Goal: Task Accomplishment & Management: Manage account settings

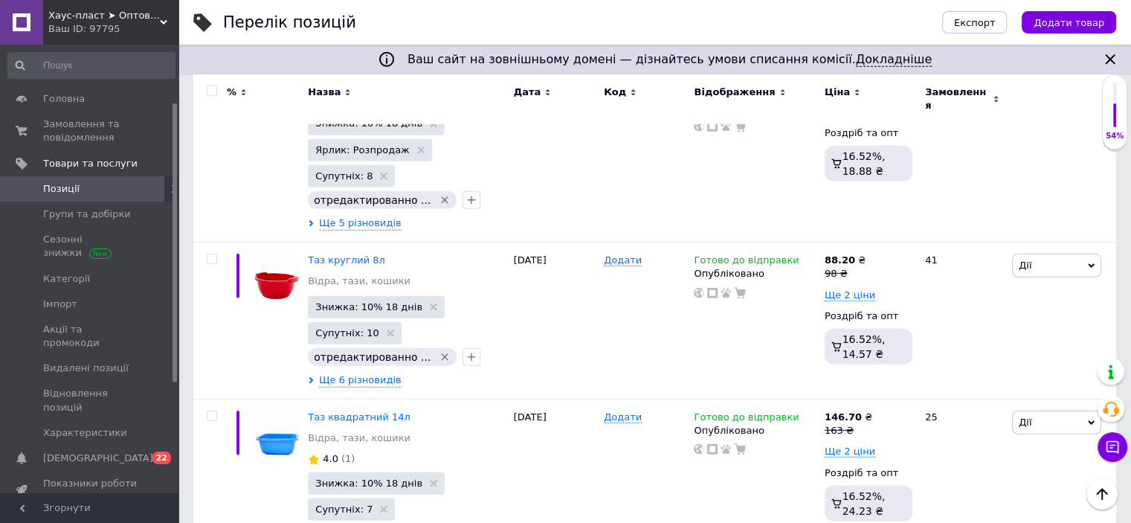
scroll to position [92, 0]
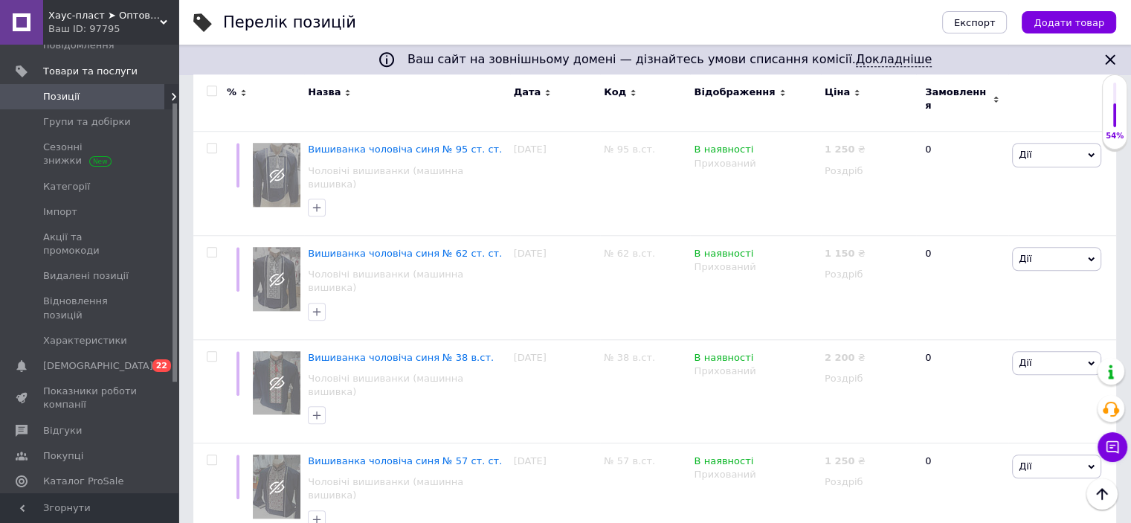
scroll to position [7208, 0]
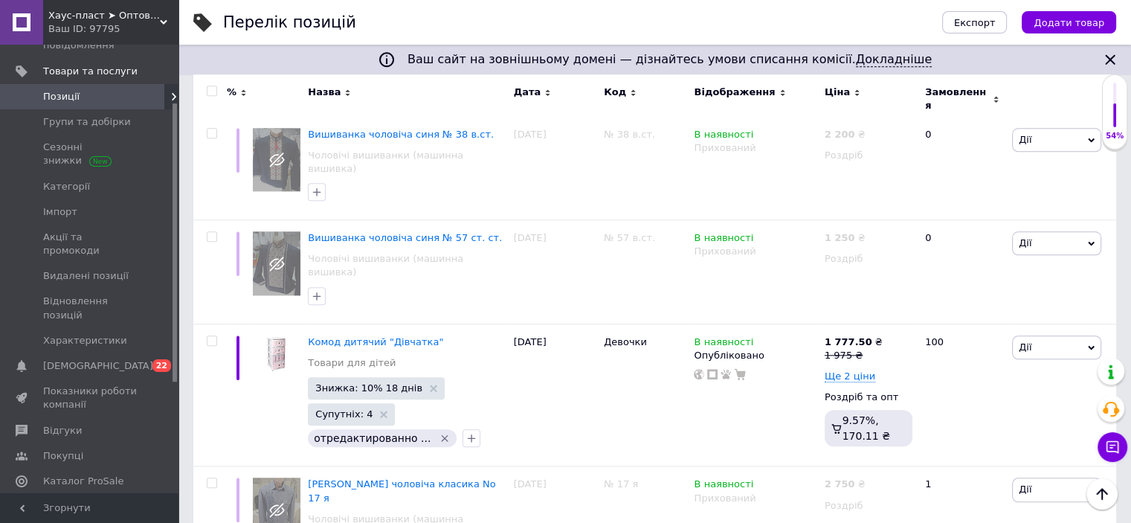
checkbox input "true"
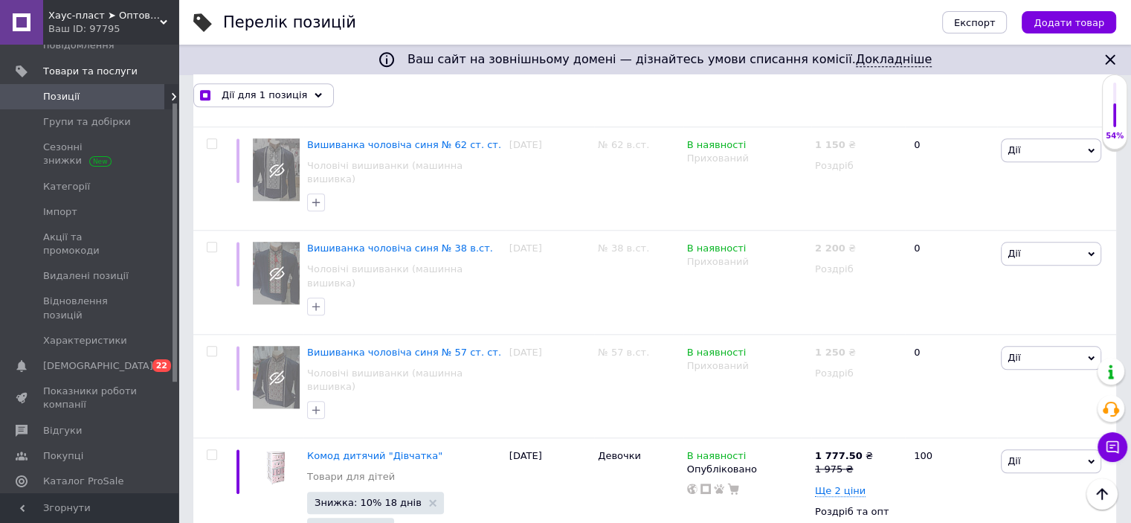
scroll to position [7058, 0]
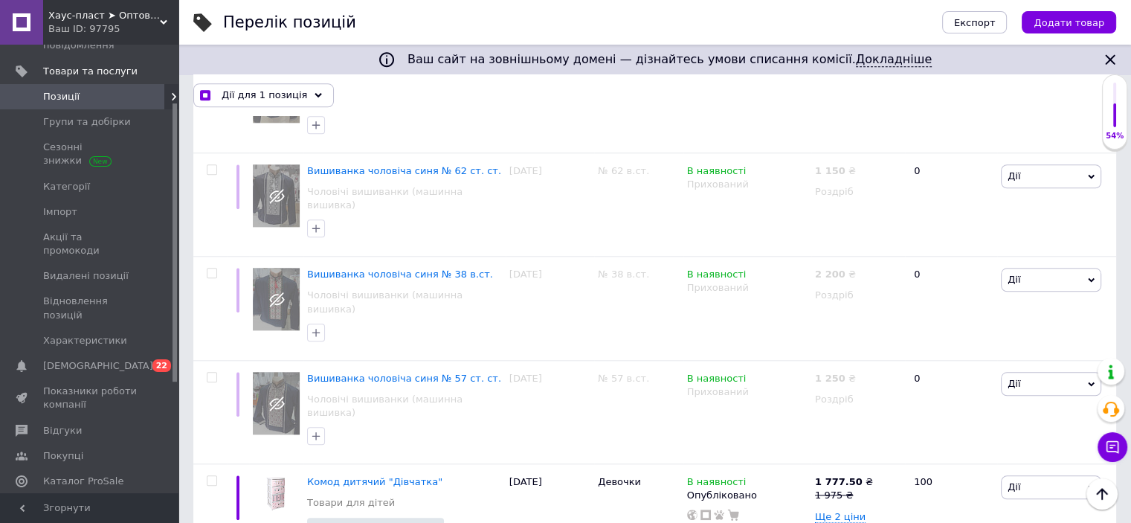
checkbox input "true"
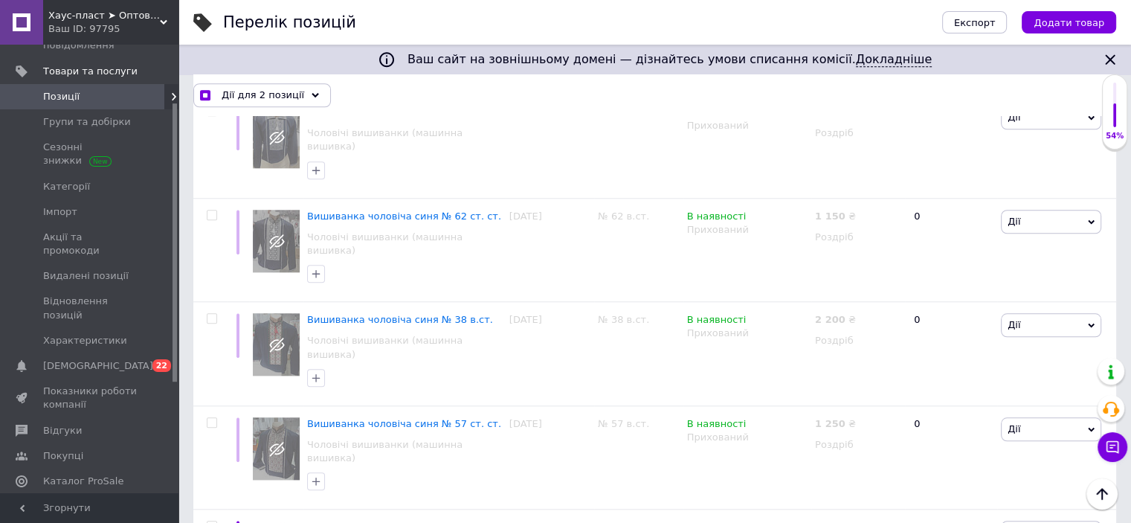
scroll to position [6909, 0]
checkbox input "true"
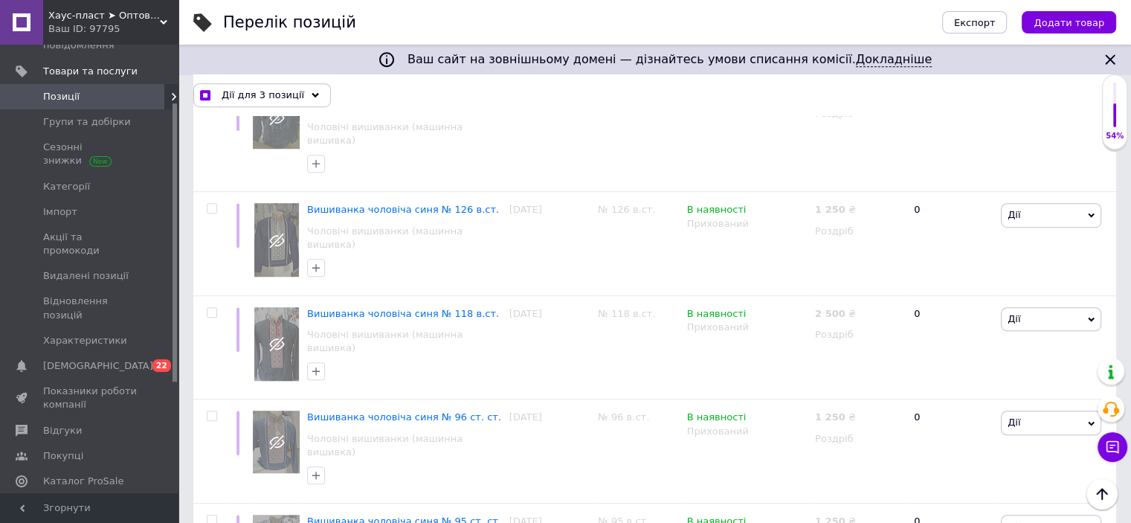
scroll to position [6463, 0]
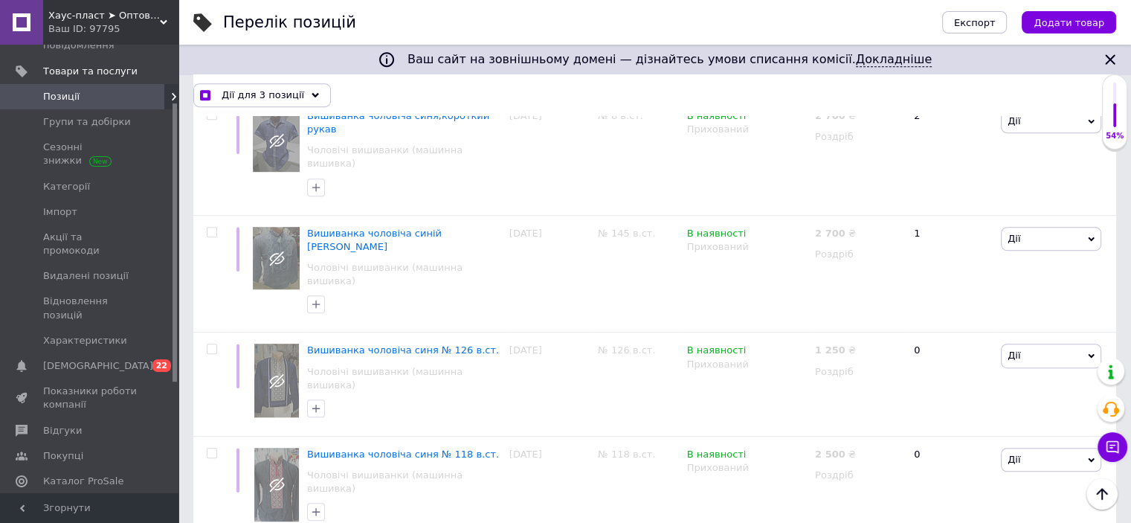
checkbox input "true"
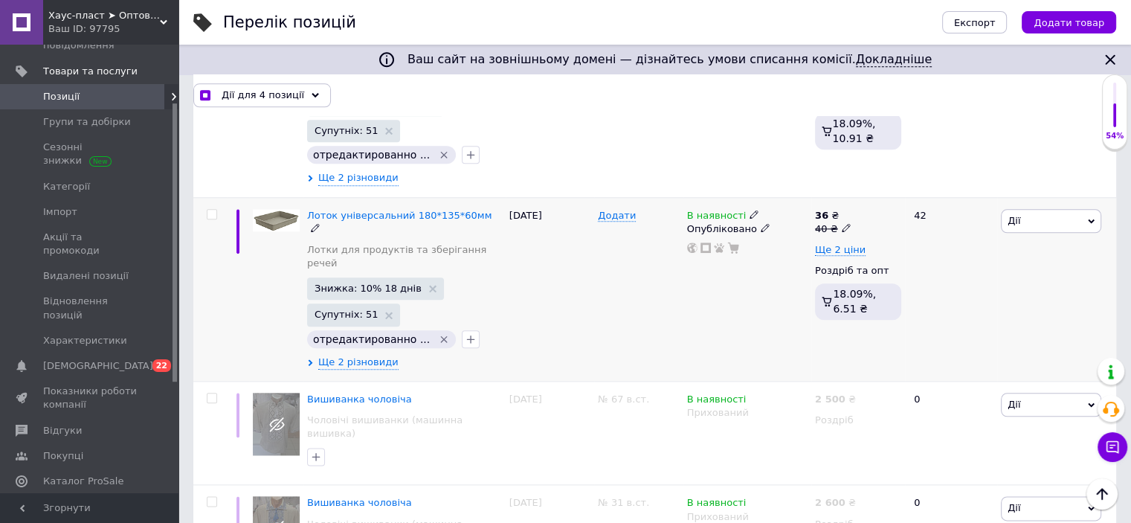
scroll to position [1554, 0]
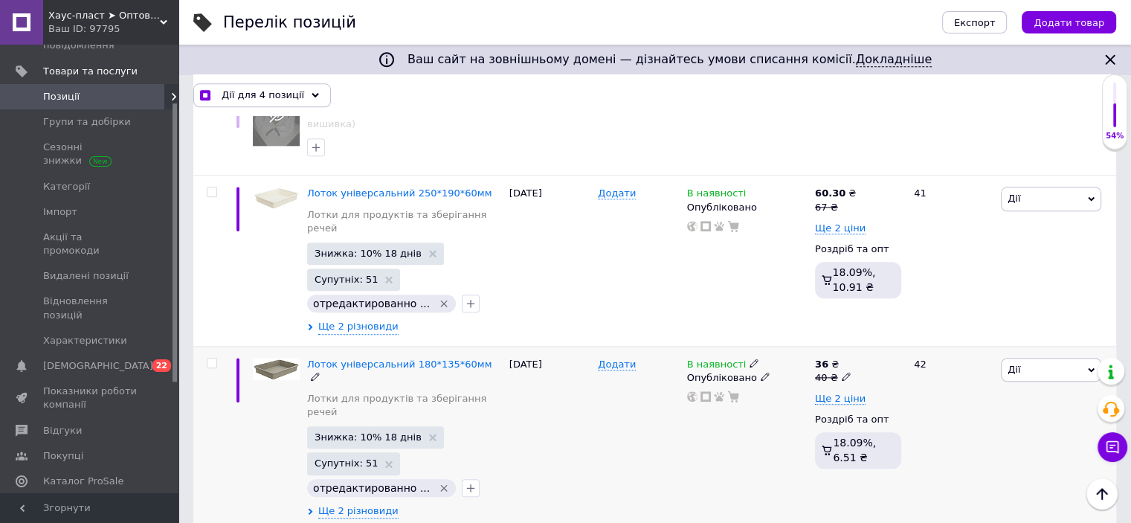
click at [211, 346] on div at bounding box center [209, 438] width 33 height 184
checkbox input "true"
click at [215, 359] on input "checkbox" at bounding box center [212, 364] width 10 height 10
checkbox input "true"
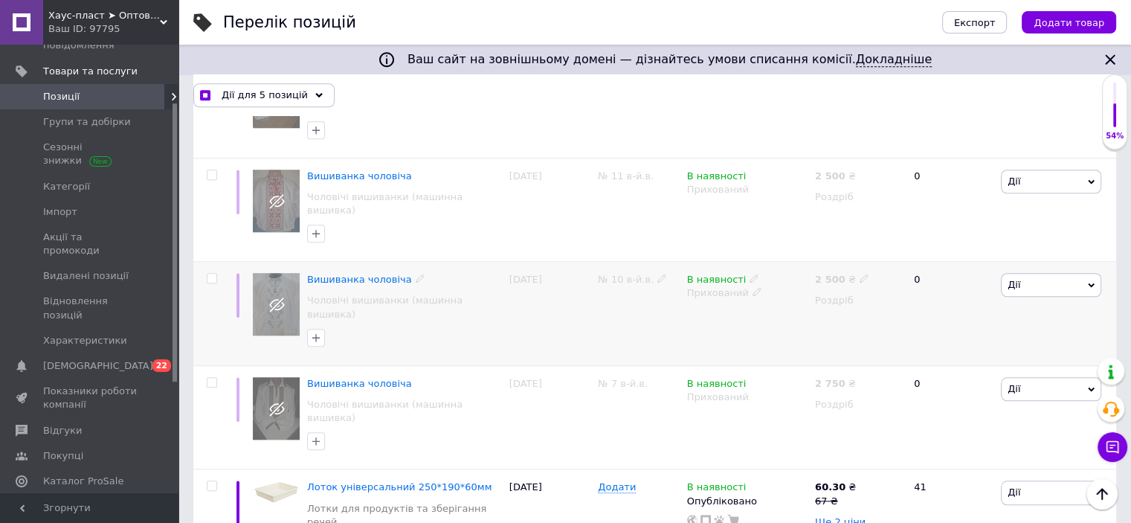
scroll to position [1256, 0]
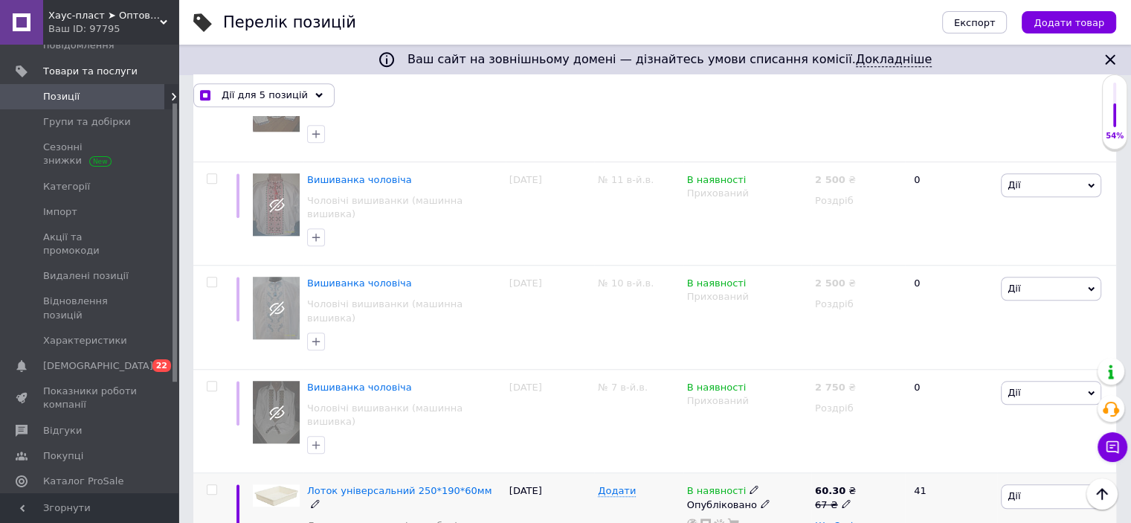
click at [214, 485] on input "checkbox" at bounding box center [212, 490] width 10 height 10
checkbox input "true"
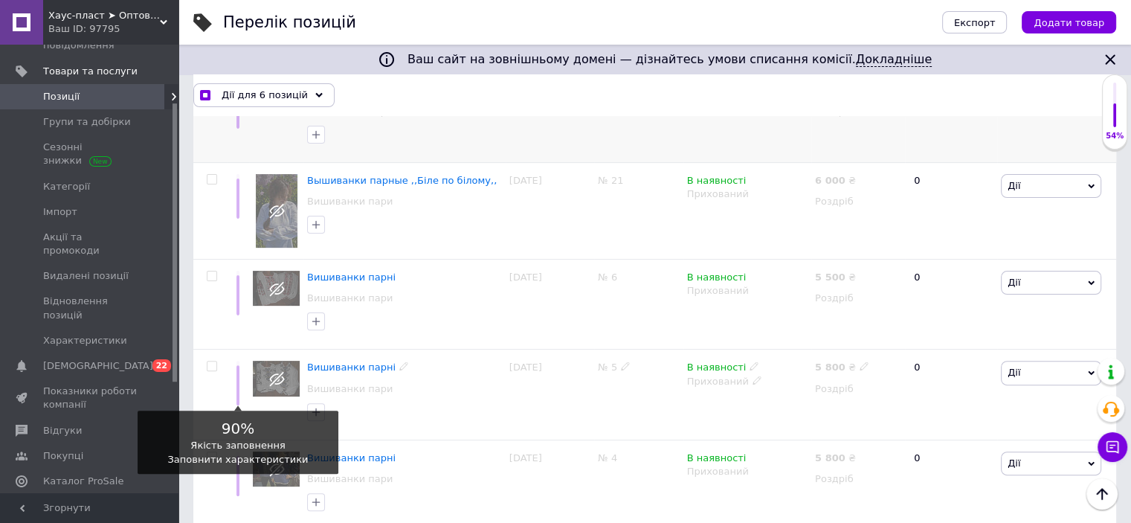
scroll to position [141, 0]
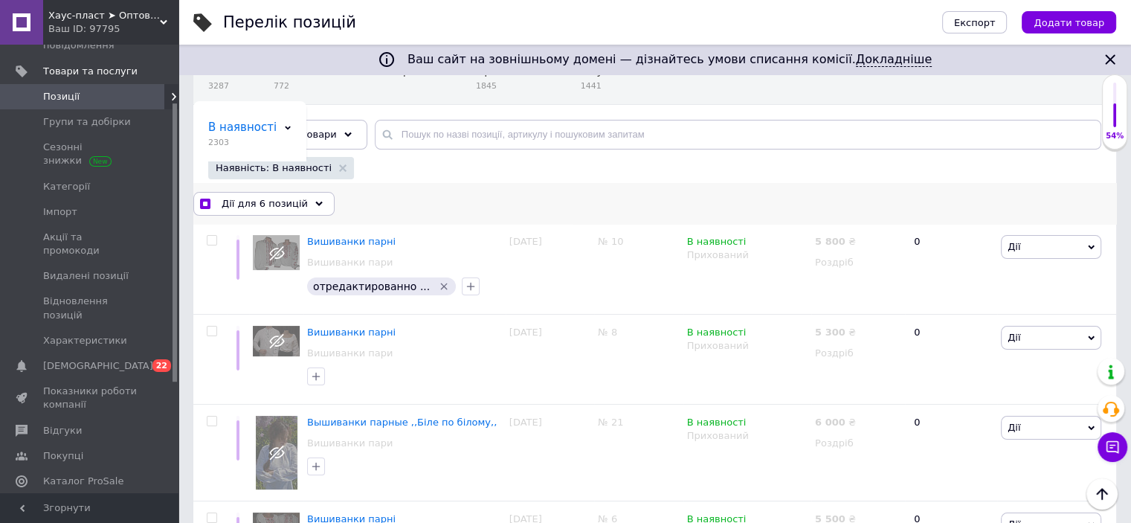
click at [272, 202] on span "Дії для 6 позицій" at bounding box center [265, 203] width 86 height 13
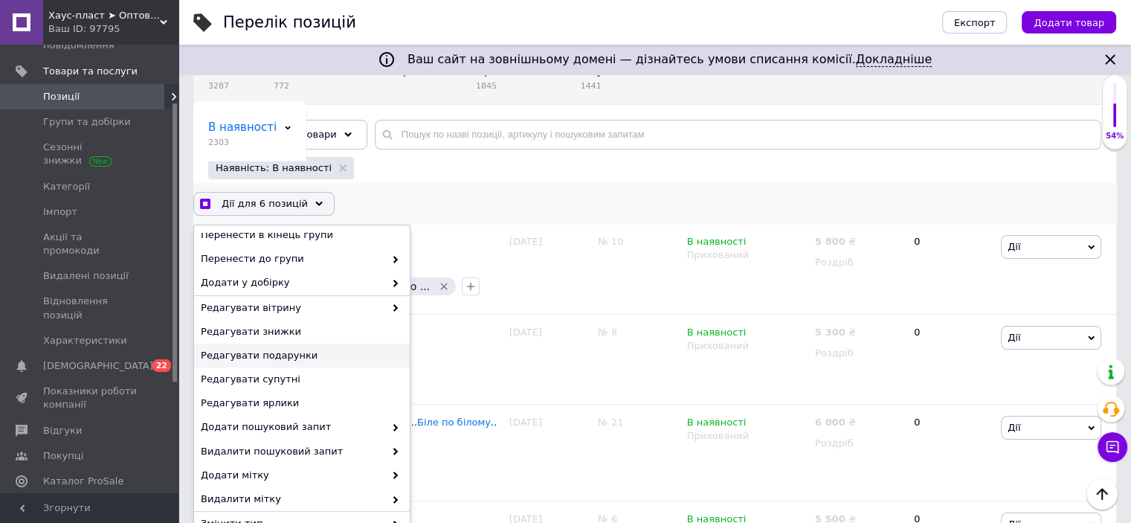
scroll to position [137, 0]
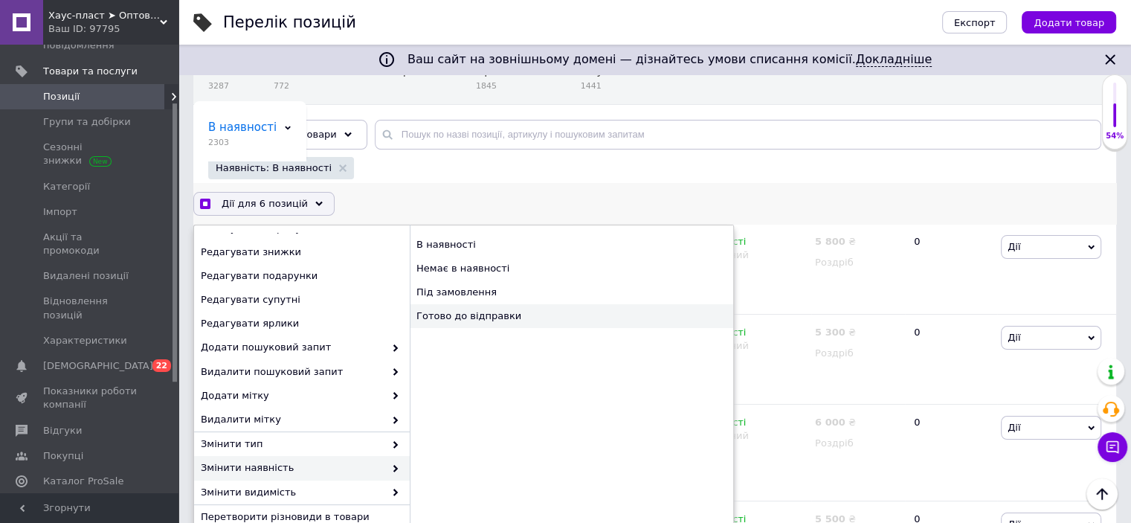
click at [470, 316] on div "Готово до відправки" at bounding box center [572, 316] width 324 height 24
checkbox input "true"
checkbox input "false"
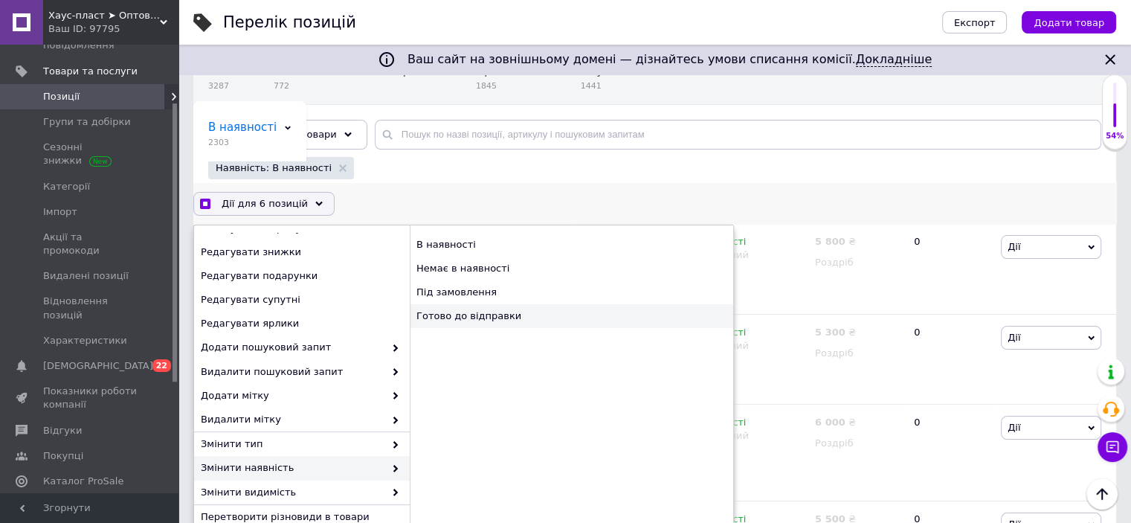
checkbox input "false"
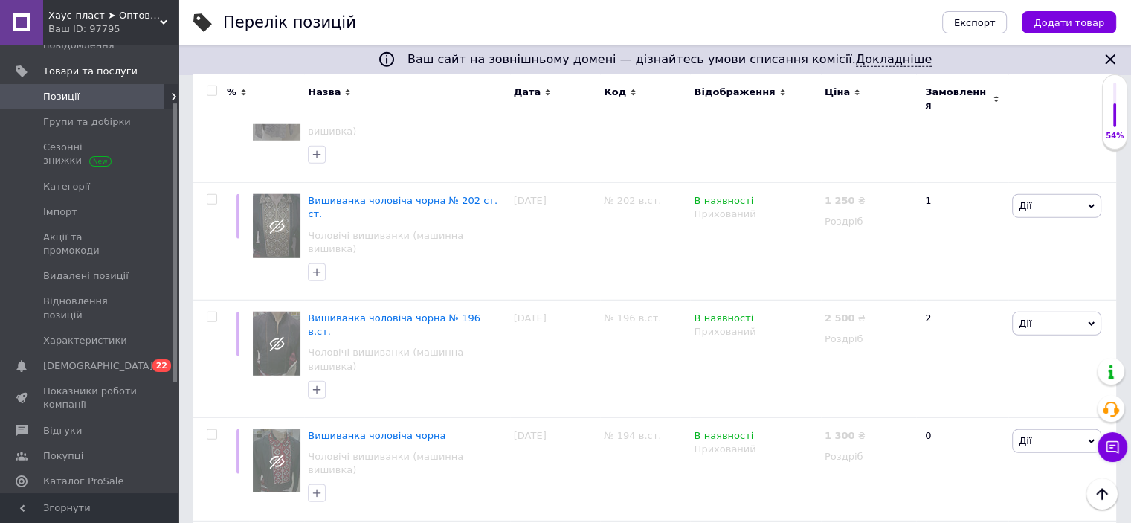
scroll to position [9737, 0]
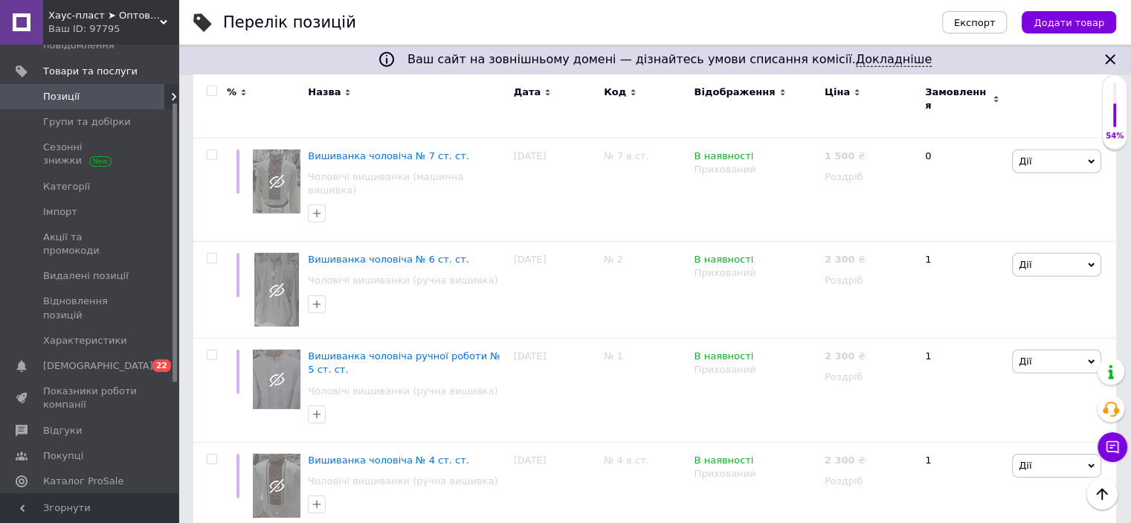
scroll to position [10097, 0]
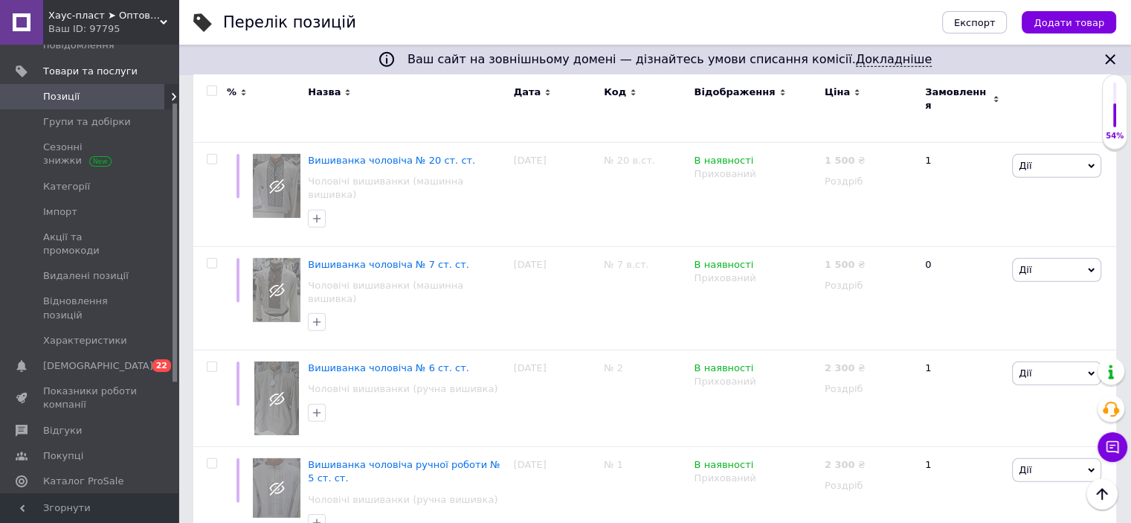
checkbox input "true"
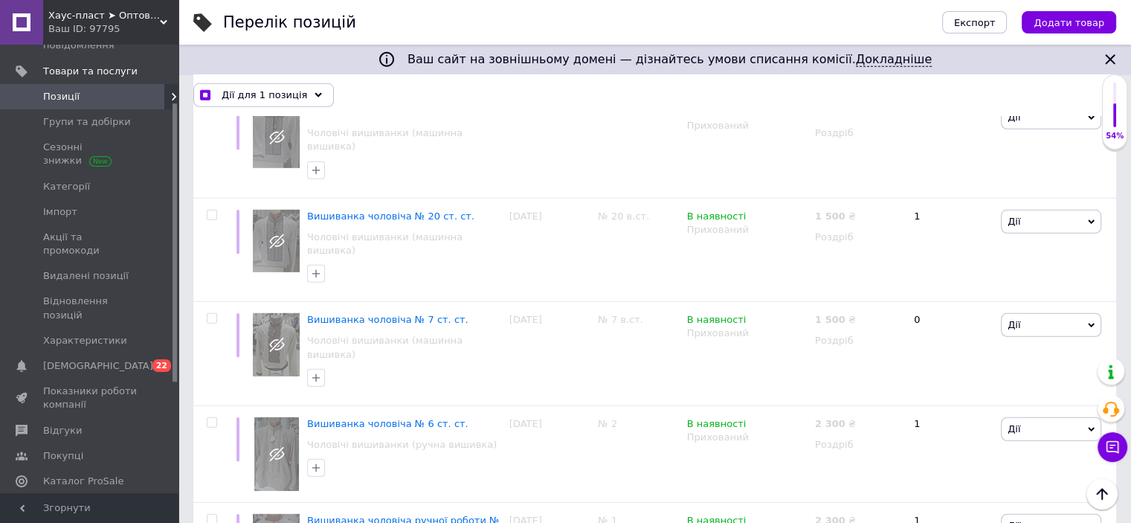
scroll to position [9900, 0]
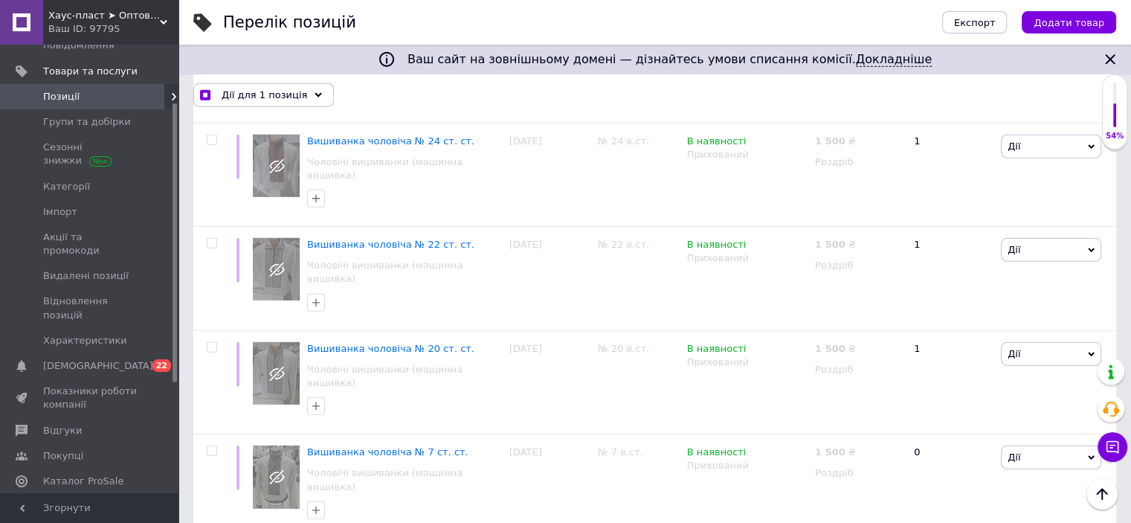
checkbox input "true"
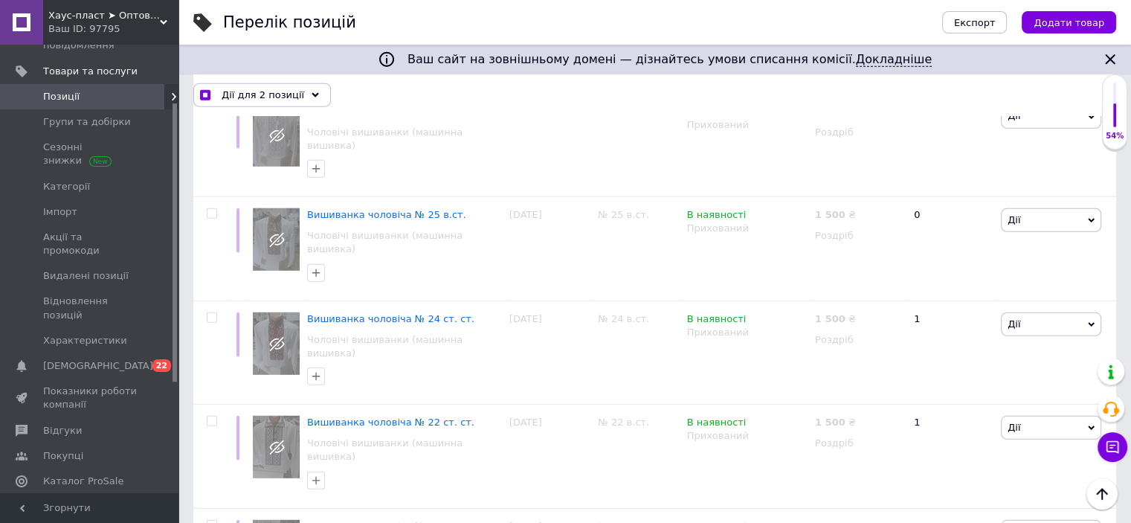
scroll to position [9676, 0]
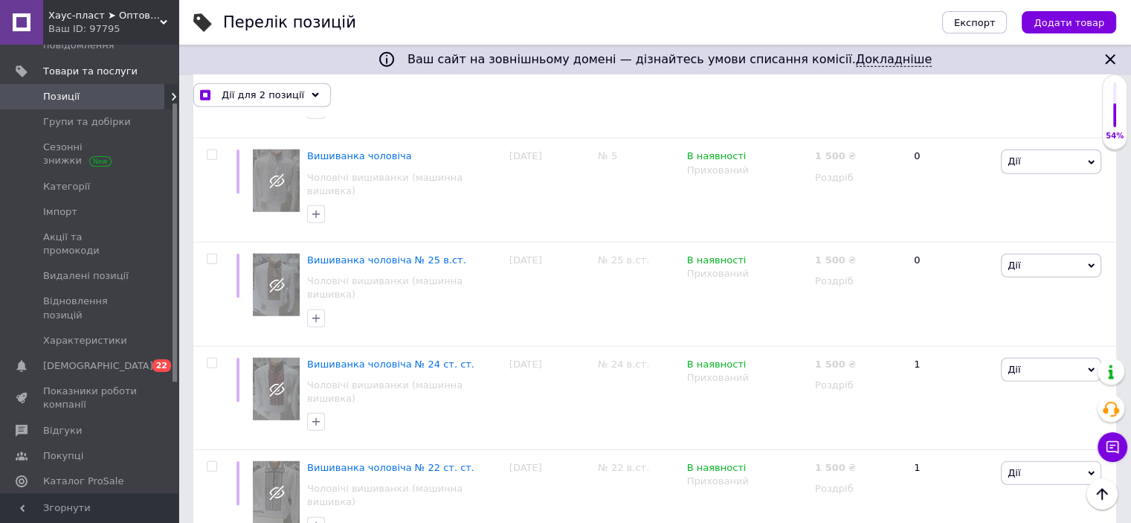
checkbox input "true"
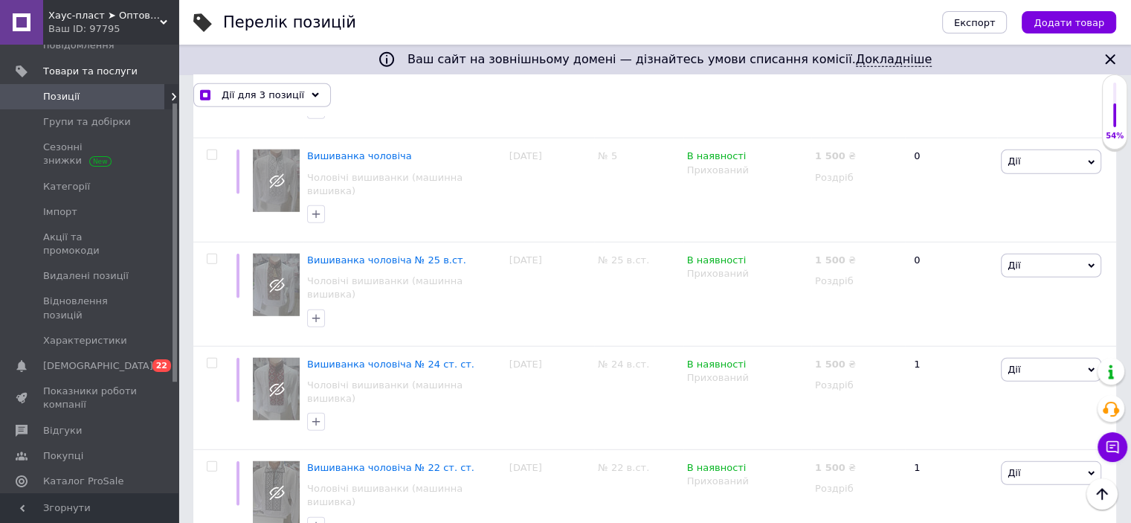
checkbox input "true"
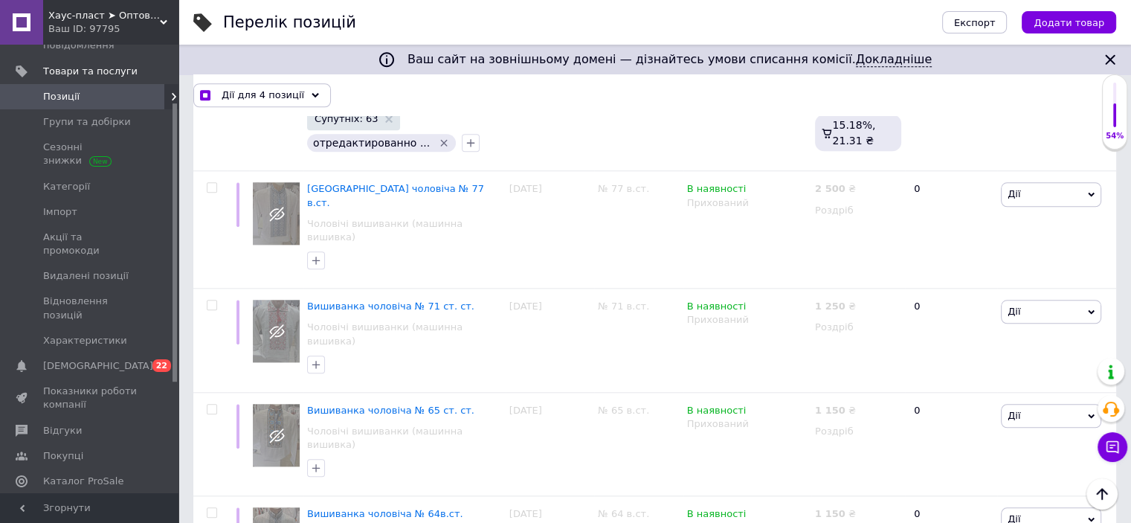
scroll to position [6924, 0]
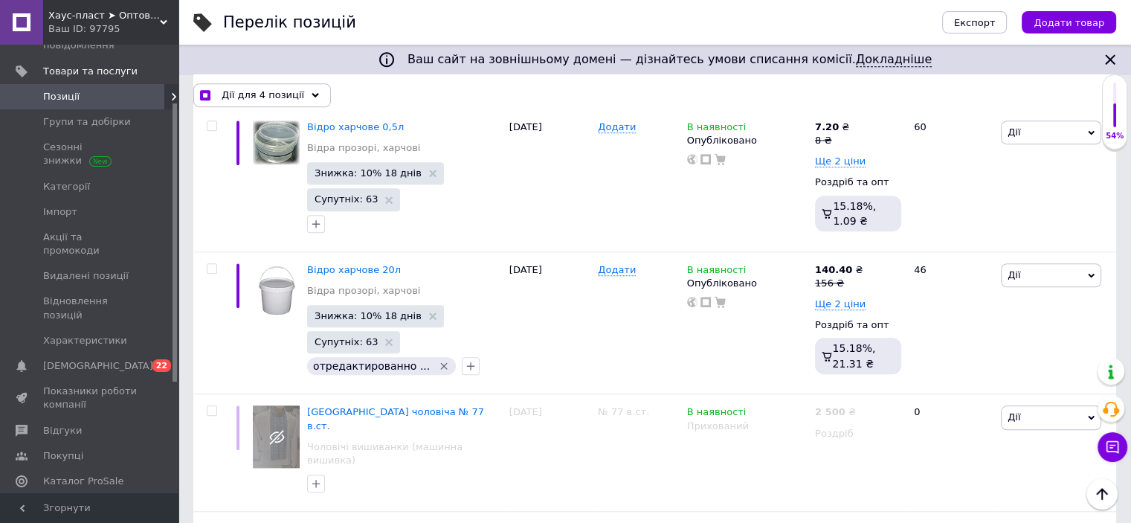
checkbox input "true"
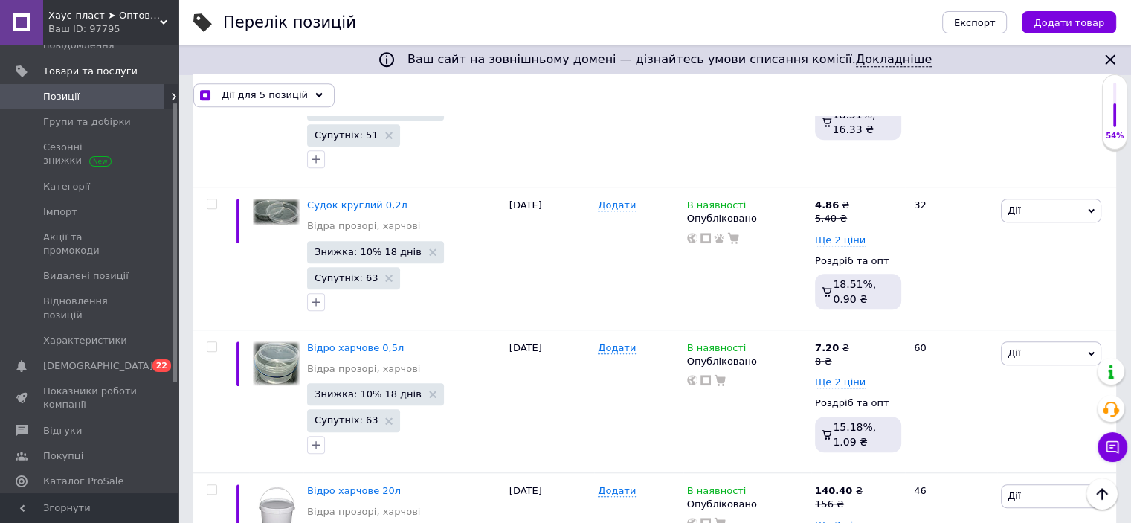
scroll to position [6701, 0]
checkbox input "true"
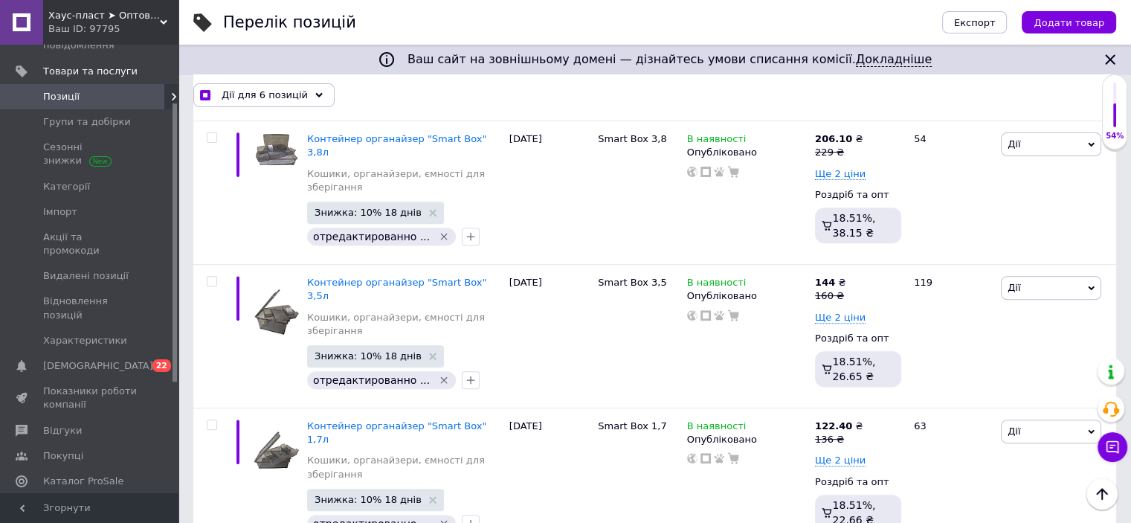
scroll to position [6106, 0]
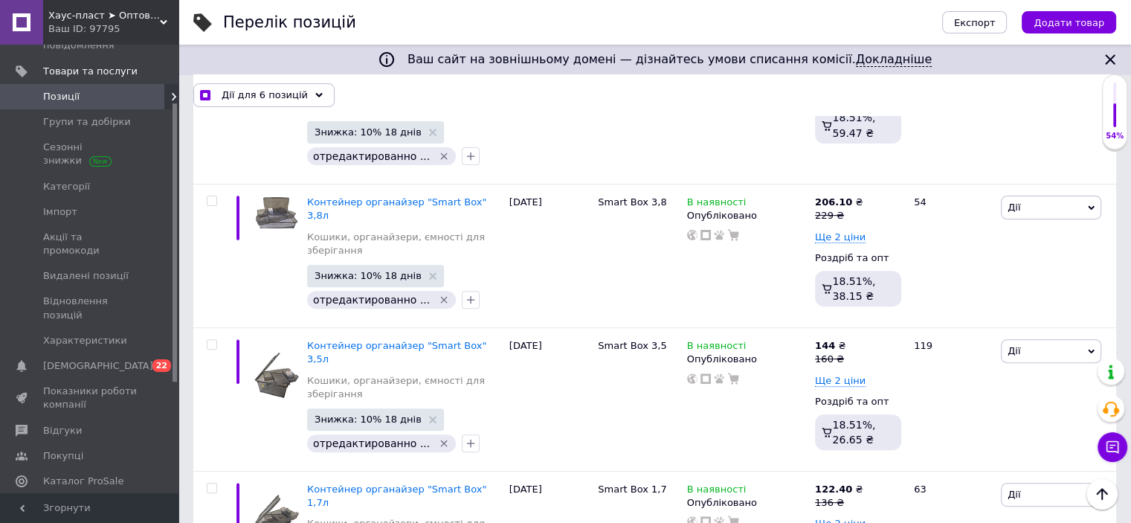
checkbox input "true"
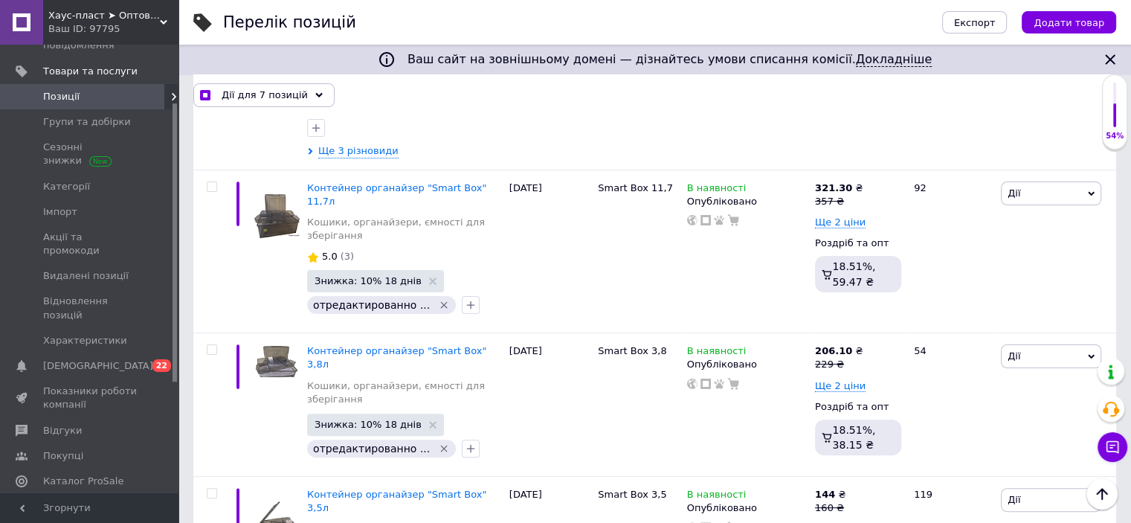
checkbox input "true"
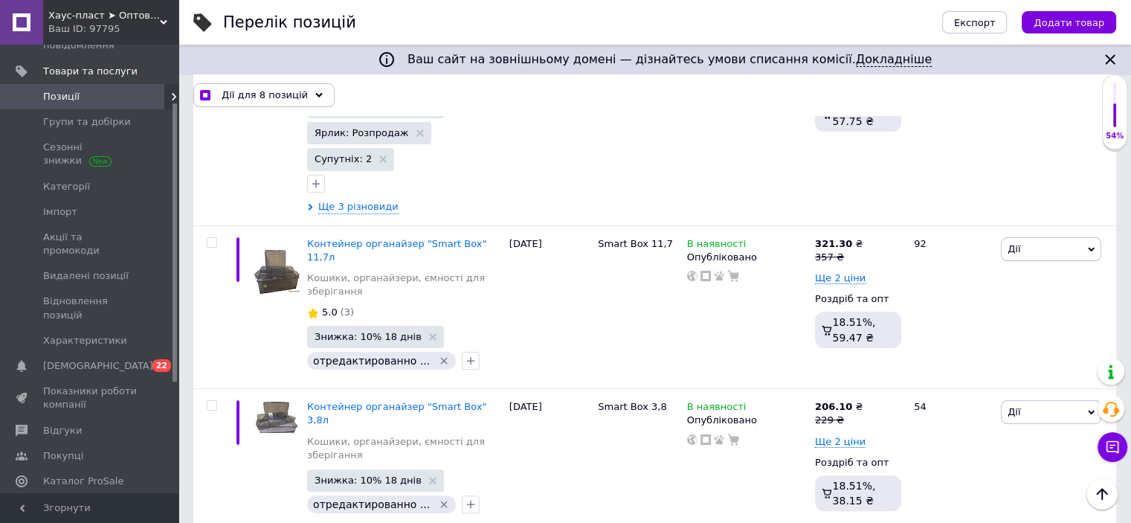
scroll to position [5809, 0]
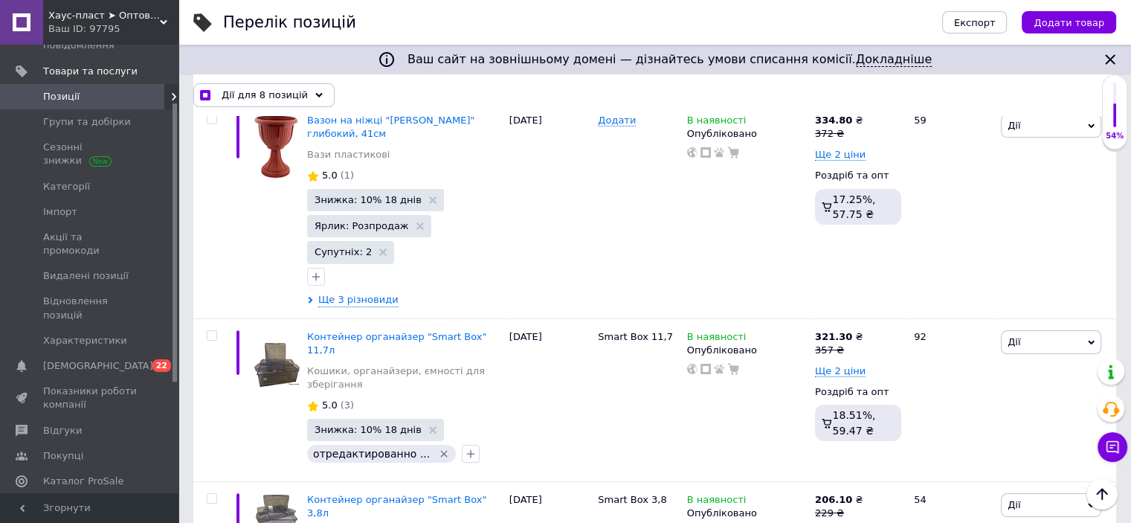
checkbox input "true"
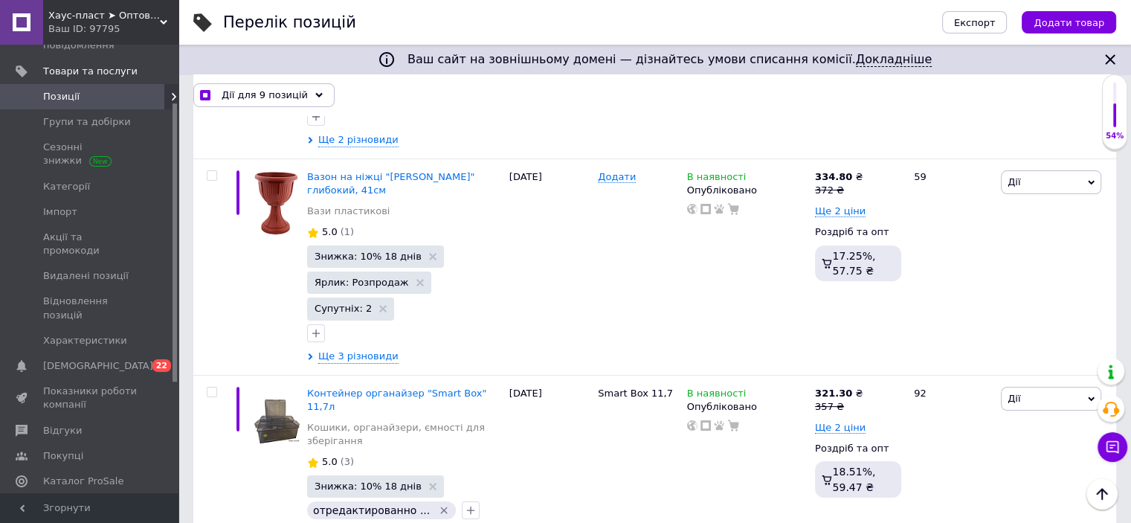
scroll to position [5660, 0]
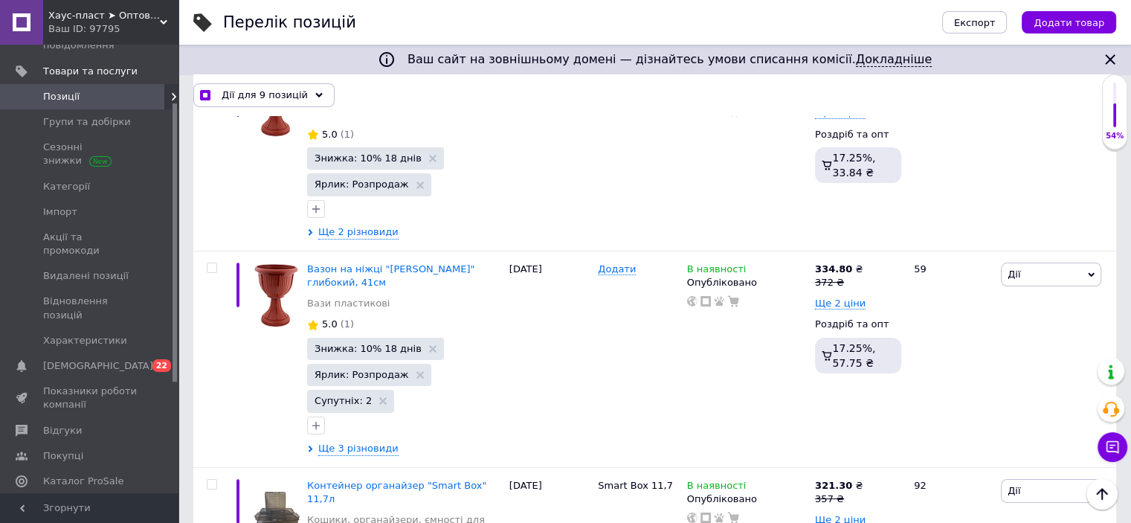
checkbox input "true"
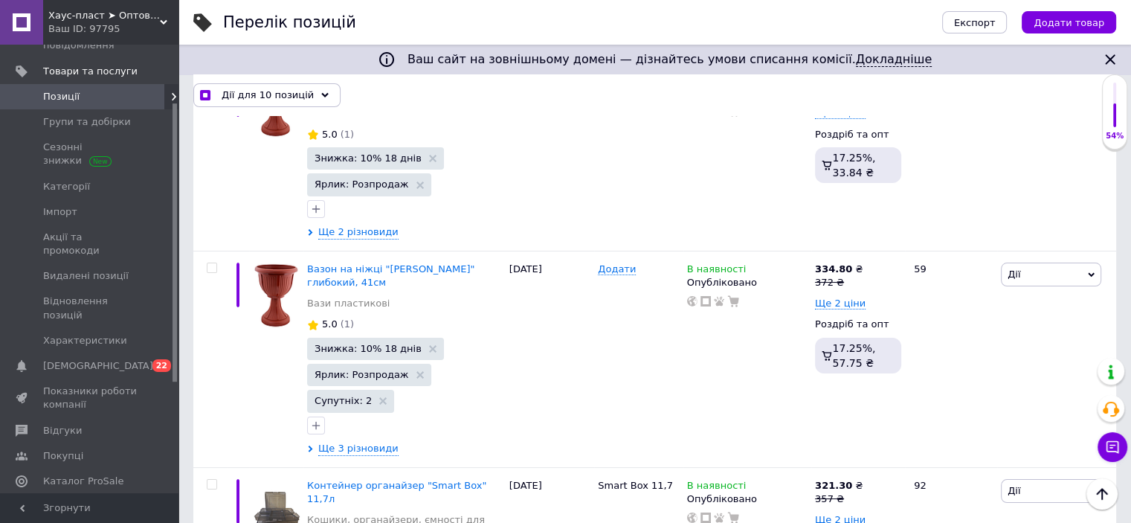
checkbox input "true"
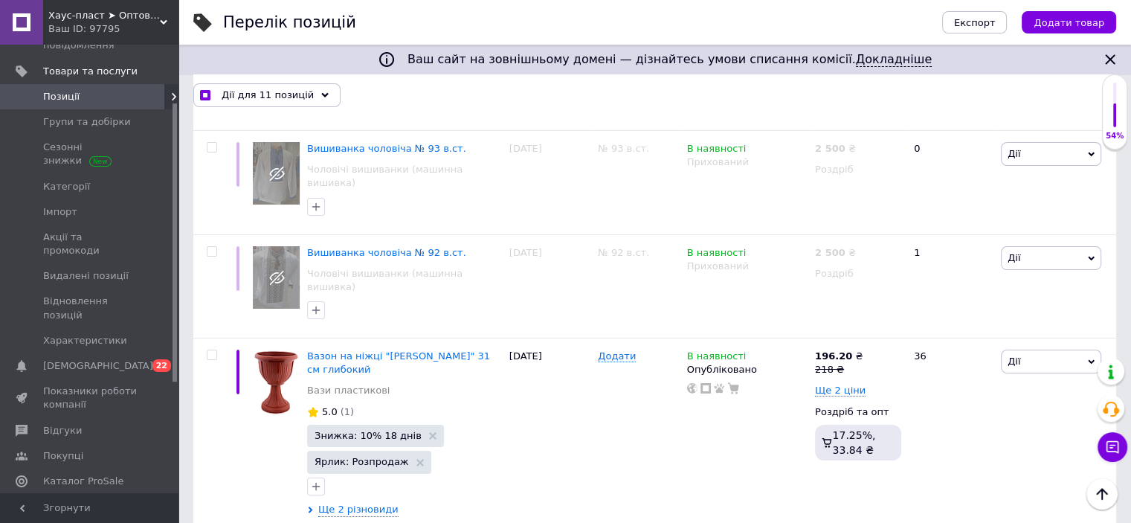
scroll to position [5362, 0]
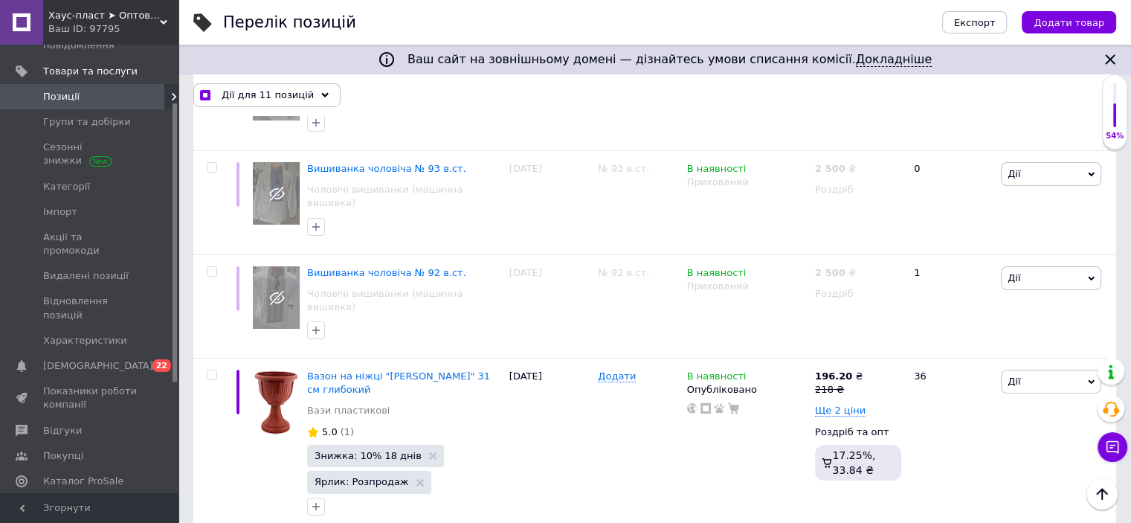
checkbox input "true"
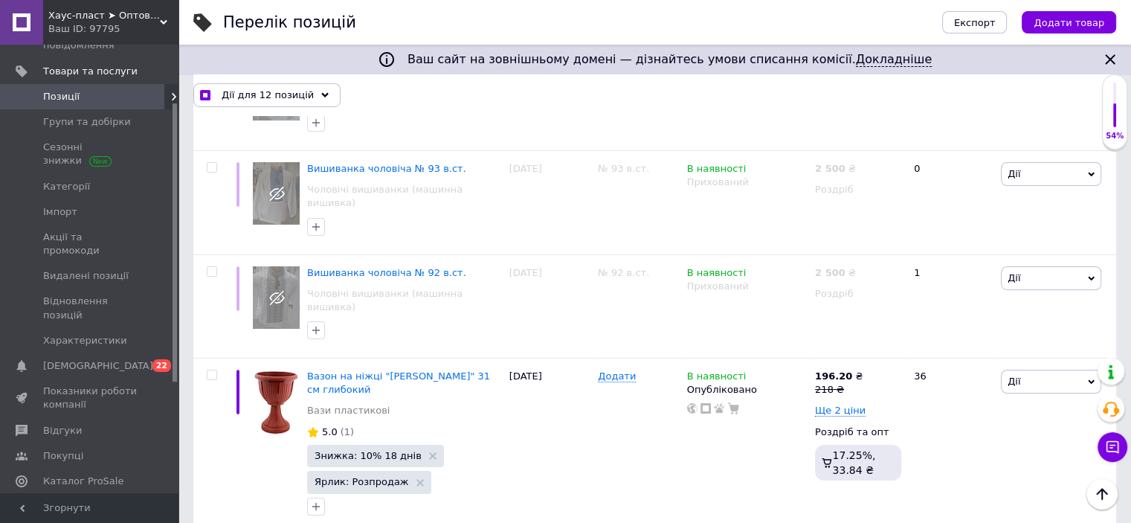
checkbox input "true"
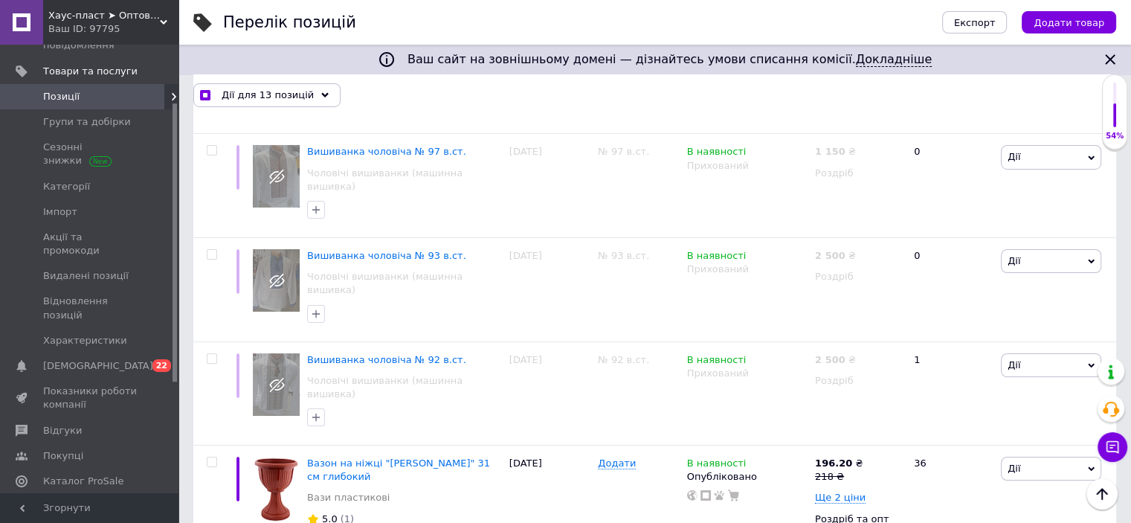
scroll to position [5213, 0]
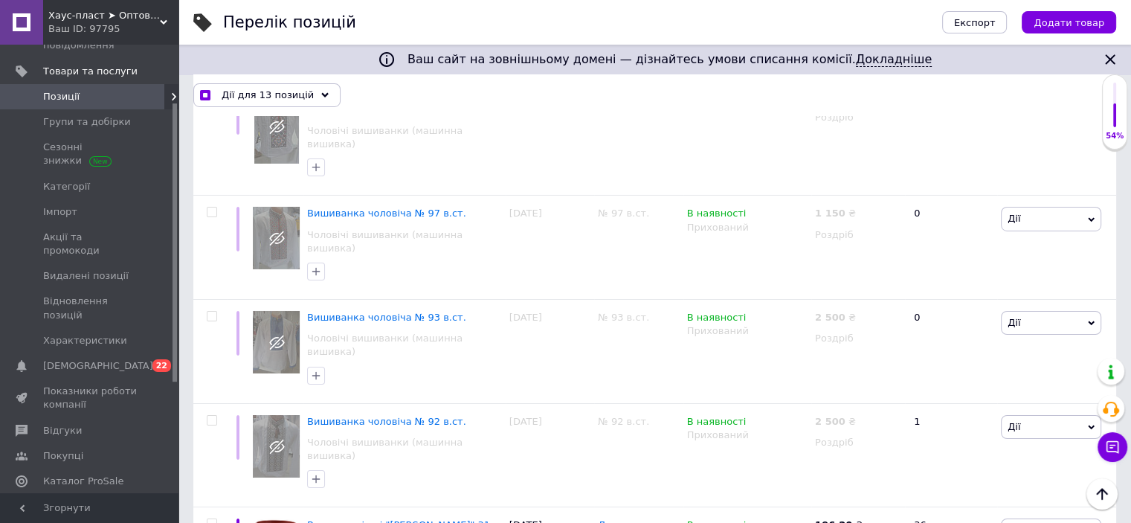
checkbox input "true"
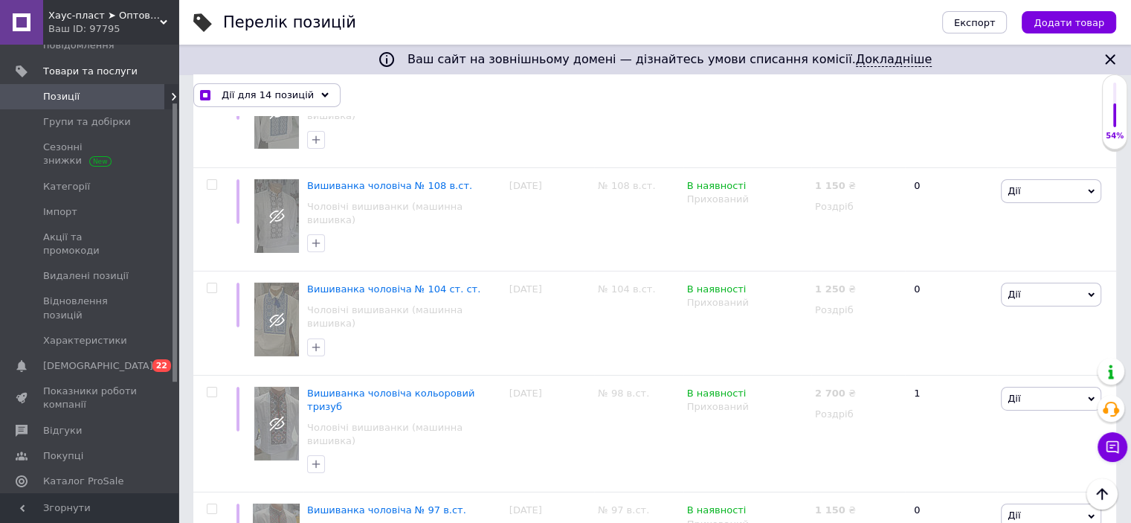
scroll to position [4916, 0]
checkbox input "true"
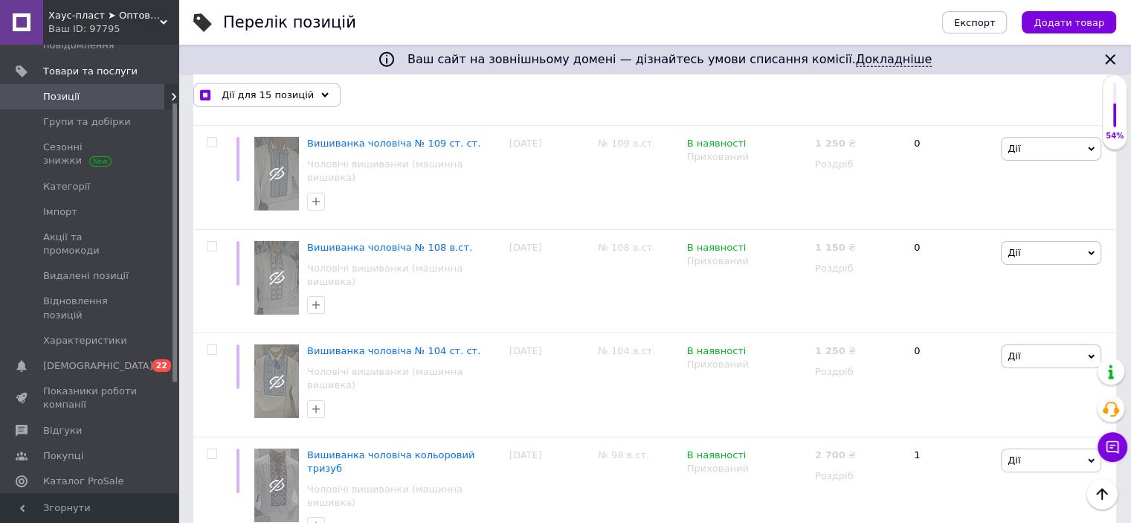
scroll to position [4767, 0]
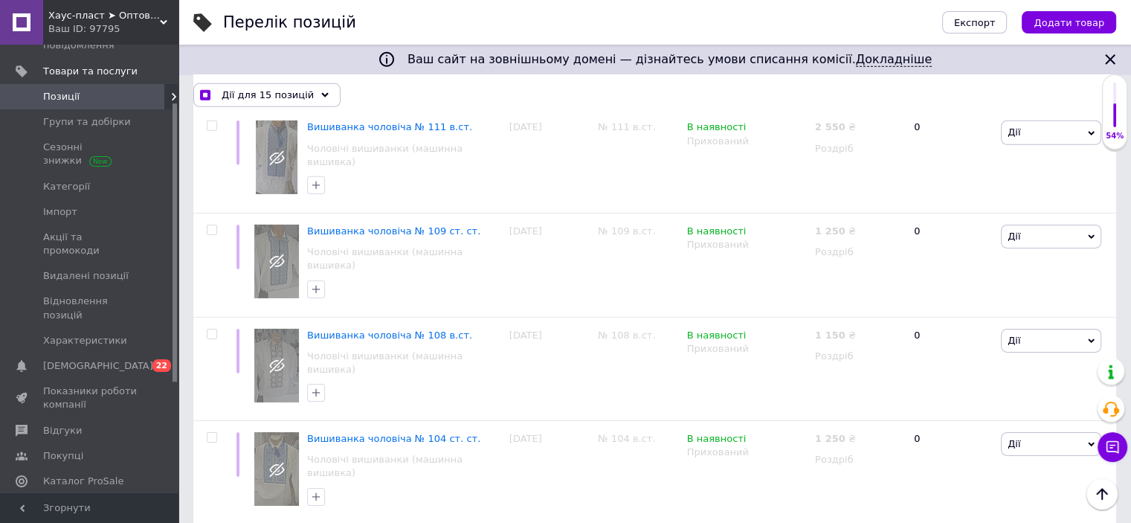
checkbox input "true"
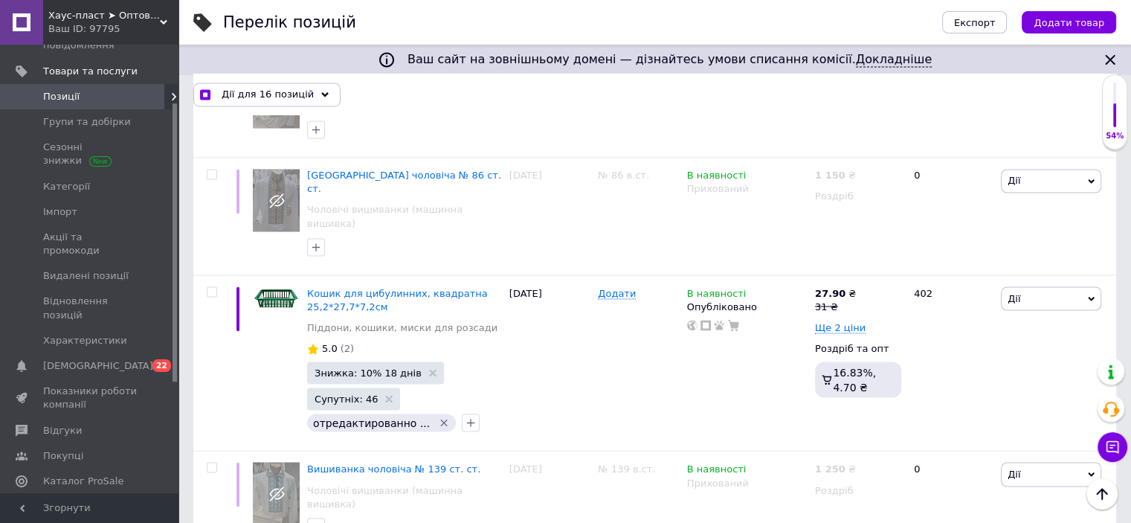
scroll to position [2833, 0]
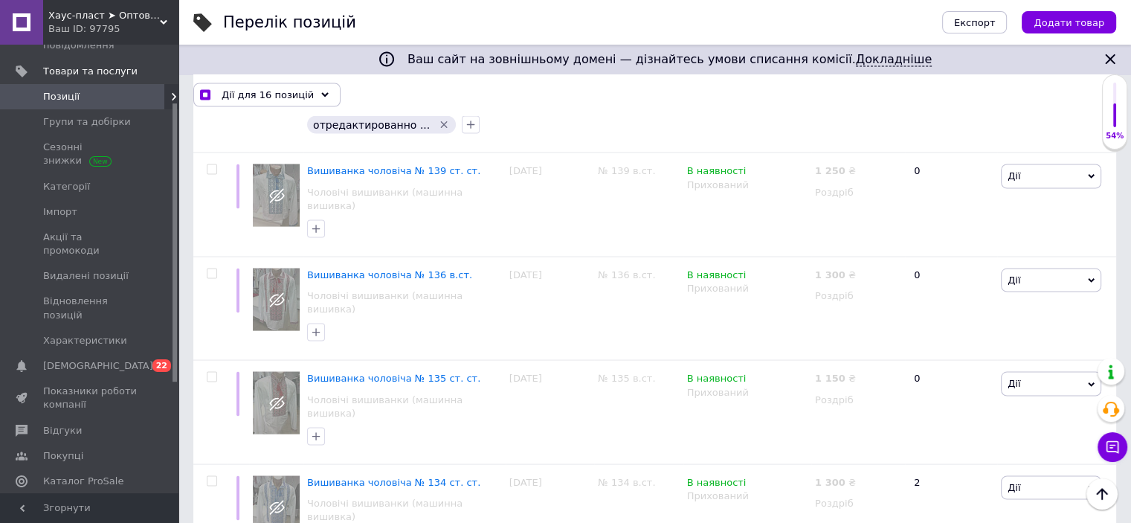
checkbox input "true"
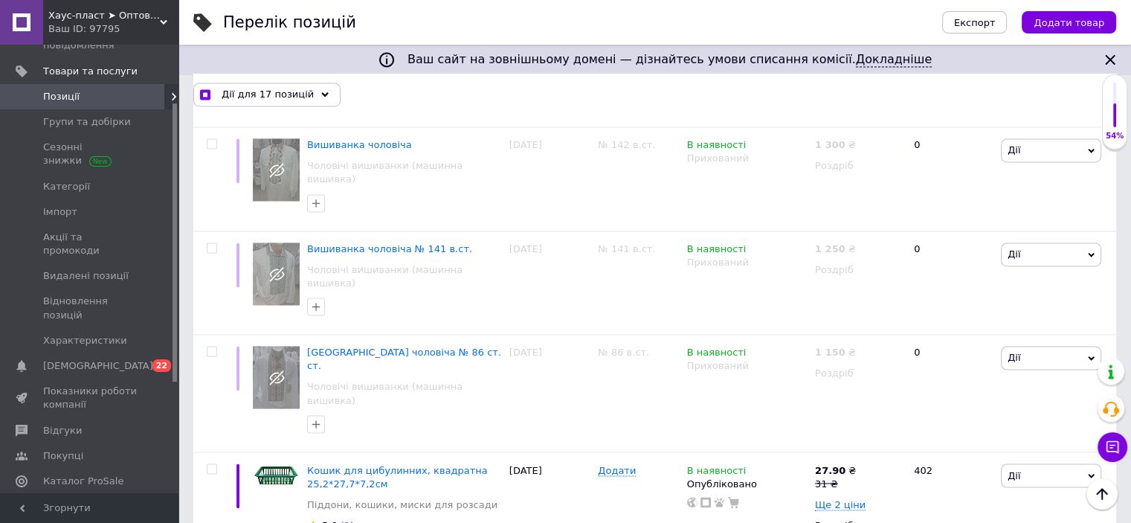
scroll to position [2238, 0]
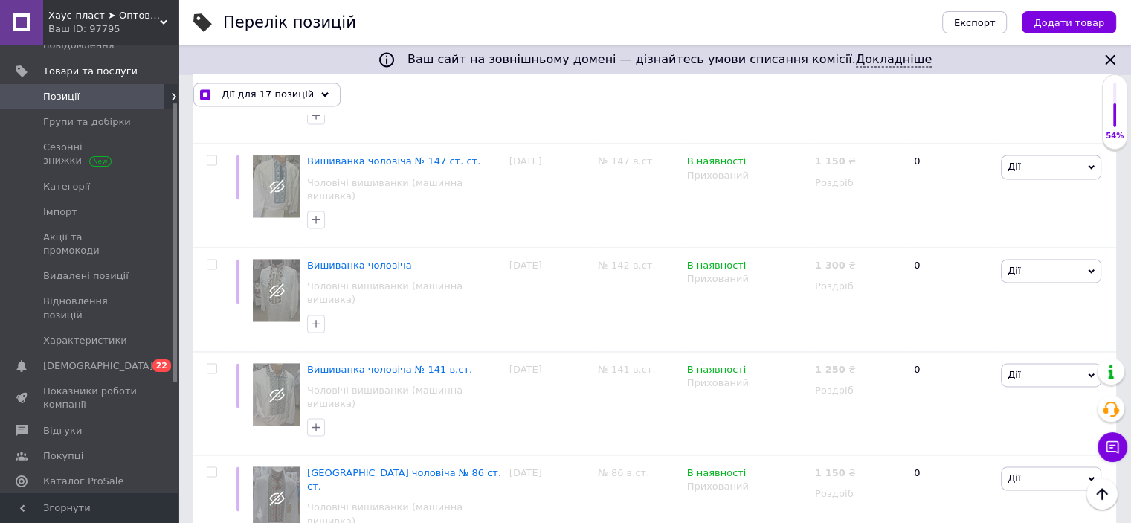
checkbox input "true"
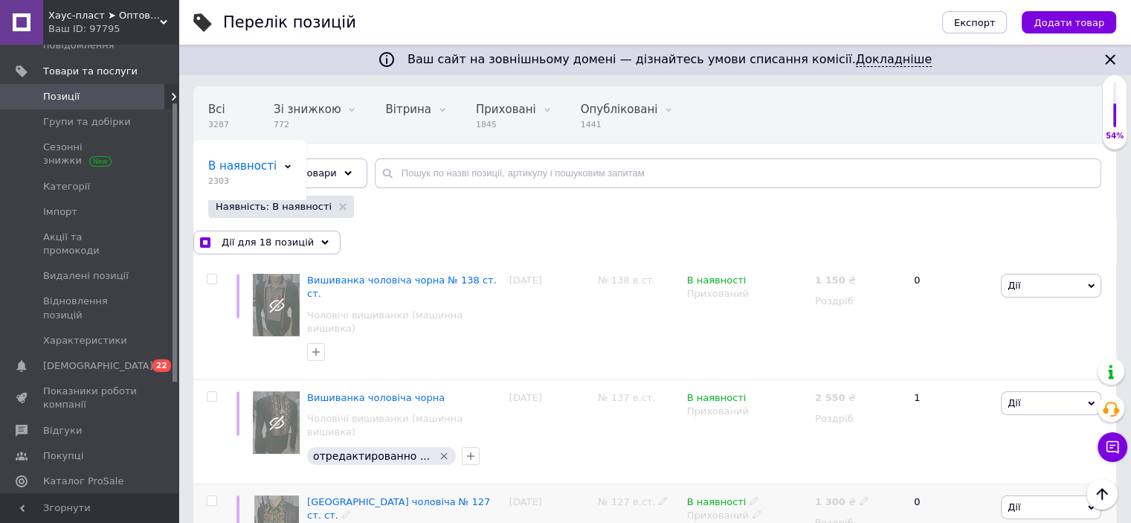
scroll to position [0, 0]
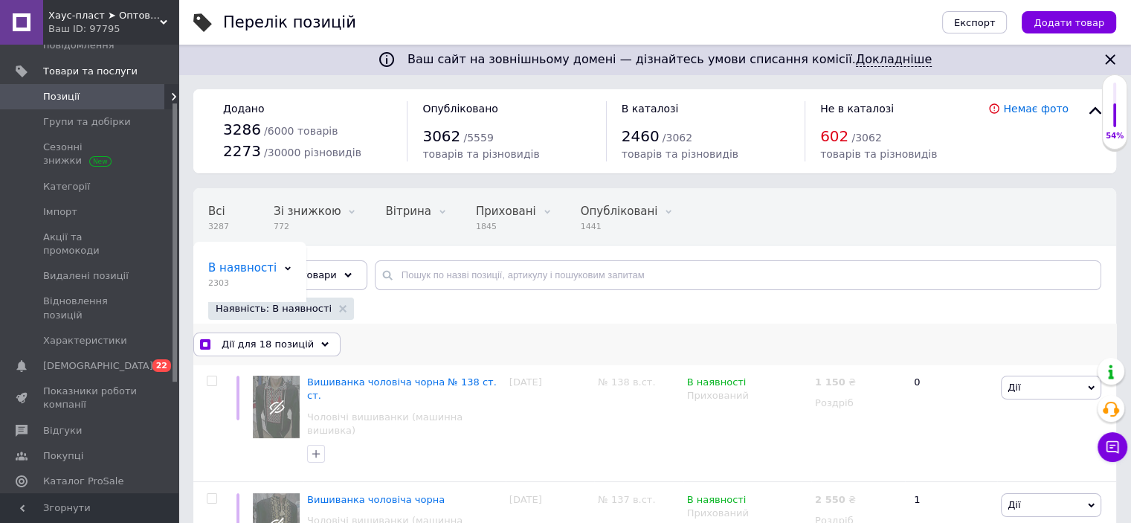
click at [295, 347] on span "Дії для 18 позицій" at bounding box center [268, 344] width 92 height 13
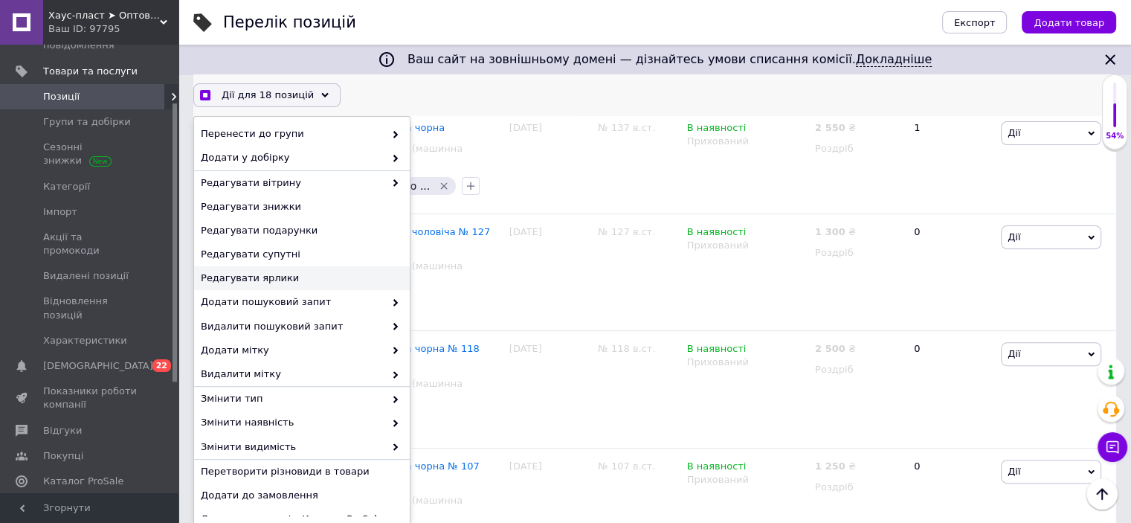
scroll to position [74, 0]
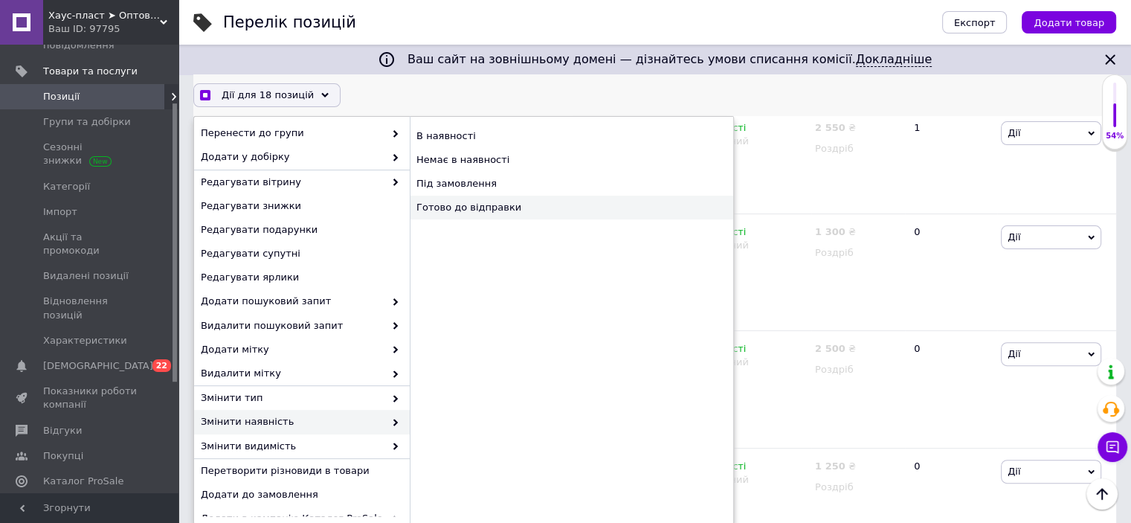
checkbox input "true"
click at [431, 205] on div "Готово до відправки" at bounding box center [572, 208] width 324 height 24
checkbox input "false"
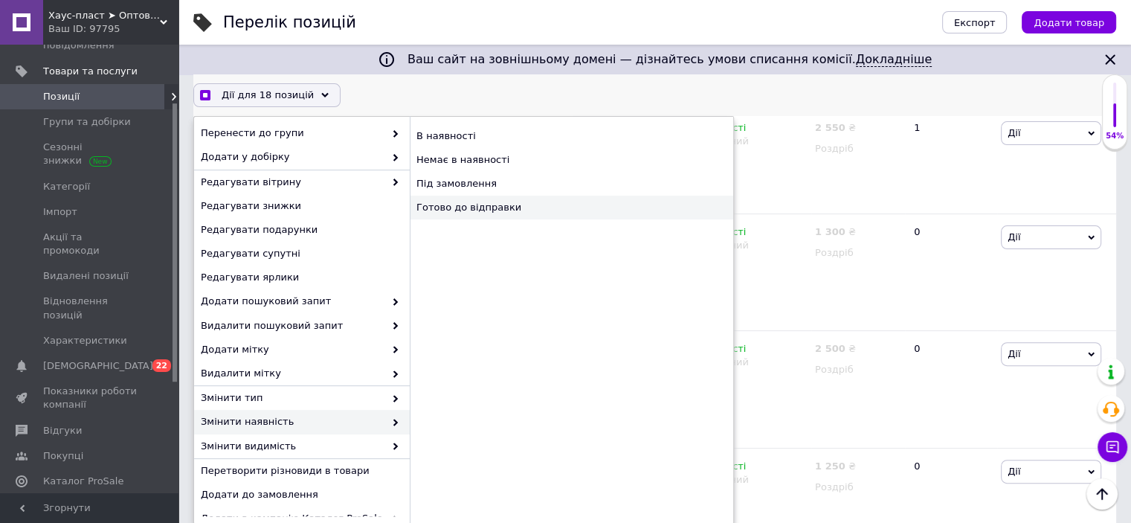
checkbox input "false"
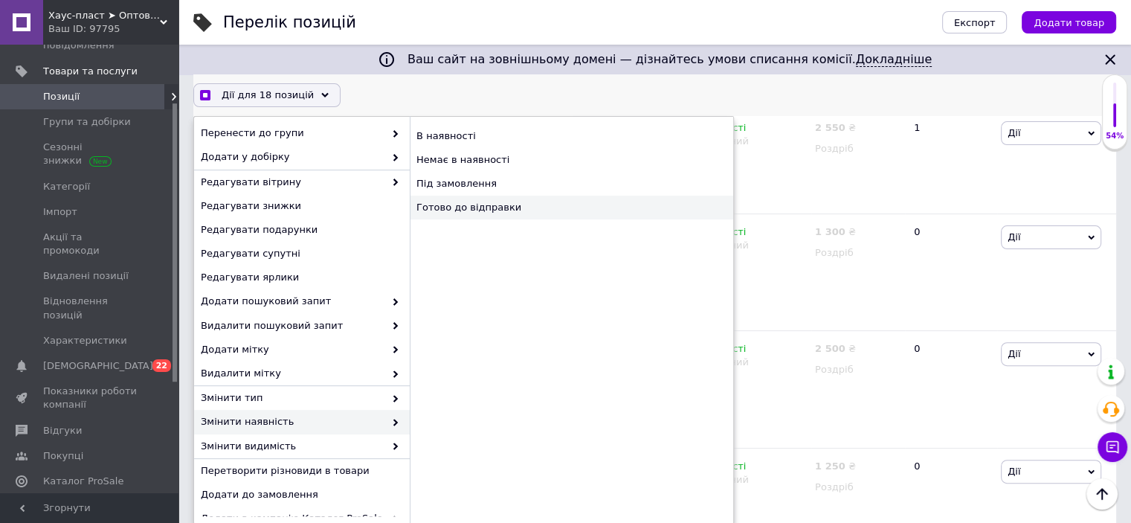
checkbox input "false"
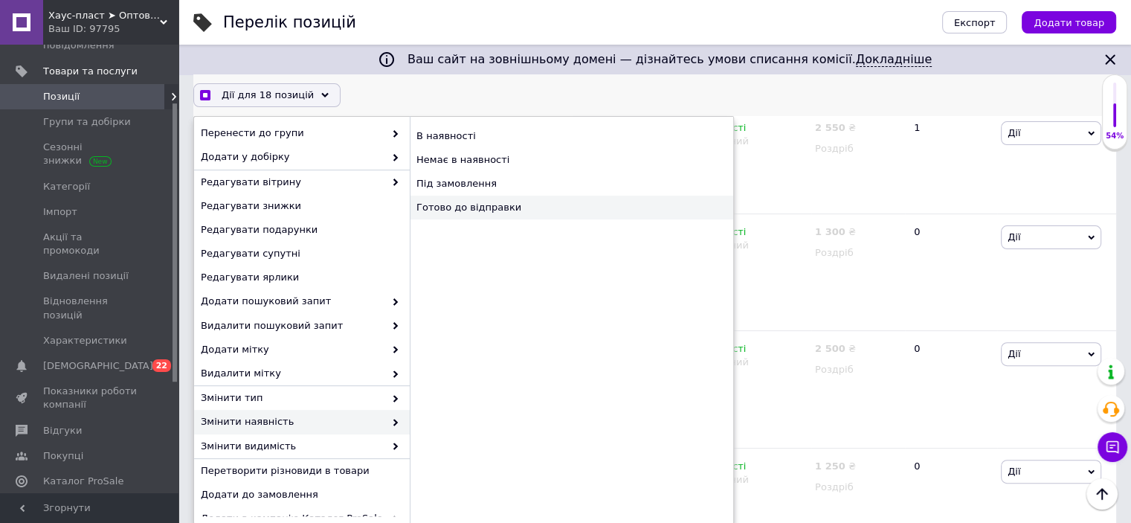
checkbox input "false"
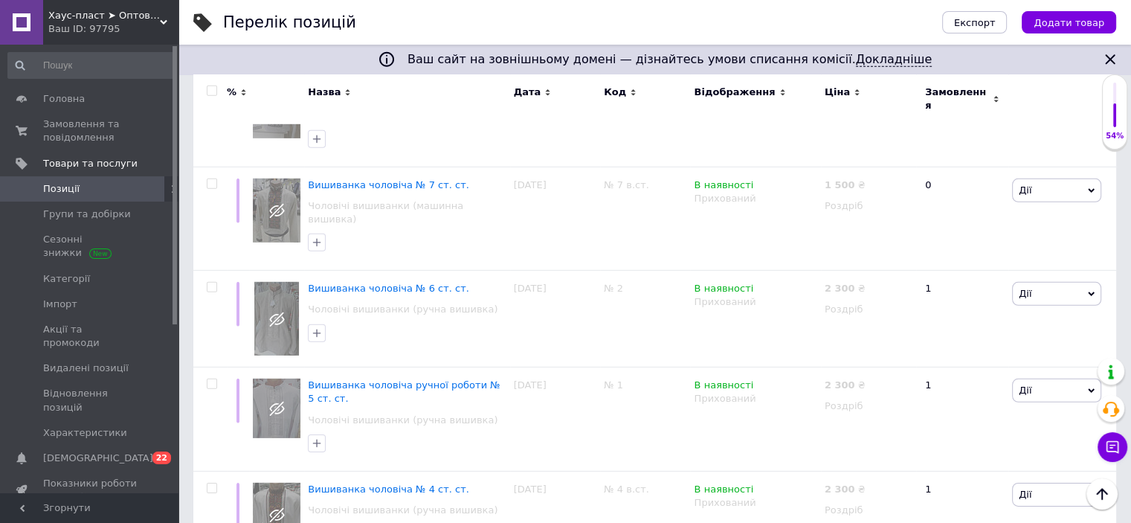
scroll to position [10394, 0]
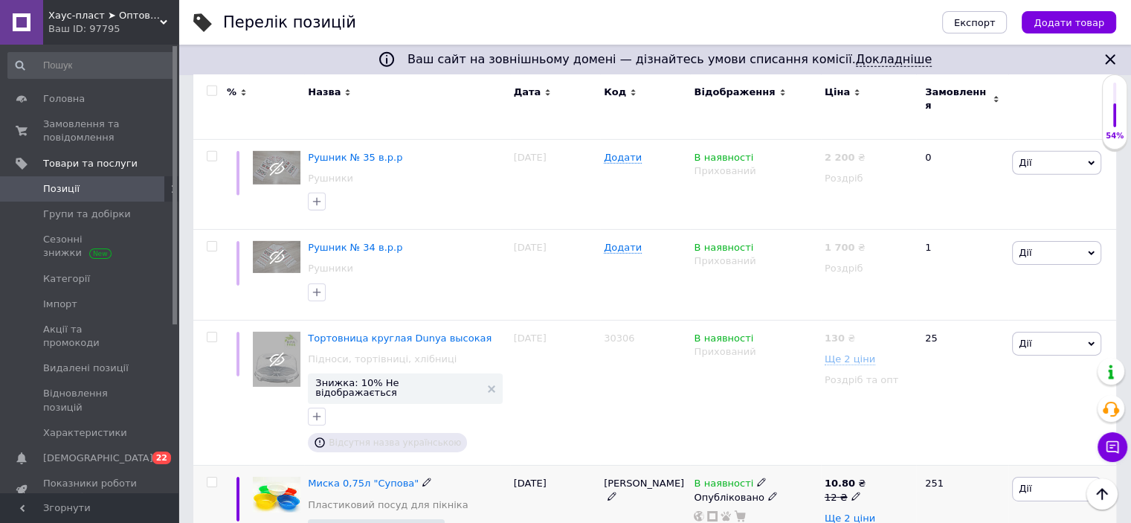
click at [212, 478] on input "checkbox" at bounding box center [212, 483] width 10 height 10
checkbox input "true"
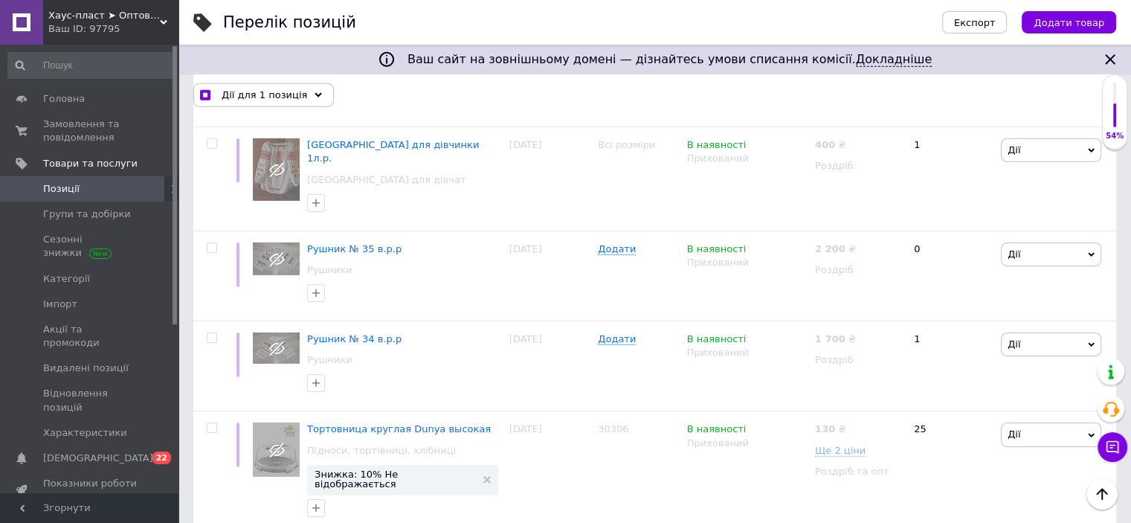
scroll to position [10390, 0]
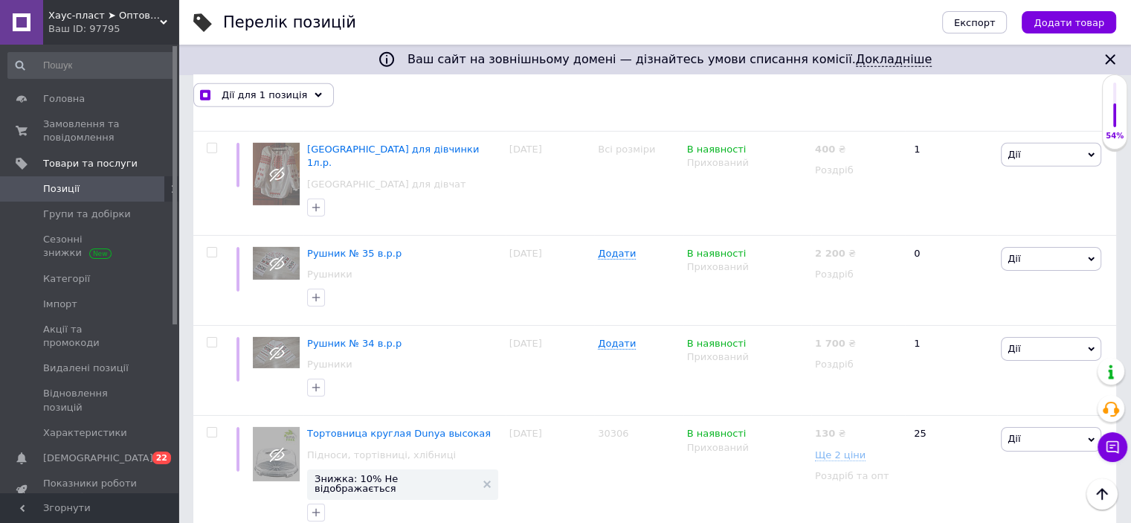
checkbox input "true"
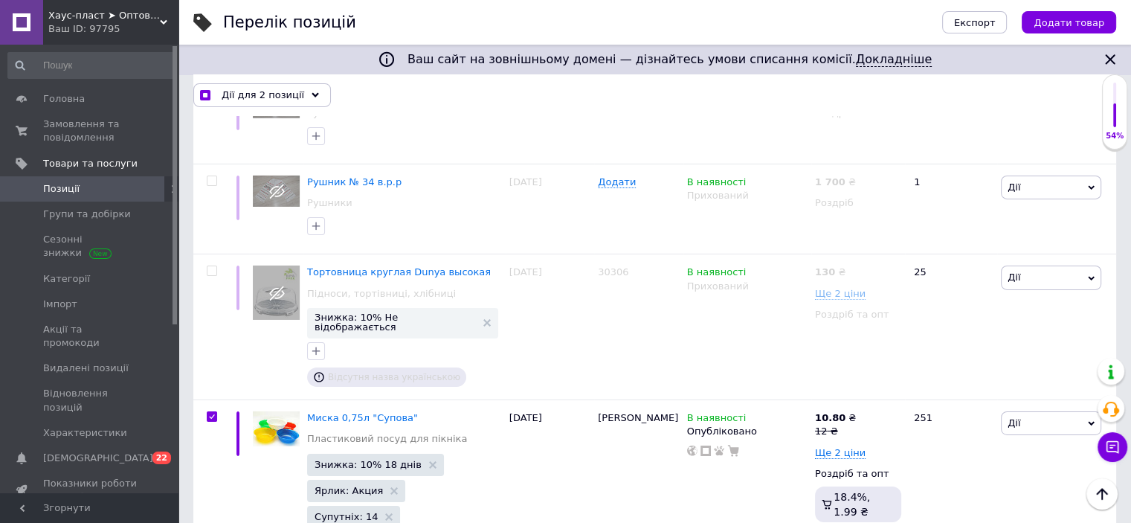
scroll to position [10687, 0]
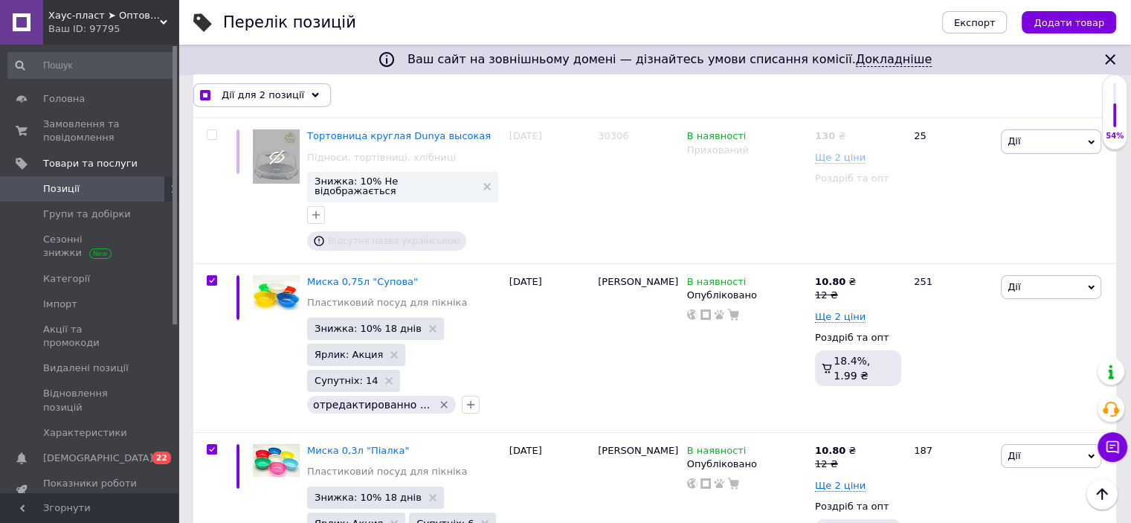
checkbox input "true"
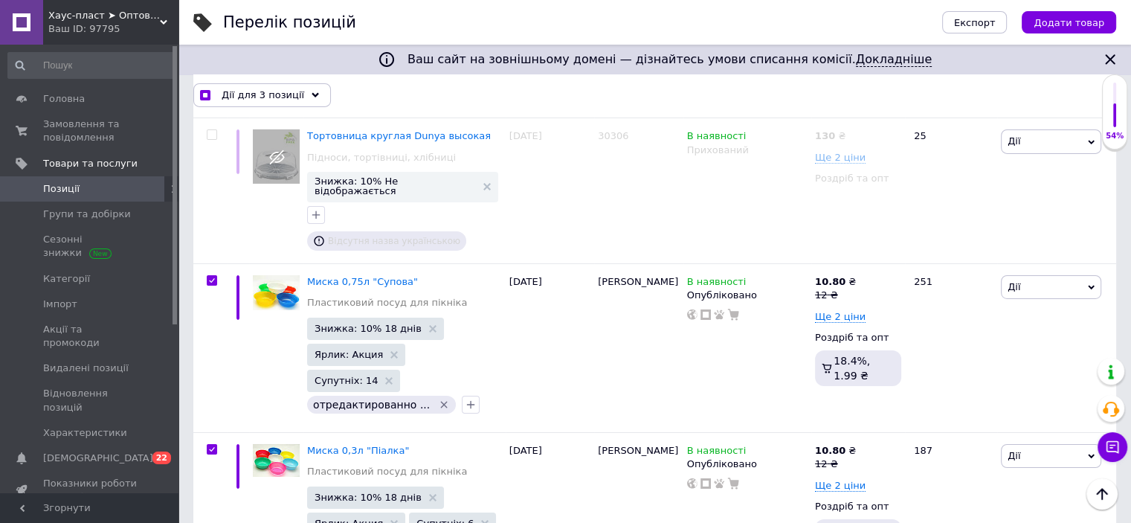
checkbox input "true"
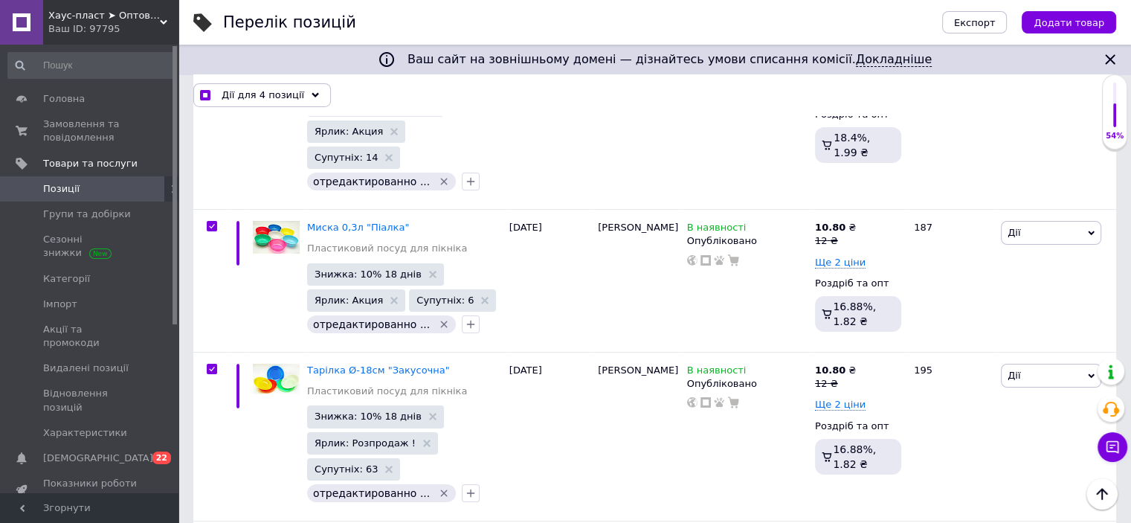
checkbox input "true"
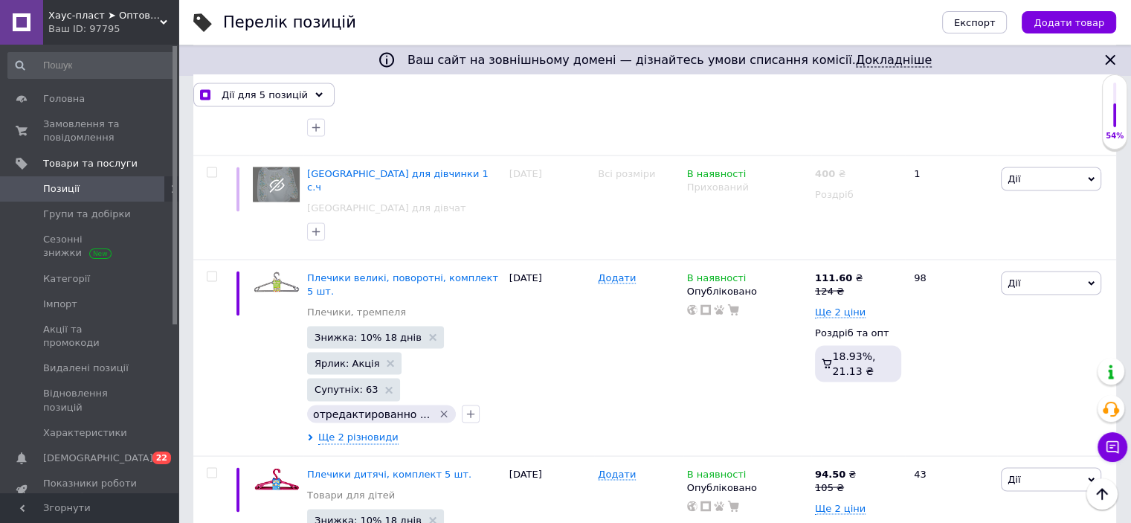
scroll to position [8381, 0]
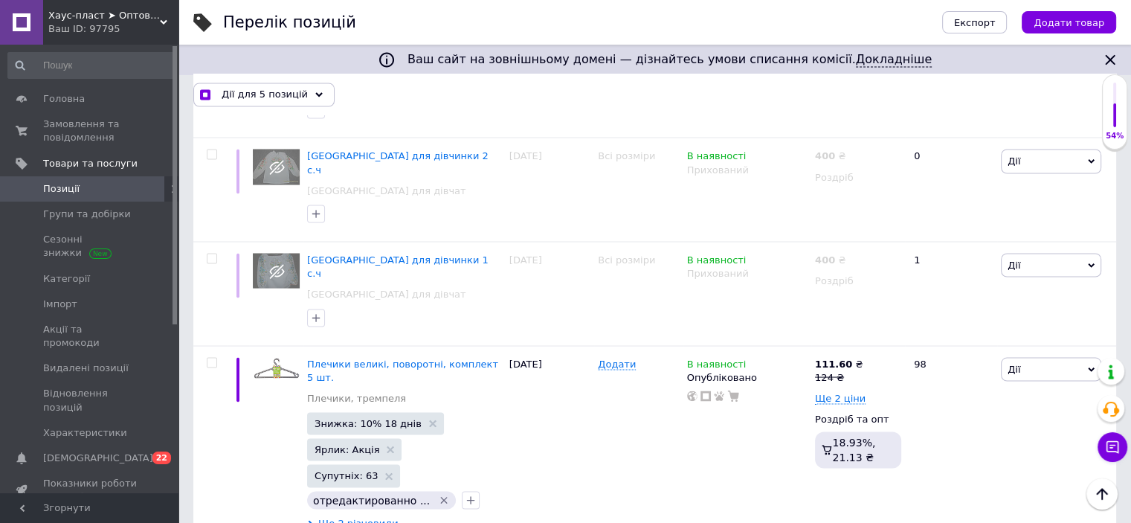
checkbox input "true"
click at [210, 345] on div at bounding box center [209, 443] width 33 height 196
checkbox input "true"
click at [212, 358] on input "checkbox" at bounding box center [212, 363] width 10 height 10
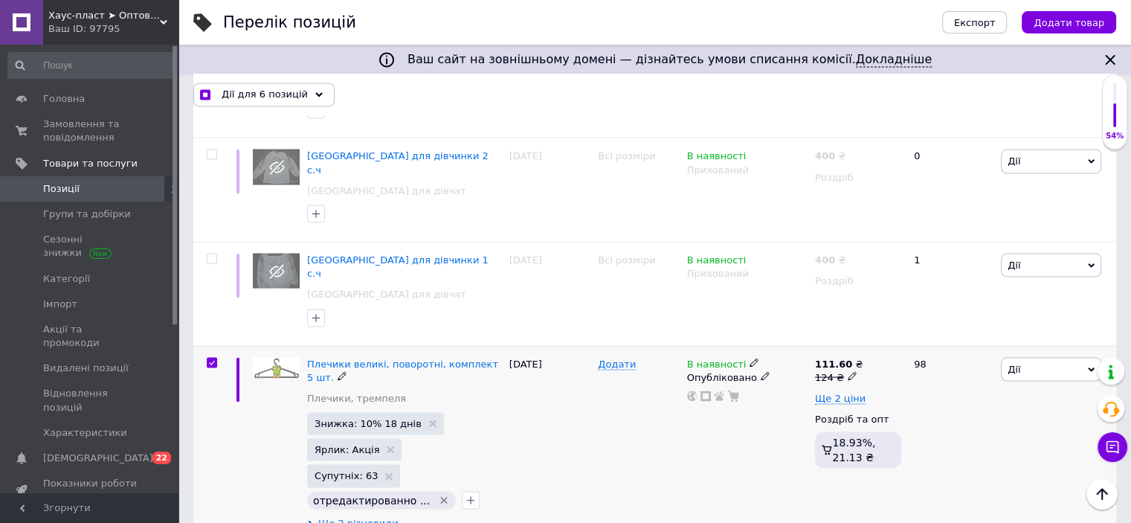
checkbox input "true"
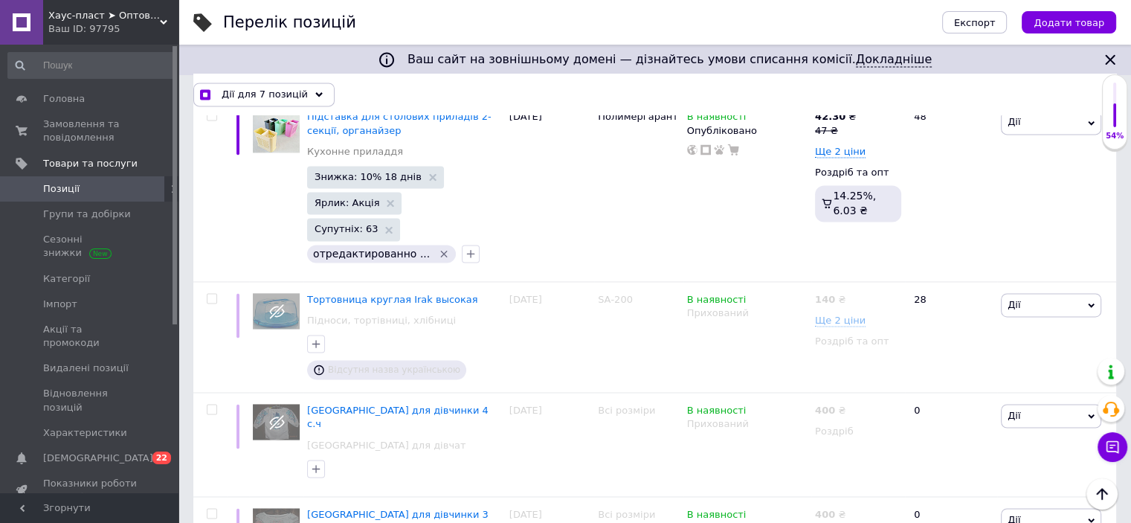
scroll to position [7712, 0]
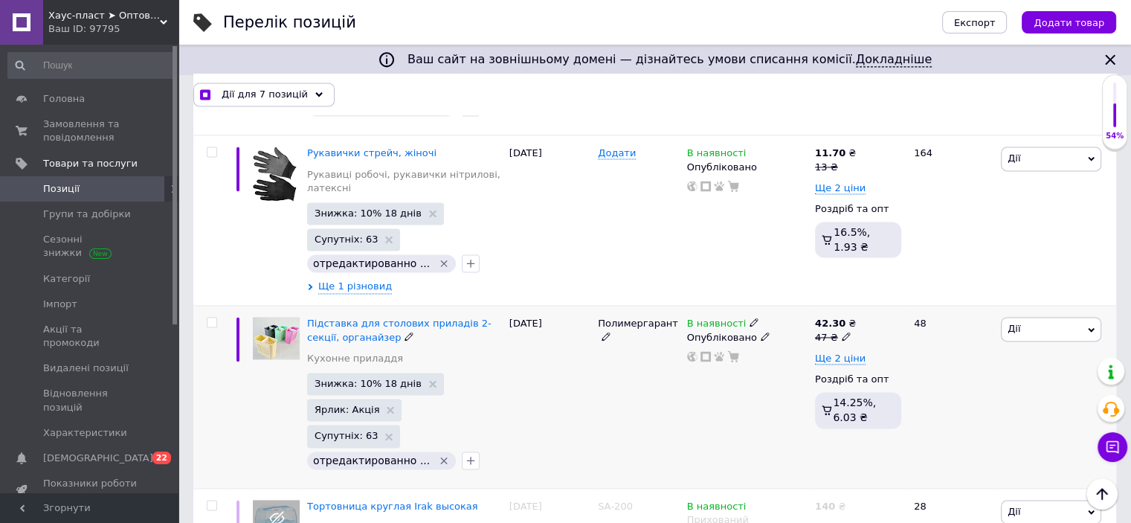
click at [213, 318] on input "checkbox" at bounding box center [212, 323] width 10 height 10
checkbox input "true"
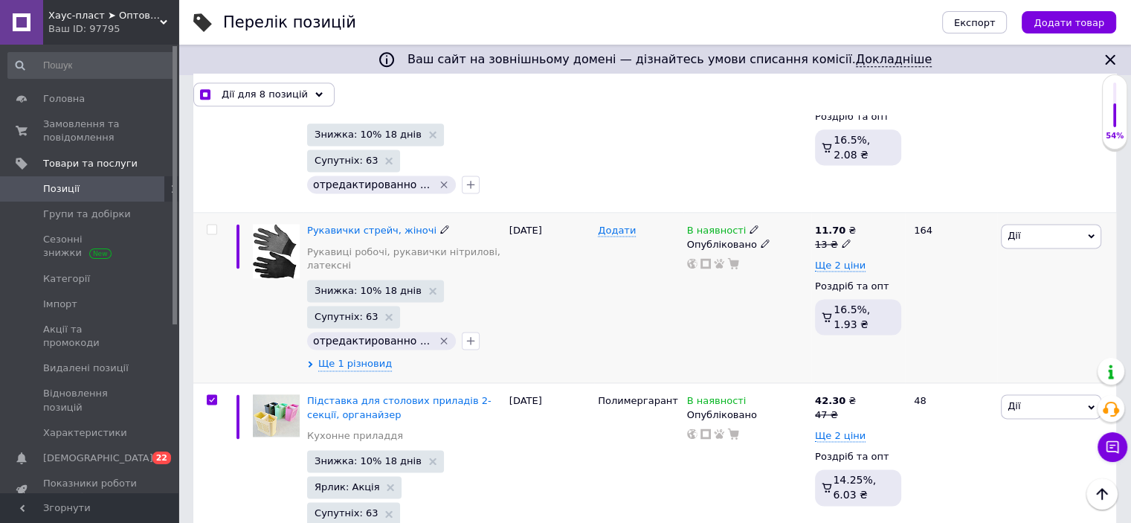
scroll to position [7563, 0]
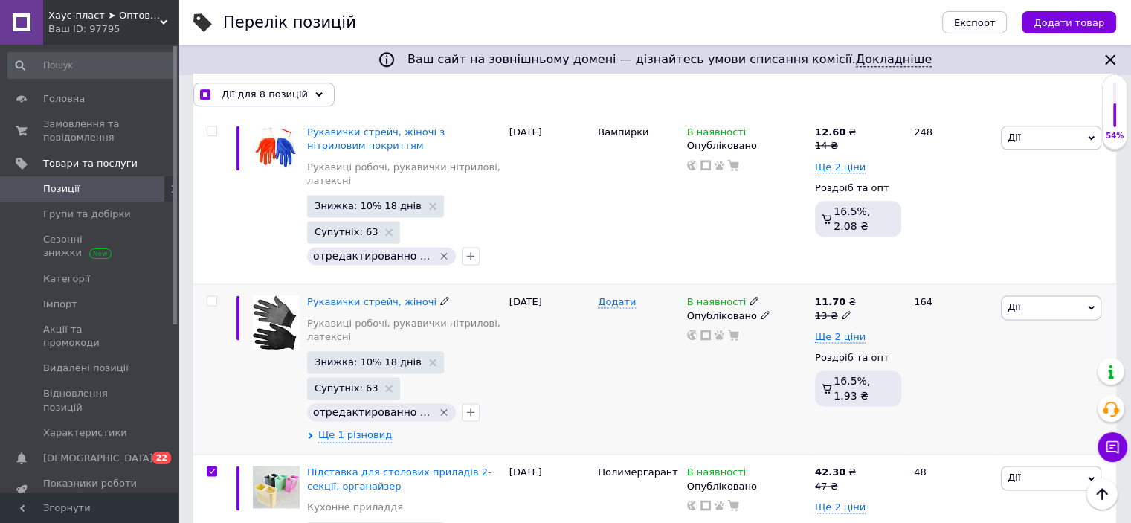
click at [213, 296] on input "checkbox" at bounding box center [212, 301] width 10 height 10
checkbox input "true"
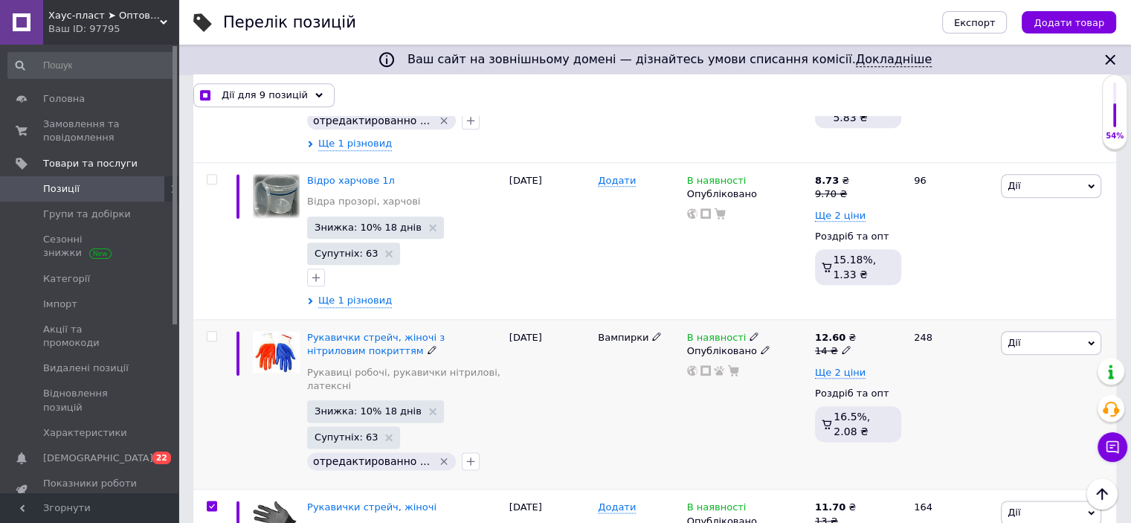
scroll to position [7340, 0]
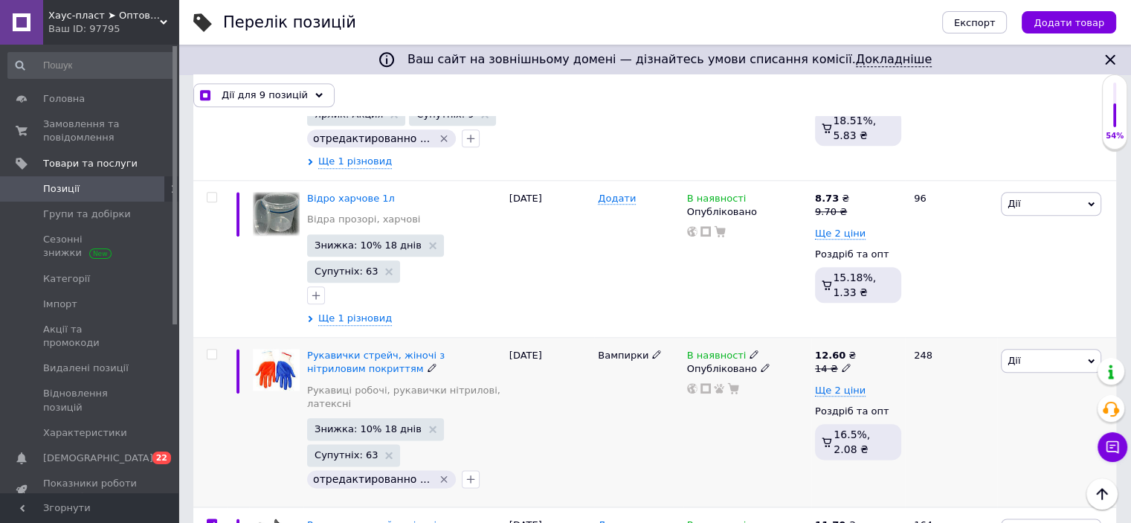
click at [209, 350] on input "checkbox" at bounding box center [212, 355] width 10 height 10
checkbox input "true"
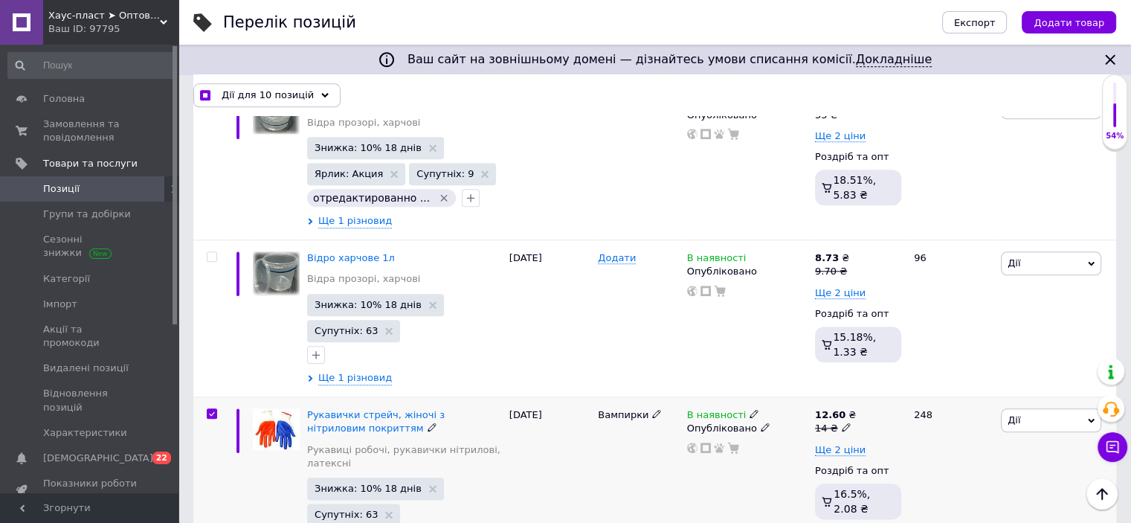
scroll to position [7191, 0]
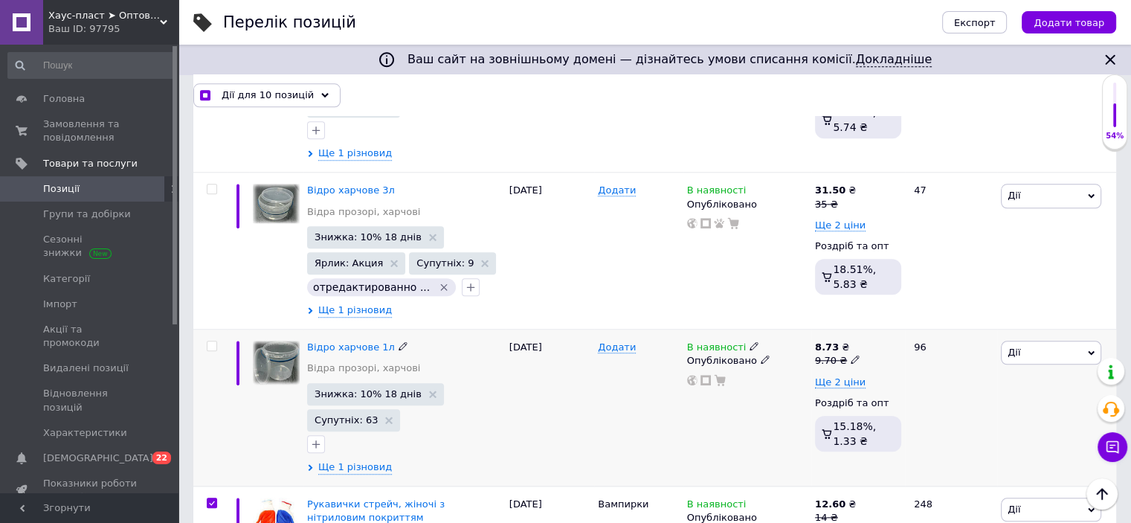
click at [213, 341] on input "checkbox" at bounding box center [212, 346] width 10 height 10
checkbox input "true"
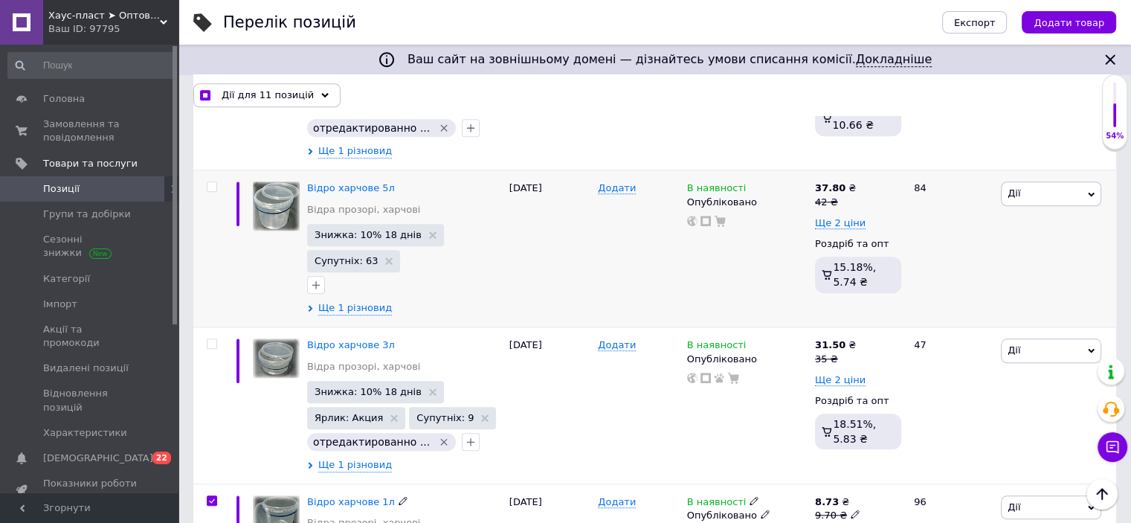
scroll to position [6968, 0]
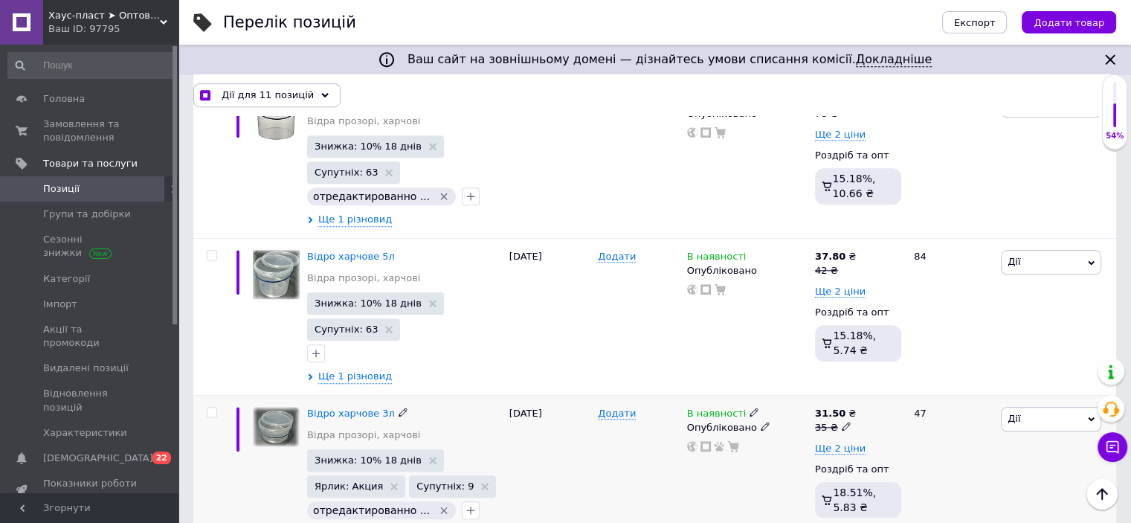
click at [212, 408] on input "checkbox" at bounding box center [212, 413] width 10 height 10
checkbox input "true"
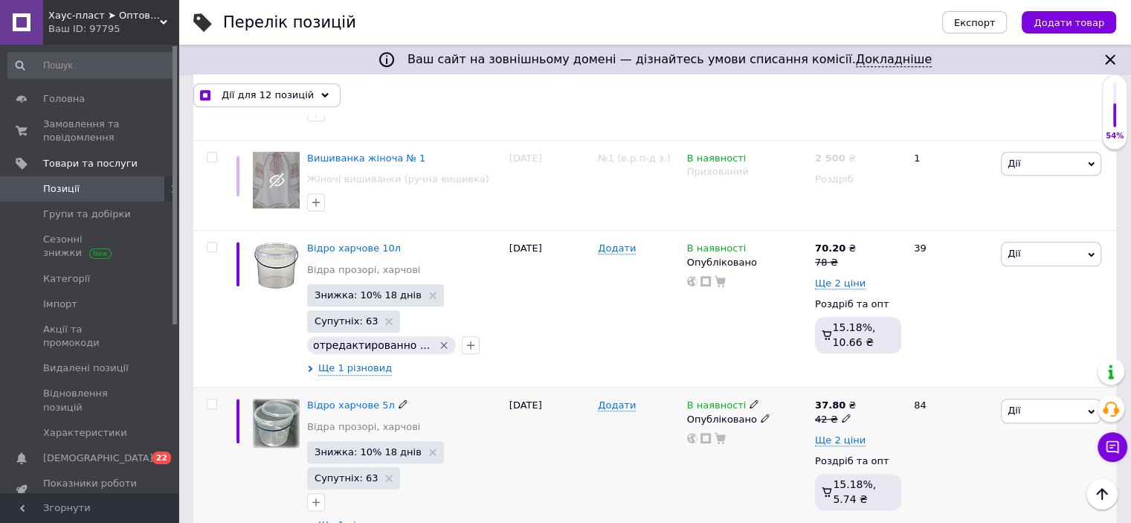
click at [213, 399] on input "checkbox" at bounding box center [212, 404] width 10 height 10
checkbox input "true"
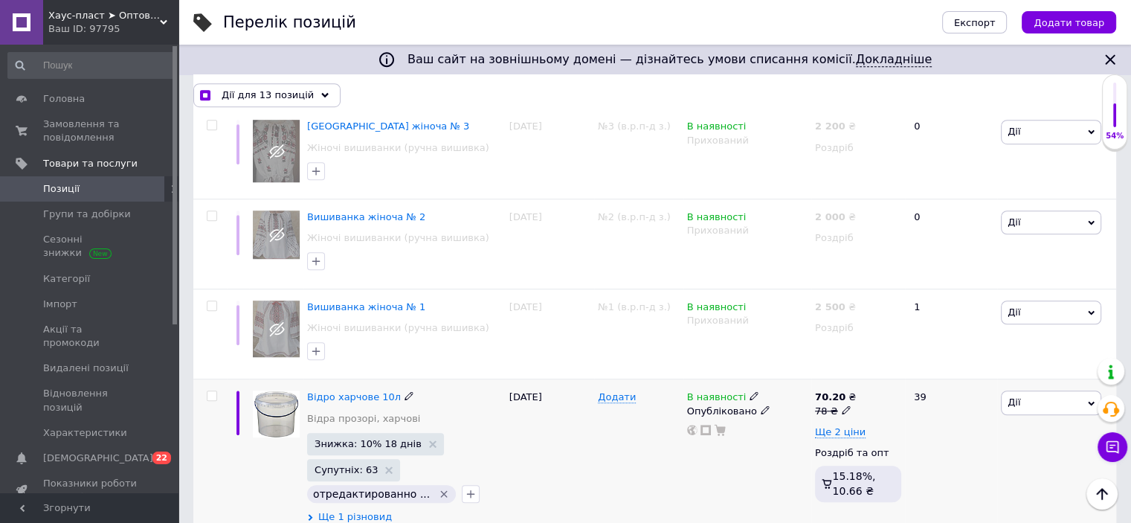
click at [214, 391] on input "checkbox" at bounding box center [212, 396] width 10 height 10
checkbox input "true"
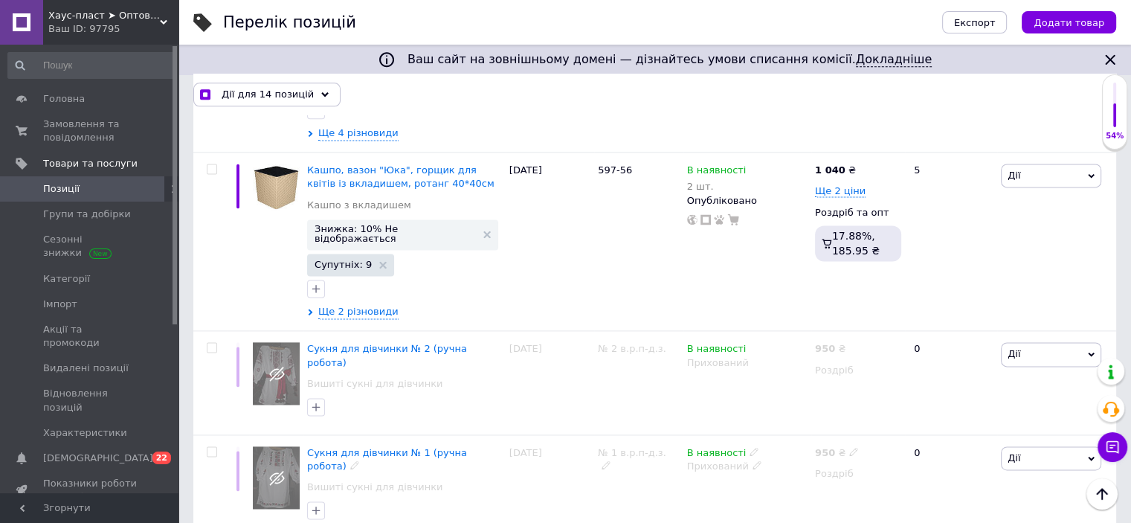
scroll to position [1836, 0]
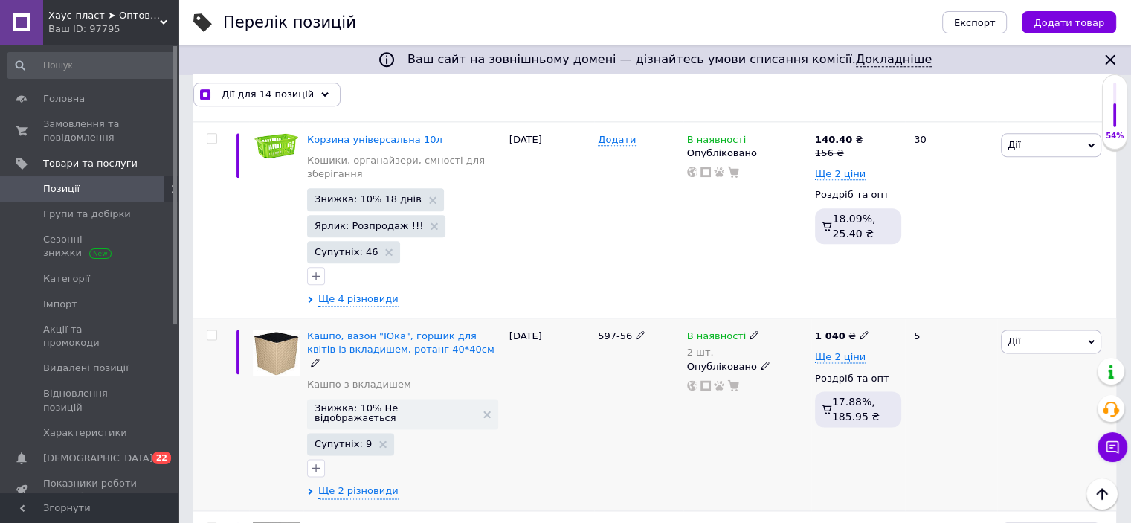
click at [211, 330] on input "checkbox" at bounding box center [212, 335] width 10 height 10
checkbox input "true"
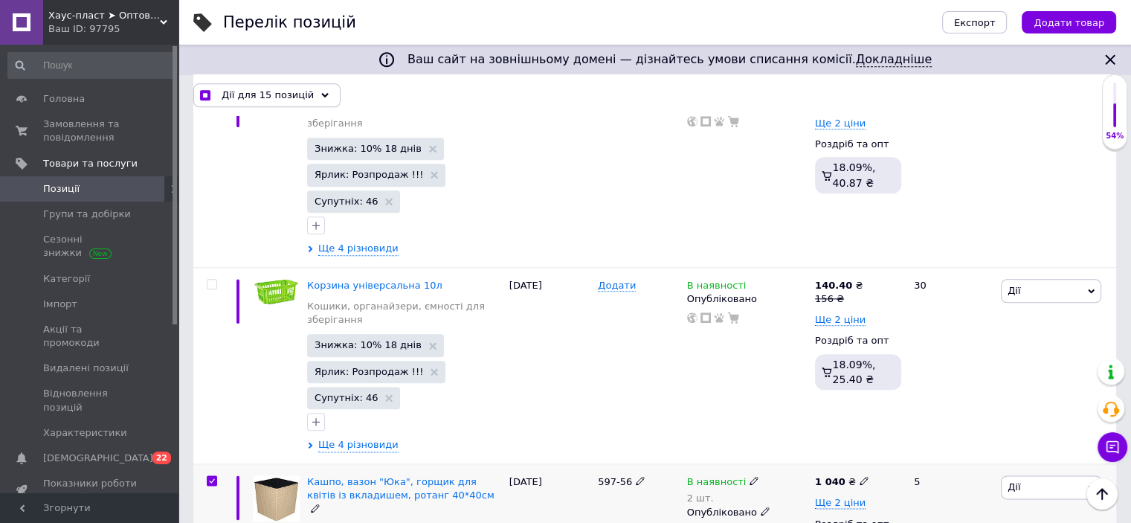
scroll to position [1687, 0]
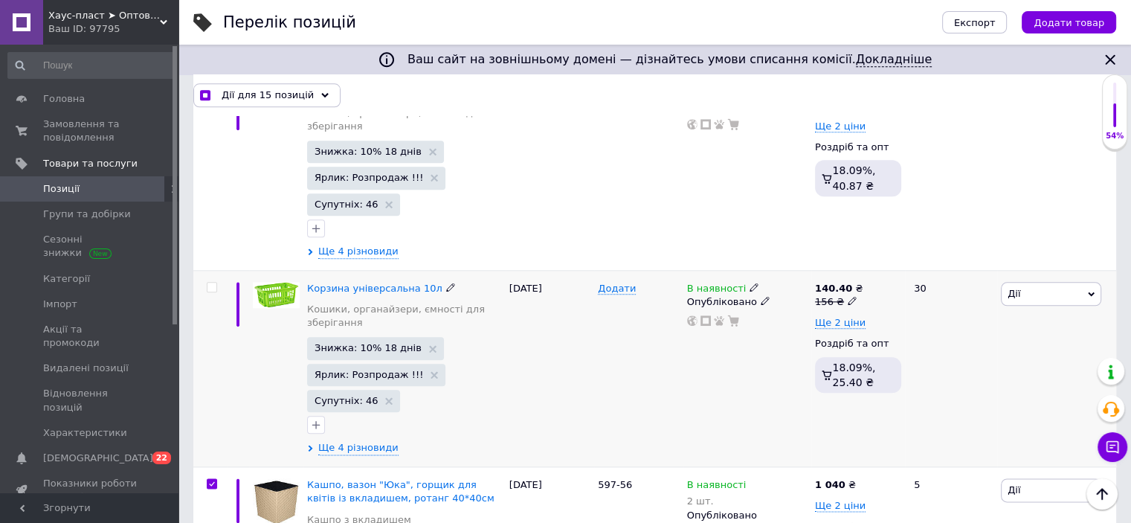
click at [211, 283] on input "checkbox" at bounding box center [212, 288] width 10 height 10
checkbox input "true"
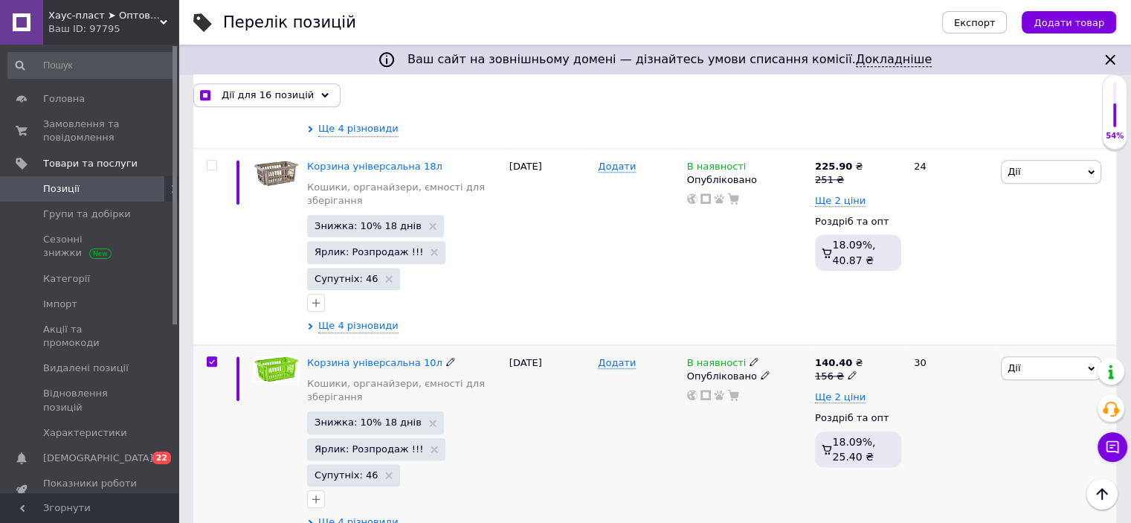
scroll to position [1464, 0]
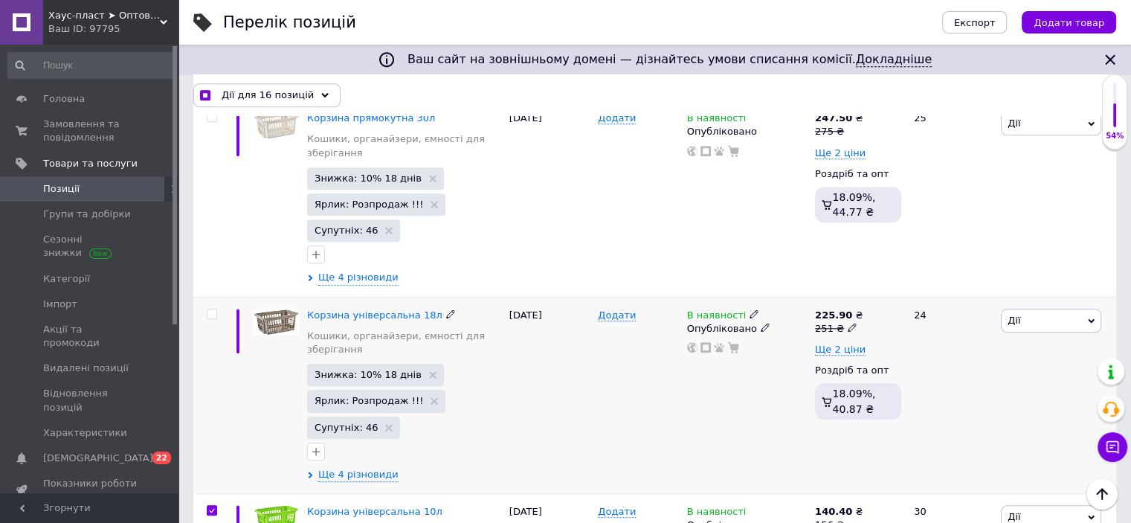
click at [211, 309] on input "checkbox" at bounding box center [212, 314] width 10 height 10
checkbox input "true"
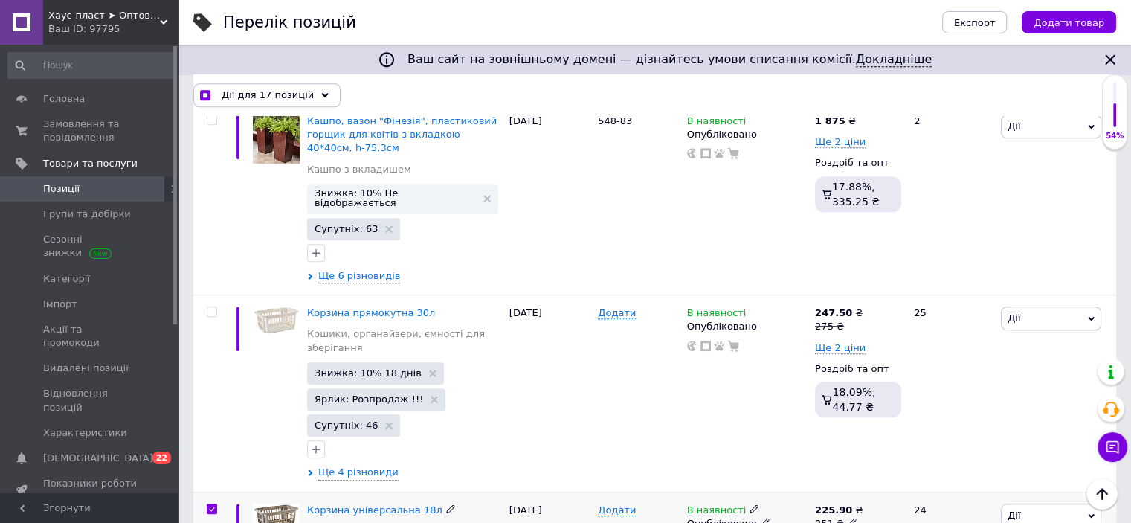
scroll to position [1241, 0]
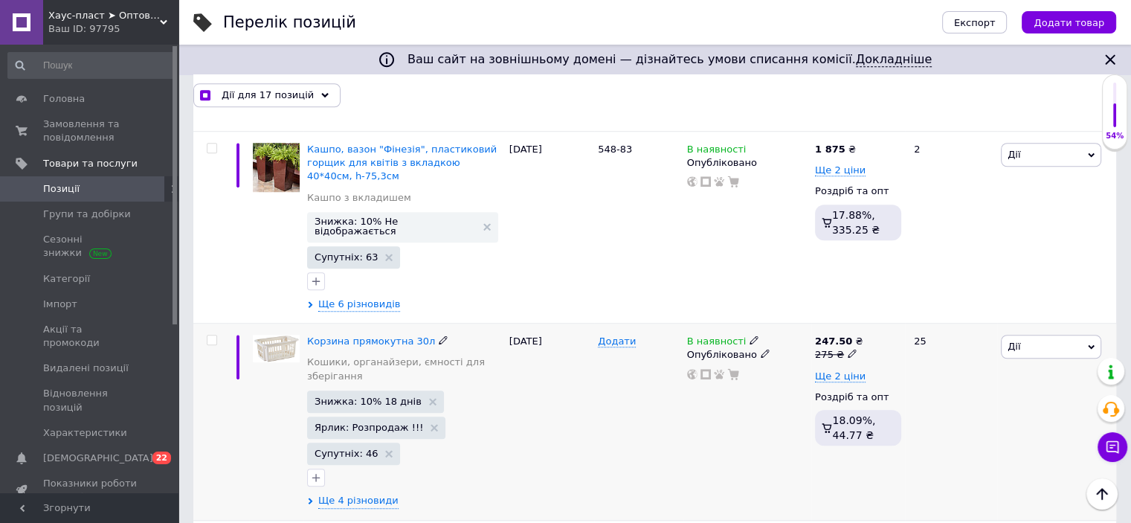
click at [208, 335] on input "checkbox" at bounding box center [212, 340] width 10 height 10
checkbox input "true"
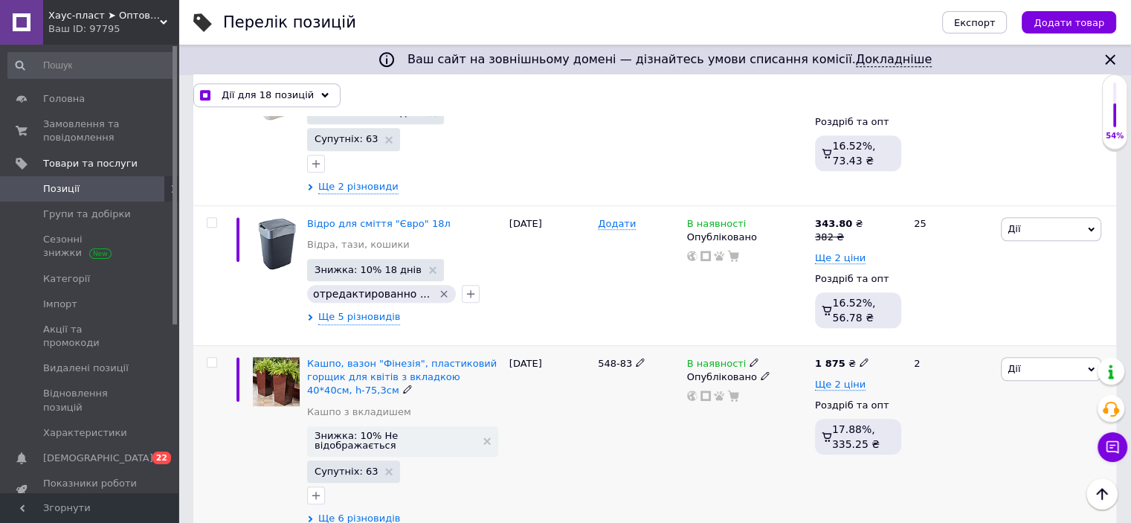
scroll to position [1018, 0]
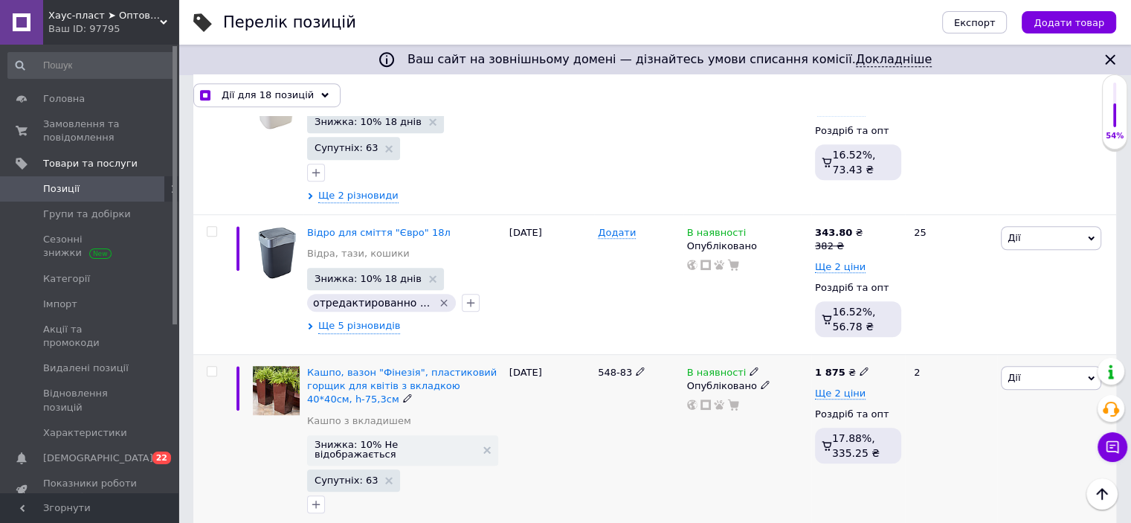
click at [210, 367] on input "checkbox" at bounding box center [212, 372] width 10 height 10
checkbox input "true"
click at [213, 227] on input "checkbox" at bounding box center [212, 232] width 10 height 10
checkbox input "true"
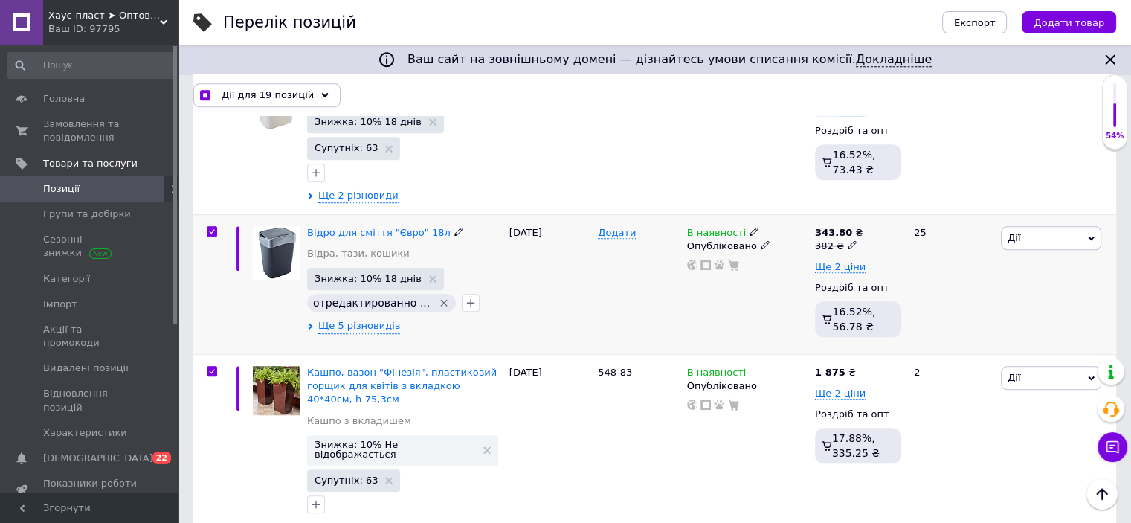
checkbox input "true"
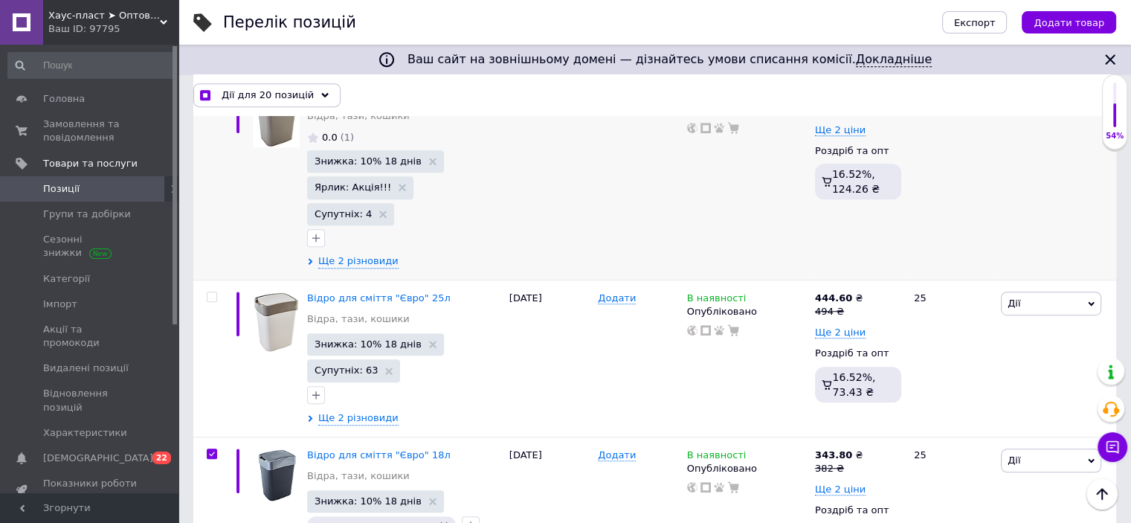
scroll to position [794, 0]
click at [213, 293] on input "checkbox" at bounding box center [212, 298] width 10 height 10
checkbox input "true"
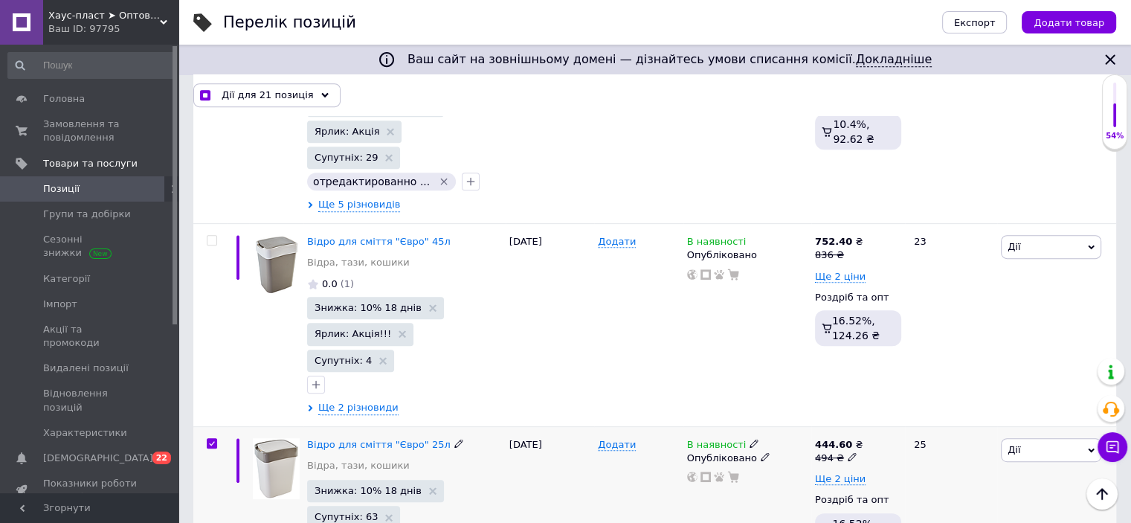
scroll to position [646, 0]
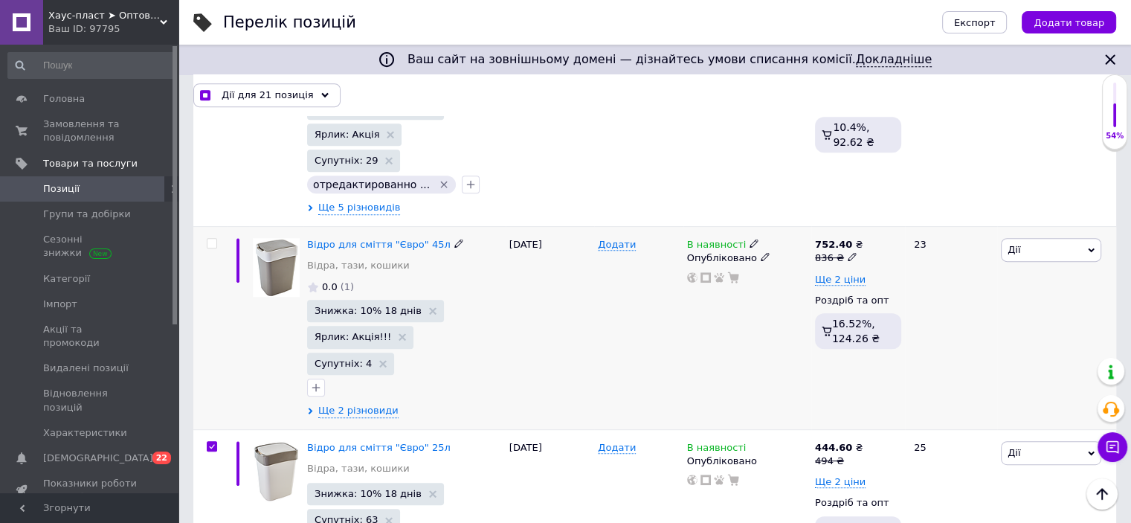
click at [211, 239] on input "checkbox" at bounding box center [212, 244] width 10 height 10
checkbox input "true"
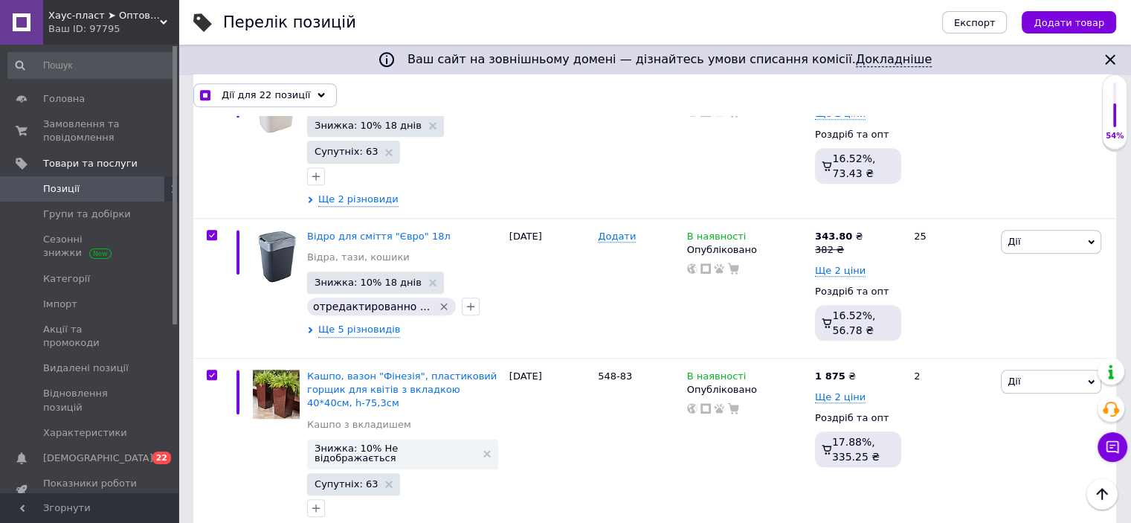
scroll to position [1092, 0]
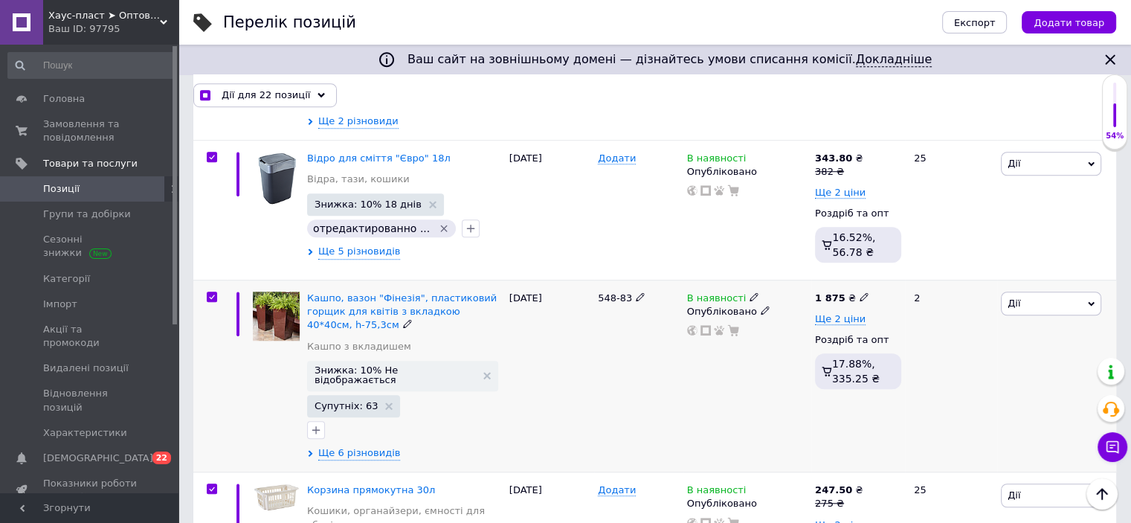
click at [213, 280] on div at bounding box center [209, 376] width 33 height 192
checkbox input "true"
click at [214, 292] on input "checkbox" at bounding box center [212, 297] width 10 height 10
checkbox input "false"
checkbox input "true"
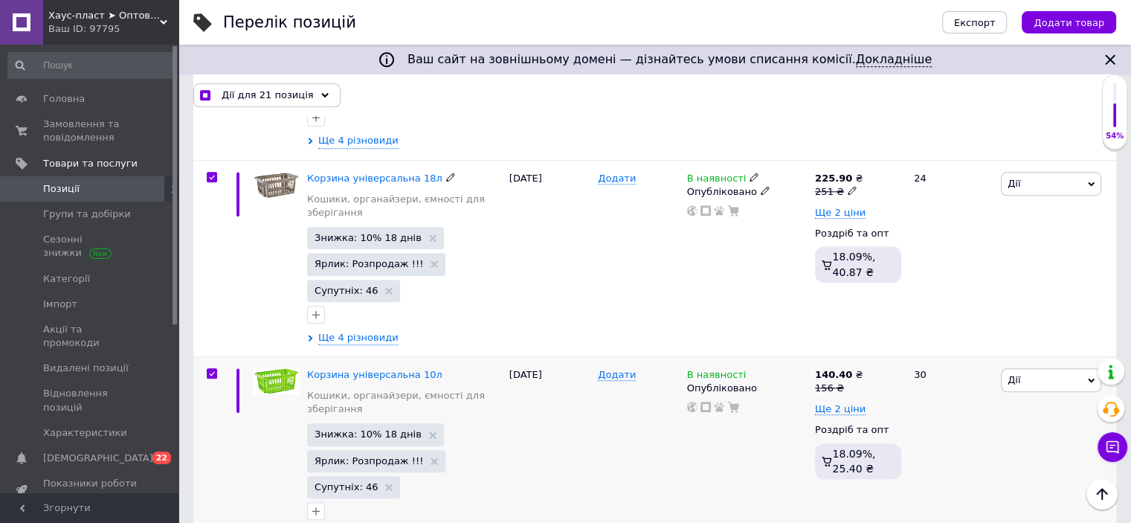
scroll to position [1761, 0]
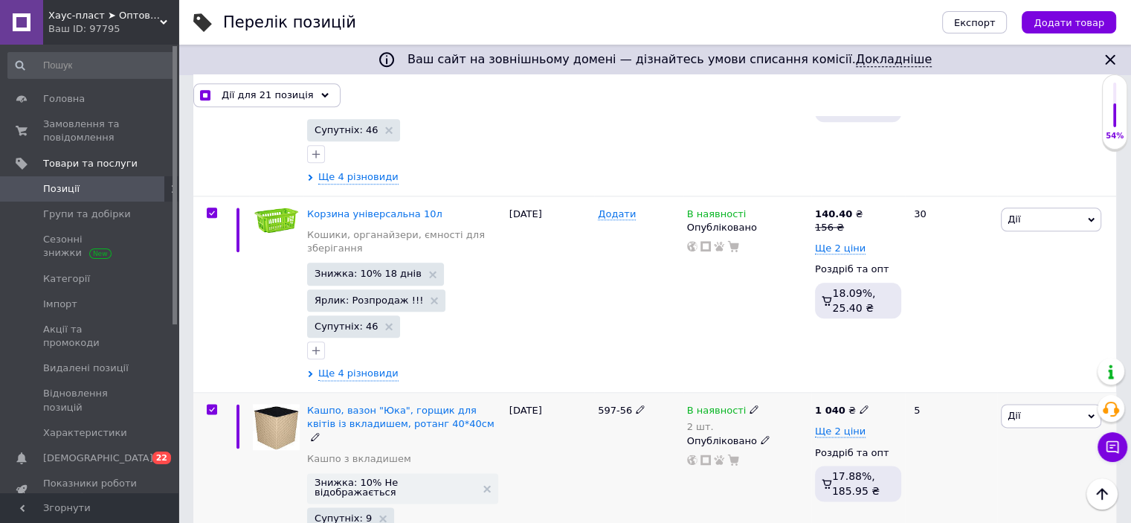
click at [208, 405] on input "checkbox" at bounding box center [212, 410] width 10 height 10
checkbox input "false"
checkbox input "true"
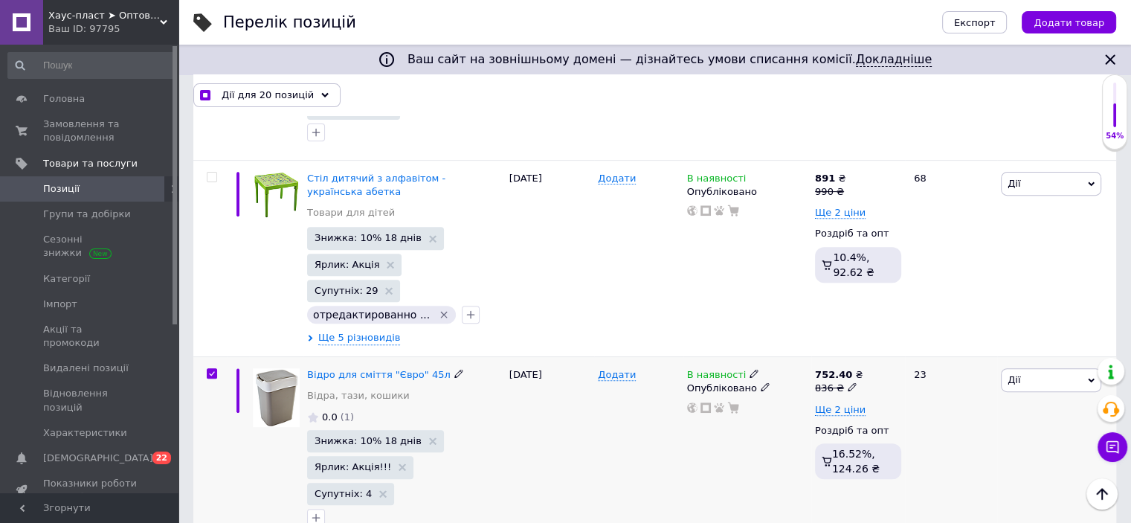
scroll to position [348, 0]
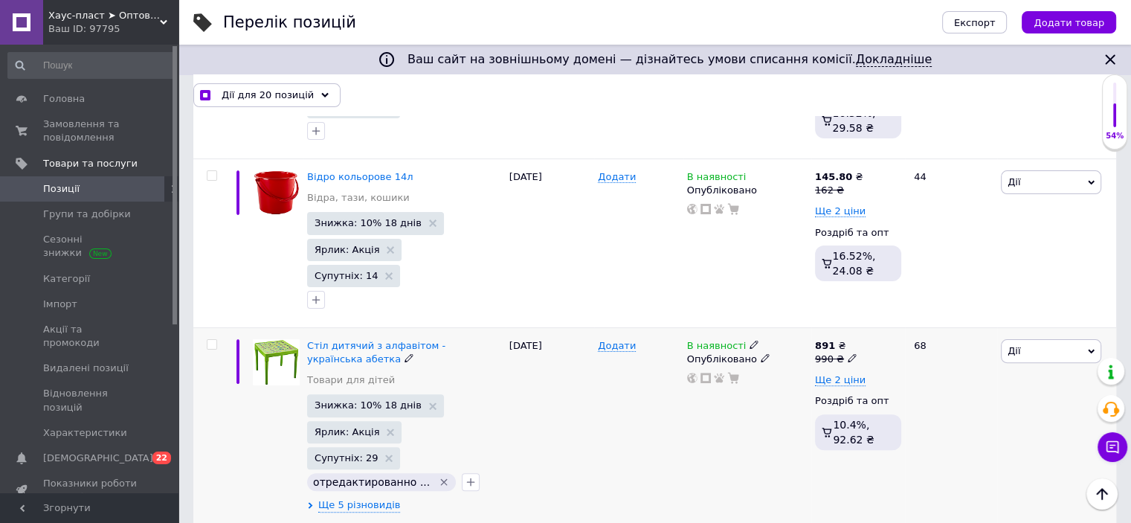
click at [212, 340] on input "checkbox" at bounding box center [212, 345] width 10 height 10
checkbox input "true"
click at [213, 172] on input "checkbox" at bounding box center [212, 176] width 10 height 10
checkbox input "true"
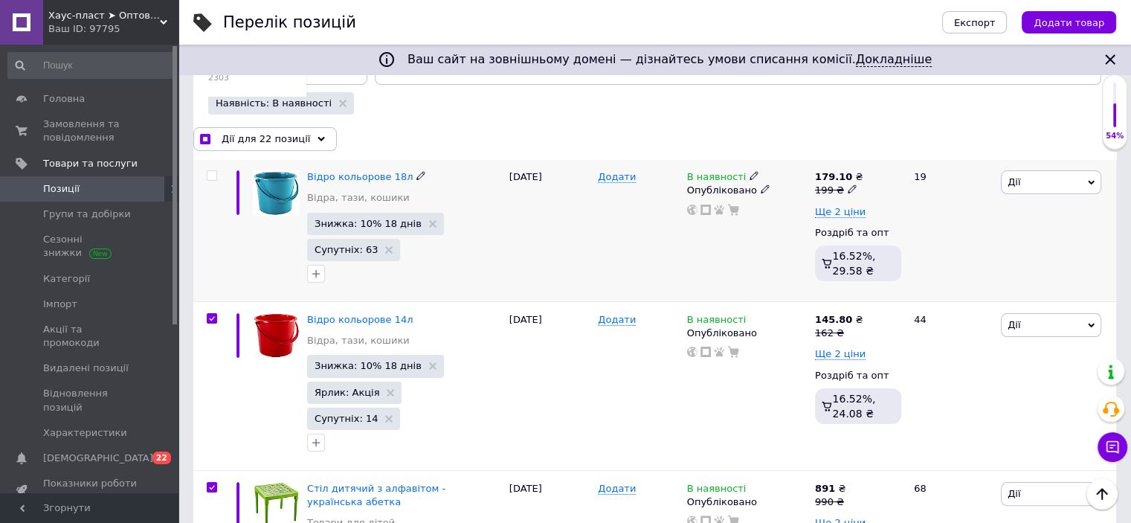
scroll to position [199, 0]
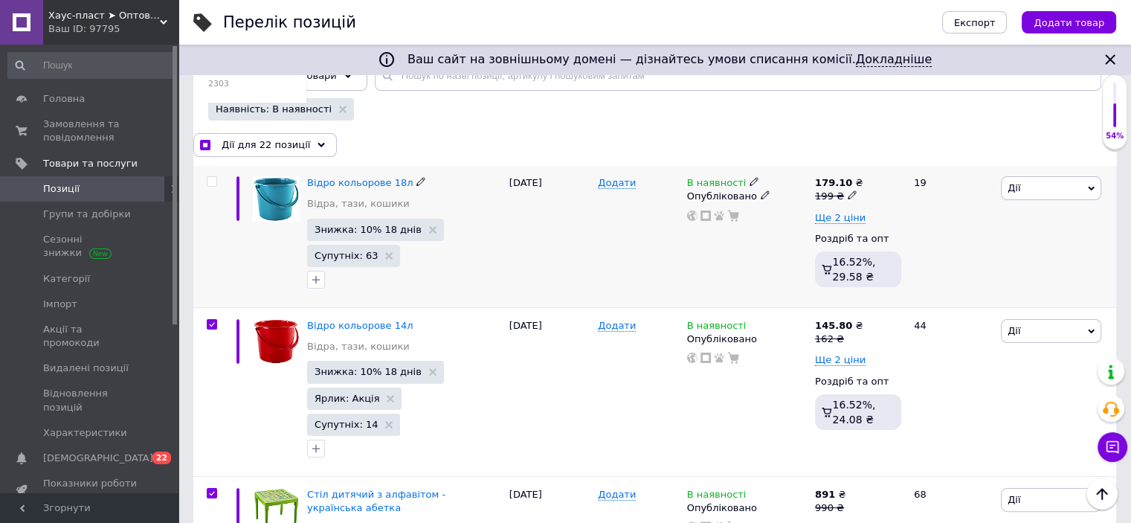
click at [211, 173] on div at bounding box center [209, 236] width 33 height 142
checkbox input "true"
click at [213, 181] on input "checkbox" at bounding box center [212, 182] width 10 height 10
checkbox input "true"
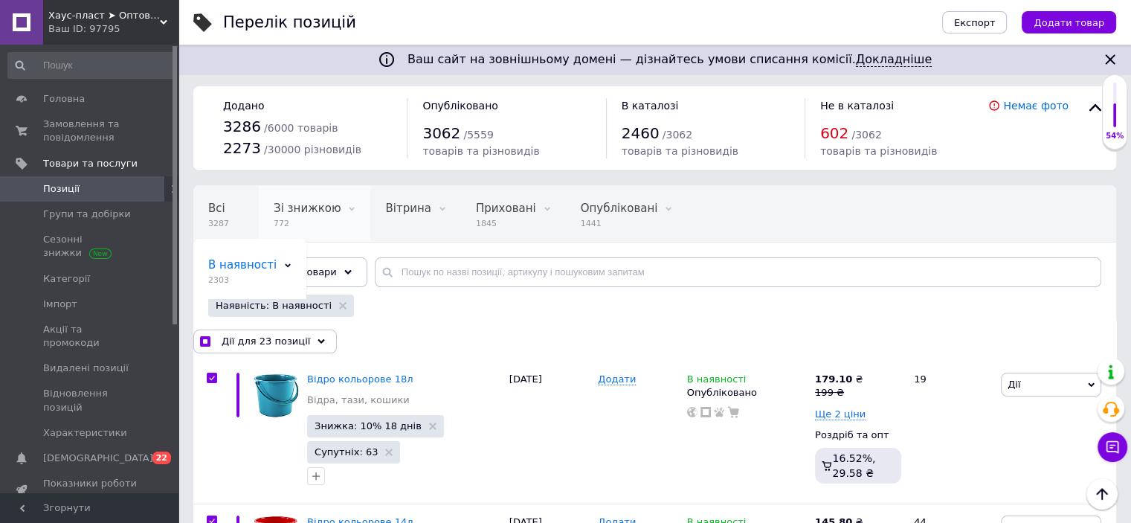
scroll to position [0, 0]
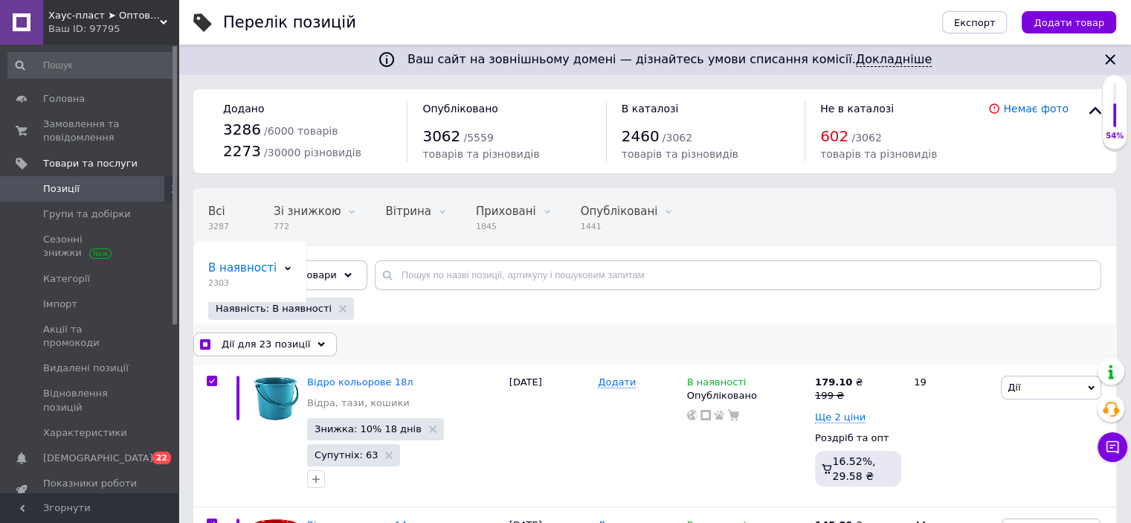
click at [268, 344] on span "Дії для 23 позиції" at bounding box center [266, 344] width 89 height 13
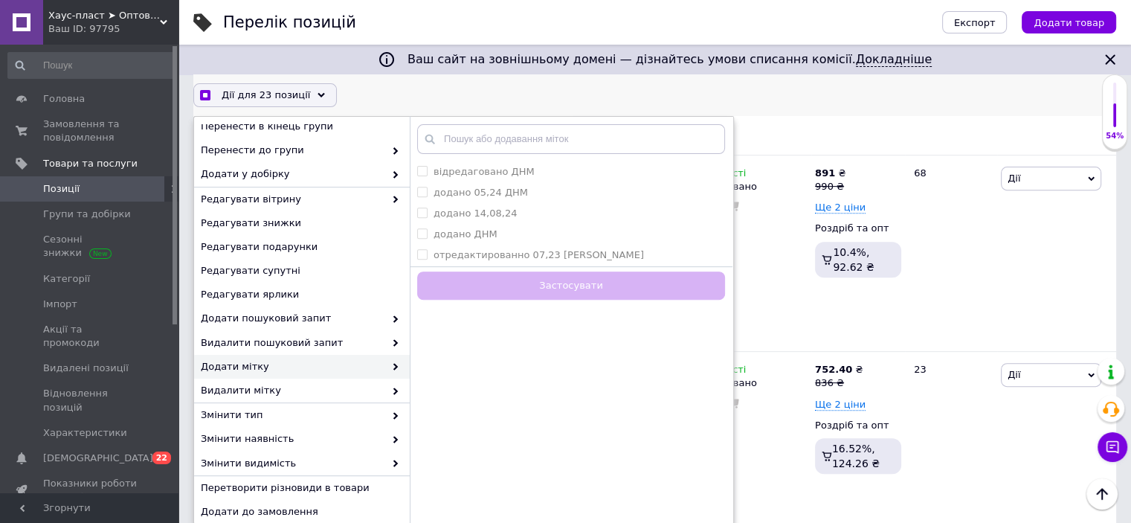
scroll to position [137, 0]
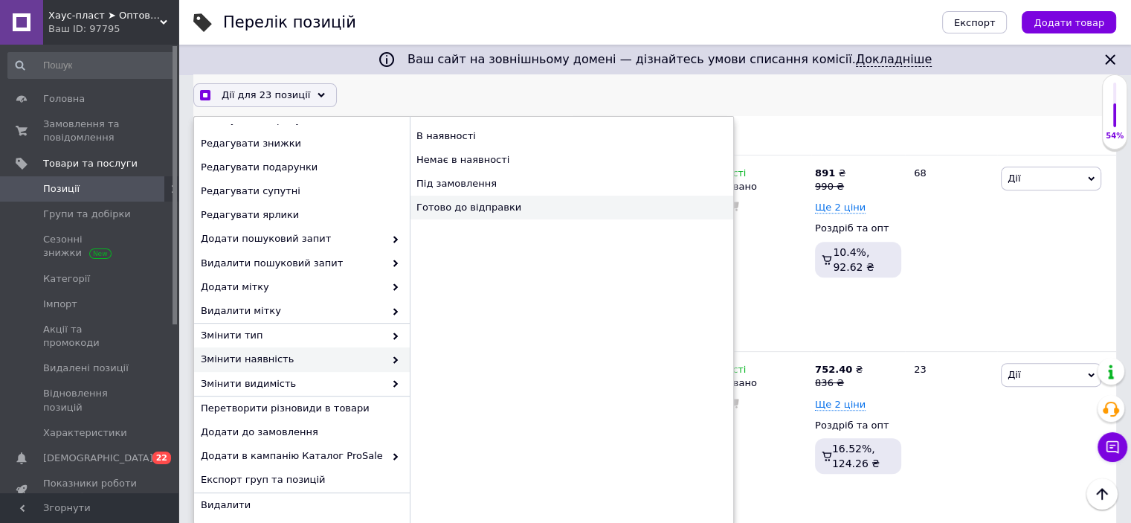
checkbox input "true"
click at [469, 202] on div "Готово до відправки" at bounding box center [572, 208] width 324 height 24
checkbox input "false"
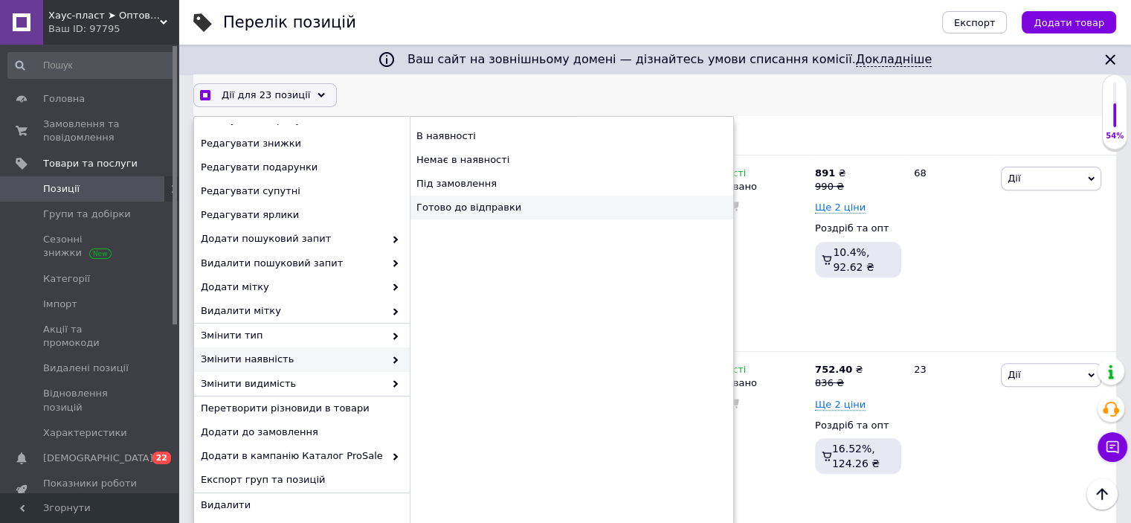
checkbox input "false"
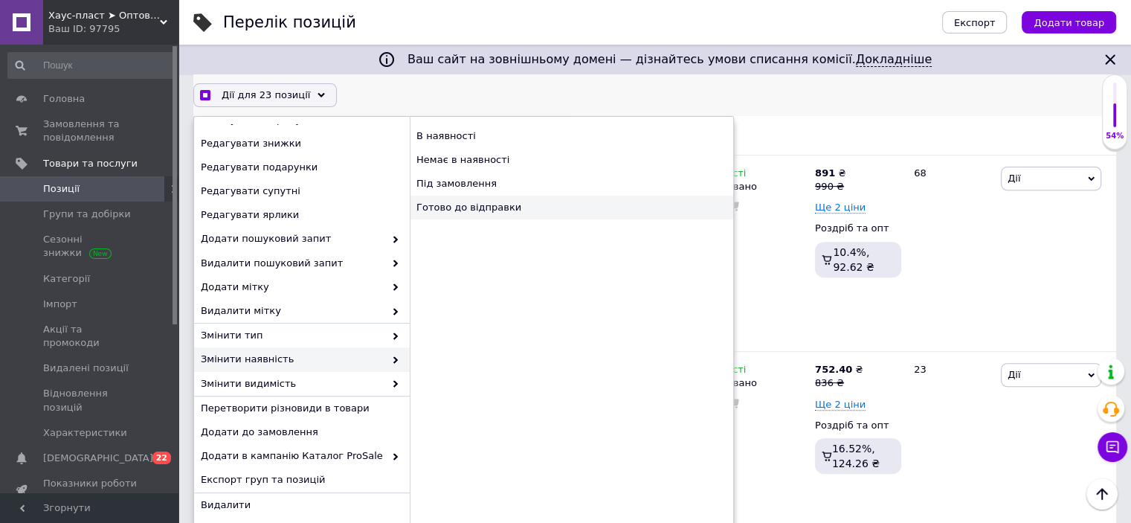
checkbox input "false"
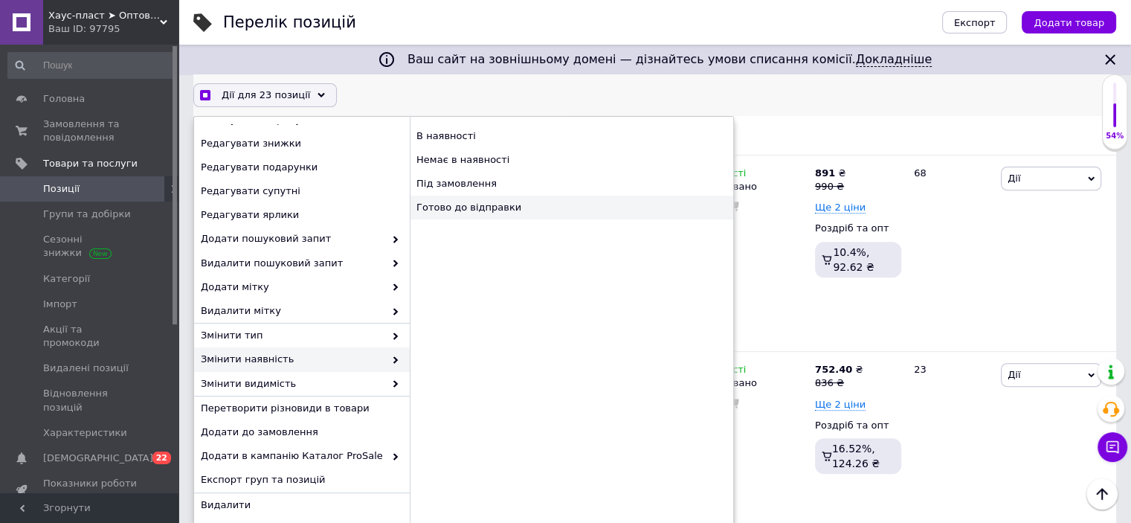
checkbox input "false"
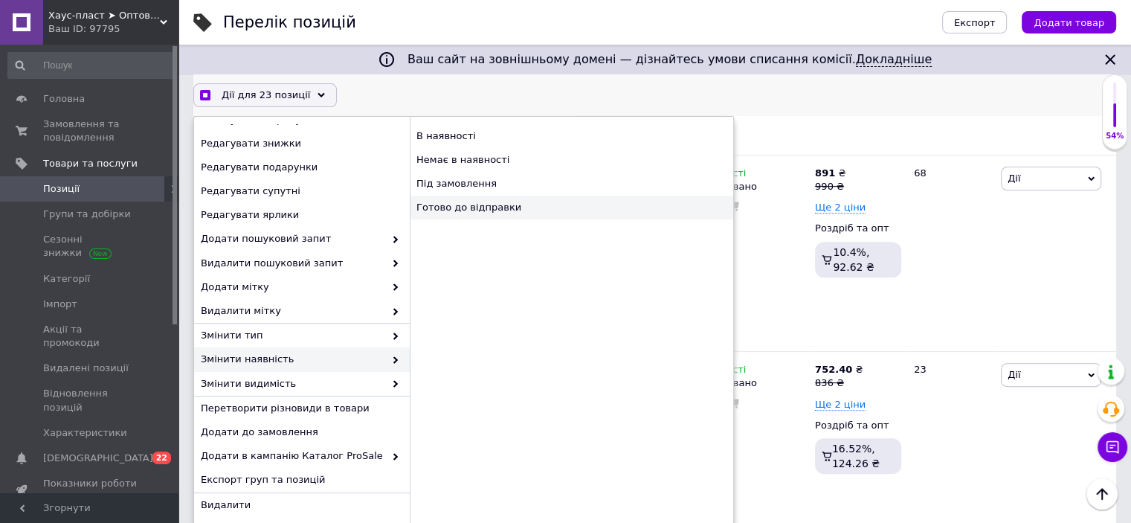
checkbox input "false"
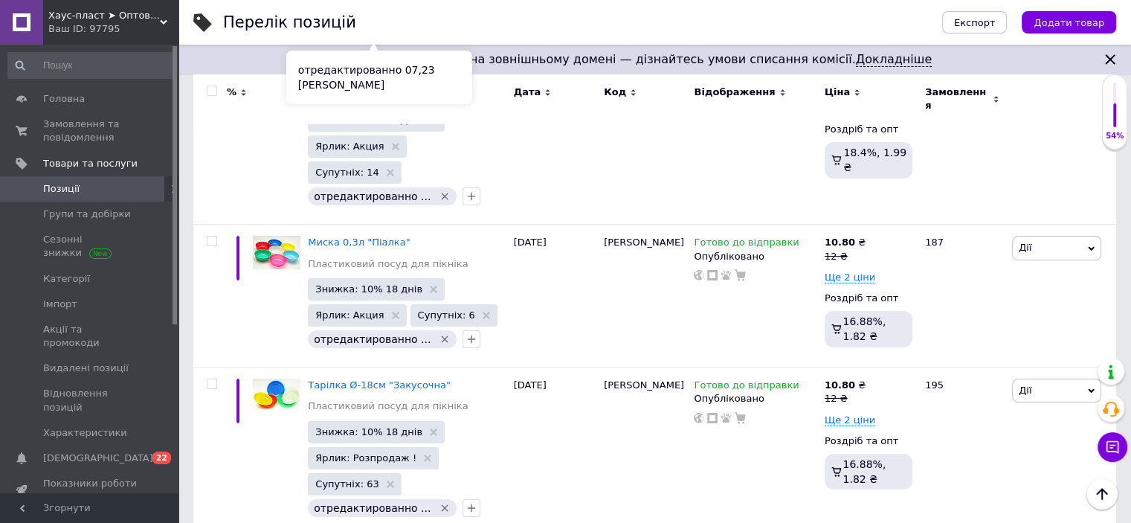
scroll to position [10922, 0]
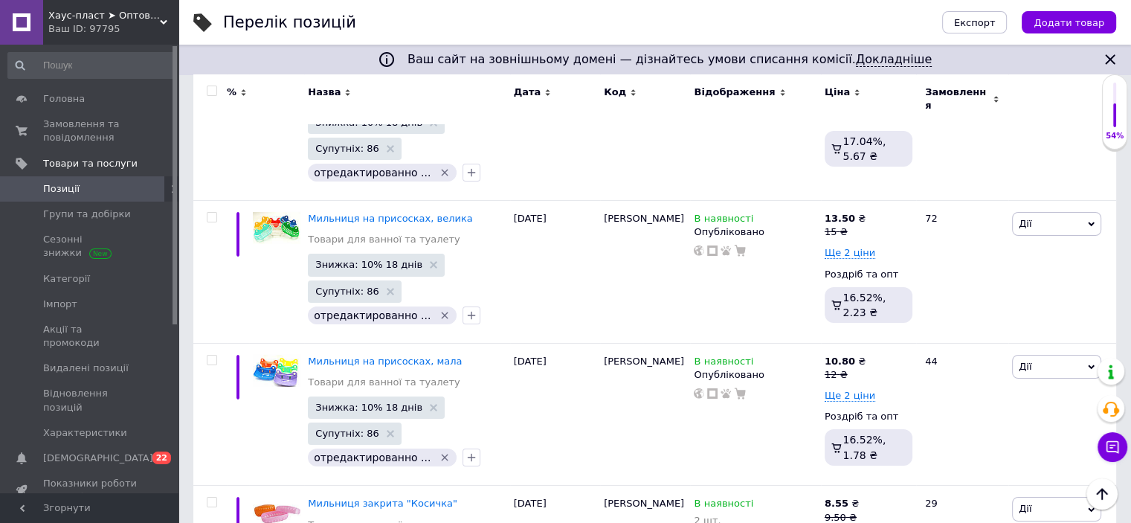
checkbox input "true"
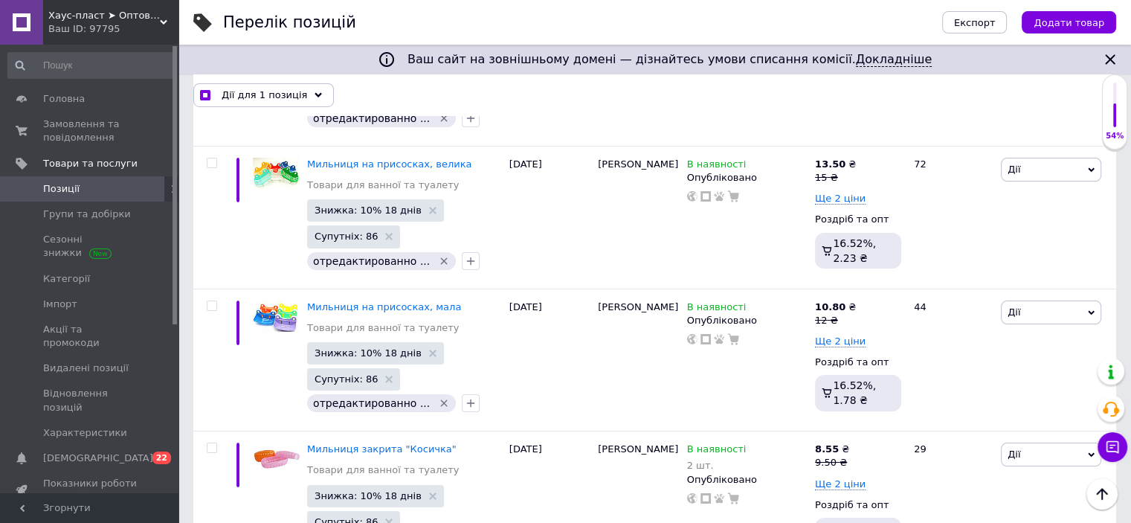
scroll to position [10859, 0]
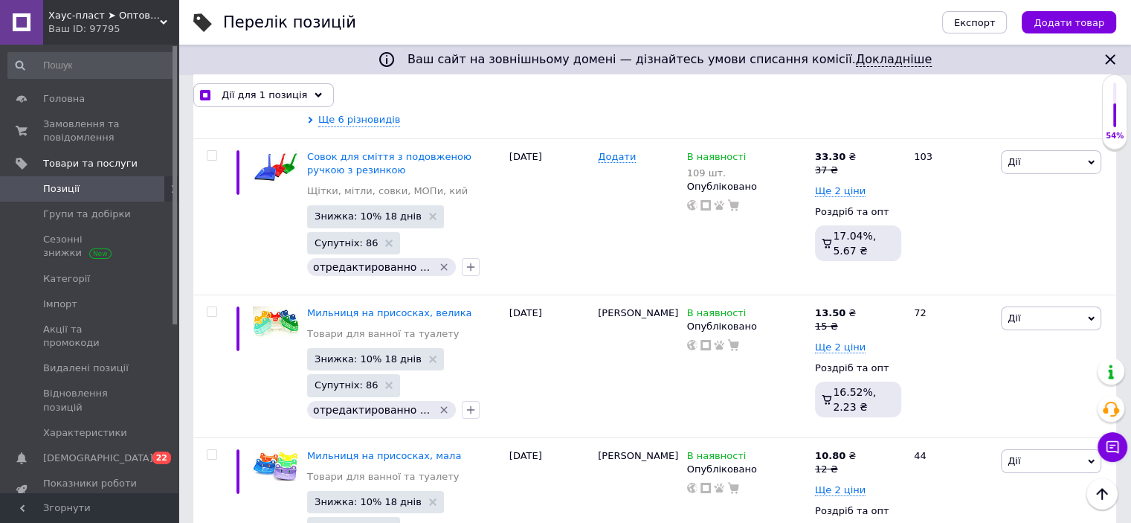
checkbox input "true"
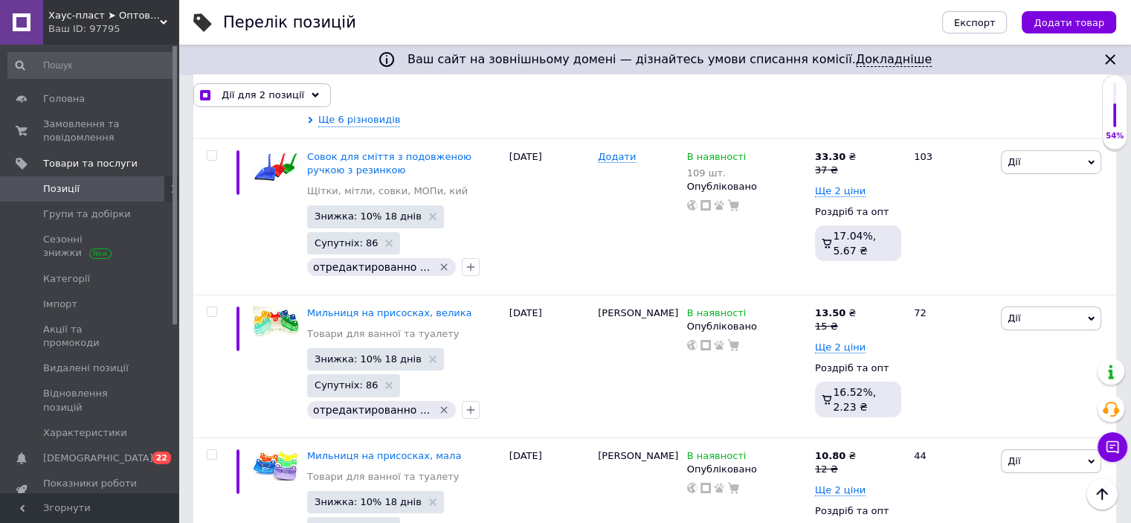
checkbox input "true"
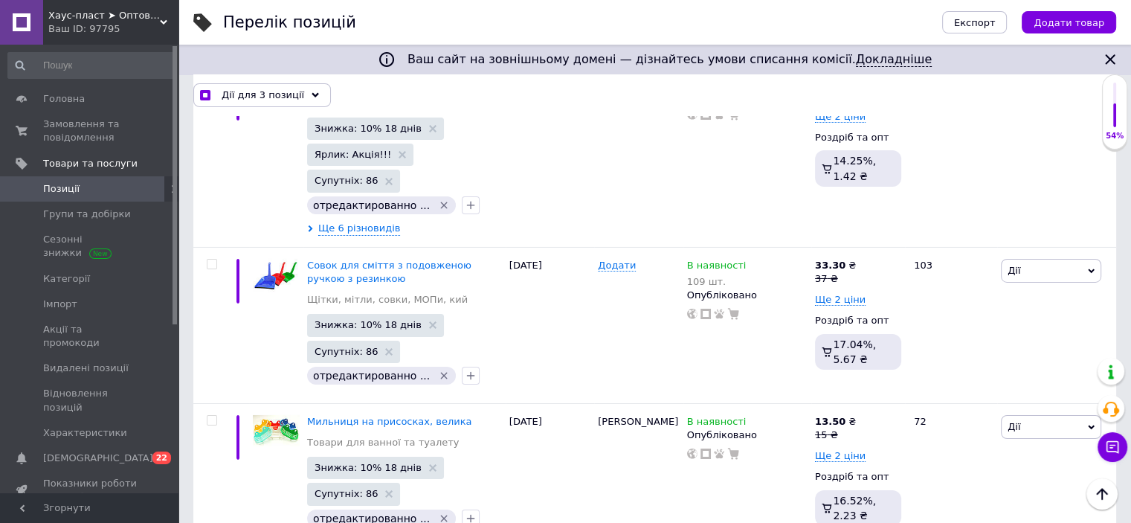
scroll to position [10636, 0]
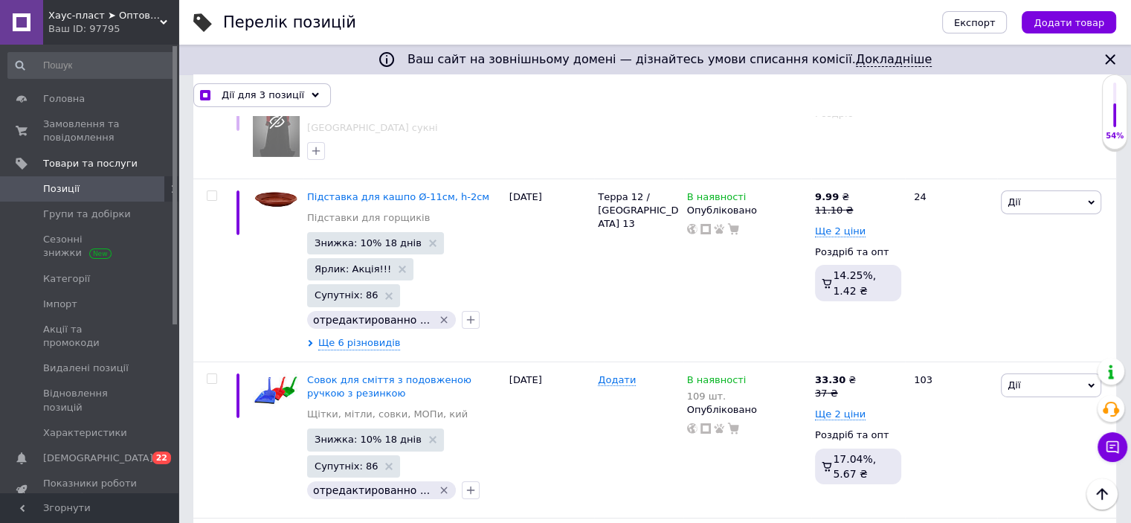
checkbox input "true"
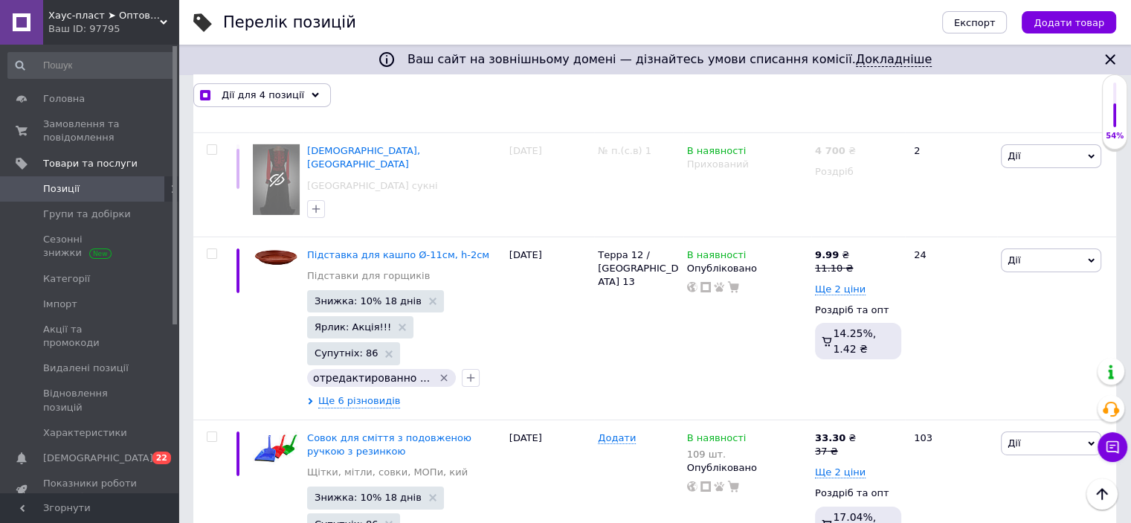
scroll to position [10487, 0]
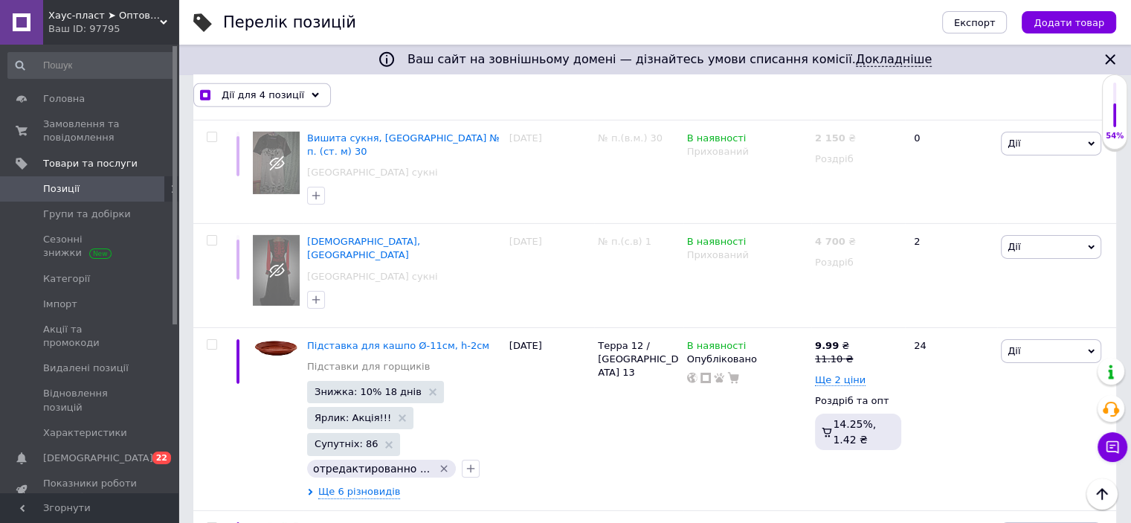
checkbox input "true"
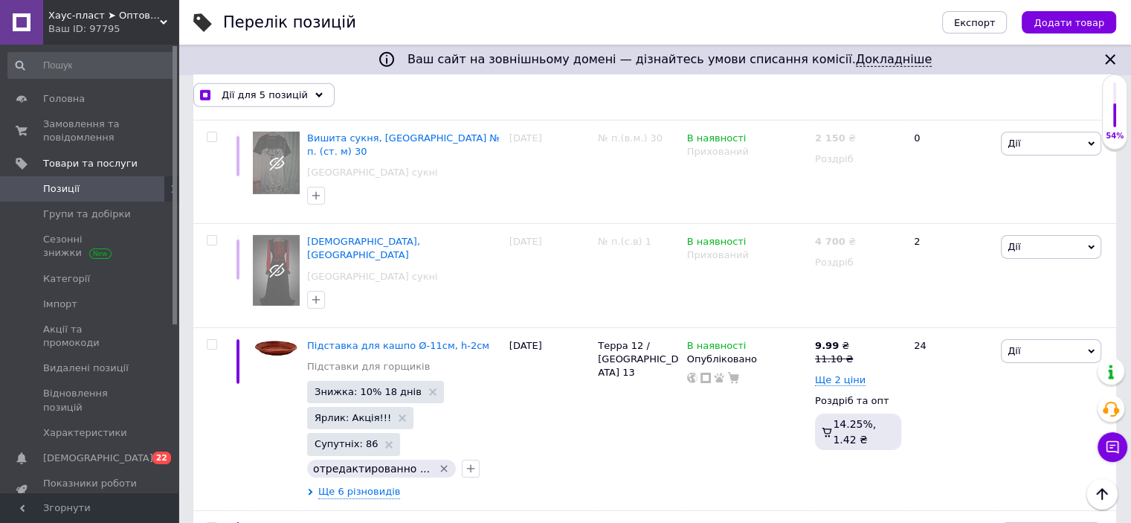
checkbox input "true"
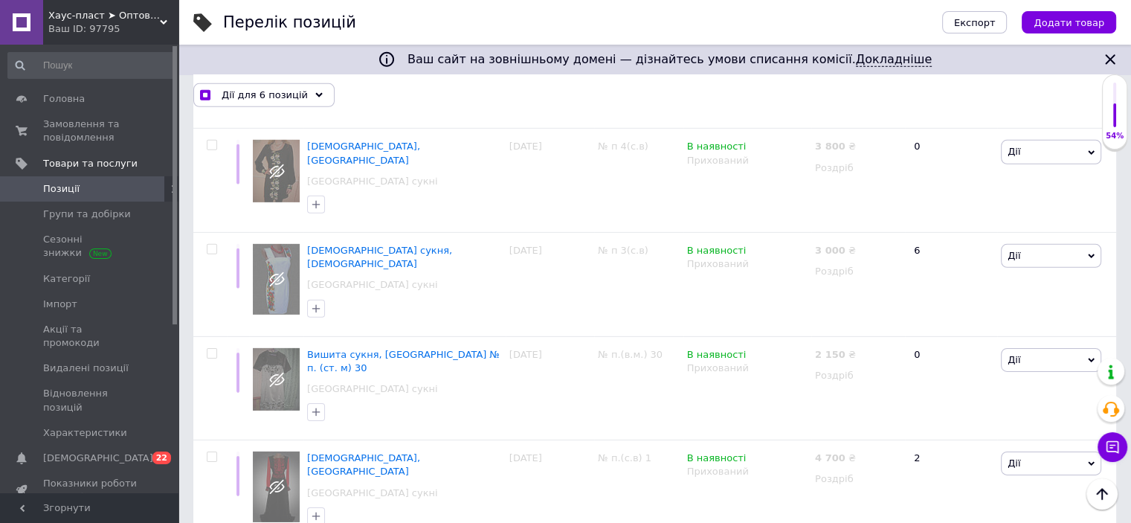
scroll to position [10264, 0]
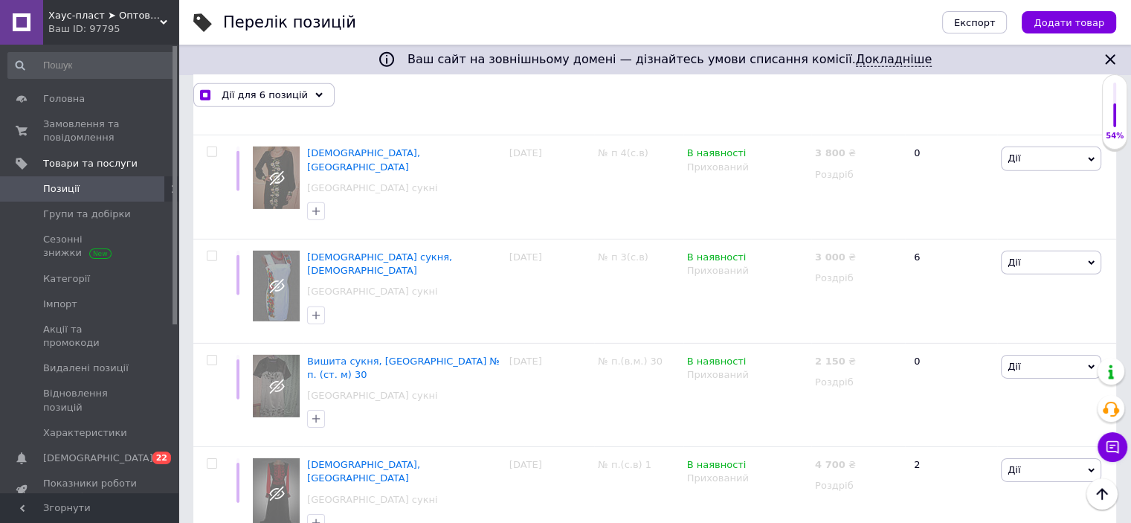
checkbox input "true"
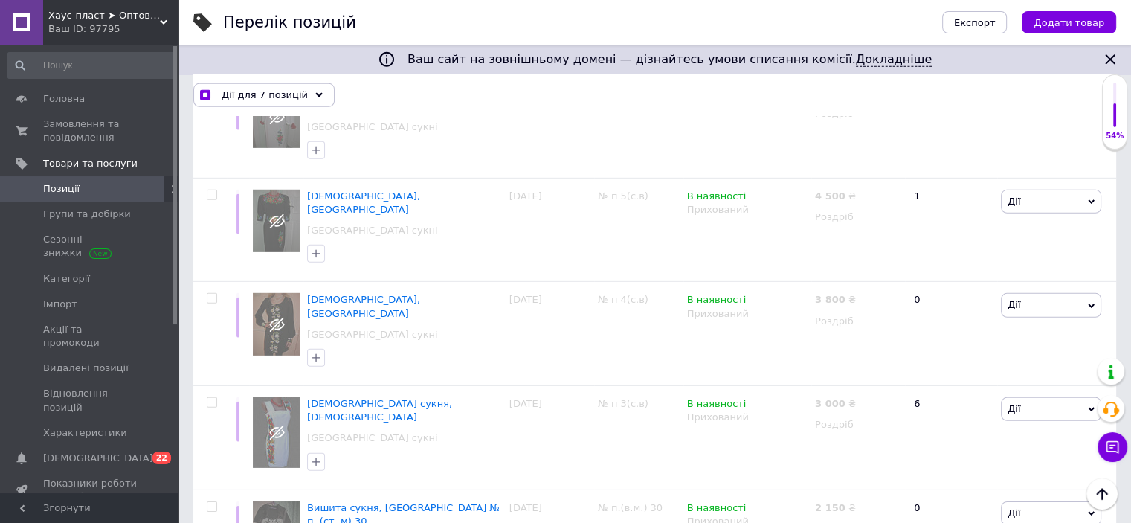
scroll to position [10115, 0]
checkbox input "true"
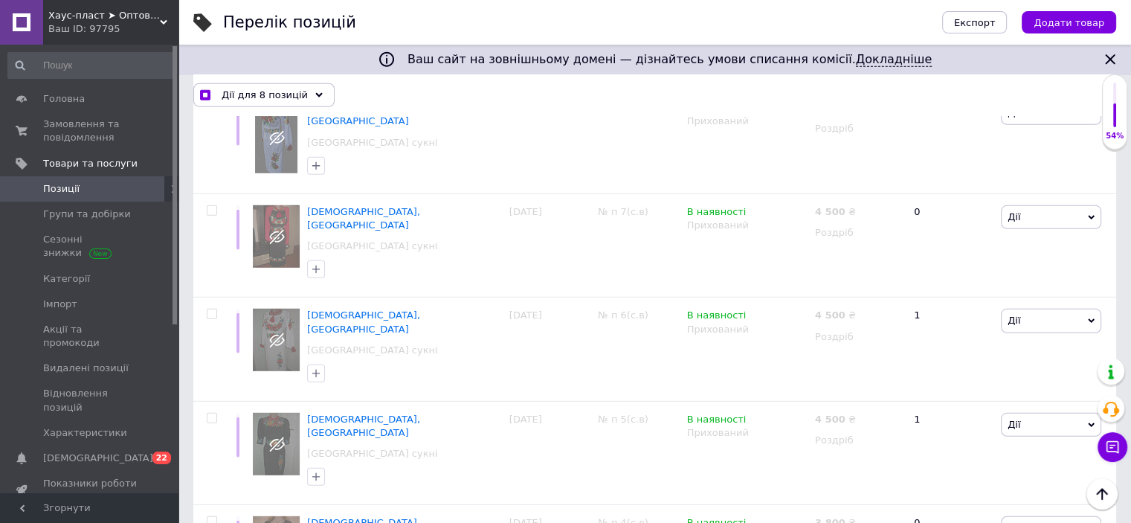
scroll to position [9892, 0]
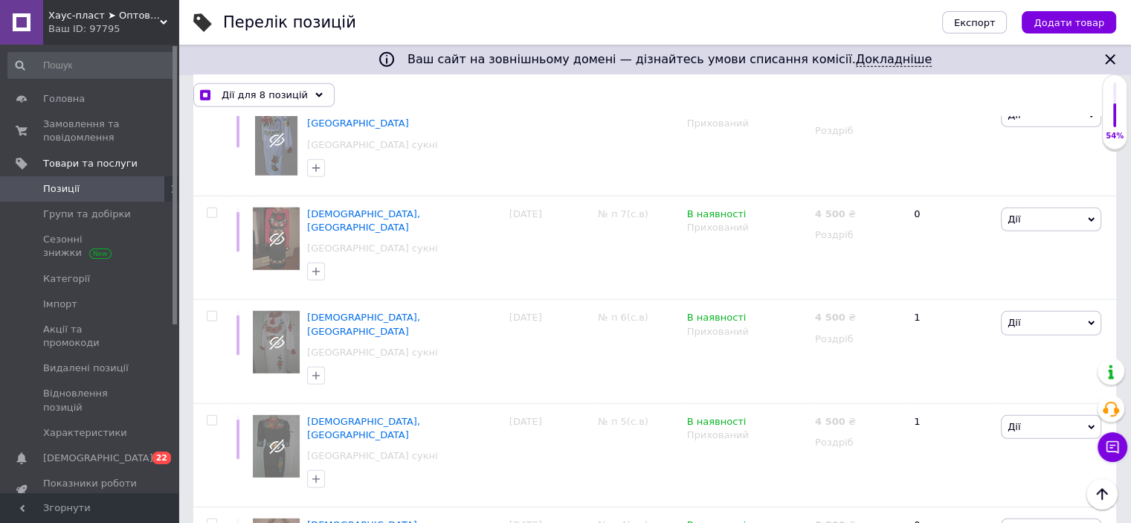
checkbox input "true"
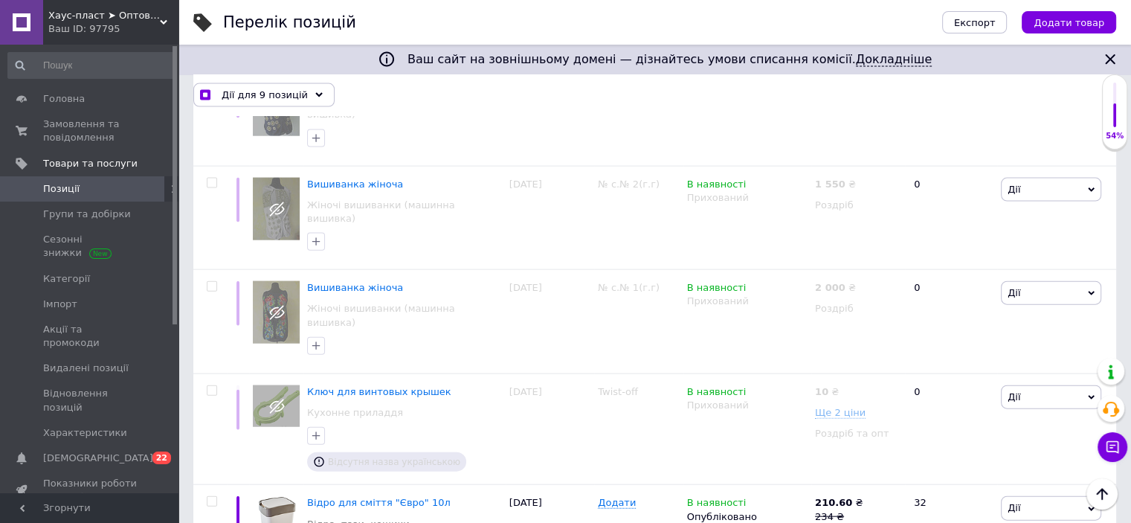
scroll to position [8776, 0]
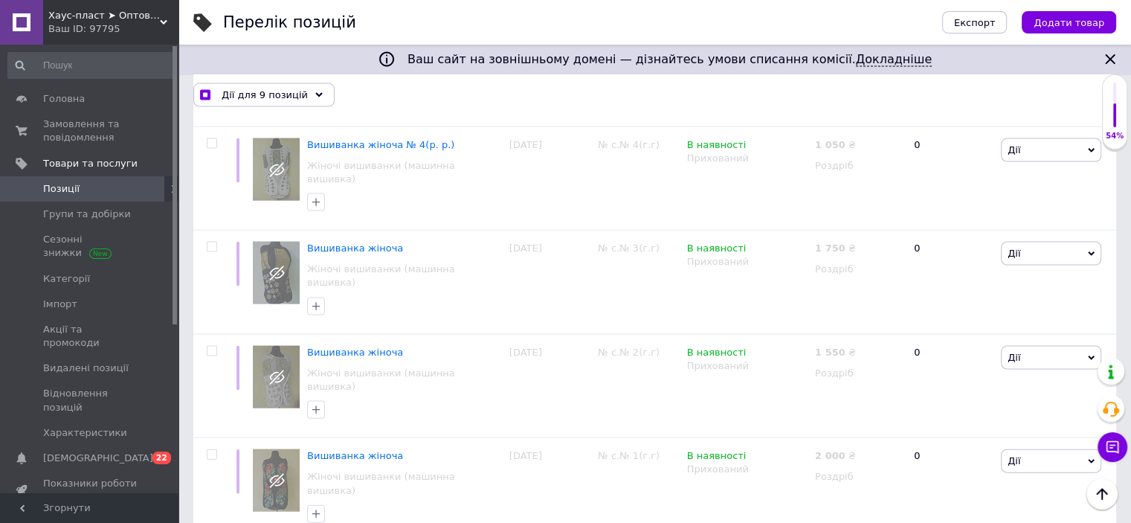
checkbox input "true"
drag, startPoint x: 213, startPoint y: 158, endPoint x: 215, endPoint y: 170, distance: 12.1
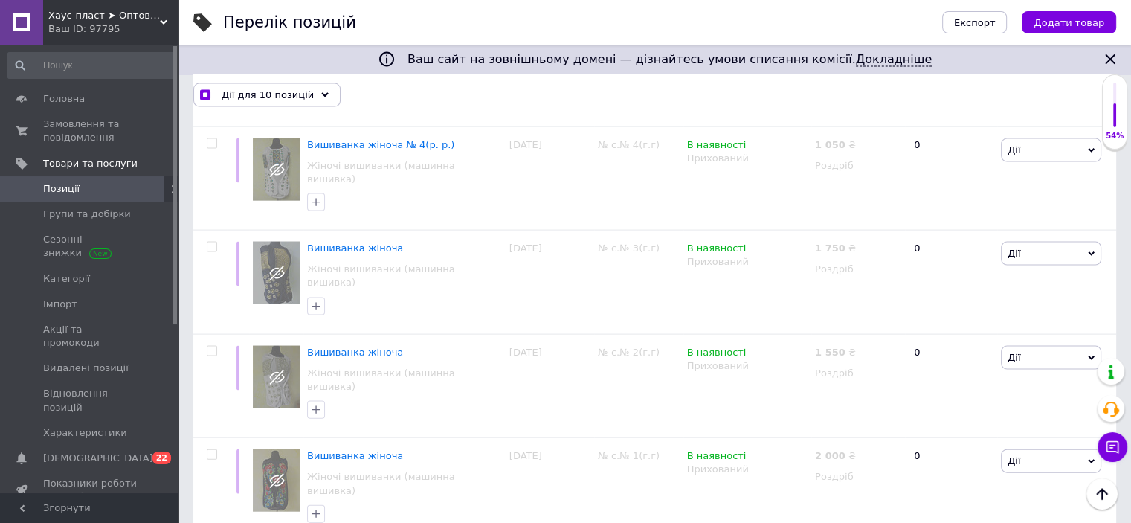
checkbox input "true"
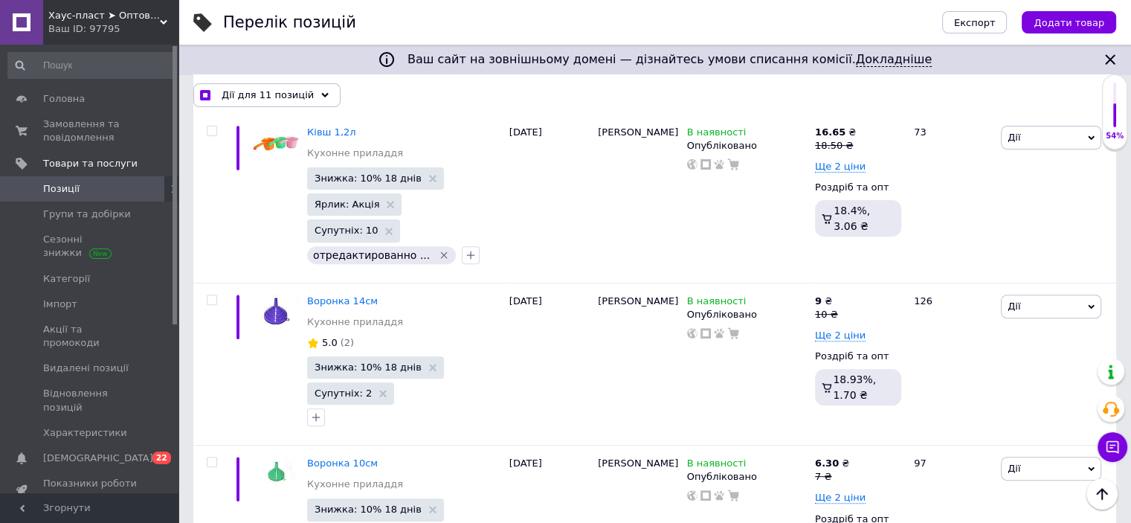
scroll to position [6099, 0]
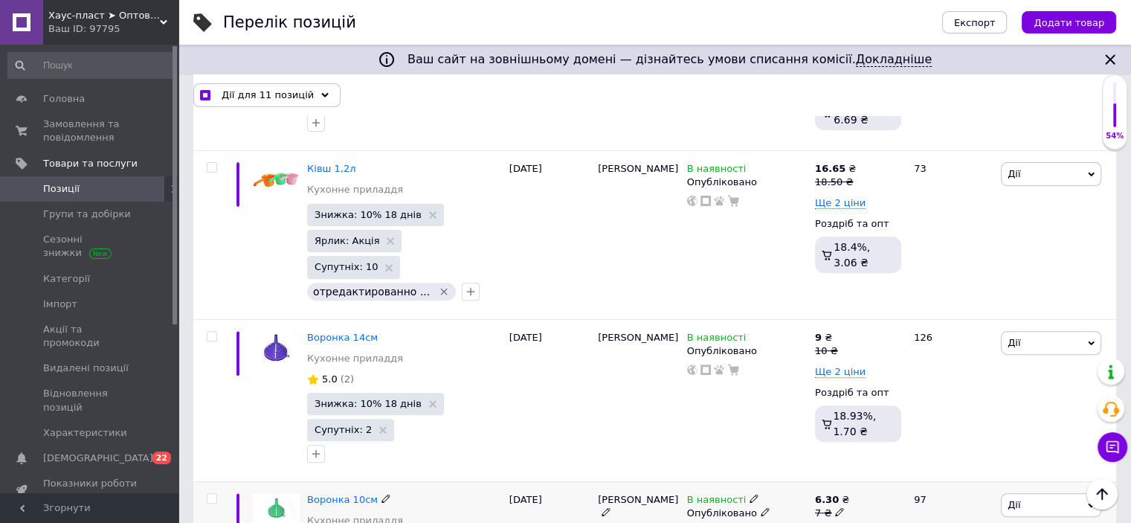
click at [213, 494] on input "checkbox" at bounding box center [212, 499] width 10 height 10
checkbox input "true"
click at [208, 332] on input "checkbox" at bounding box center [212, 337] width 10 height 10
checkbox input "true"
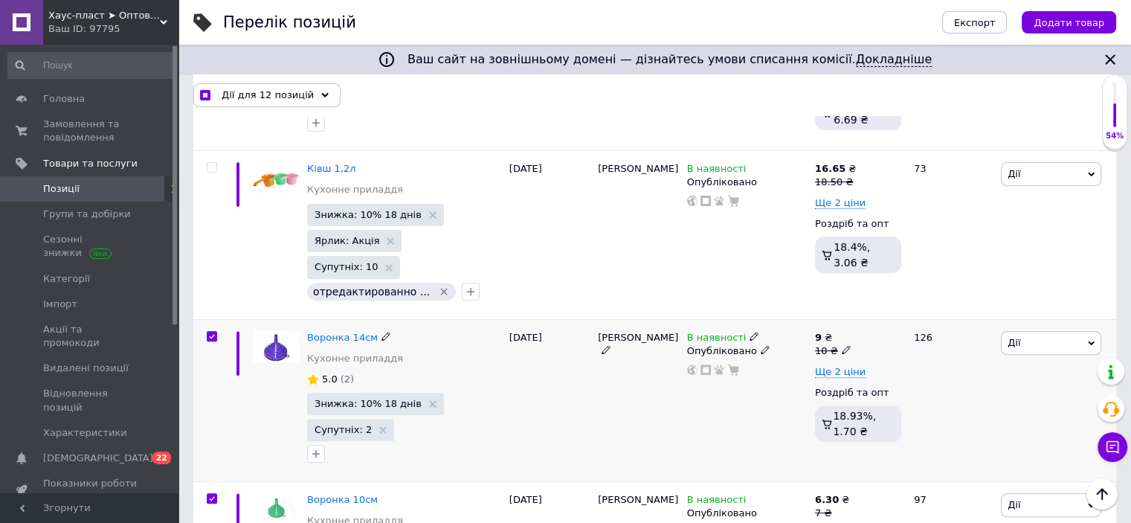
checkbox input "true"
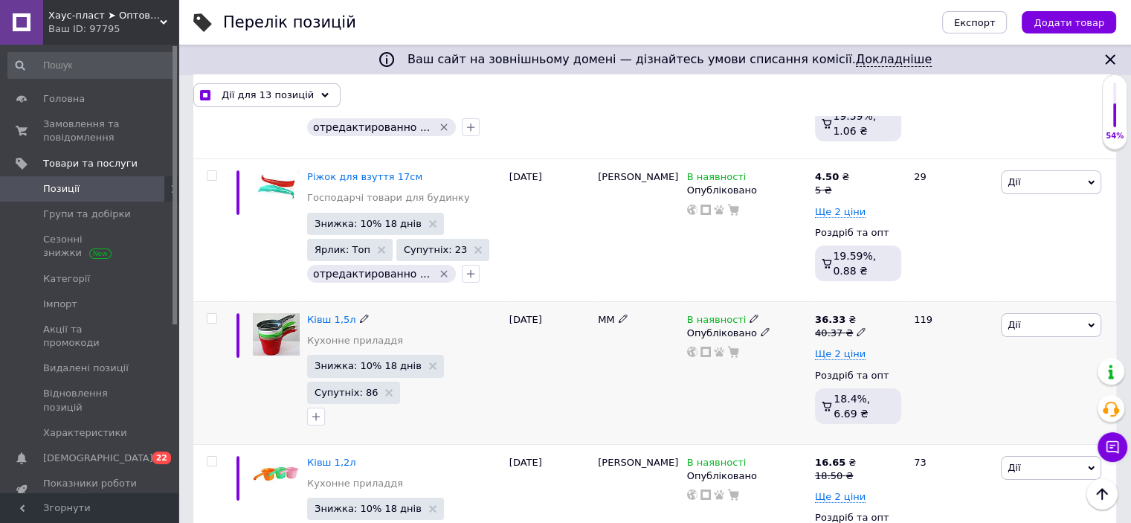
scroll to position [5801, 0]
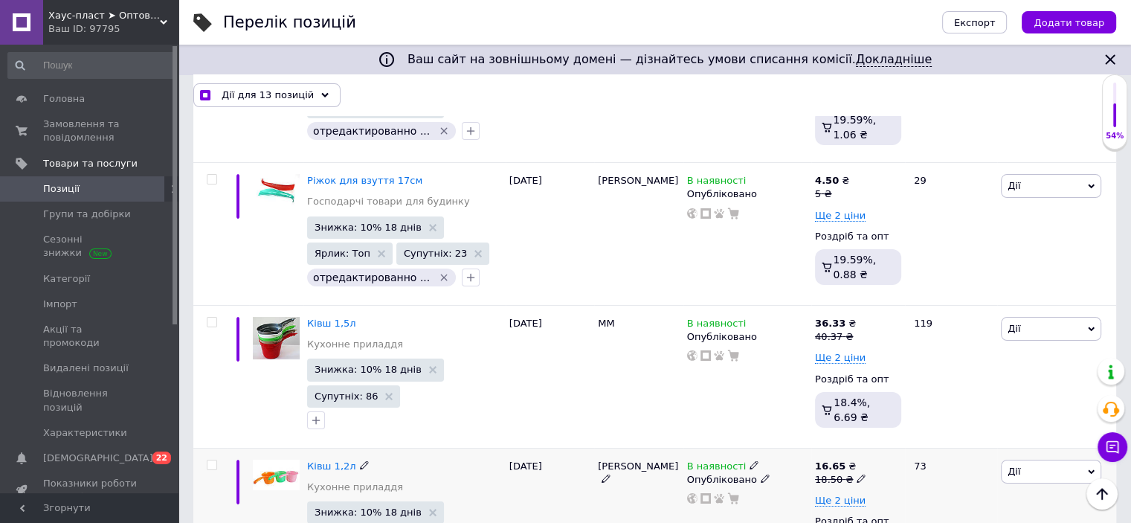
click at [214, 460] on input "checkbox" at bounding box center [212, 465] width 10 height 10
checkbox input "true"
click at [213, 318] on input "checkbox" at bounding box center [212, 323] width 10 height 10
checkbox input "true"
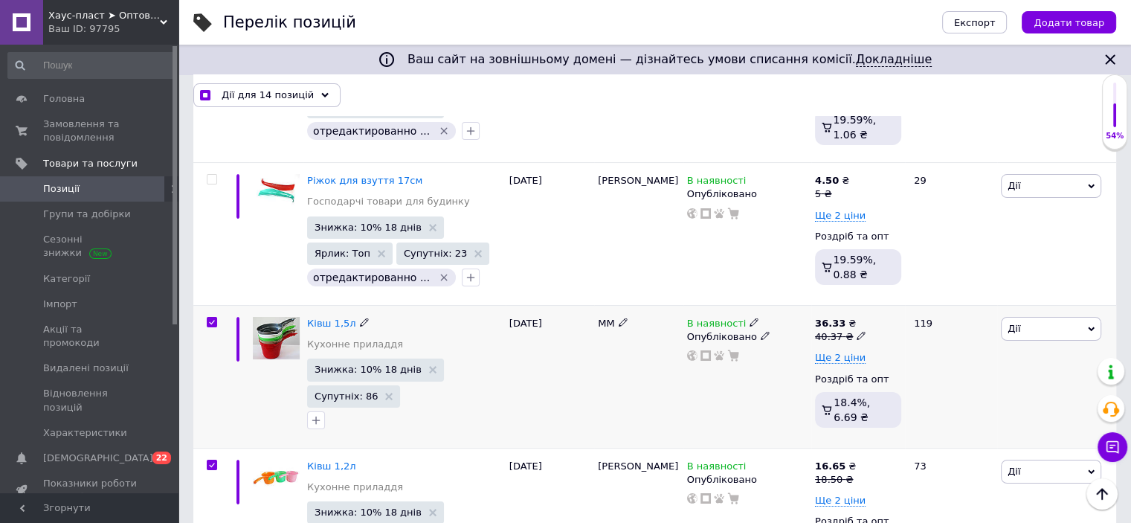
checkbox input "true"
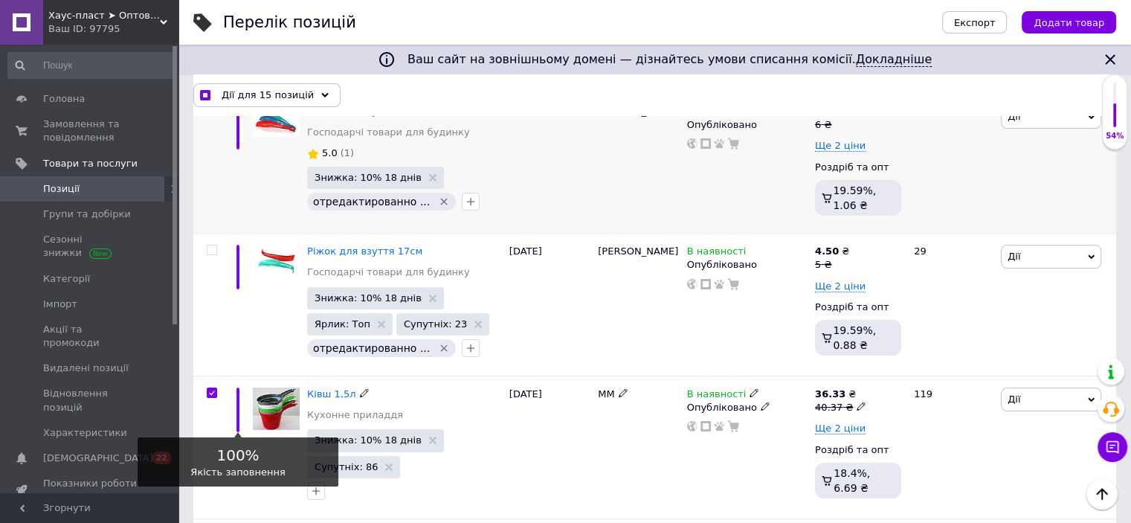
scroll to position [5578, 0]
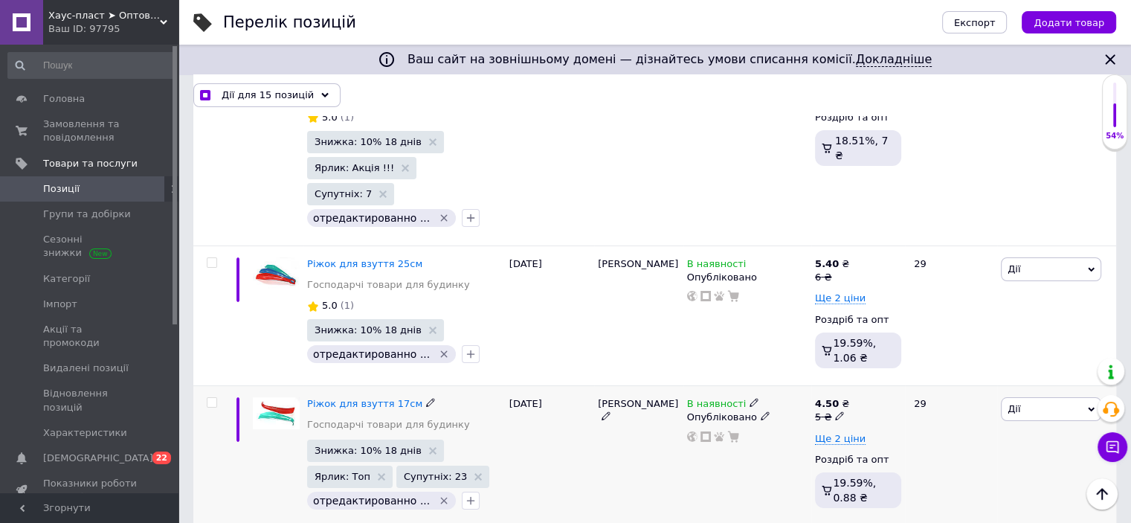
click at [212, 398] on input "checkbox" at bounding box center [212, 403] width 10 height 10
checkbox input "true"
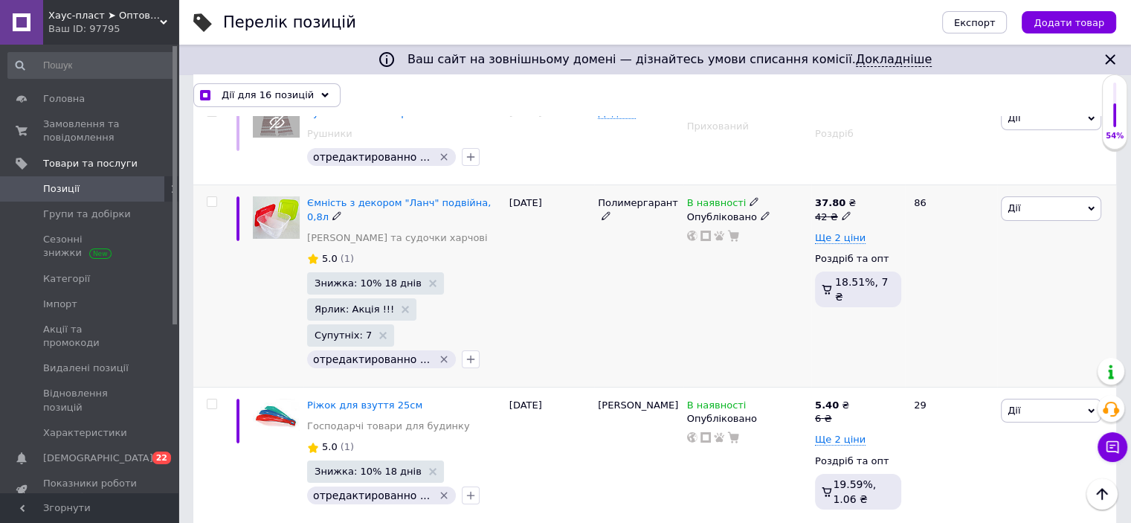
scroll to position [5429, 0]
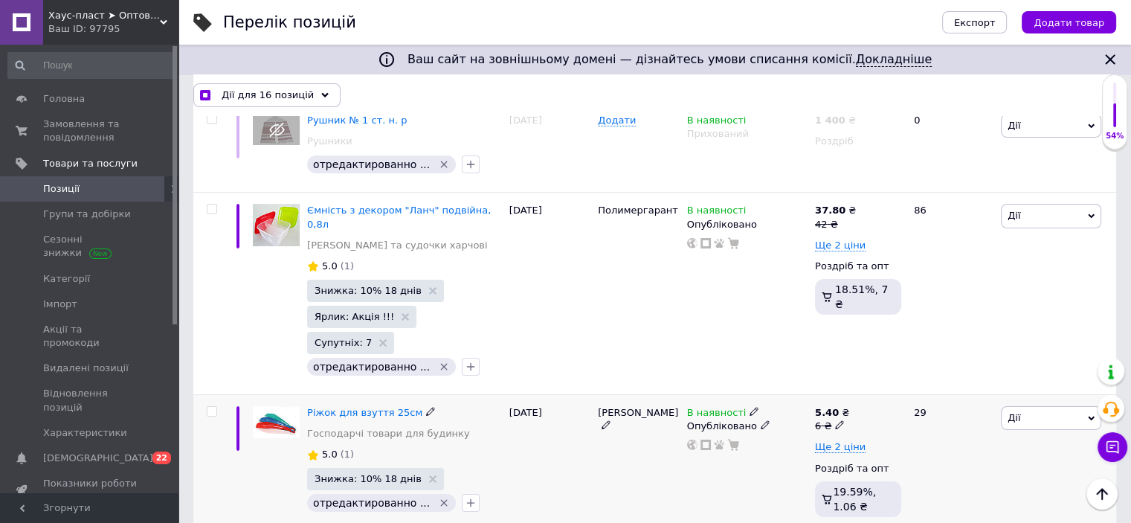
click at [208, 407] on input "checkbox" at bounding box center [212, 412] width 10 height 10
checkbox input "true"
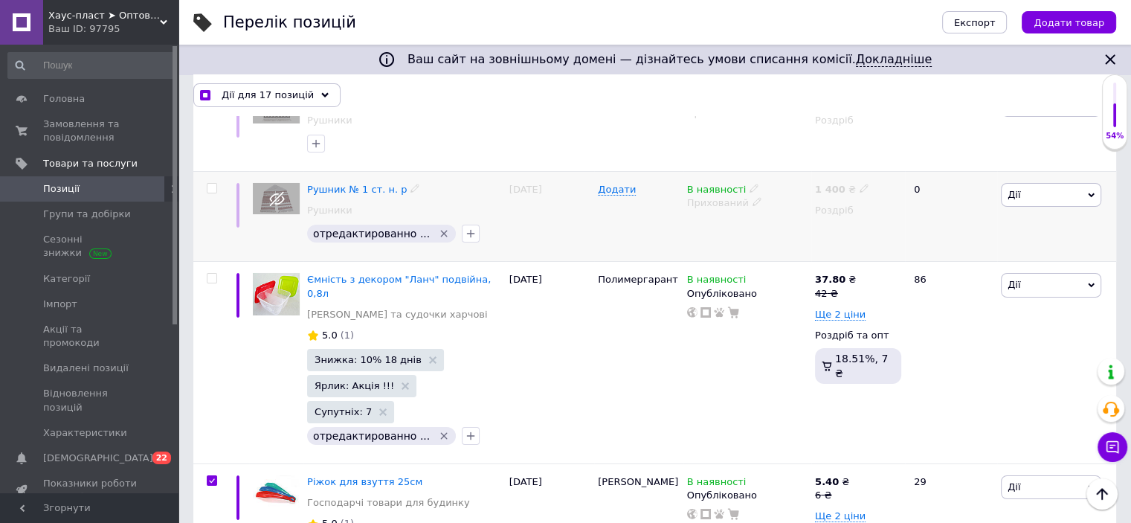
scroll to position [5280, 0]
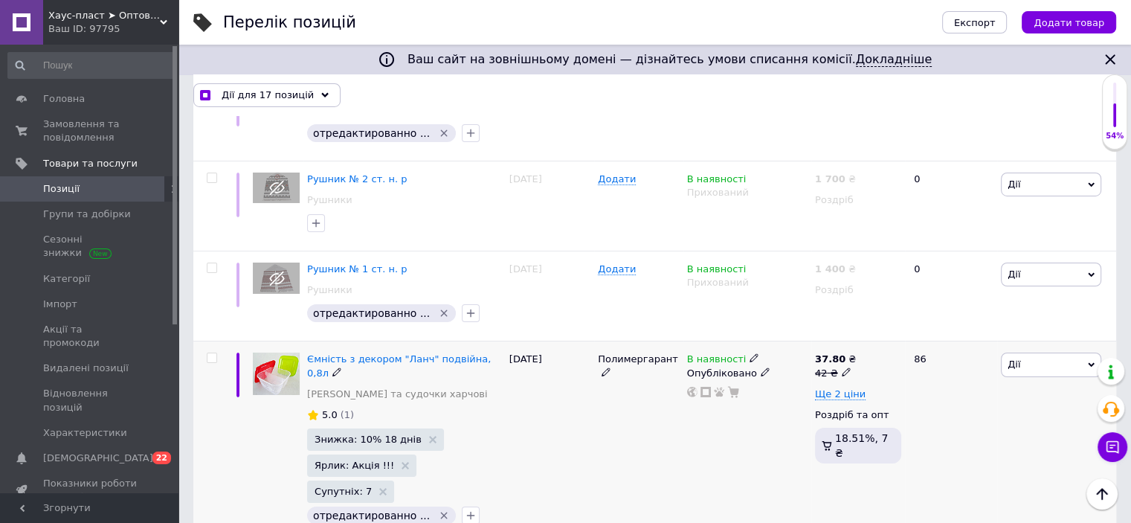
click at [213, 353] on input "checkbox" at bounding box center [212, 358] width 10 height 10
checkbox input "true"
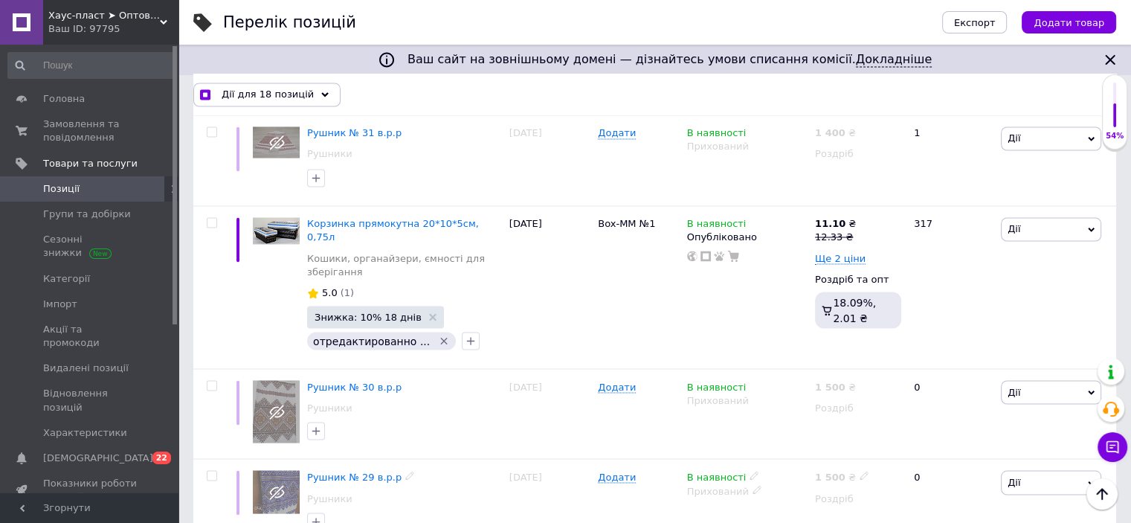
scroll to position [2454, 0]
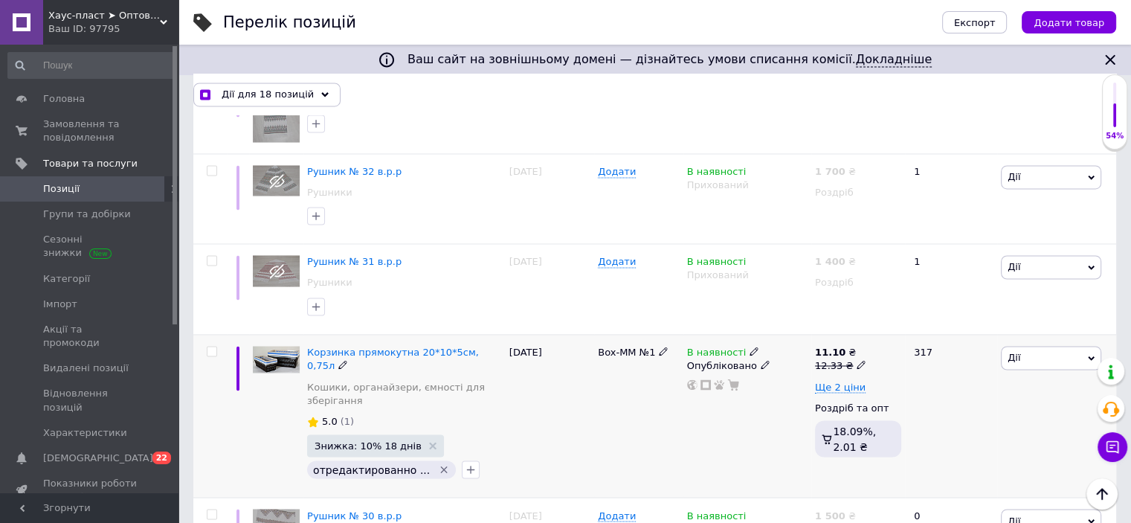
click at [210, 347] on input "checkbox" at bounding box center [212, 352] width 10 height 10
checkbox input "true"
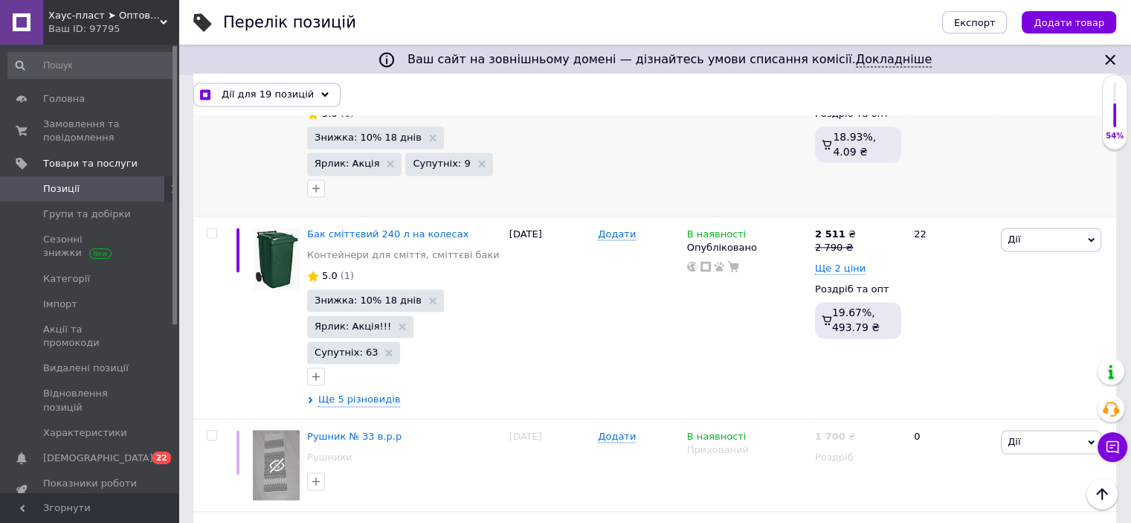
scroll to position [2008, 0]
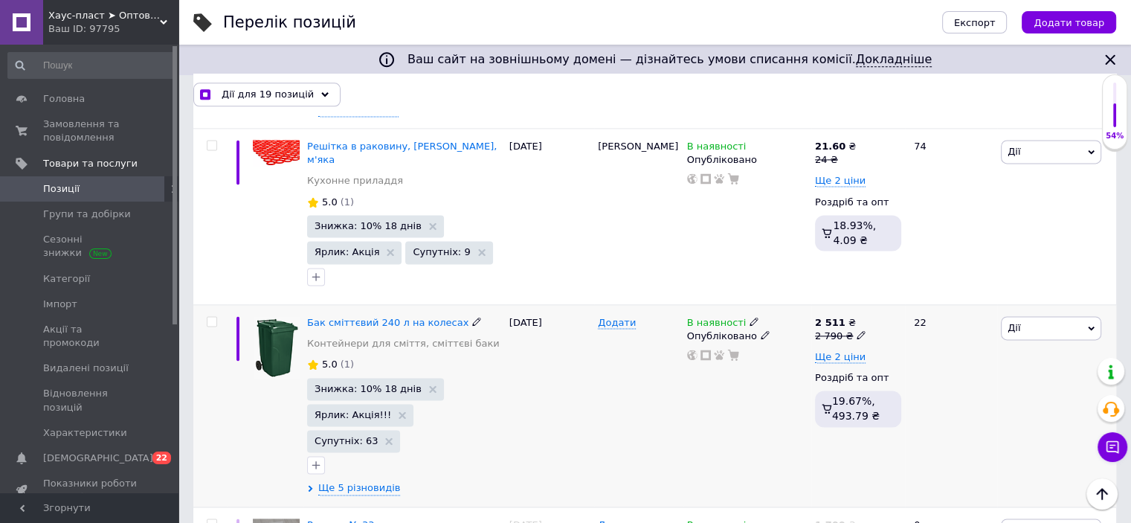
click at [214, 317] on input "checkbox" at bounding box center [212, 322] width 10 height 10
checkbox input "true"
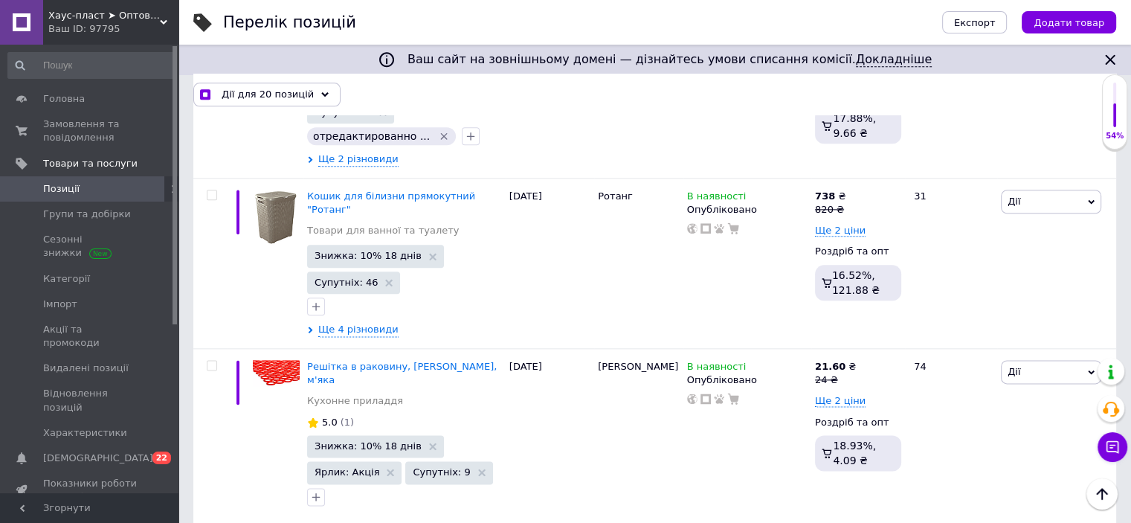
scroll to position [1784, 0]
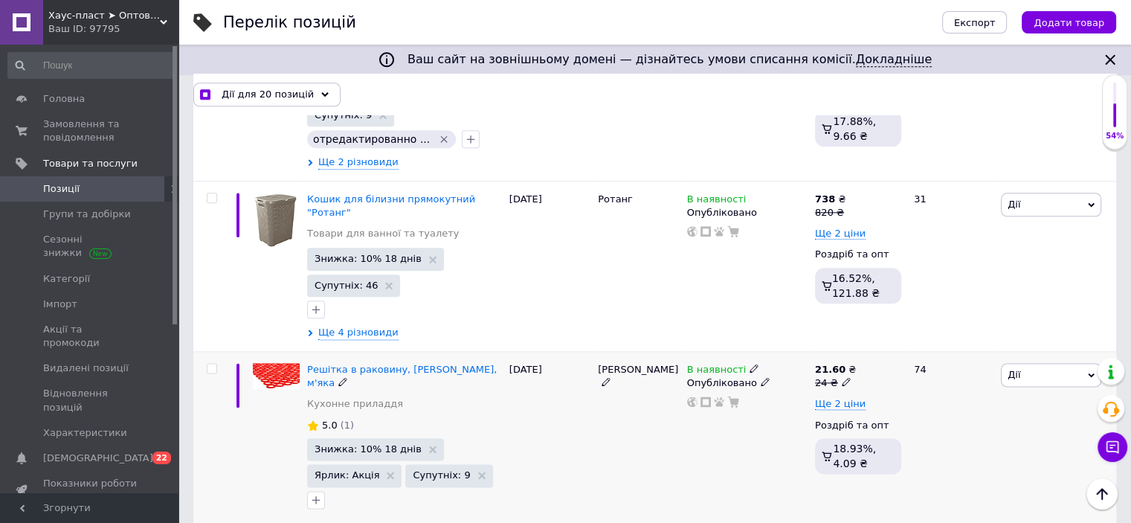
click at [211, 364] on input "checkbox" at bounding box center [212, 369] width 10 height 10
checkbox input "true"
click at [211, 193] on input "checkbox" at bounding box center [212, 198] width 10 height 10
checkbox input "true"
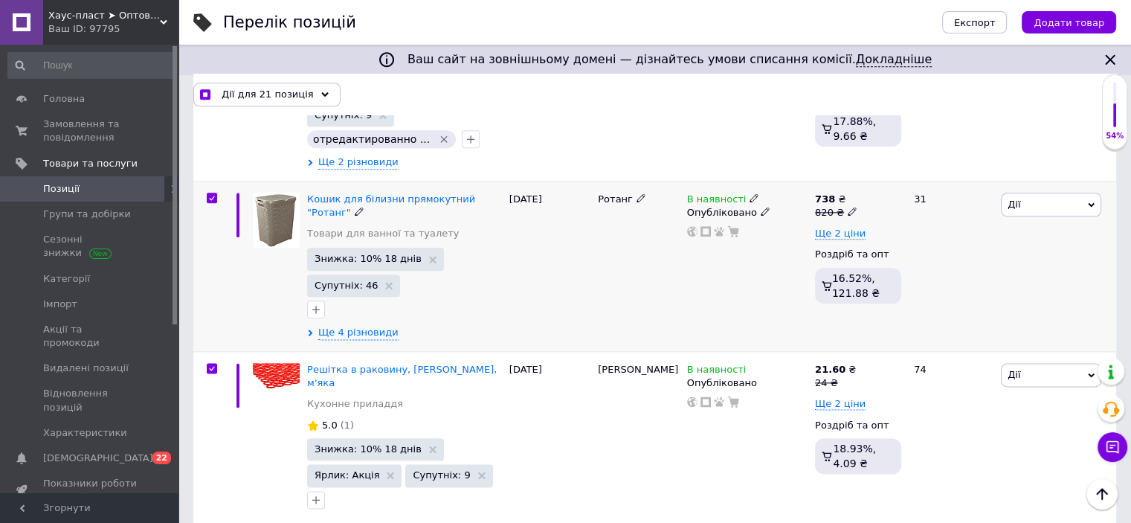
checkbox input "true"
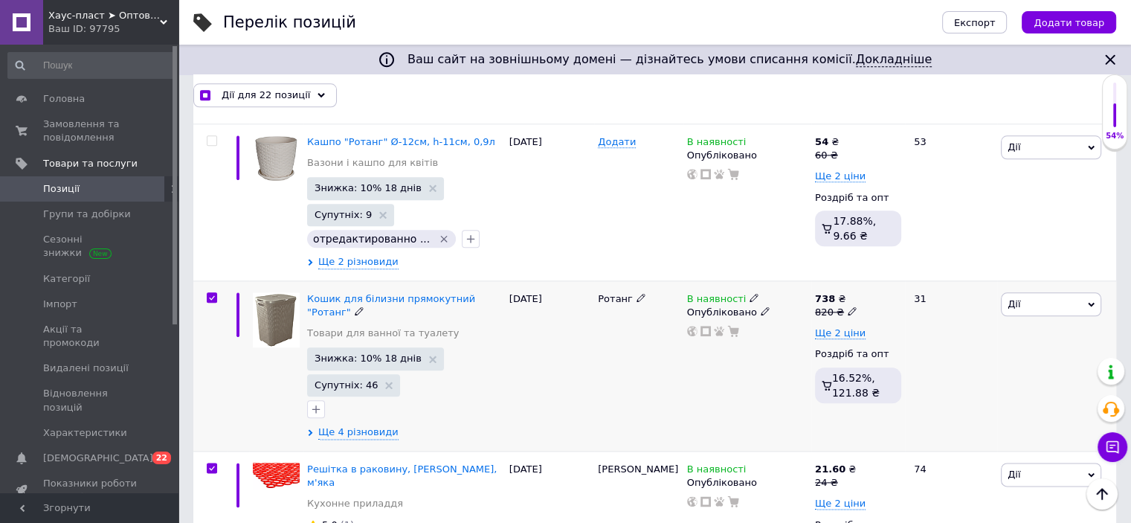
scroll to position [1561, 0]
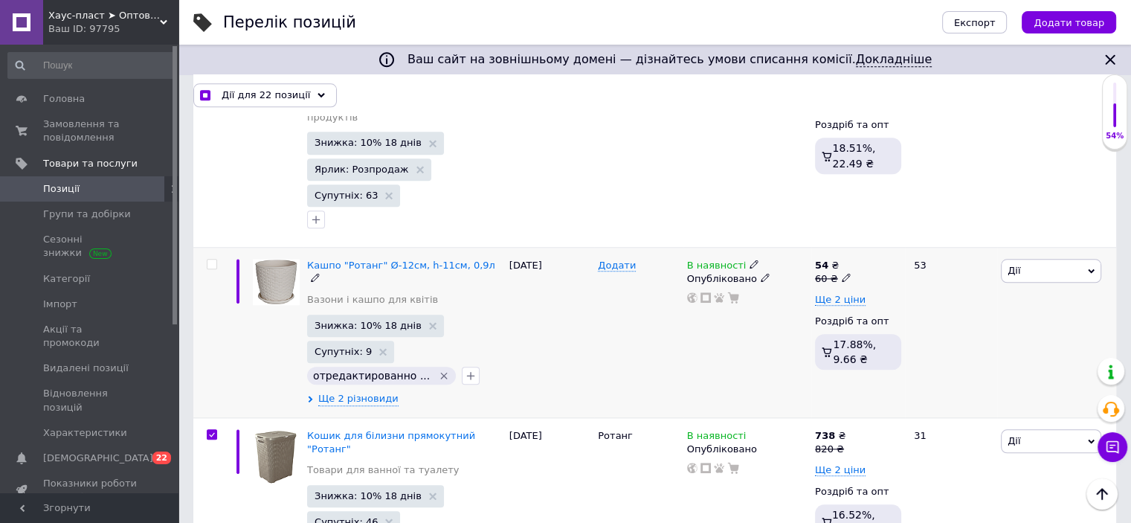
click at [211, 260] on input "checkbox" at bounding box center [212, 265] width 10 height 10
checkbox input "true"
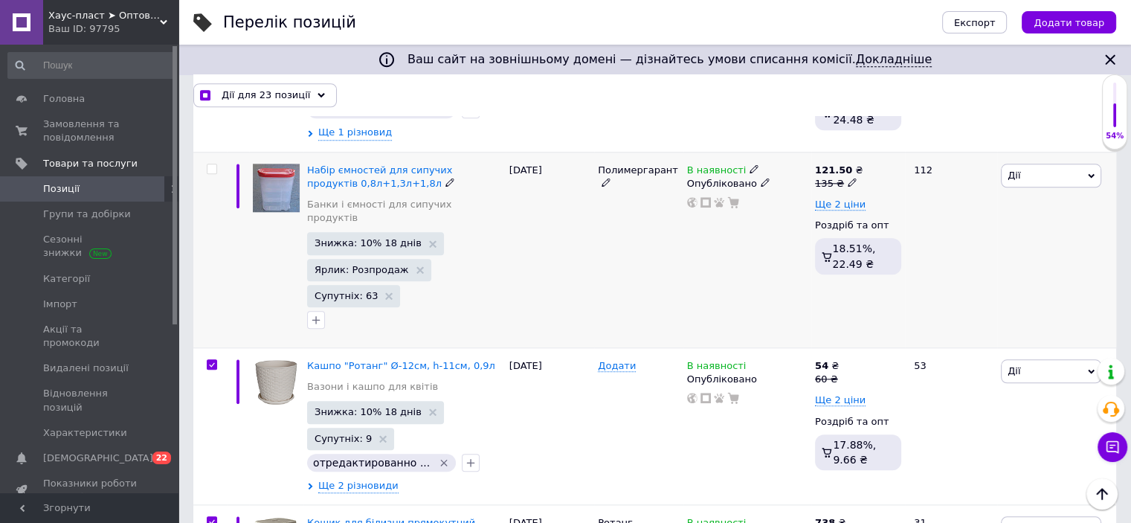
scroll to position [1338, 0]
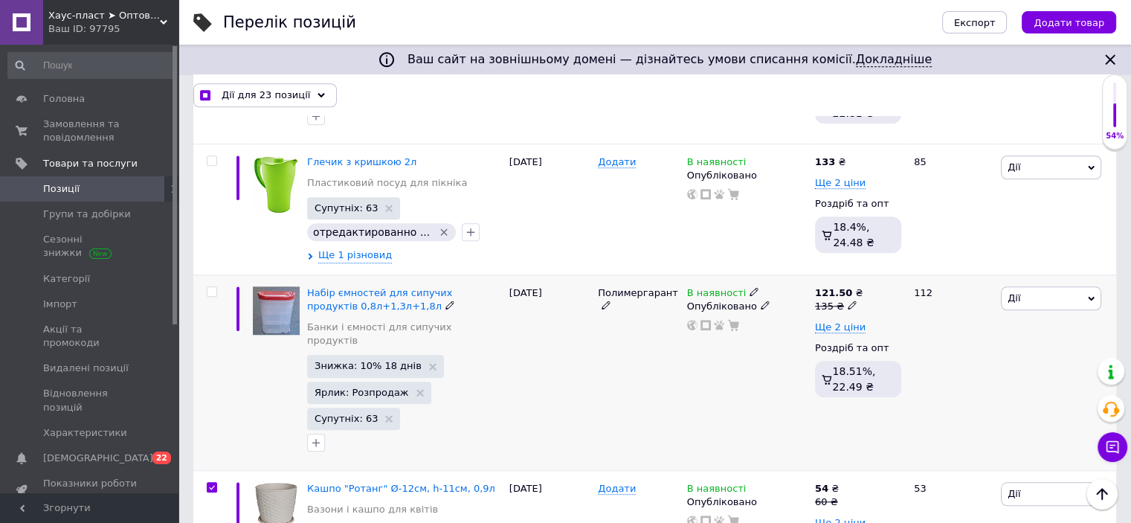
click at [213, 287] on input "checkbox" at bounding box center [212, 292] width 10 height 10
checkbox input "true"
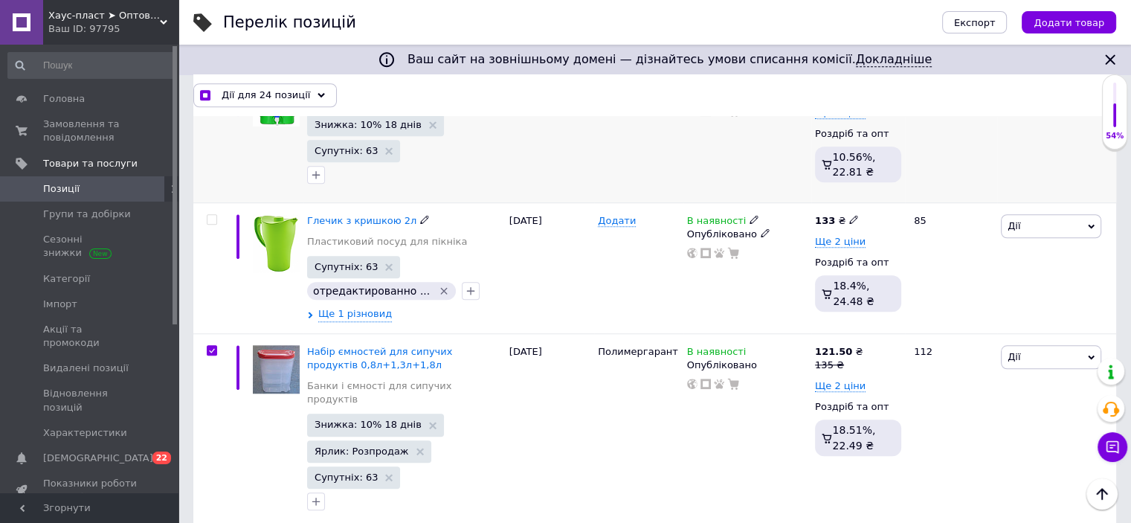
scroll to position [1189, 0]
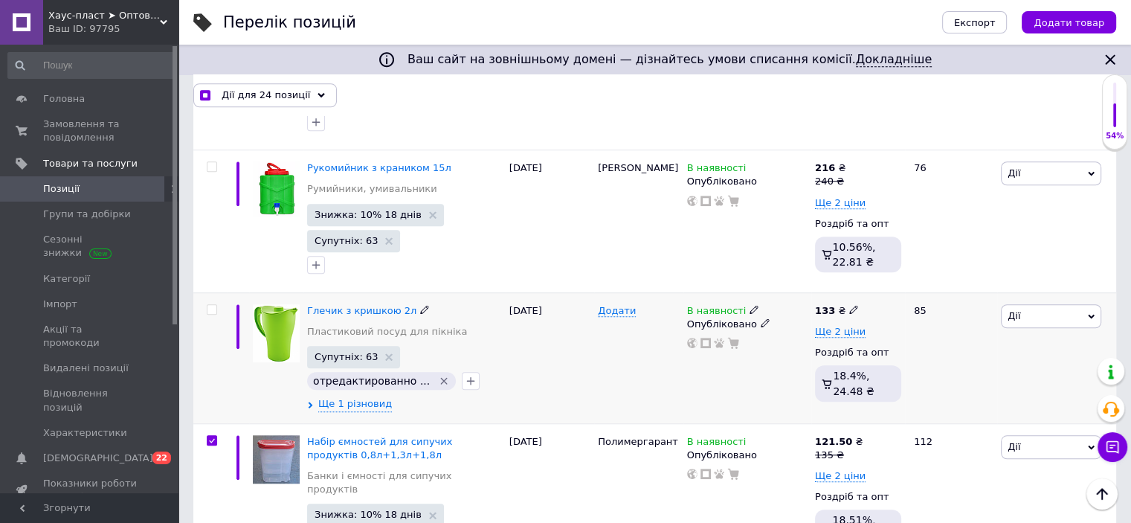
click at [213, 304] on span at bounding box center [212, 309] width 10 height 10
click at [213, 305] on input "checkbox" at bounding box center [212, 310] width 10 height 10
checkbox input "true"
click at [211, 162] on input "checkbox" at bounding box center [212, 167] width 10 height 10
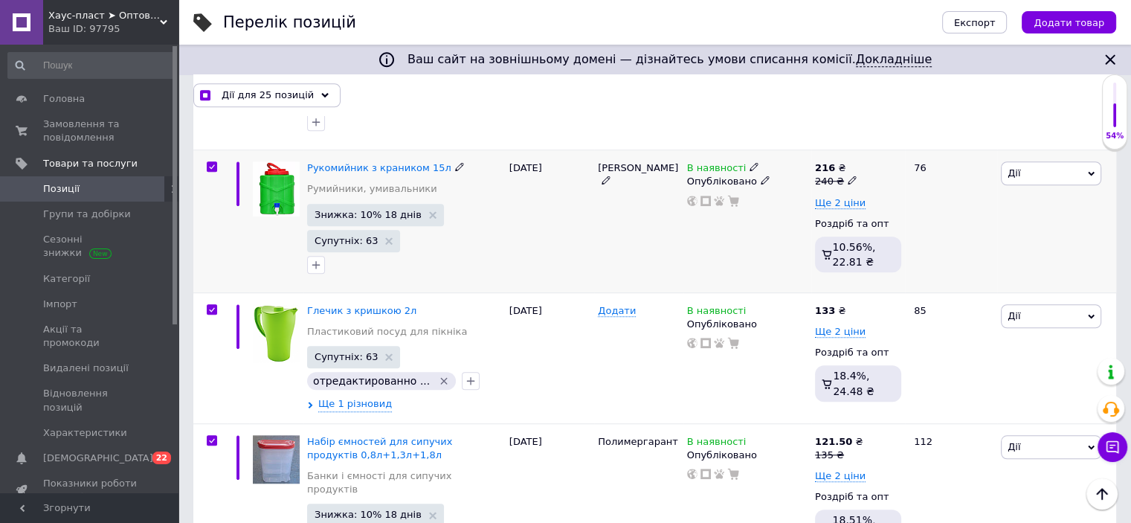
checkbox input "true"
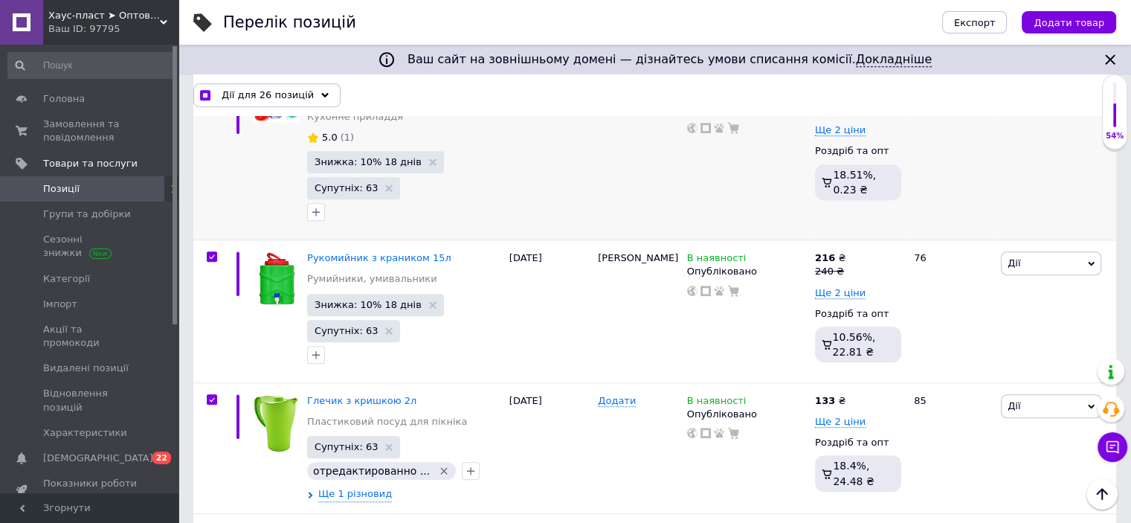
scroll to position [966, 0]
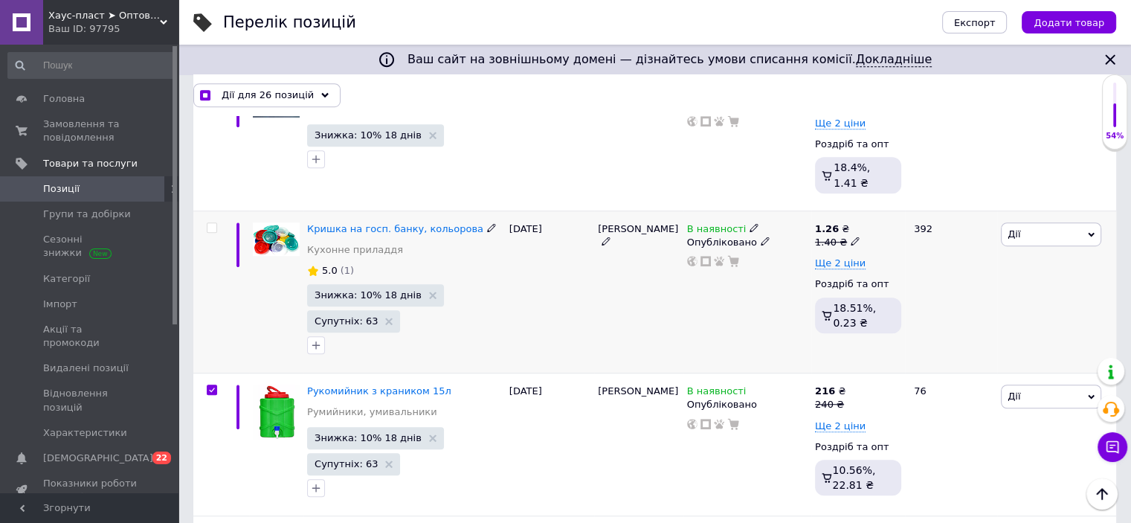
click at [211, 223] on input "checkbox" at bounding box center [212, 228] width 10 height 10
checkbox input "true"
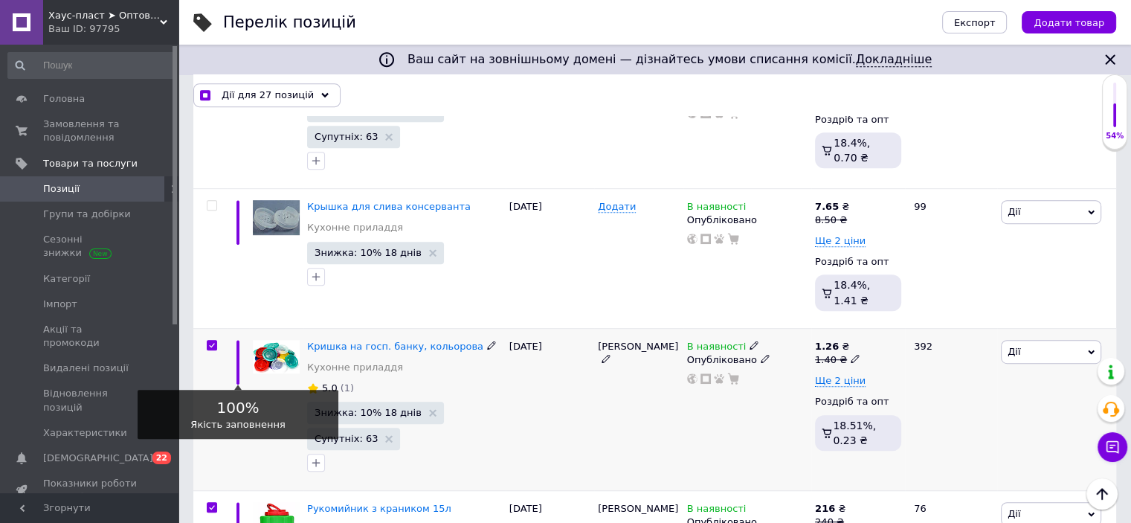
scroll to position [743, 0]
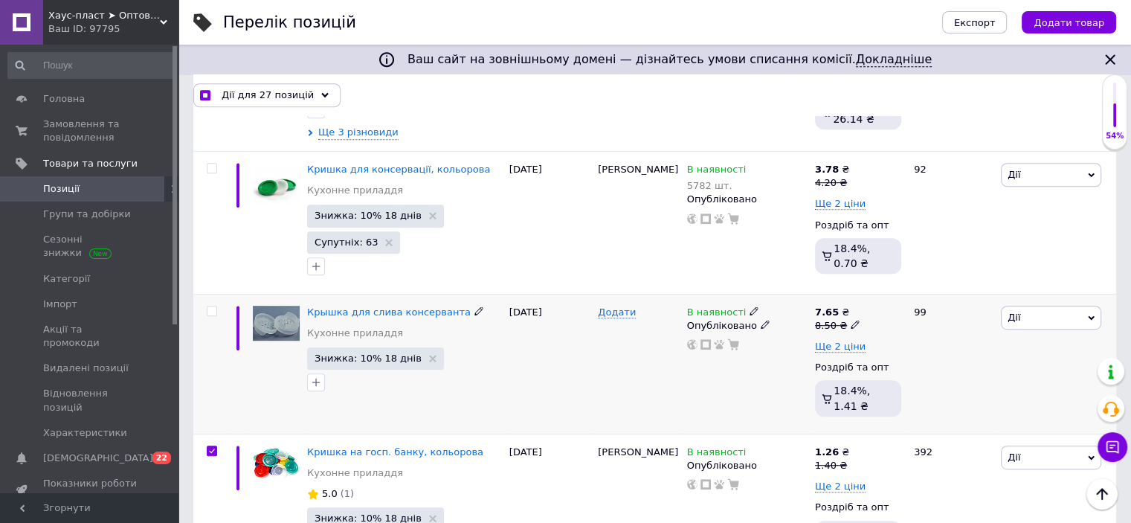
click at [215, 306] on input "checkbox" at bounding box center [212, 311] width 10 height 10
checkbox input "true"
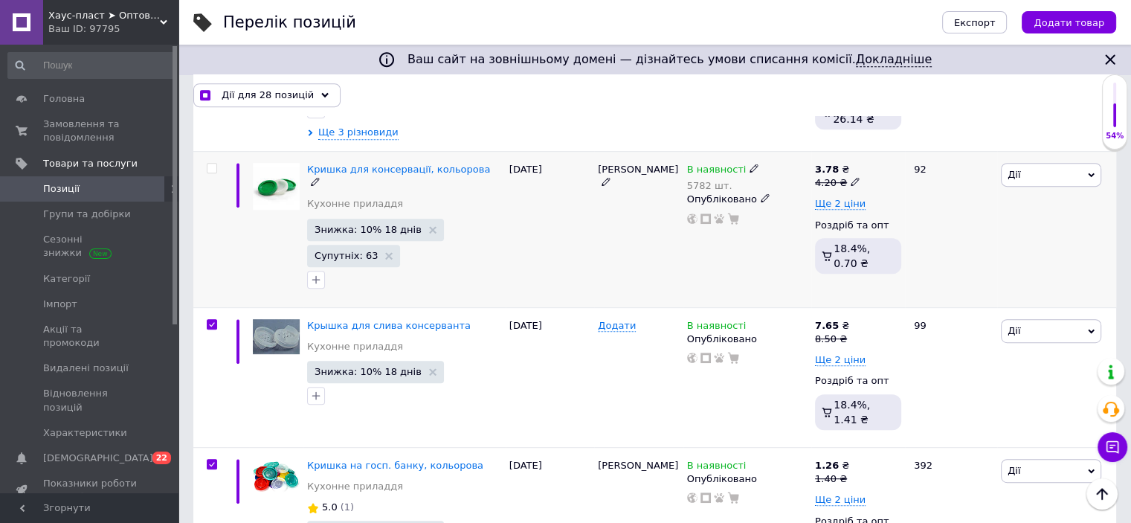
click at [212, 164] on input "checkbox" at bounding box center [212, 169] width 10 height 10
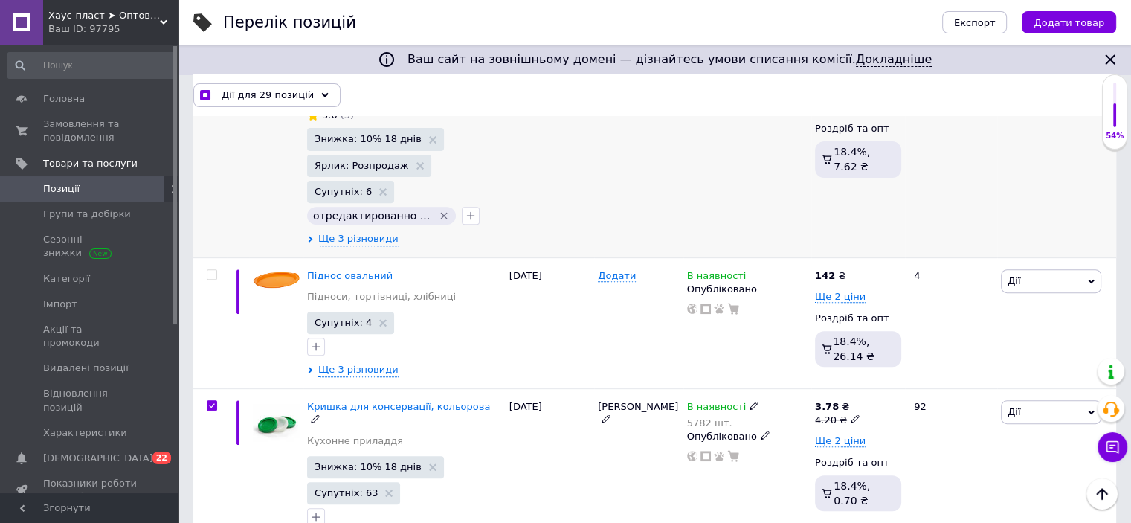
scroll to position [446, 0]
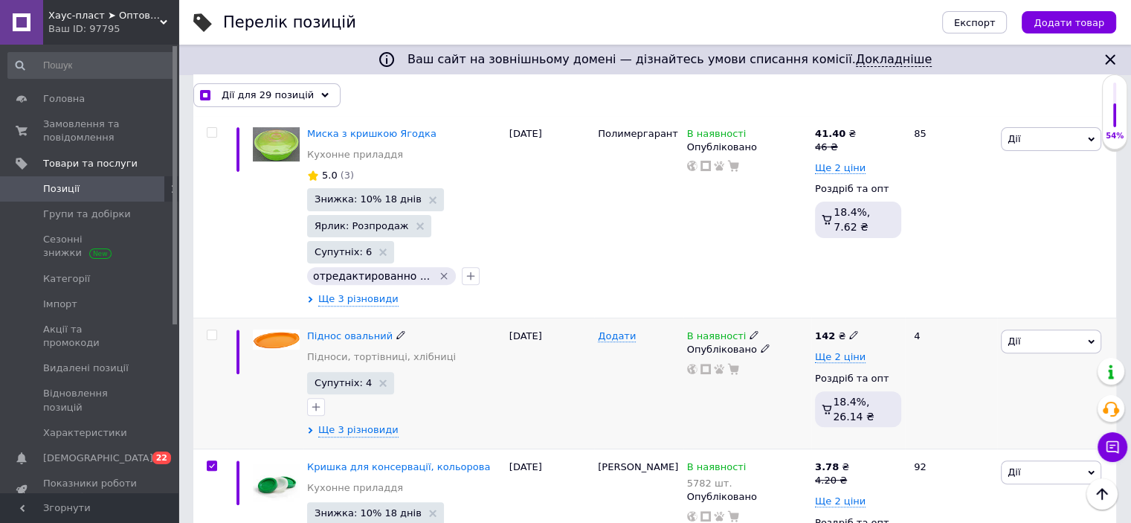
click at [212, 330] on input "checkbox" at bounding box center [212, 335] width 10 height 10
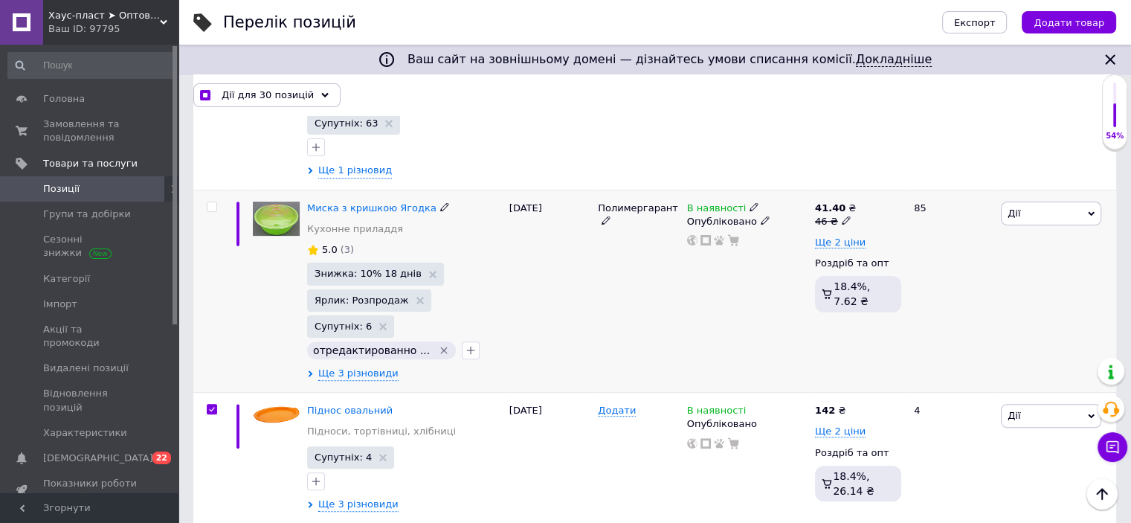
scroll to position [297, 0]
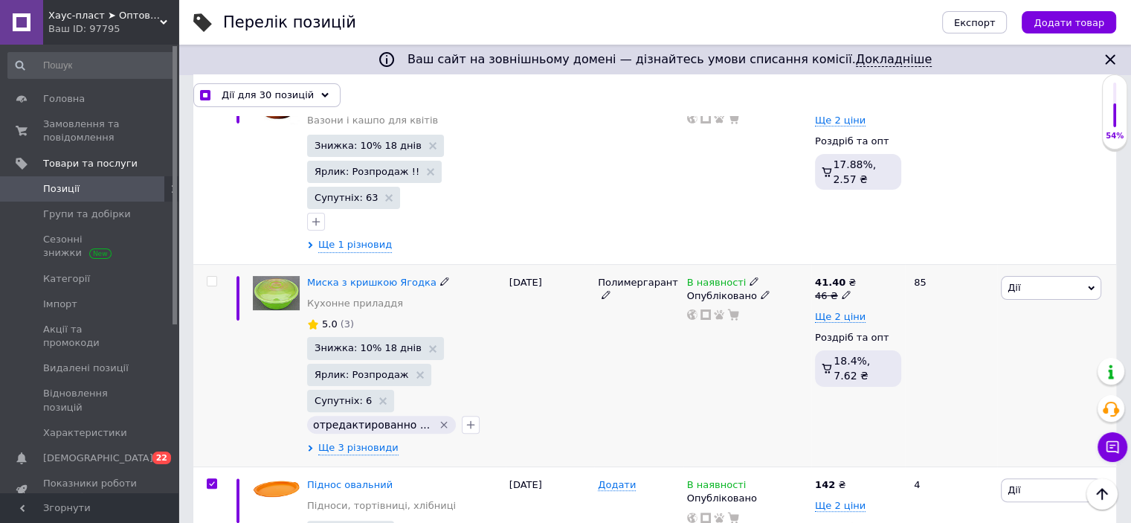
click at [211, 277] on input "checkbox" at bounding box center [212, 282] width 10 height 10
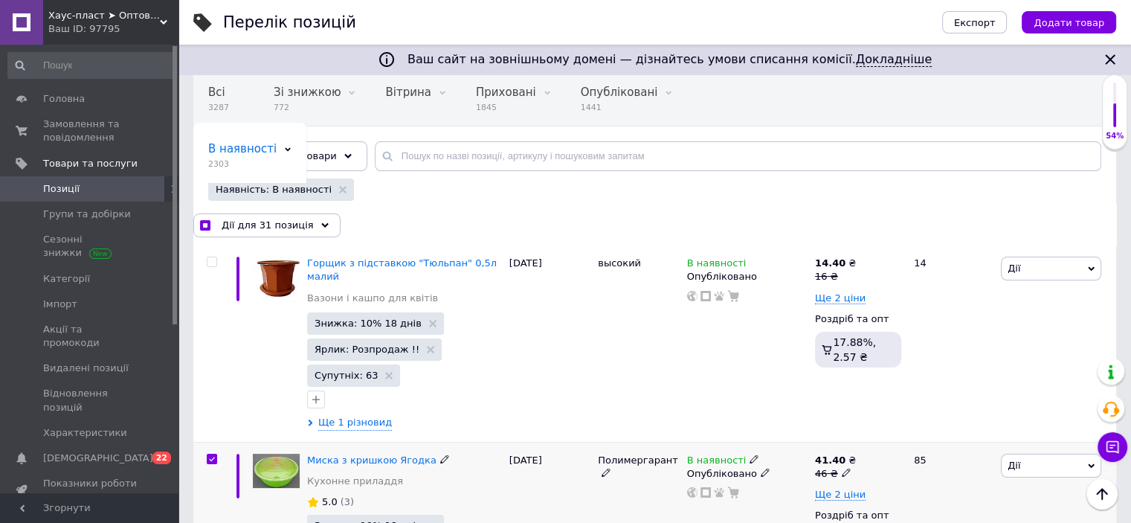
scroll to position [74, 0]
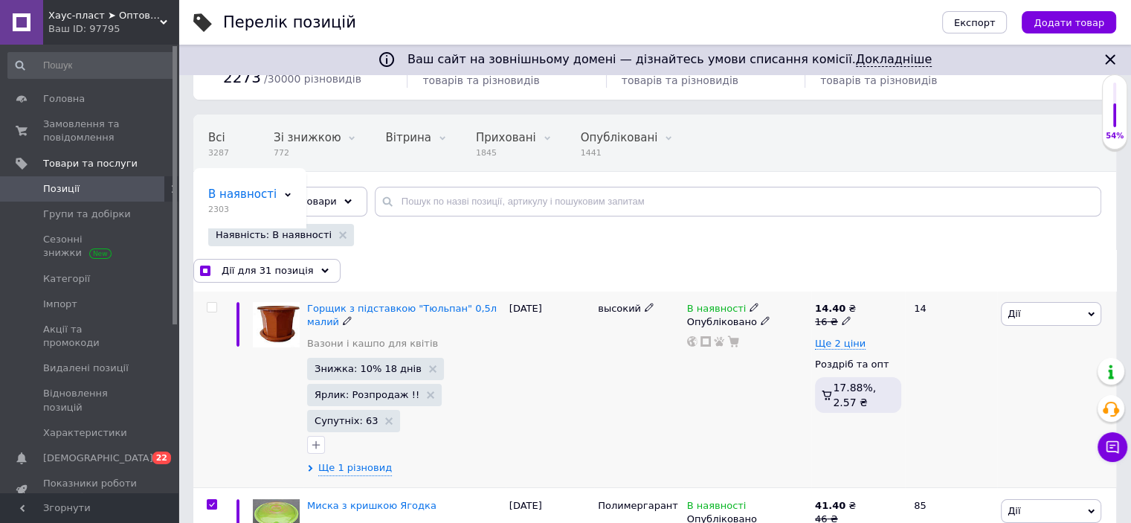
click at [210, 309] on input "checkbox" at bounding box center [212, 308] width 10 height 10
click at [265, 270] on span "Дії для 32 позиції" at bounding box center [266, 270] width 89 height 13
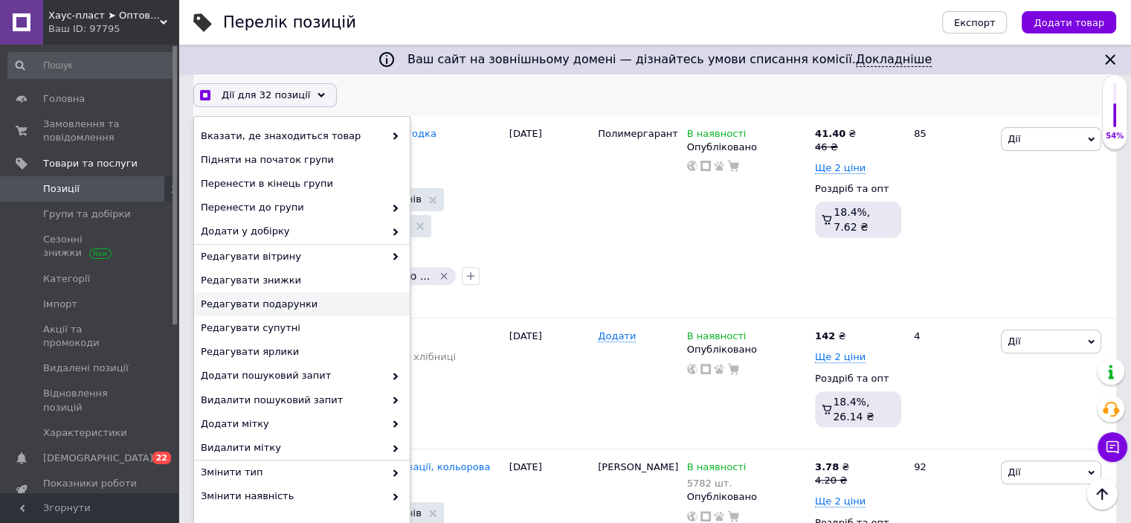
scroll to position [137, 0]
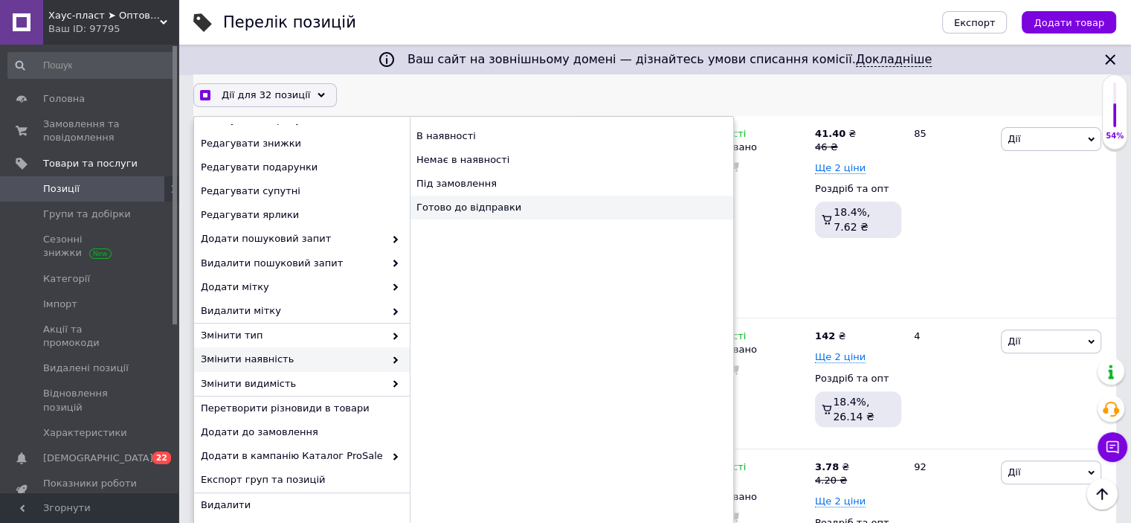
click at [475, 206] on div "Готово до відправки" at bounding box center [572, 208] width 324 height 24
click at [473, 213] on div "Готово до відправки" at bounding box center [572, 208] width 324 height 24
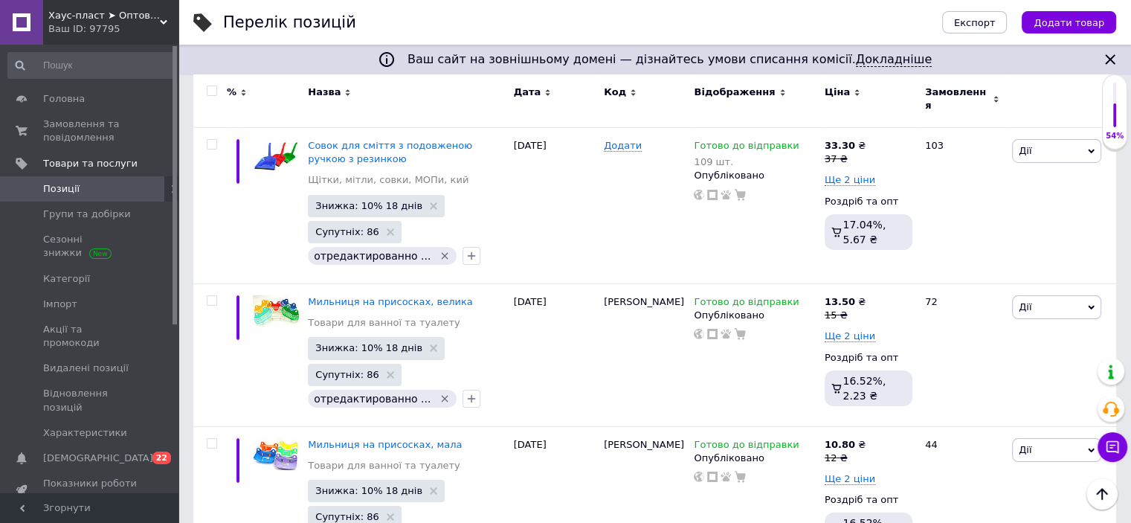
scroll to position [10983, 0]
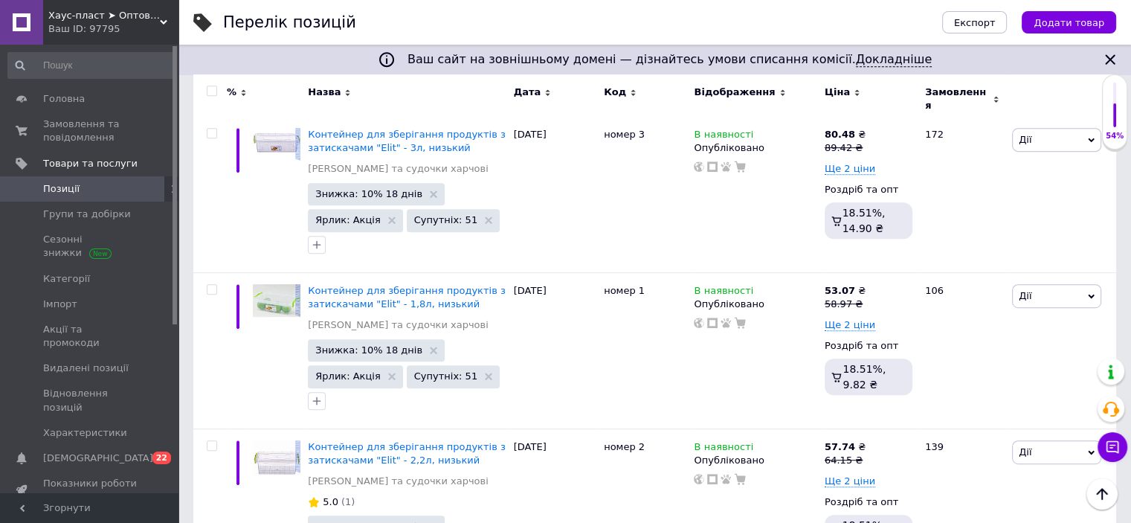
scroll to position [12120, 0]
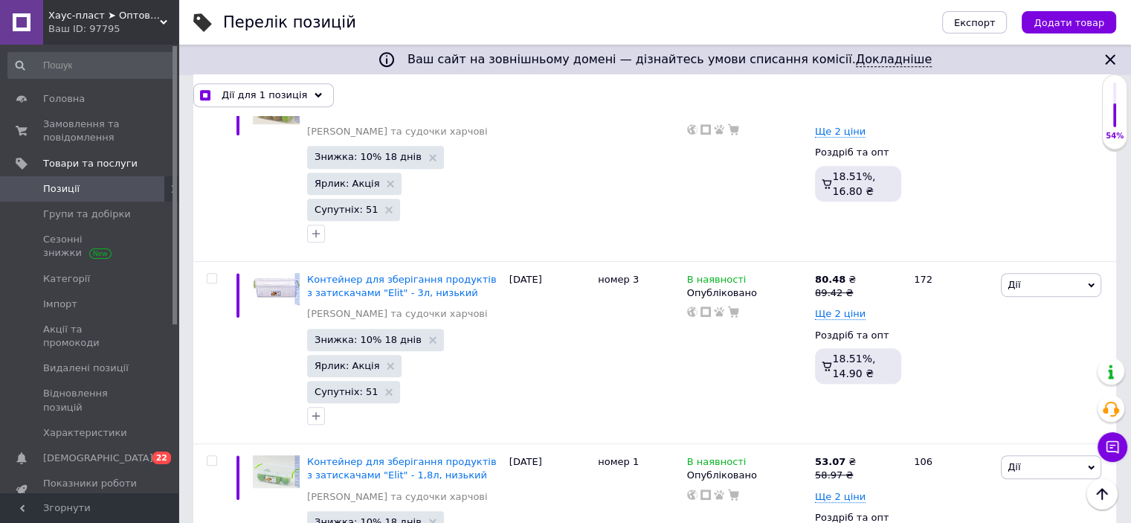
scroll to position [12115, 0]
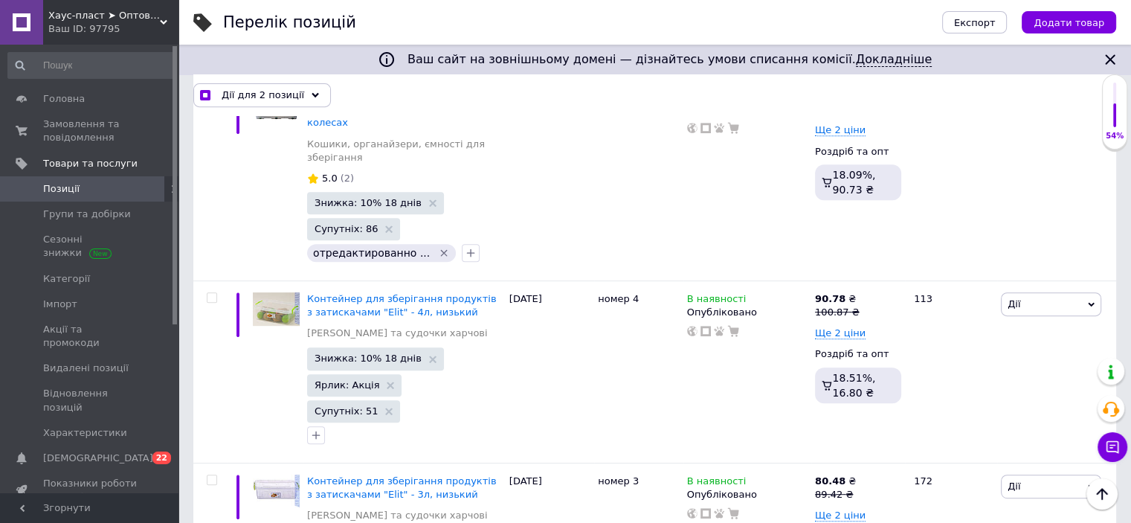
scroll to position [11892, 0]
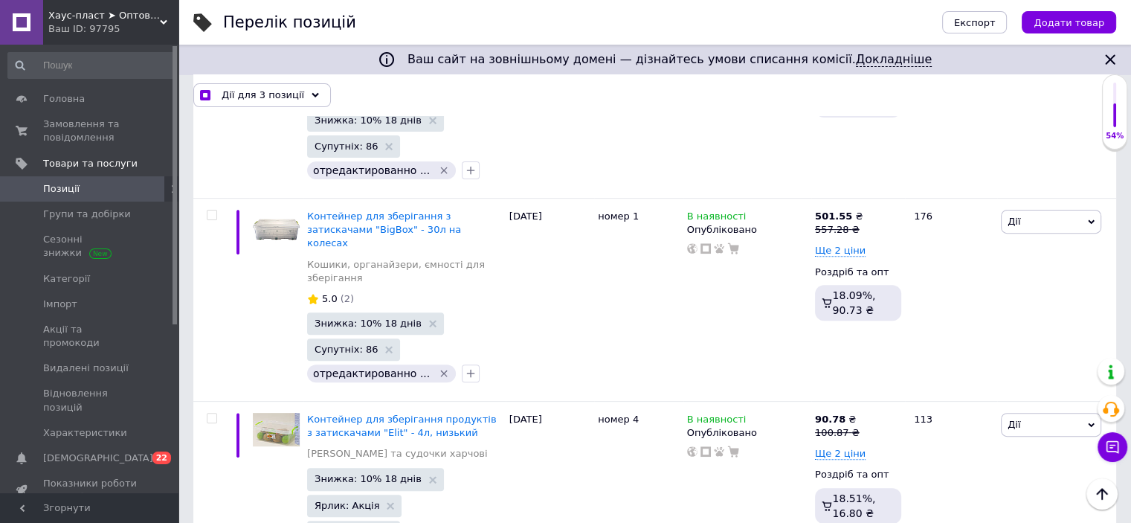
scroll to position [11669, 0]
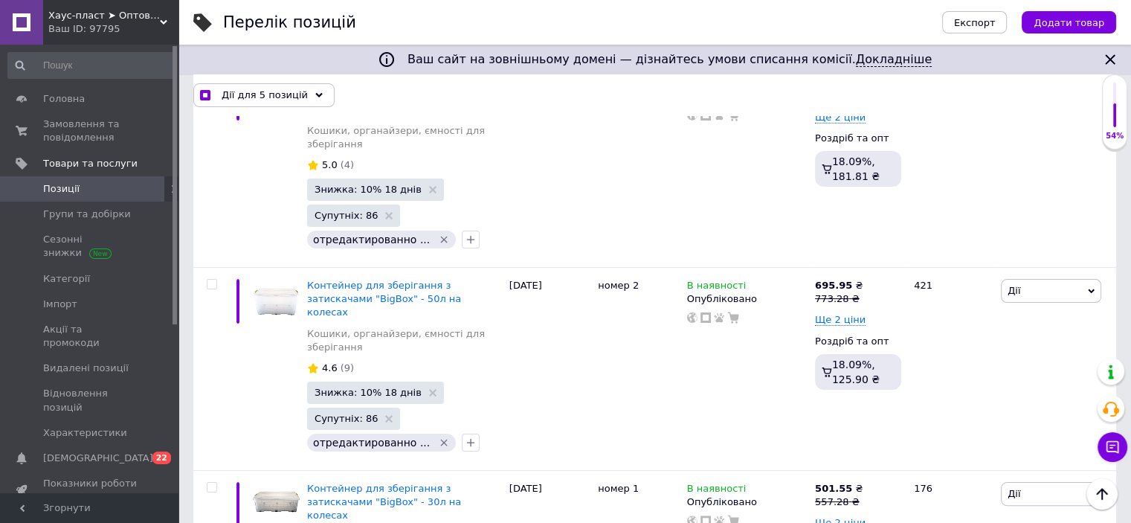
scroll to position [11372, 0]
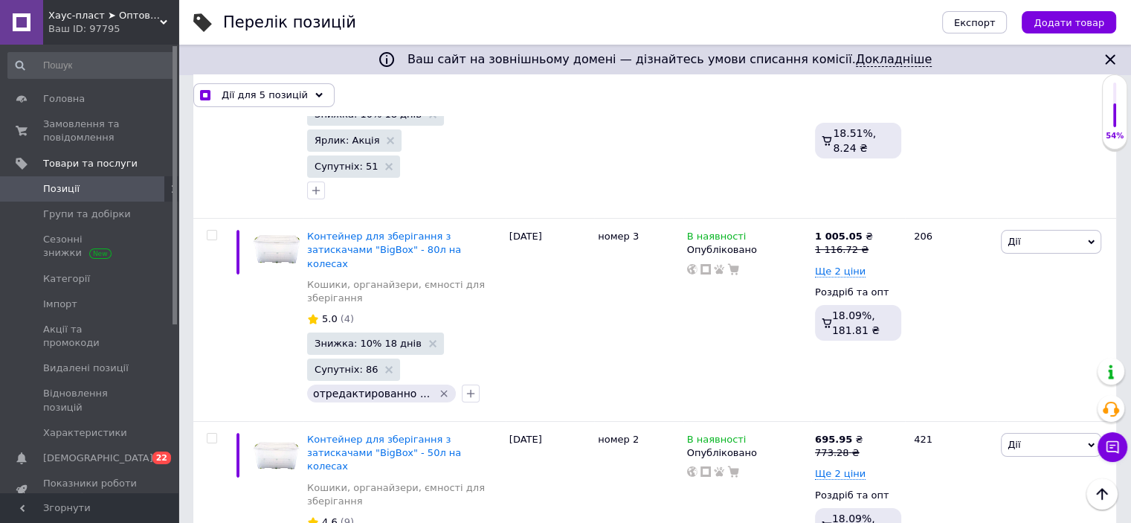
drag, startPoint x: 212, startPoint y: 270, endPoint x: 214, endPoint y: 263, distance: 7.8
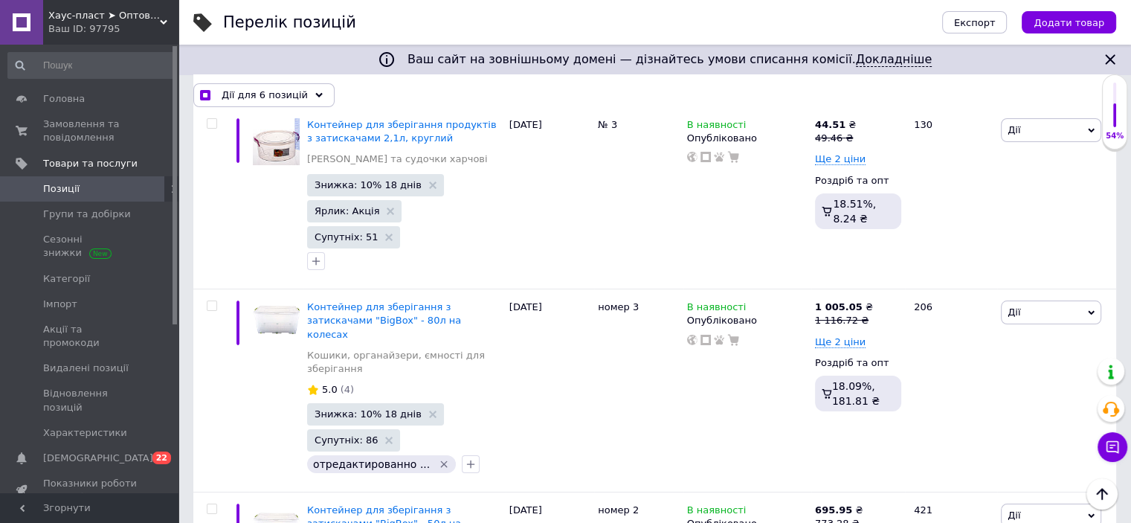
scroll to position [11148, 0]
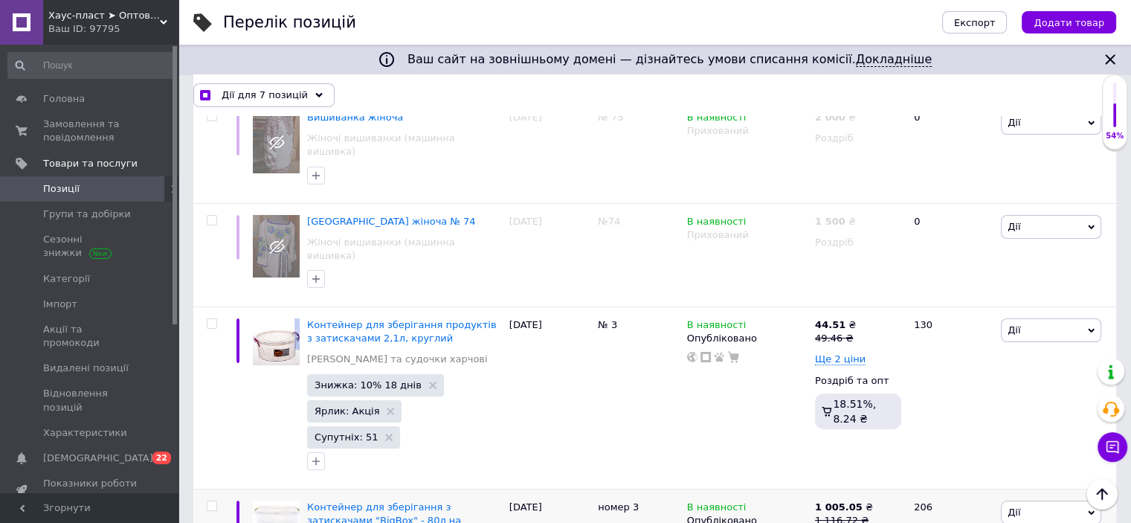
scroll to position [11000, 0]
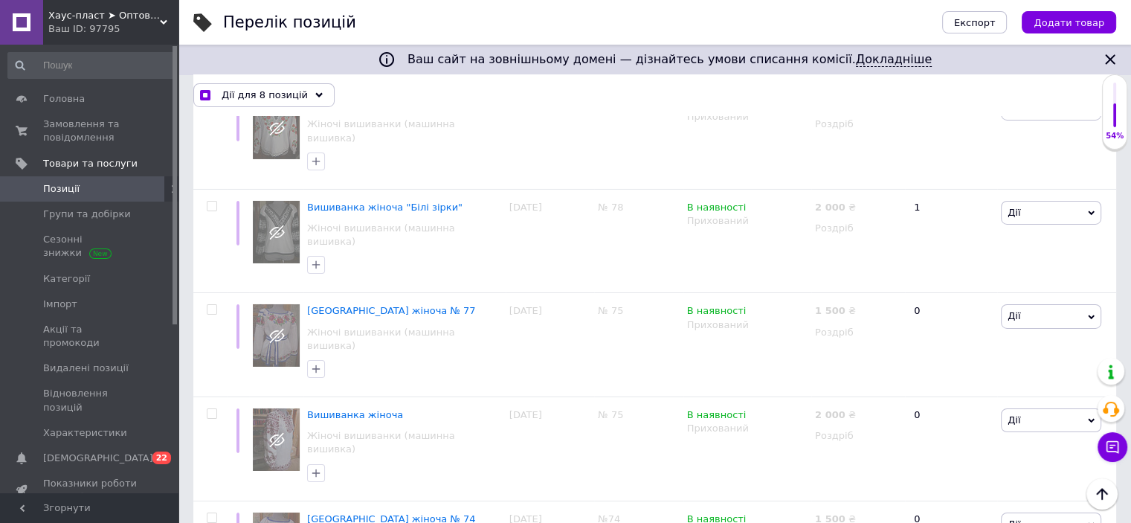
scroll to position [10777, 0]
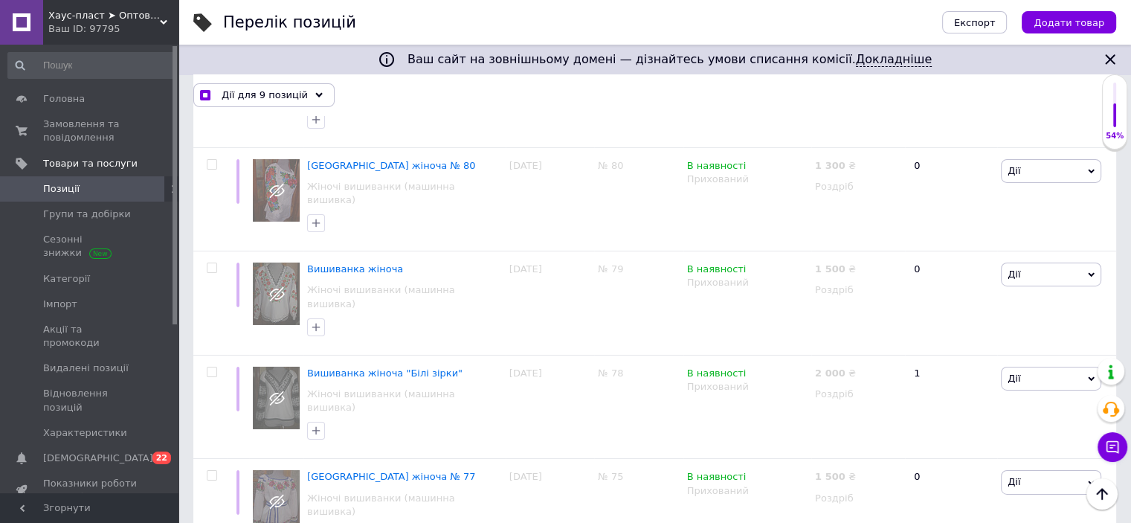
scroll to position [10628, 0]
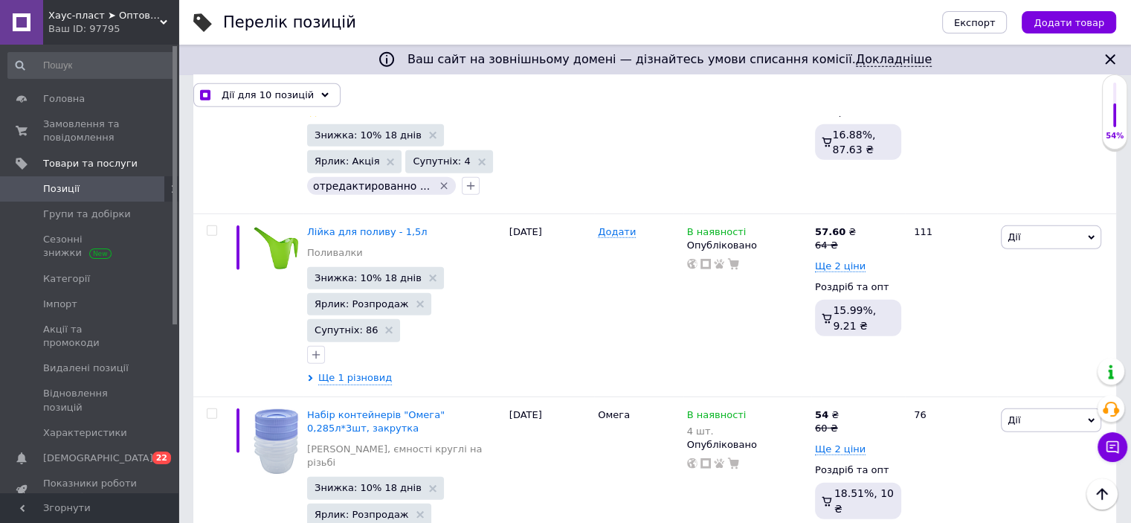
scroll to position [9884, 0]
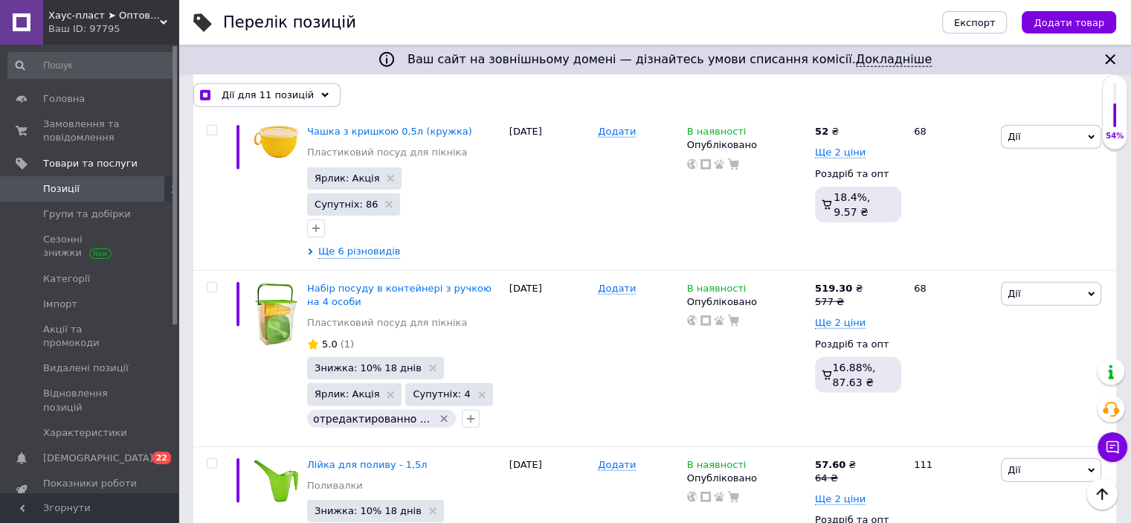
scroll to position [9661, 0]
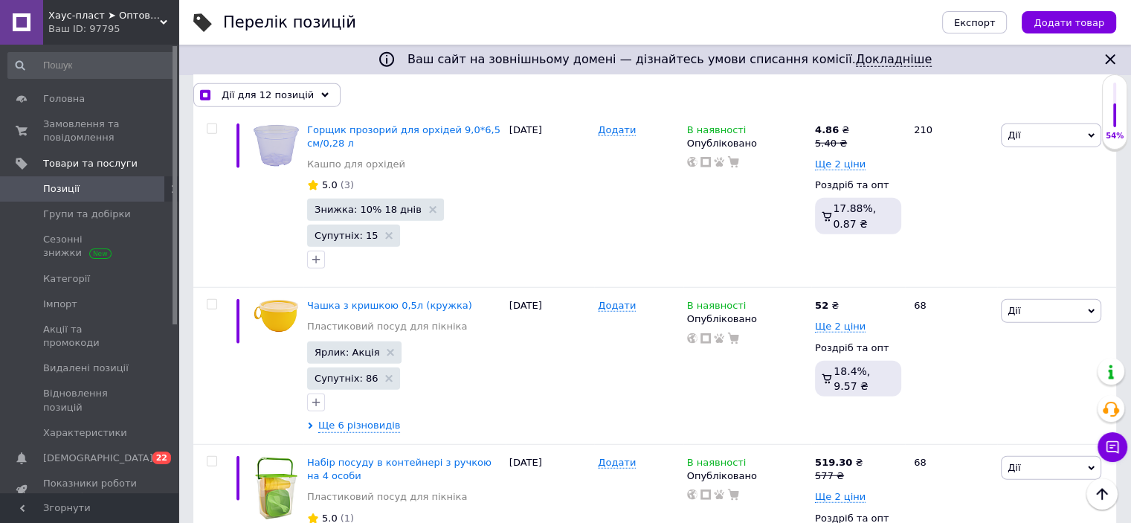
scroll to position [9512, 0]
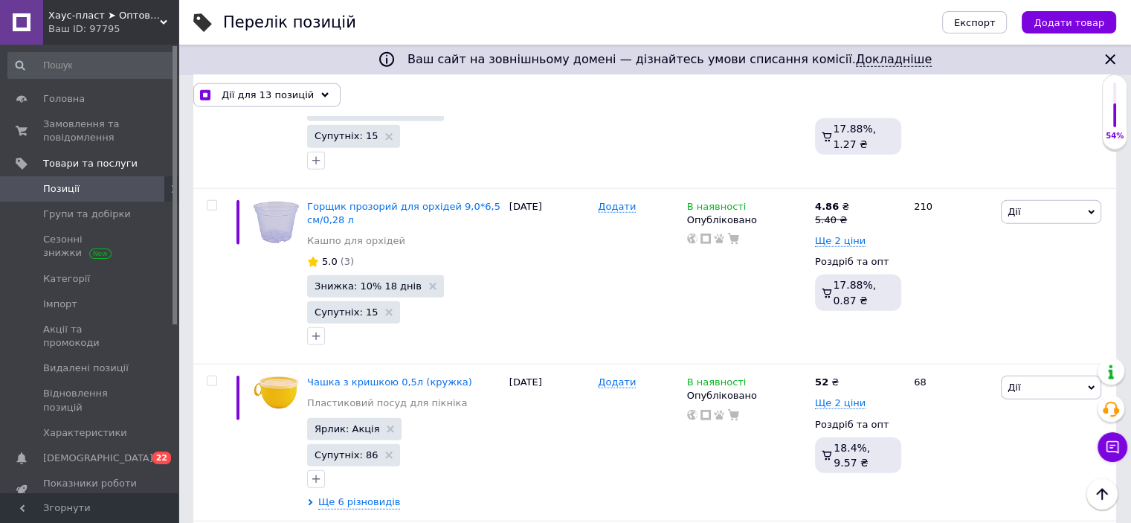
scroll to position [9363, 0]
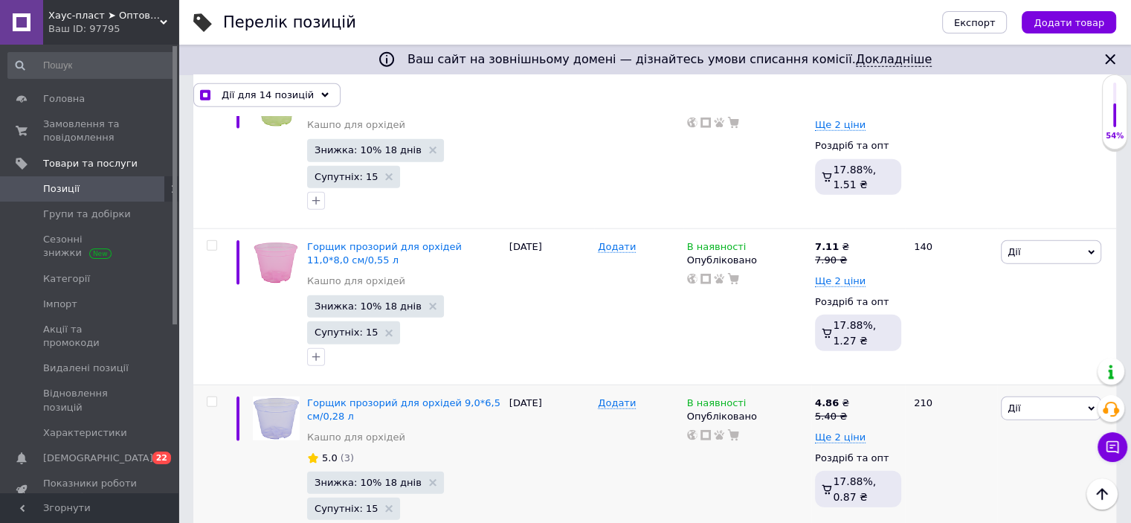
scroll to position [9140, 0]
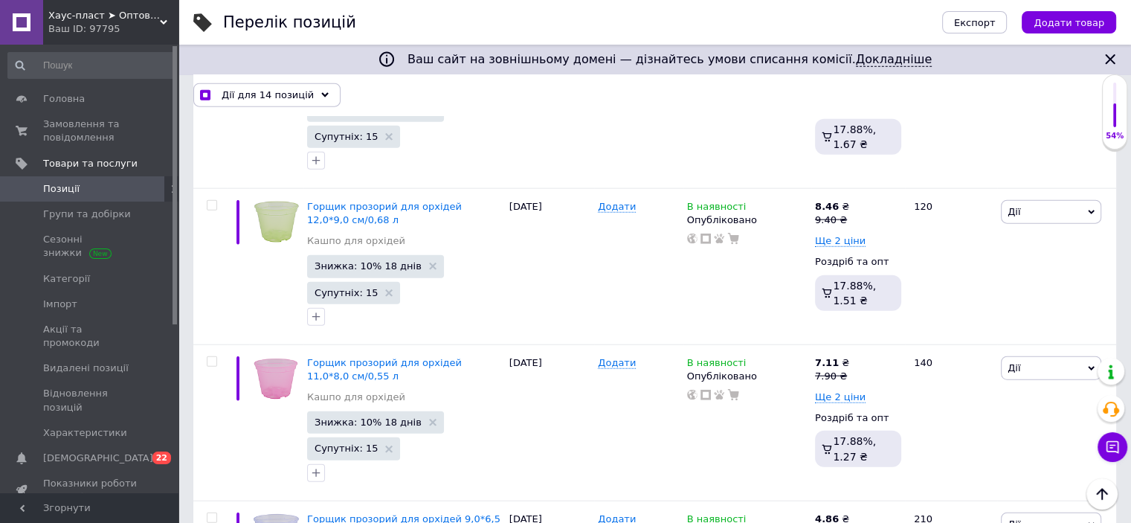
click at [213, 513] on input "checkbox" at bounding box center [212, 518] width 10 height 10
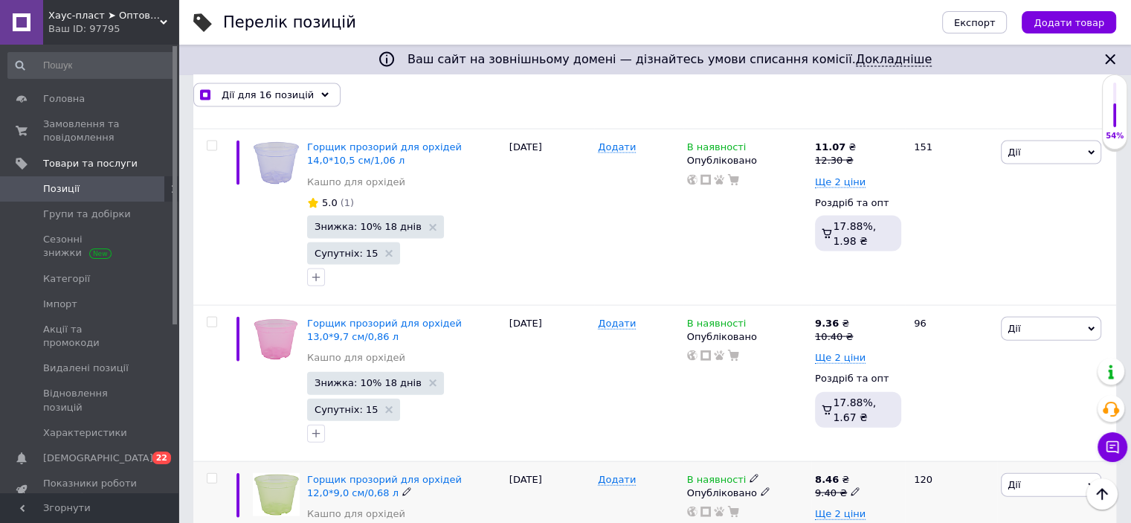
scroll to position [8843, 0]
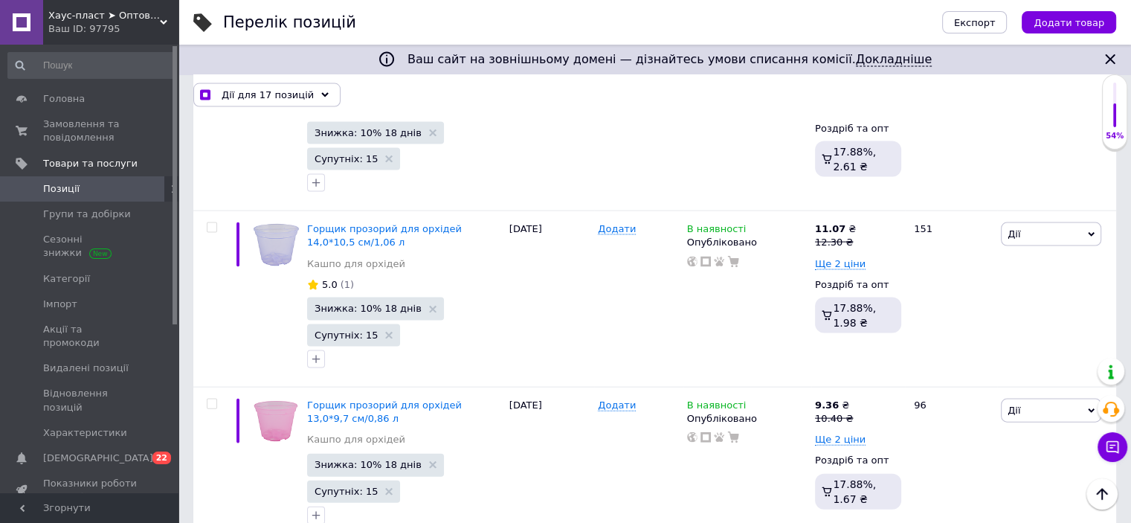
scroll to position [8694, 0]
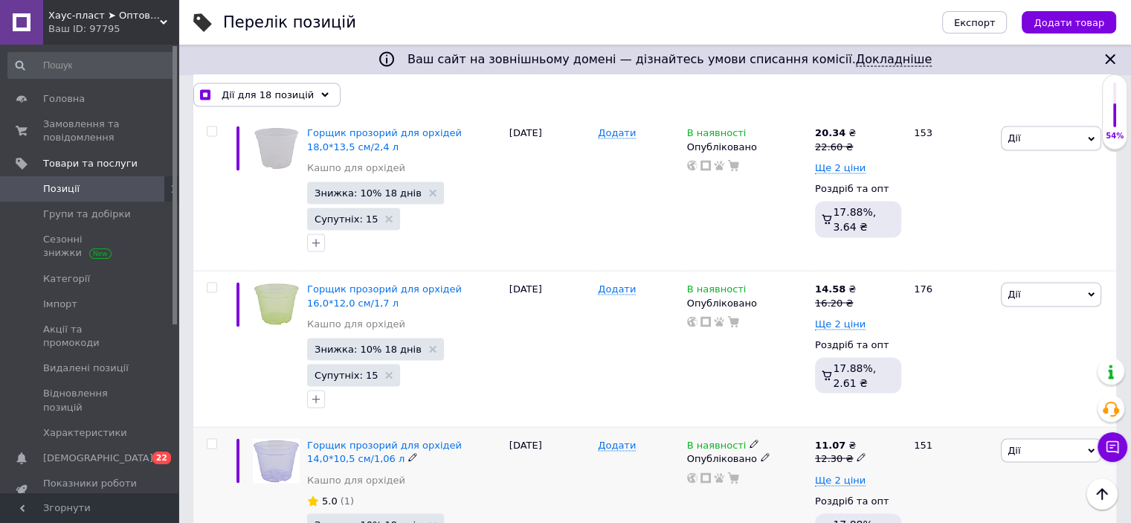
scroll to position [8545, 0]
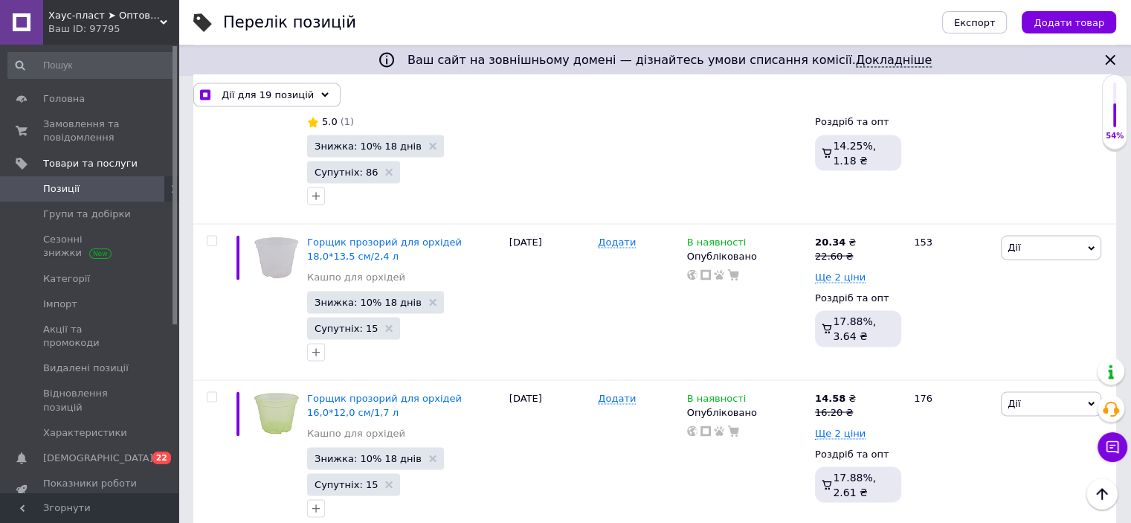
scroll to position [8396, 0]
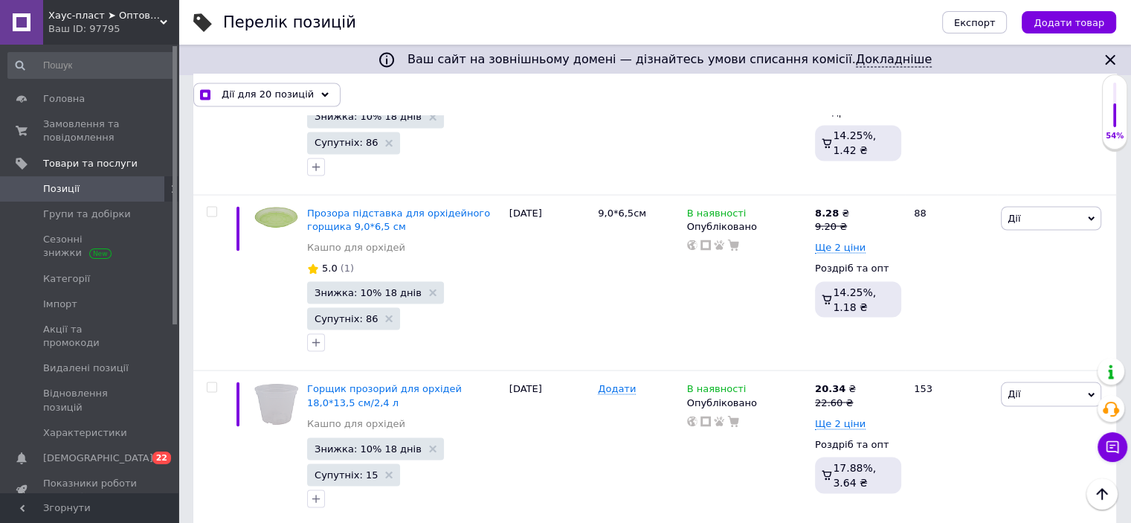
scroll to position [8173, 0]
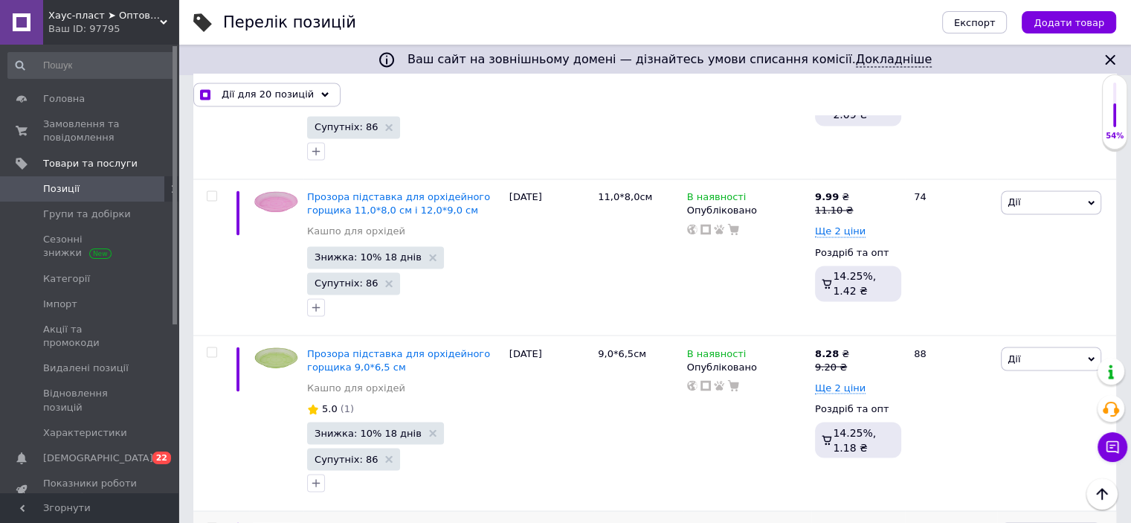
drag, startPoint x: 213, startPoint y: 294, endPoint x: 214, endPoint y: 277, distance: 16.4
click at [213, 522] on input "checkbox" at bounding box center [212, 528] width 10 height 10
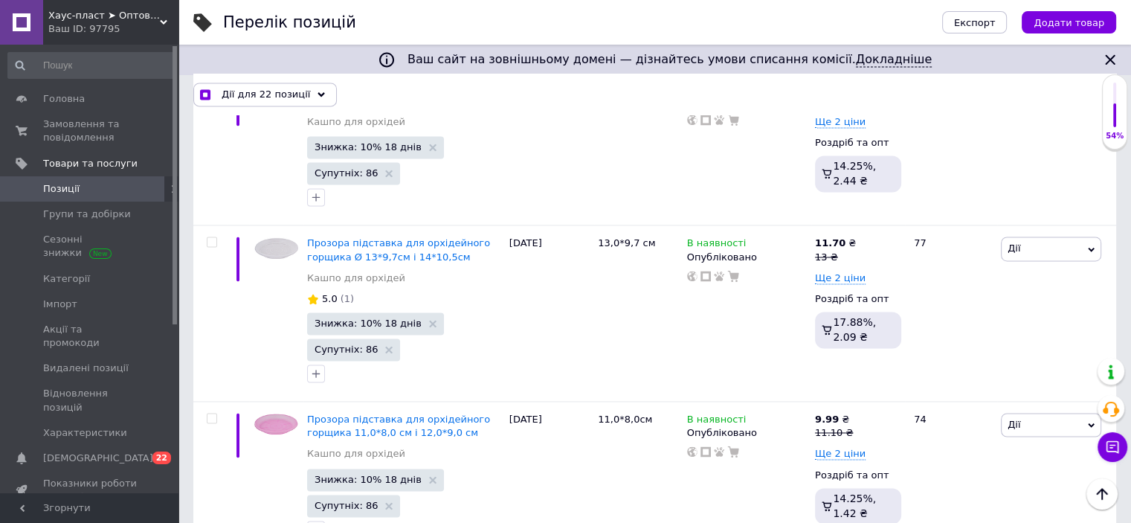
scroll to position [7950, 0]
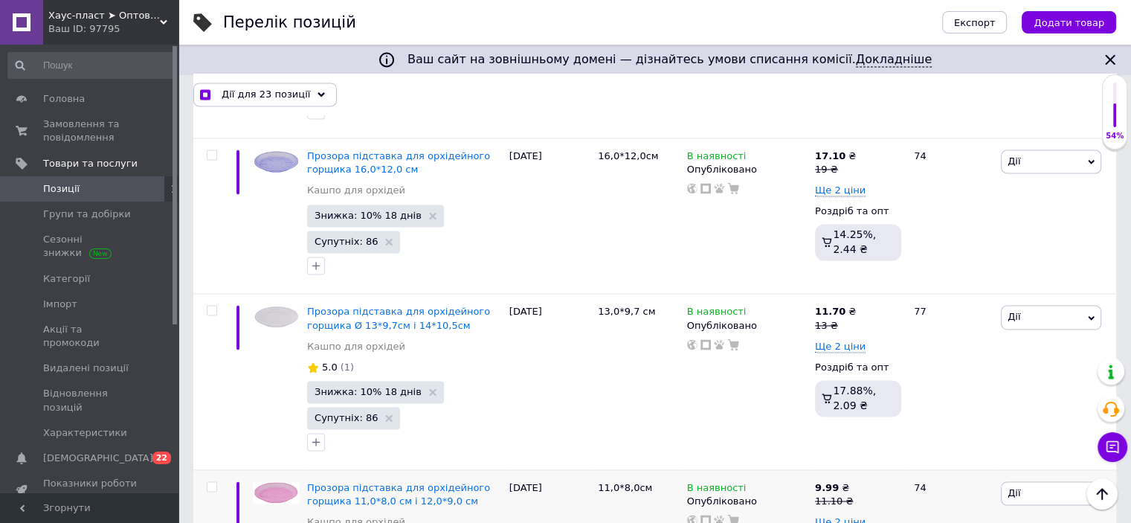
scroll to position [7801, 0]
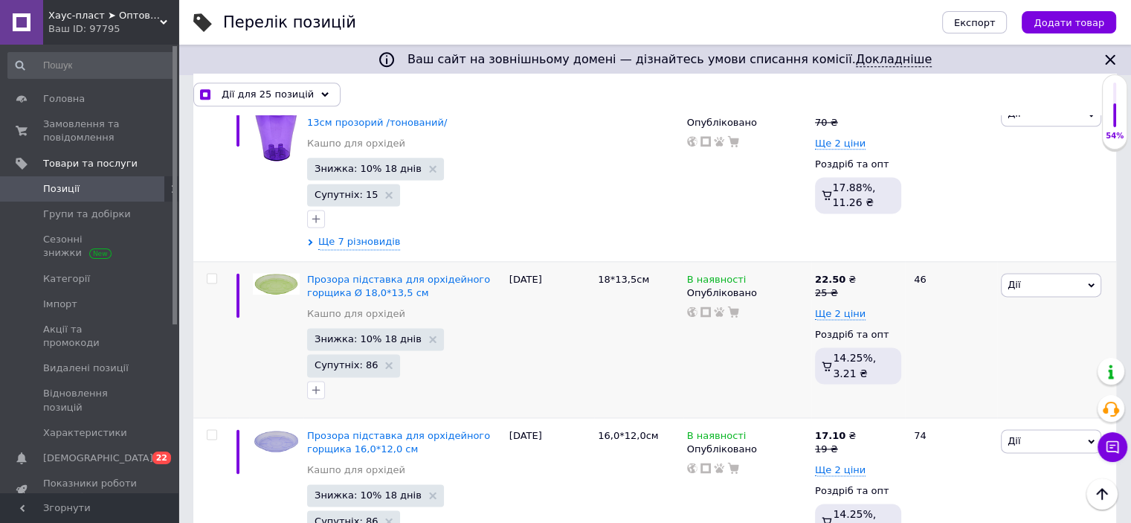
scroll to position [7429, 0]
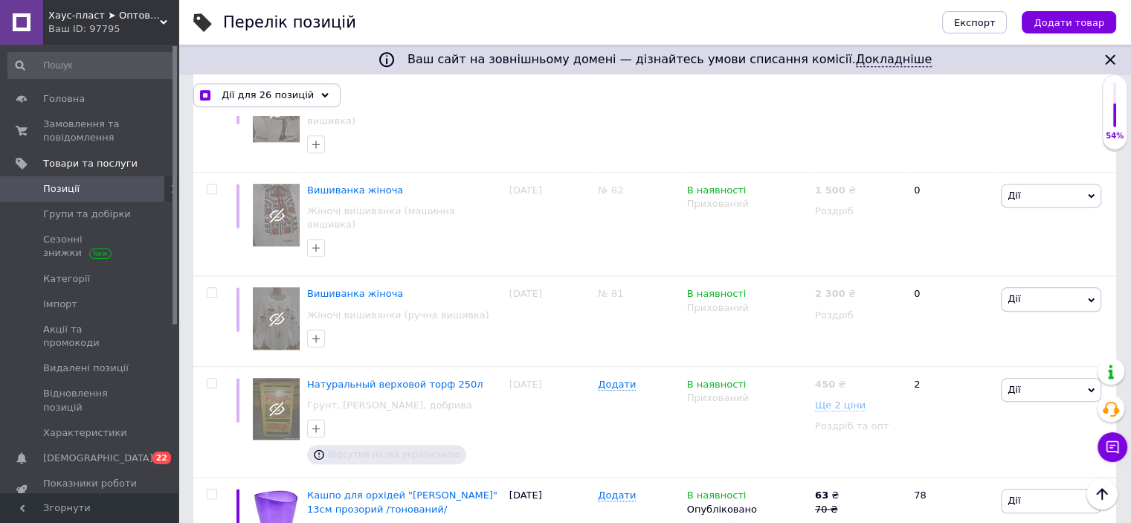
scroll to position [7206, 0]
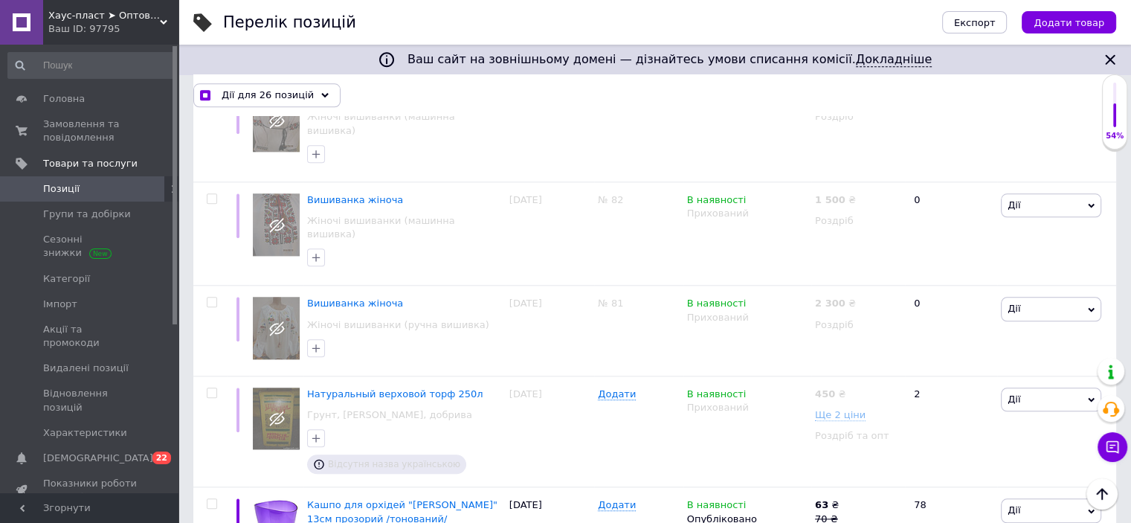
click at [216, 498] on span at bounding box center [212, 503] width 10 height 10
click at [216, 499] on input "checkbox" at bounding box center [212, 504] width 10 height 10
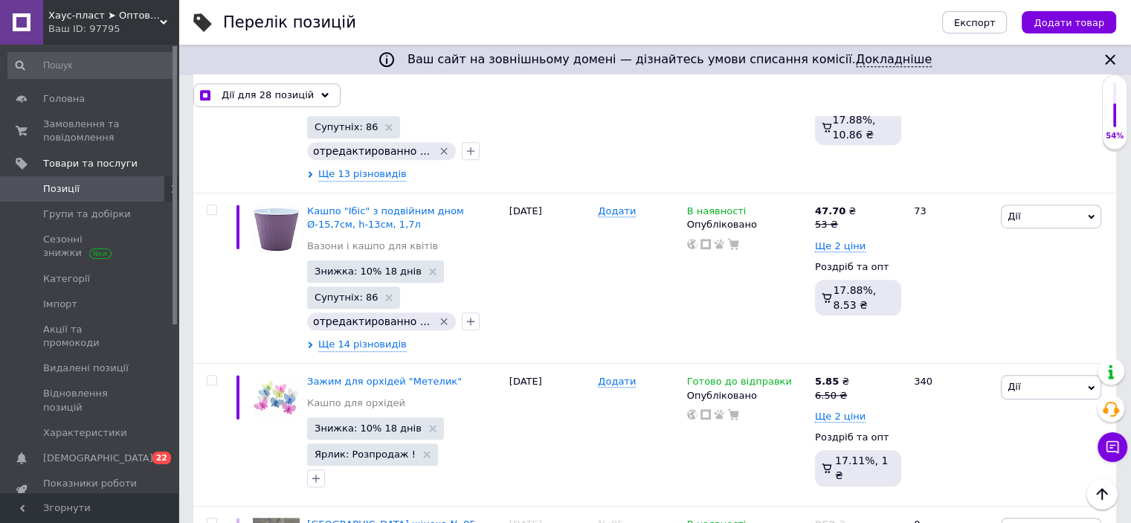
scroll to position [6388, 0]
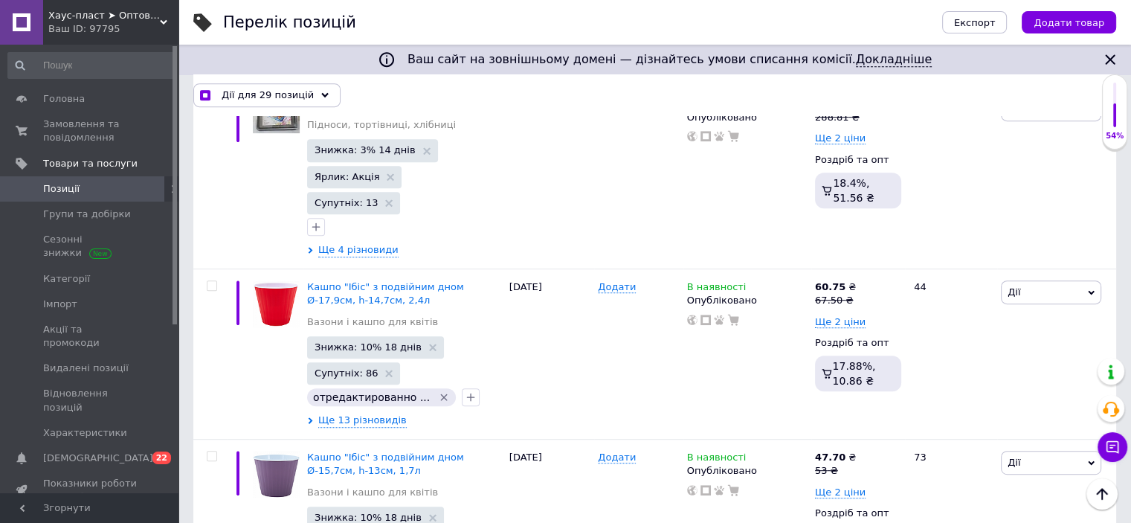
scroll to position [6239, 0]
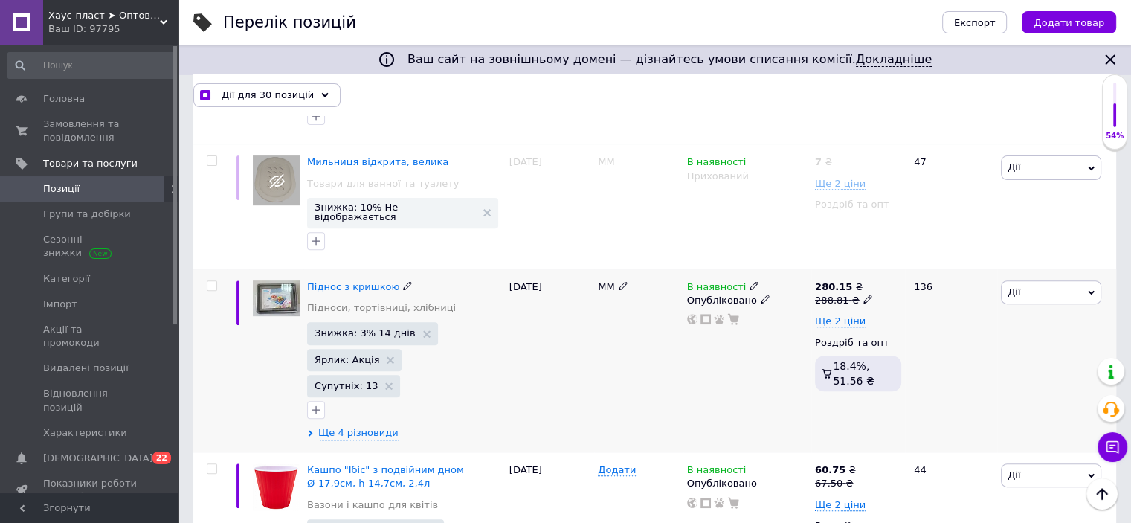
scroll to position [6016, 0]
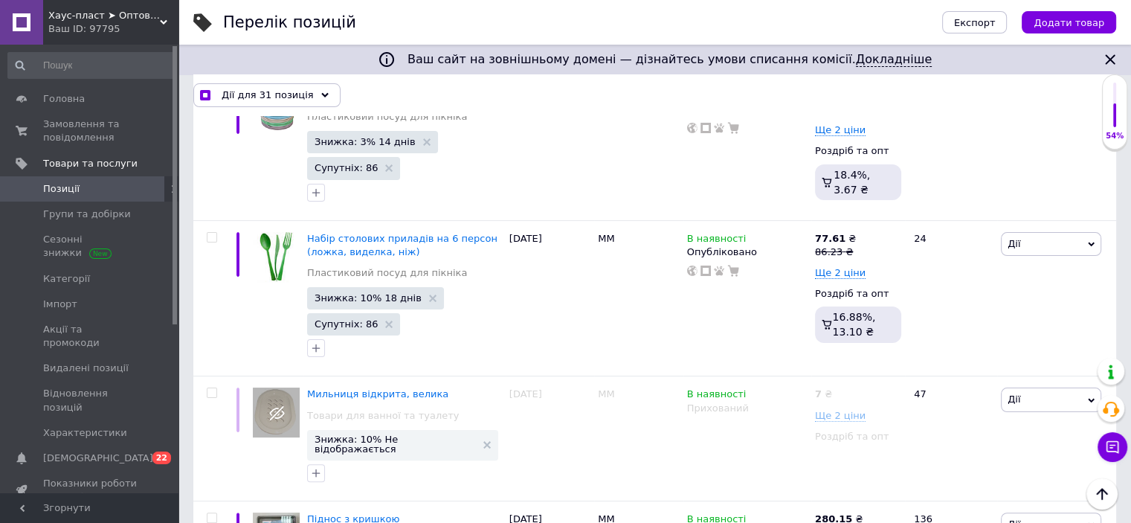
scroll to position [5793, 0]
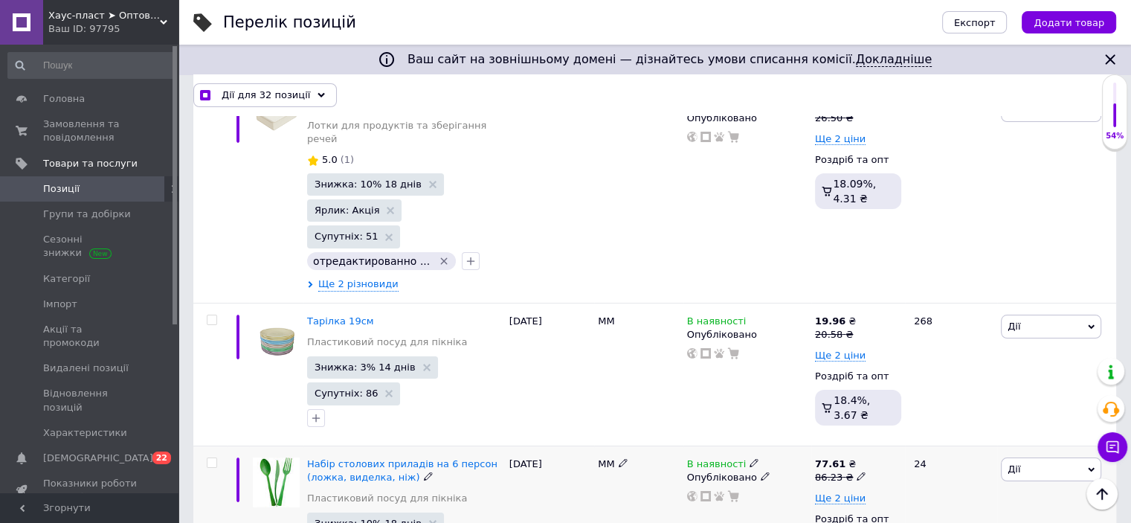
scroll to position [5570, 0]
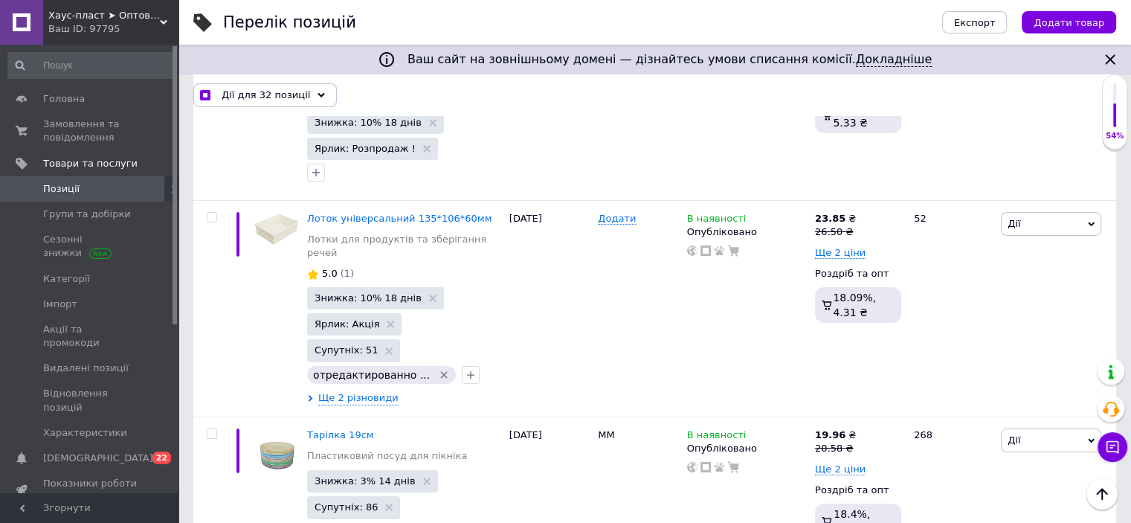
click at [212, 429] on input "checkbox" at bounding box center [212, 434] width 10 height 10
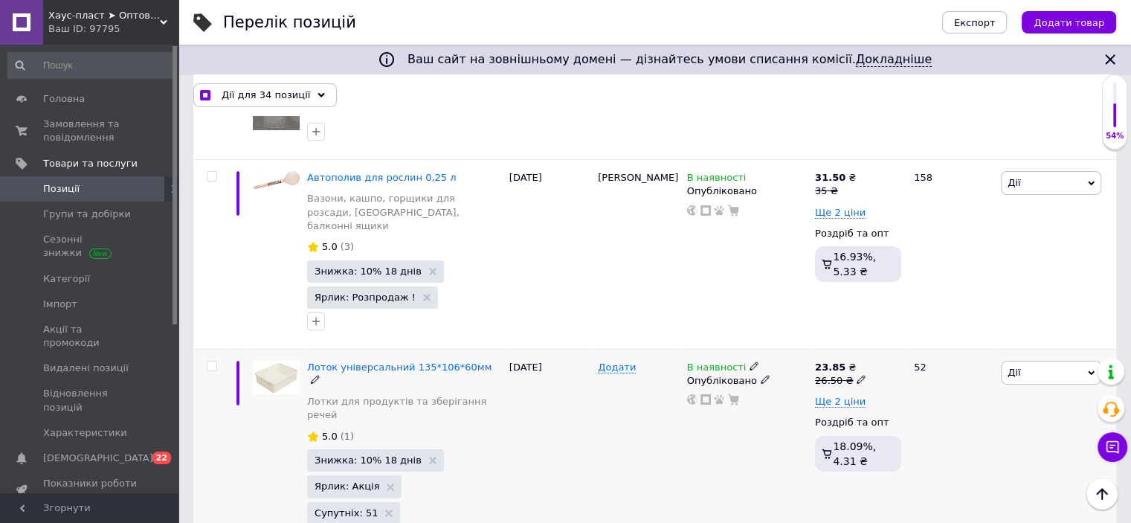
scroll to position [0, 0]
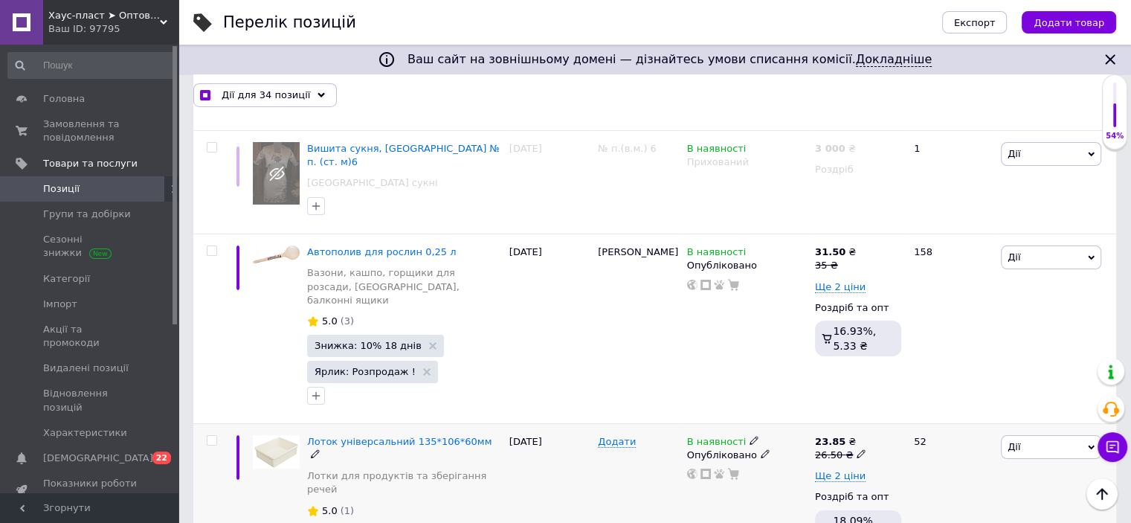
click at [213, 436] on input "checkbox" at bounding box center [212, 441] width 10 height 10
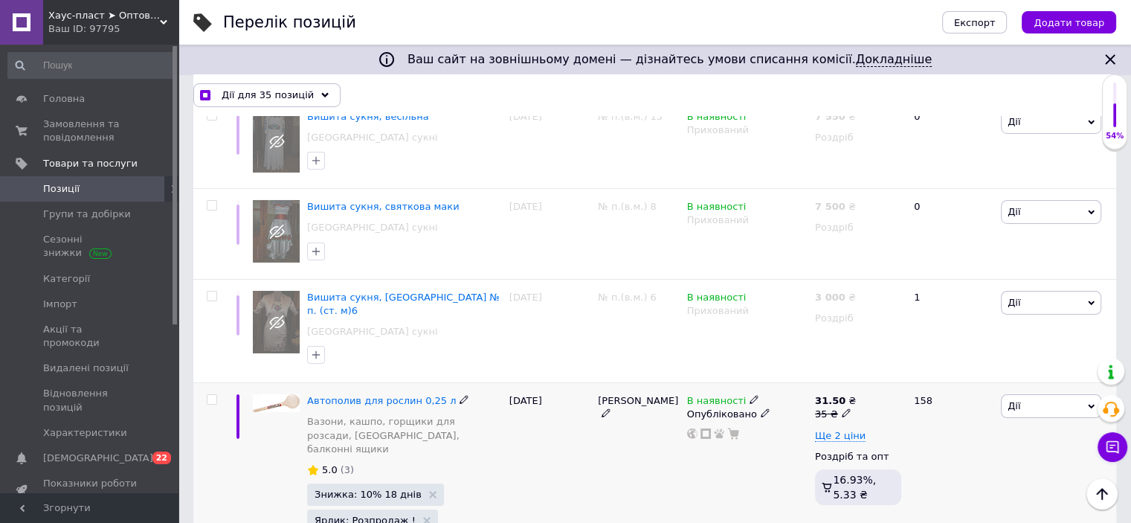
click at [211, 395] on input "checkbox" at bounding box center [212, 400] width 10 height 10
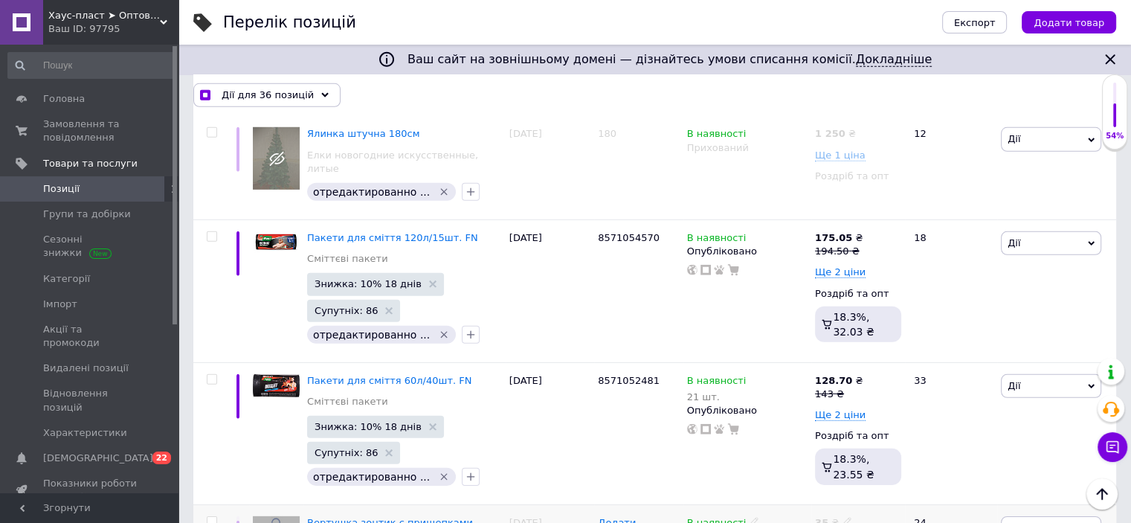
scroll to position [4380, 0]
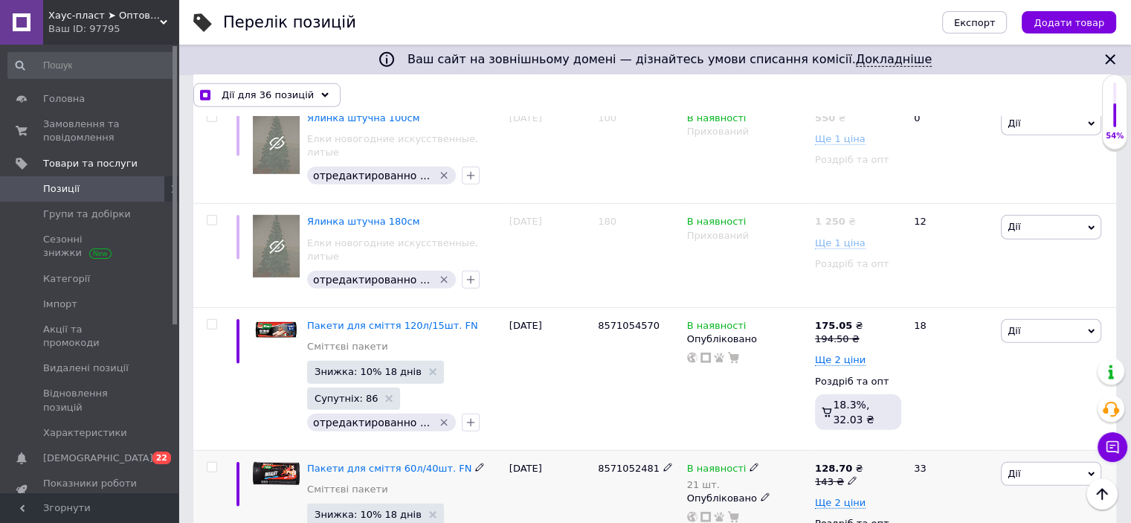
click at [212, 463] on input "checkbox" at bounding box center [212, 468] width 10 height 10
click at [208, 320] on input "checkbox" at bounding box center [212, 325] width 10 height 10
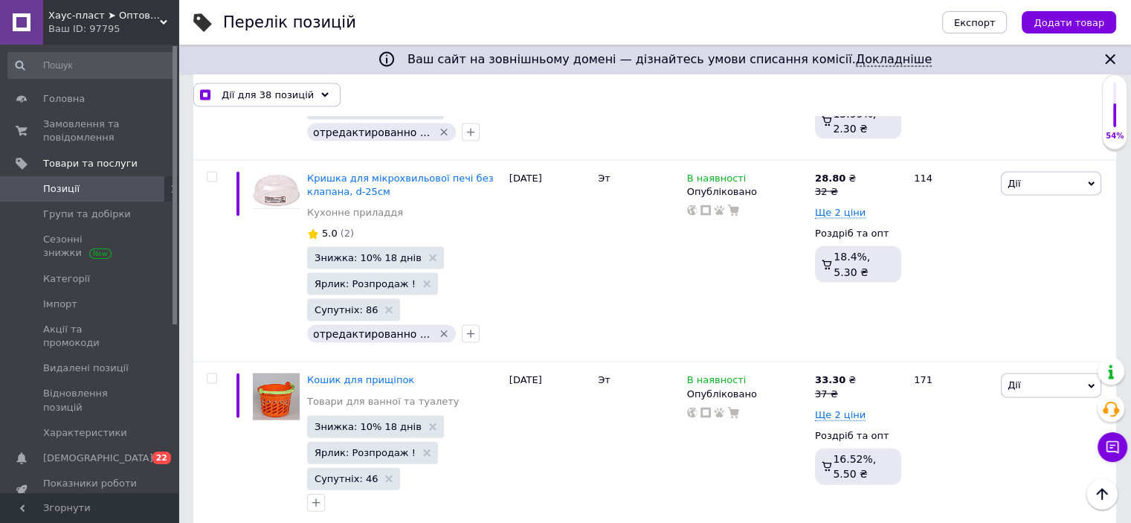
scroll to position [3115, 0]
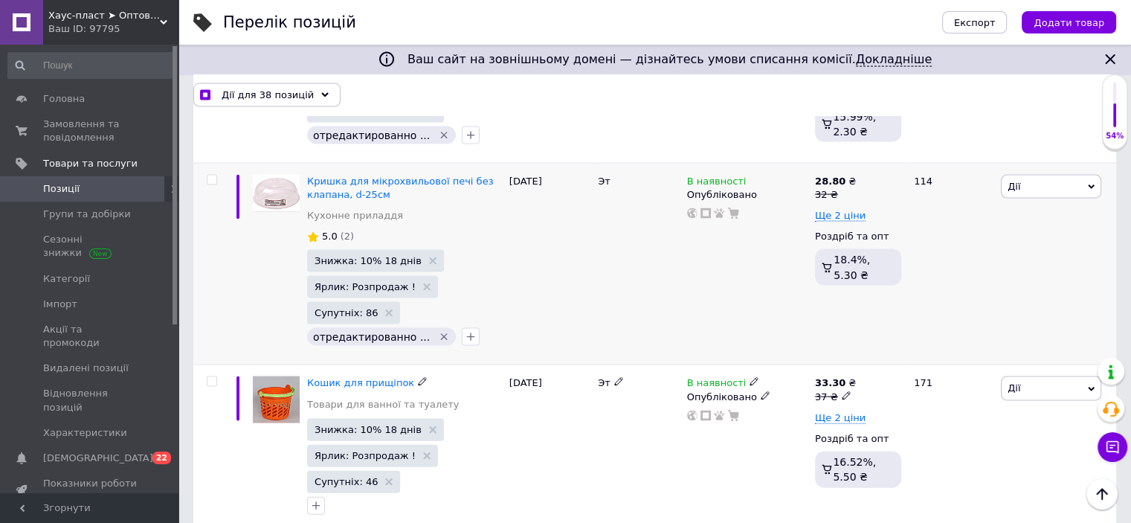
drag, startPoint x: 211, startPoint y: 316, endPoint x: 213, endPoint y: 298, distance: 18.7
click at [211, 377] on input "checkbox" at bounding box center [212, 382] width 10 height 10
click at [211, 176] on input "checkbox" at bounding box center [212, 181] width 10 height 10
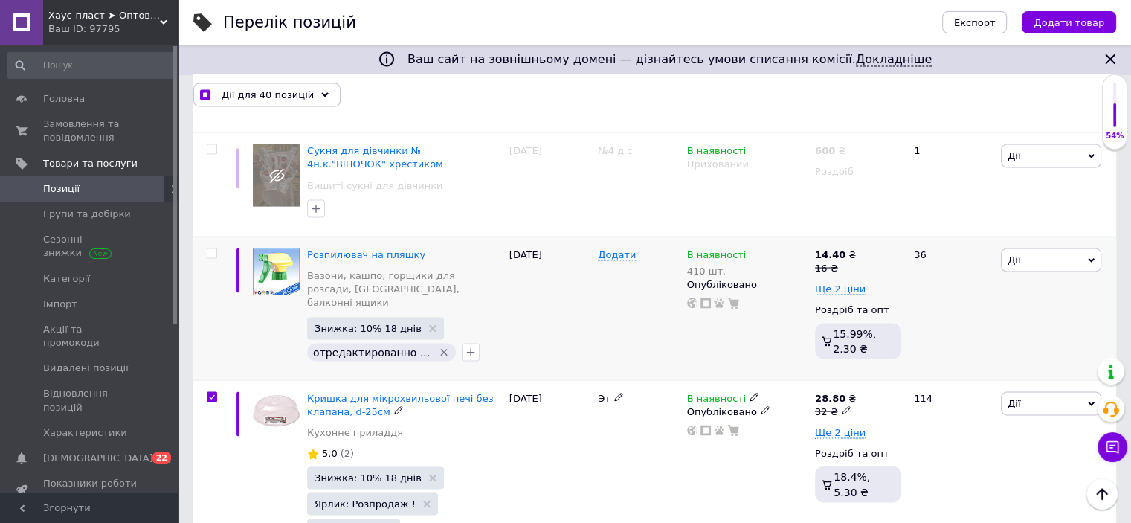
scroll to position [2892, 0]
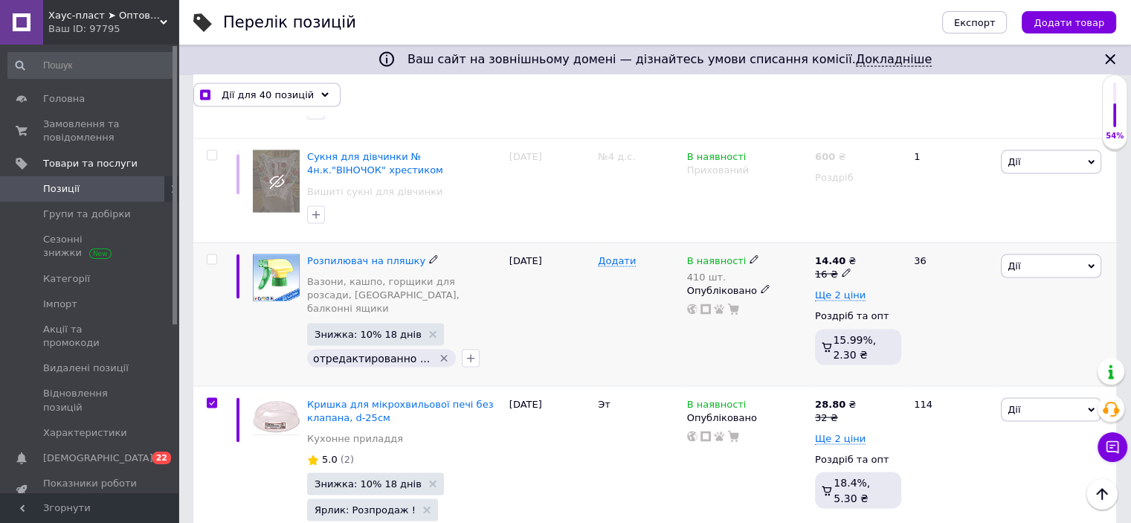
click at [214, 255] on input "checkbox" at bounding box center [212, 260] width 10 height 10
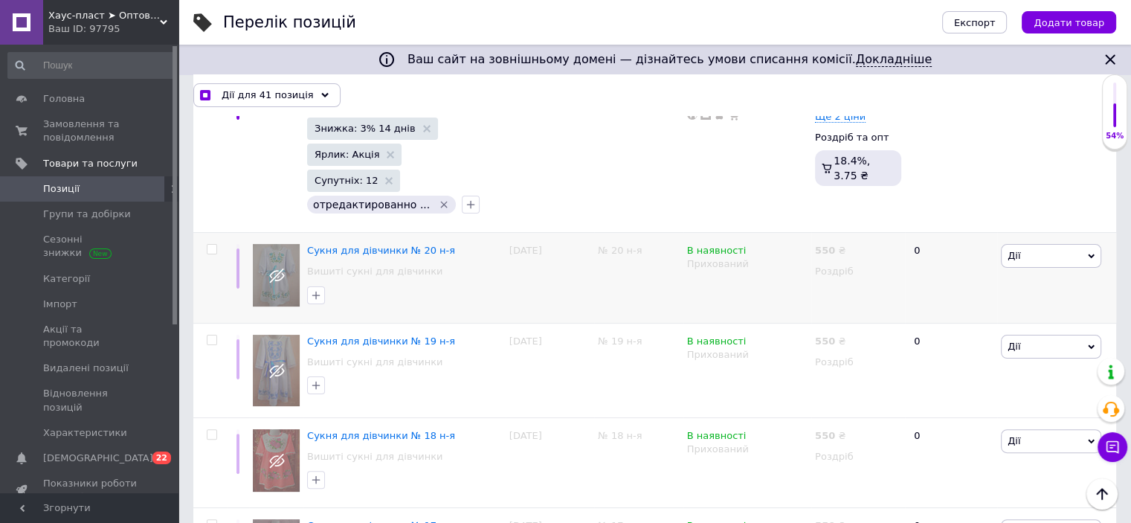
scroll to position [140, 0]
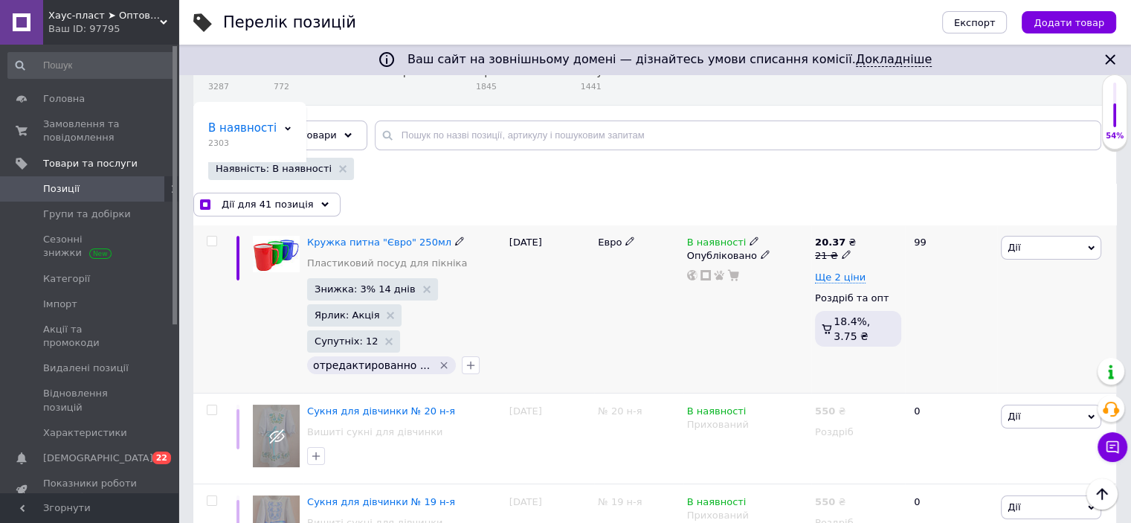
click at [211, 241] on input "checkbox" at bounding box center [212, 242] width 10 height 10
click at [237, 203] on span "Дії для 42 позиції" at bounding box center [266, 204] width 89 height 13
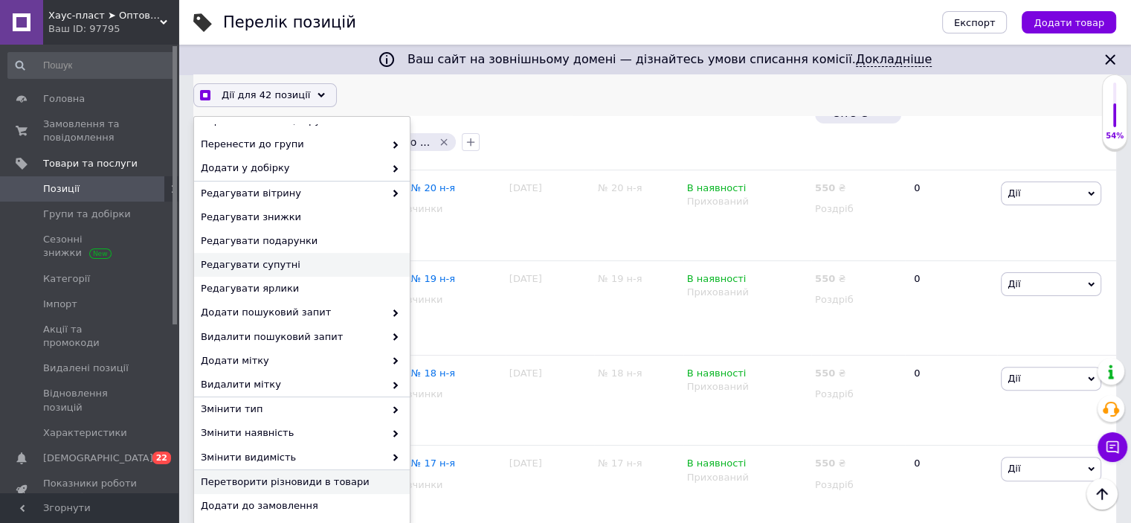
scroll to position [137, 0]
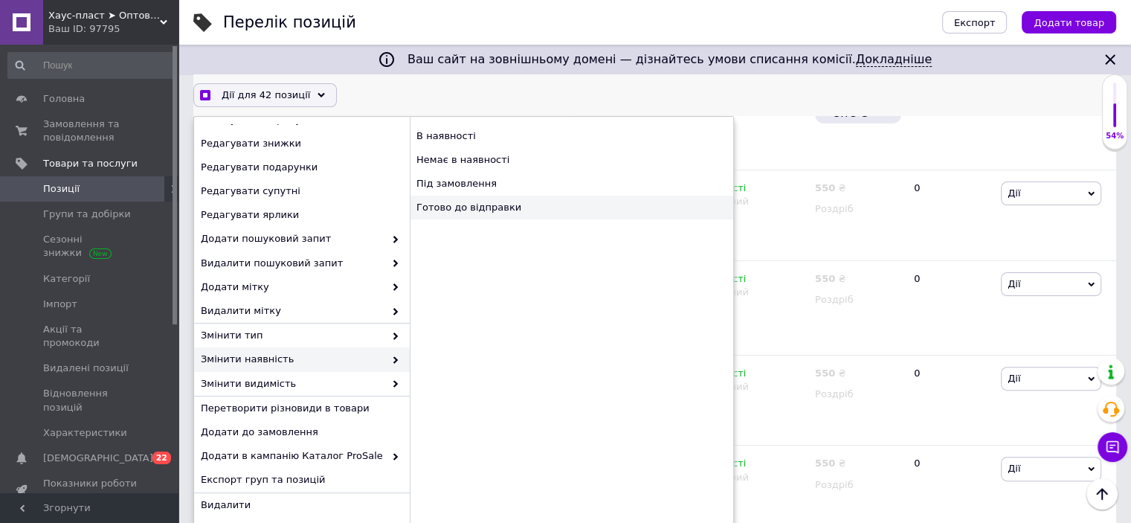
click at [527, 205] on div "Готово до відправки" at bounding box center [572, 208] width 324 height 24
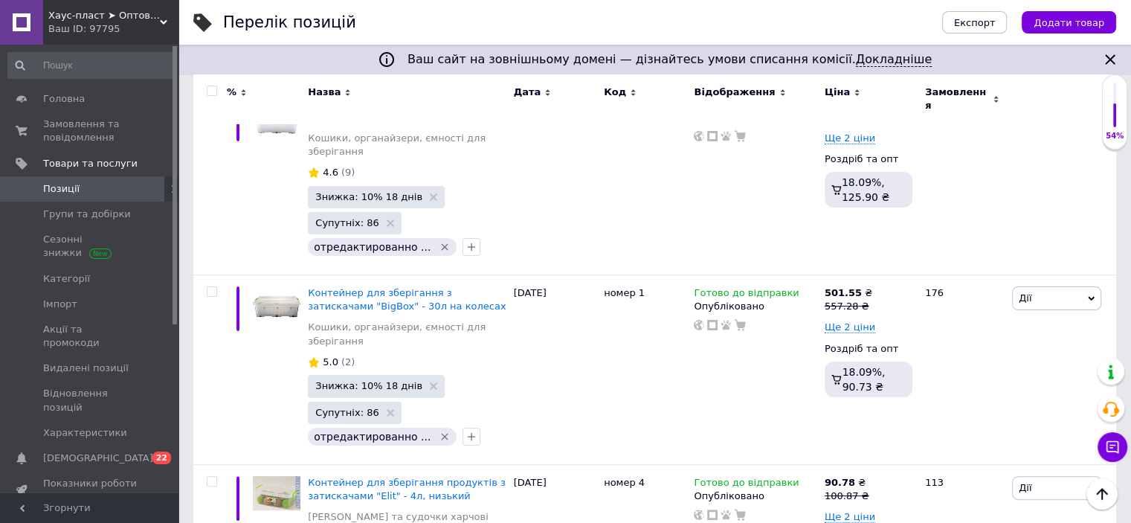
scroll to position [12120, 0]
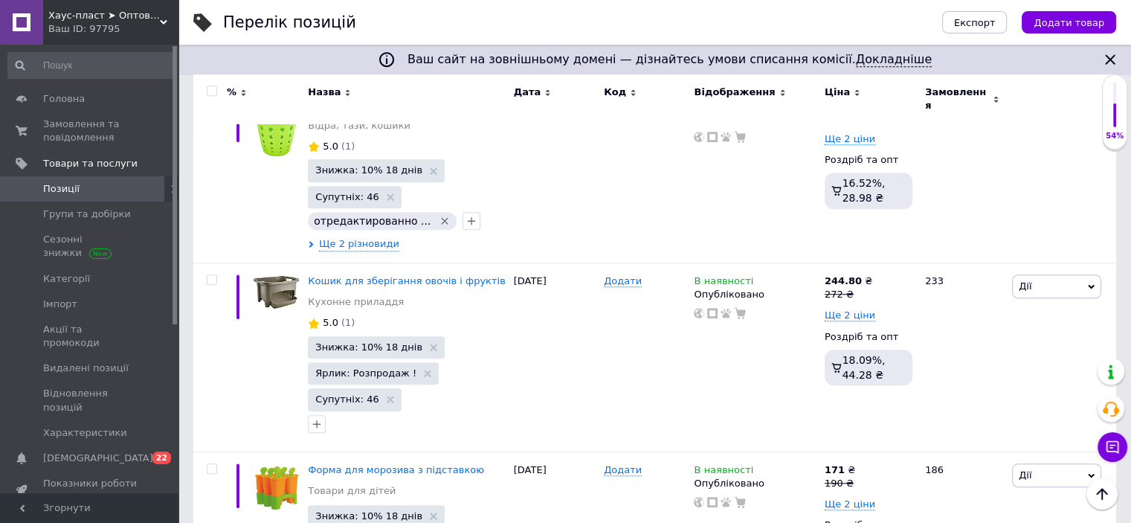
scroll to position [12395, 0]
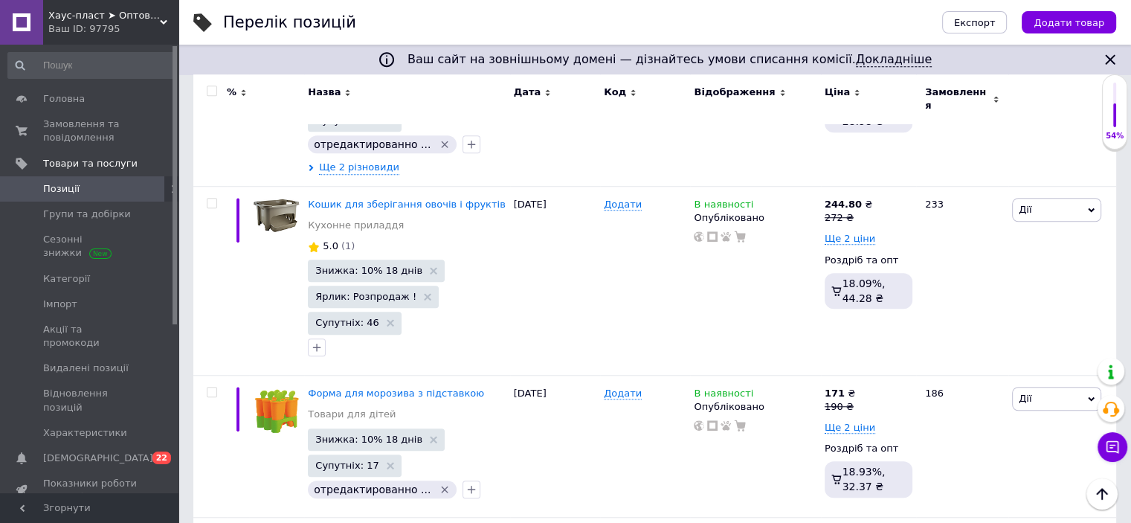
drag, startPoint x: 211, startPoint y: 338, endPoint x: 217, endPoint y: 293, distance: 45.8
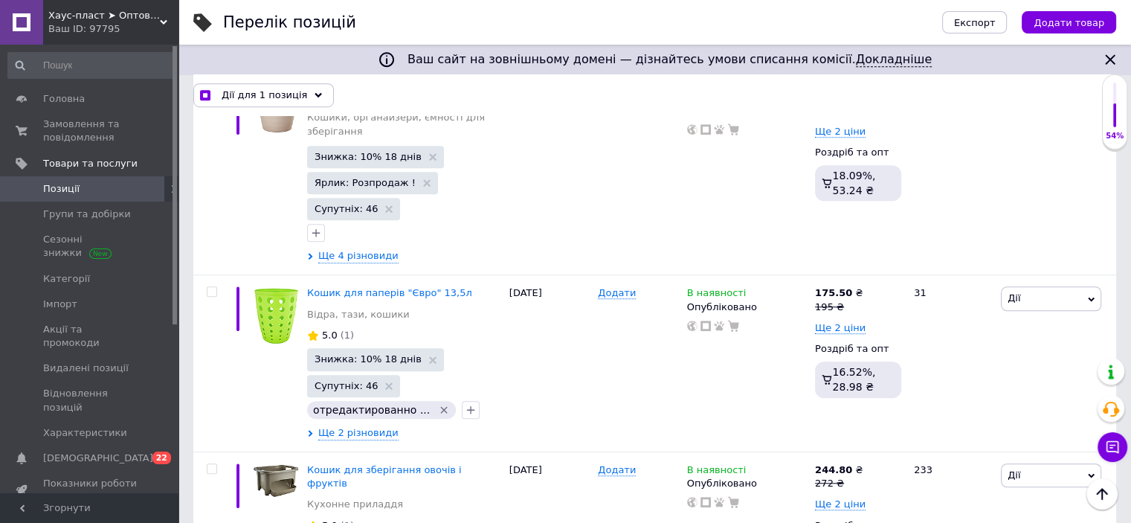
scroll to position [12404, 0]
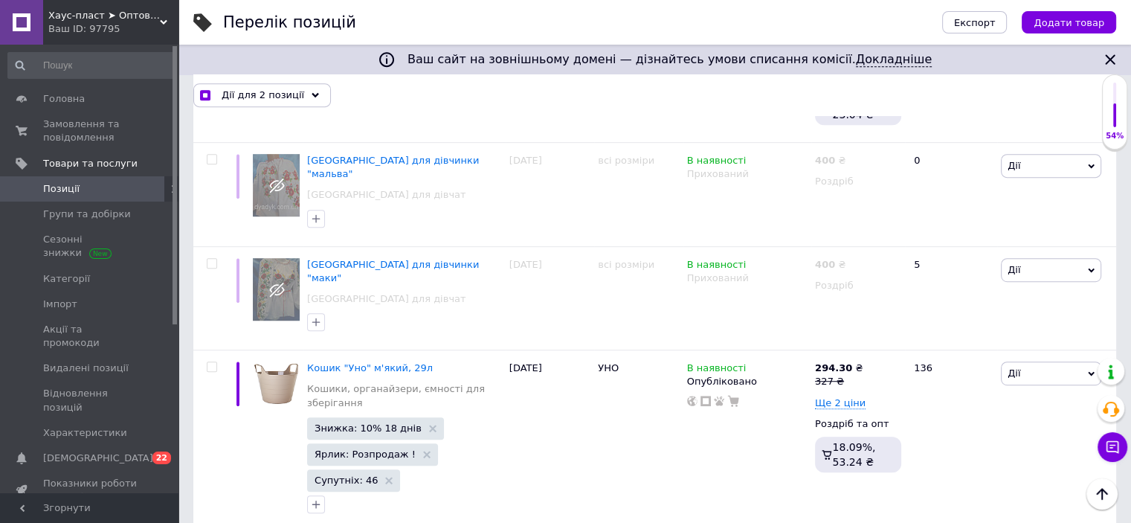
scroll to position [12107, 0]
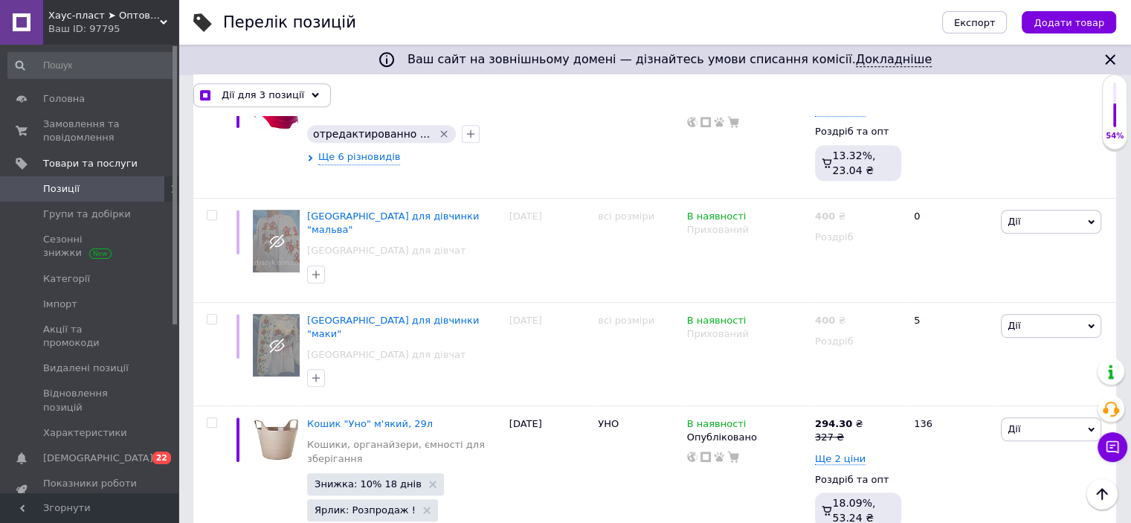
scroll to position [11883, 0]
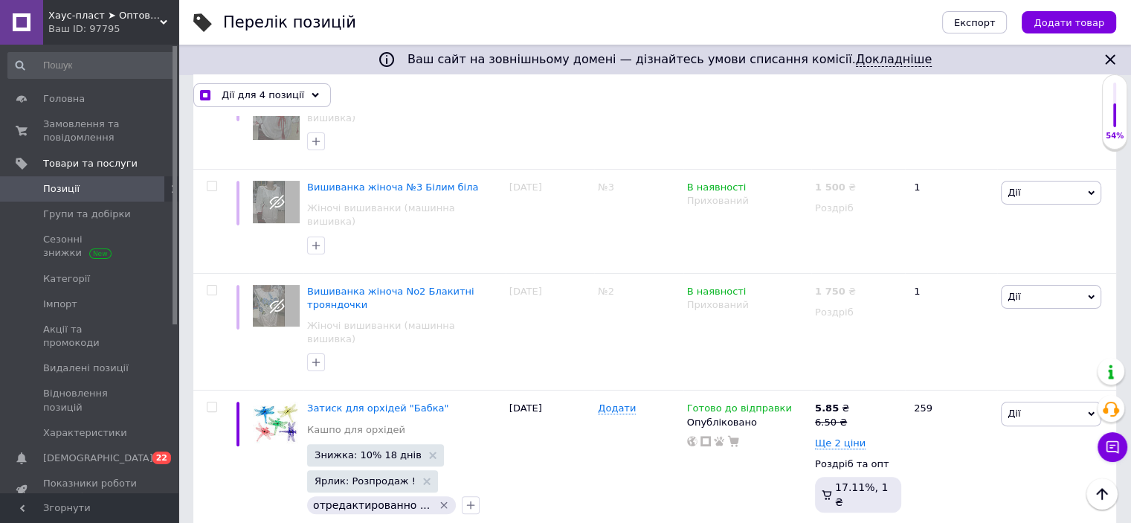
scroll to position [11586, 0]
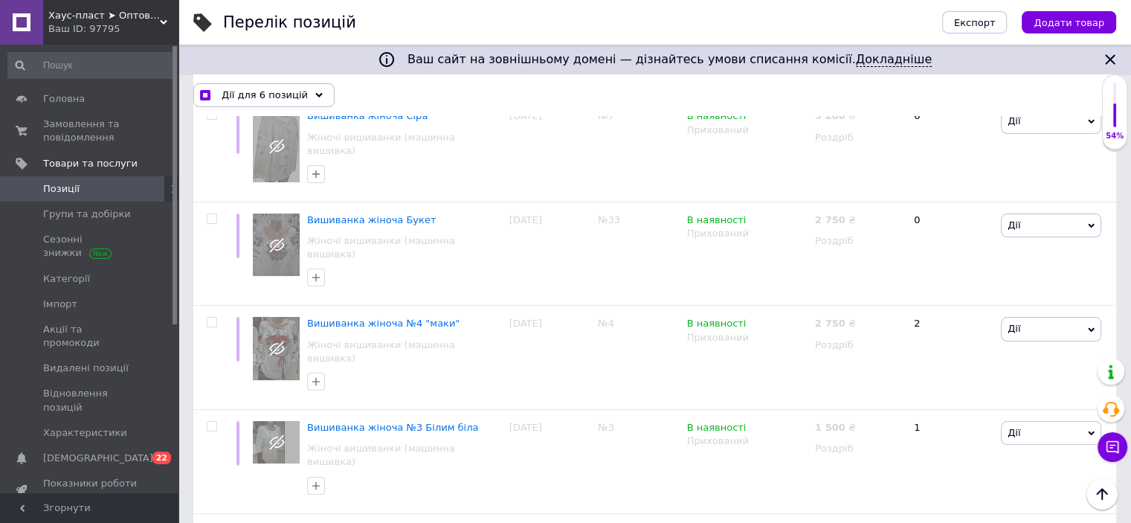
scroll to position [11363, 0]
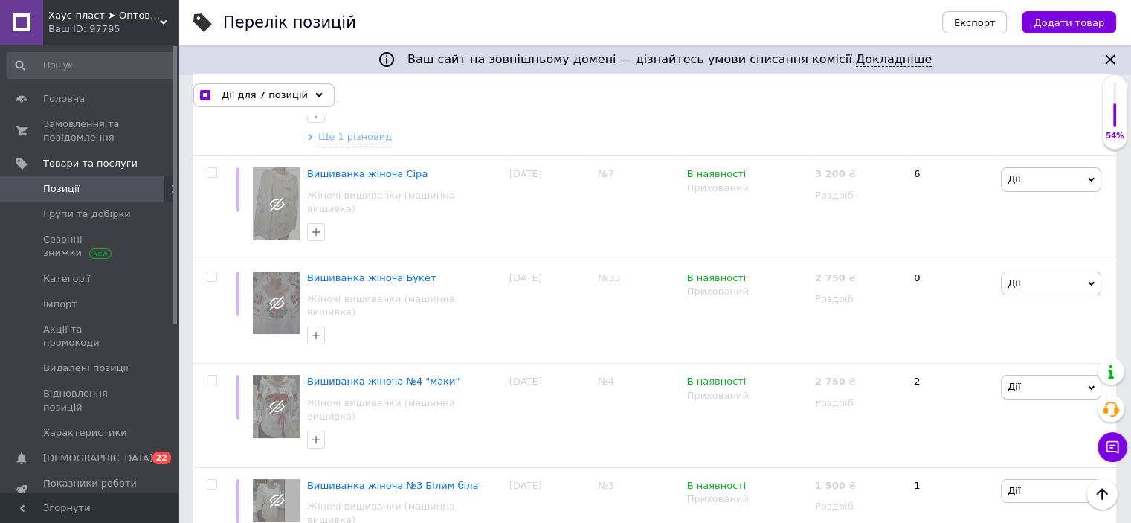
scroll to position [11214, 0]
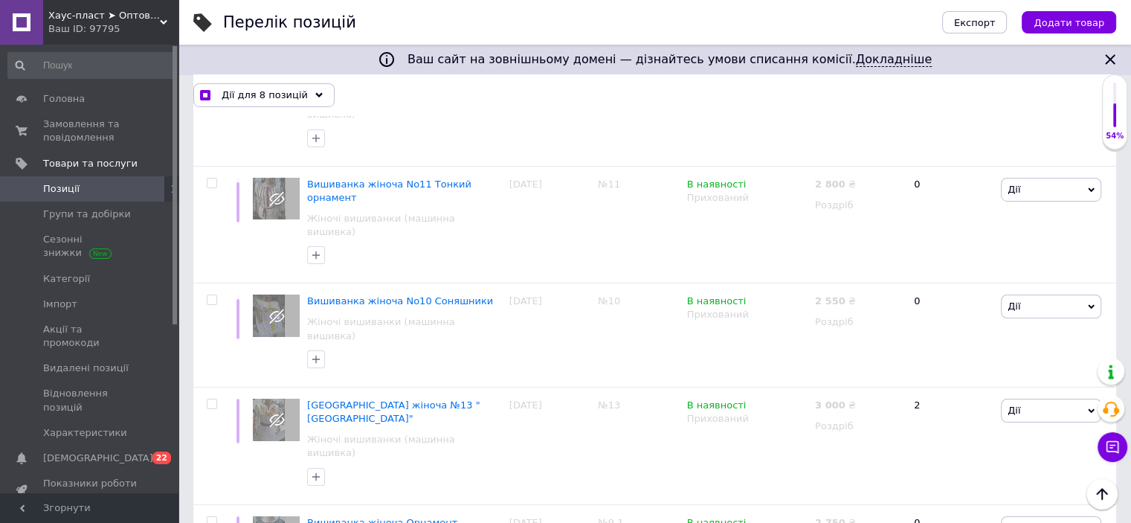
scroll to position [10693, 0]
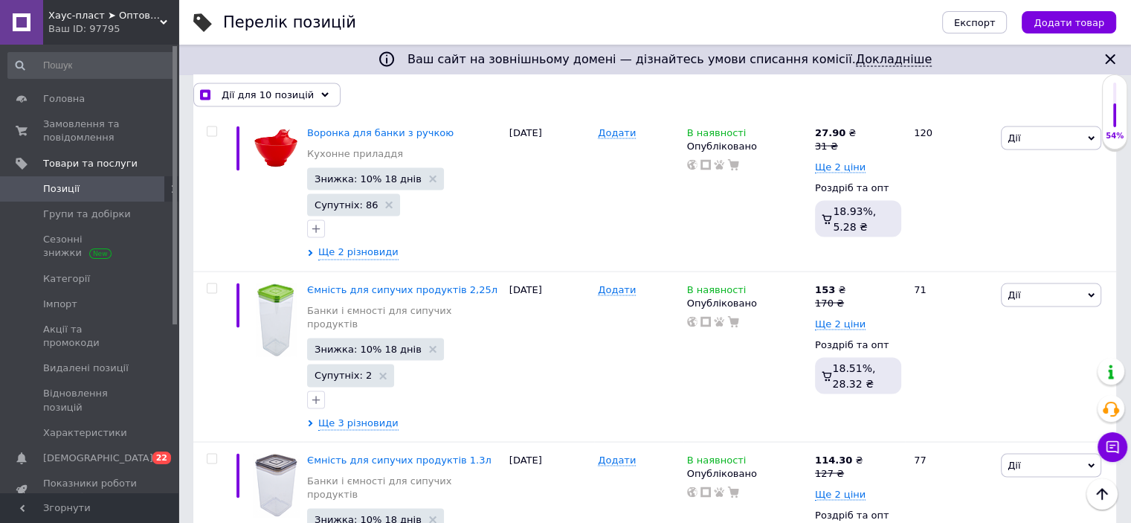
scroll to position [8759, 0]
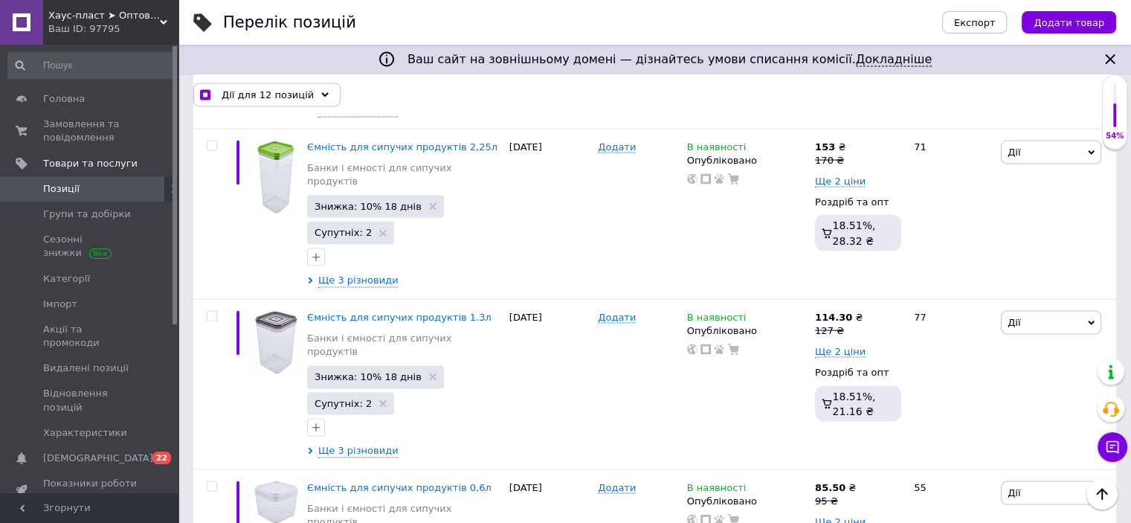
scroll to position [8611, 0]
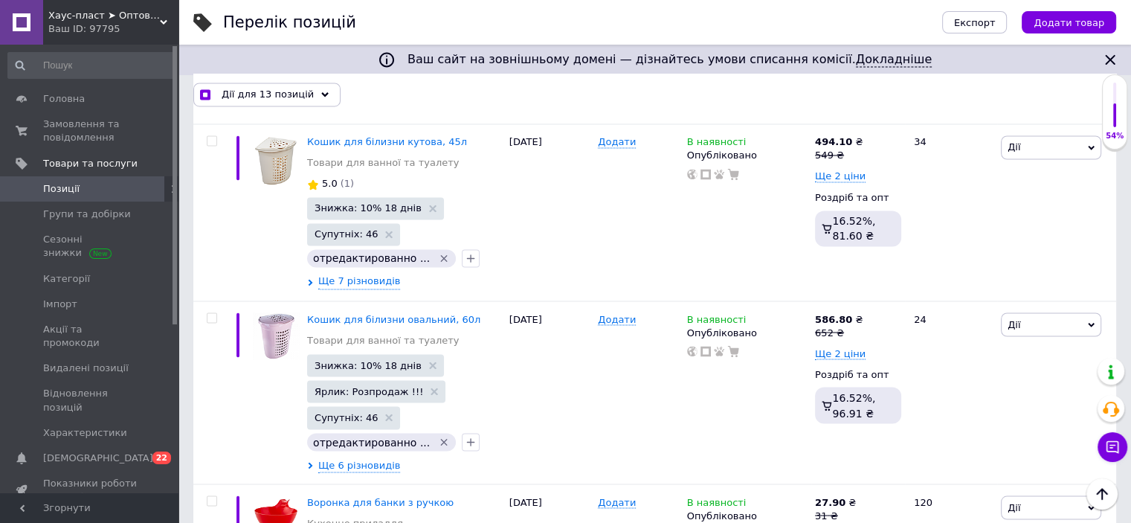
scroll to position [8164, 0]
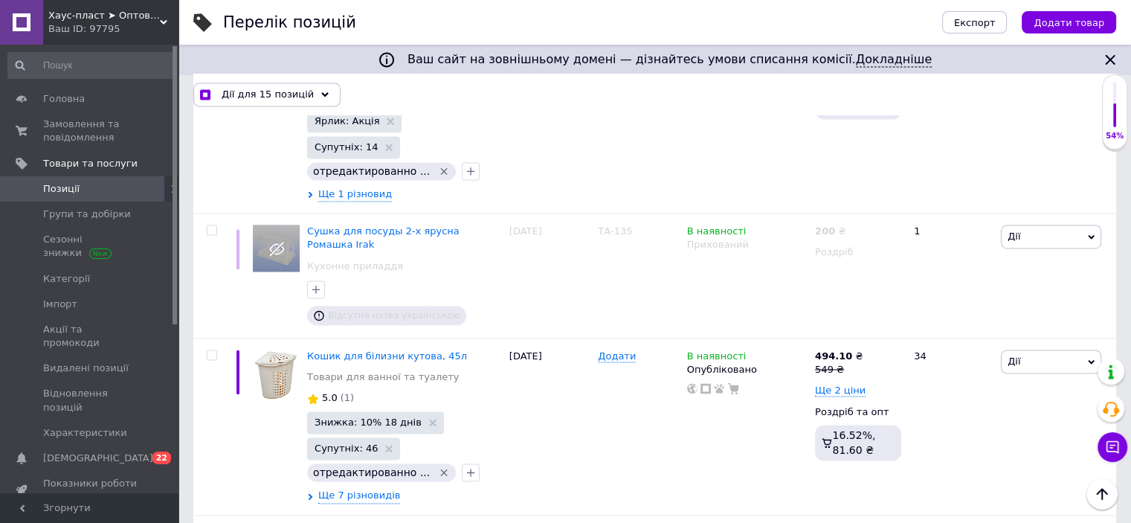
scroll to position [7867, 0]
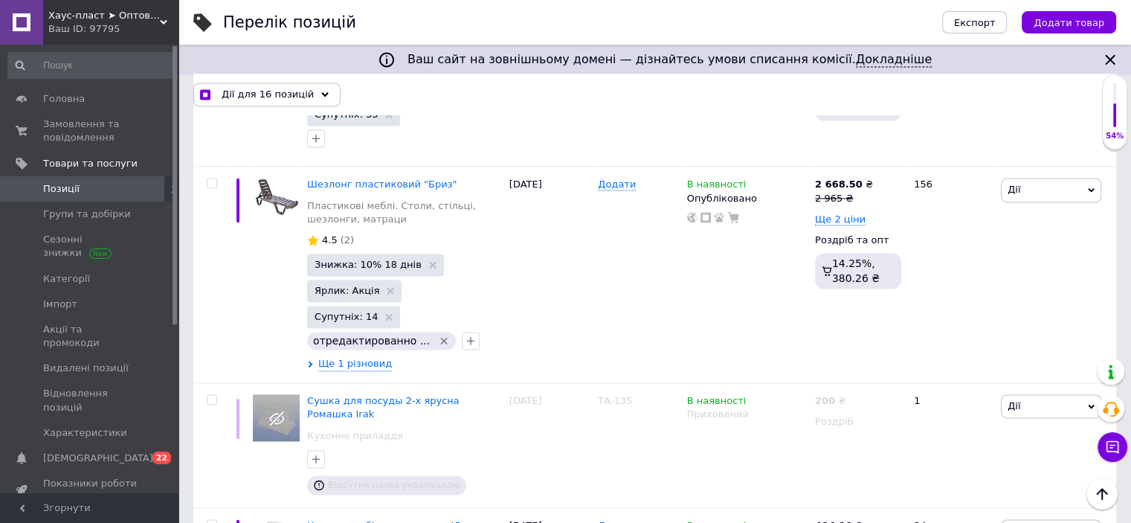
scroll to position [7644, 0]
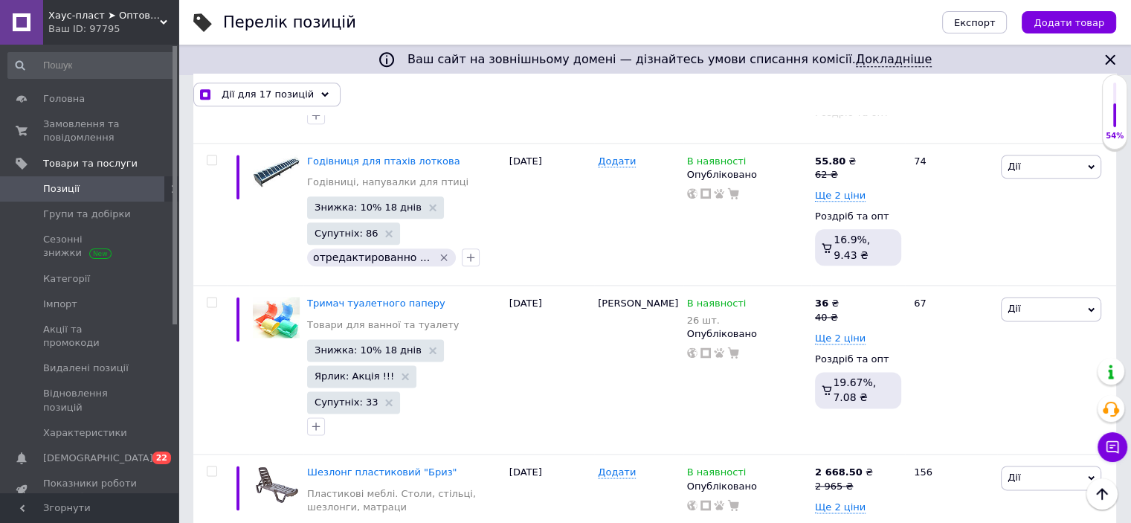
scroll to position [7495, 0]
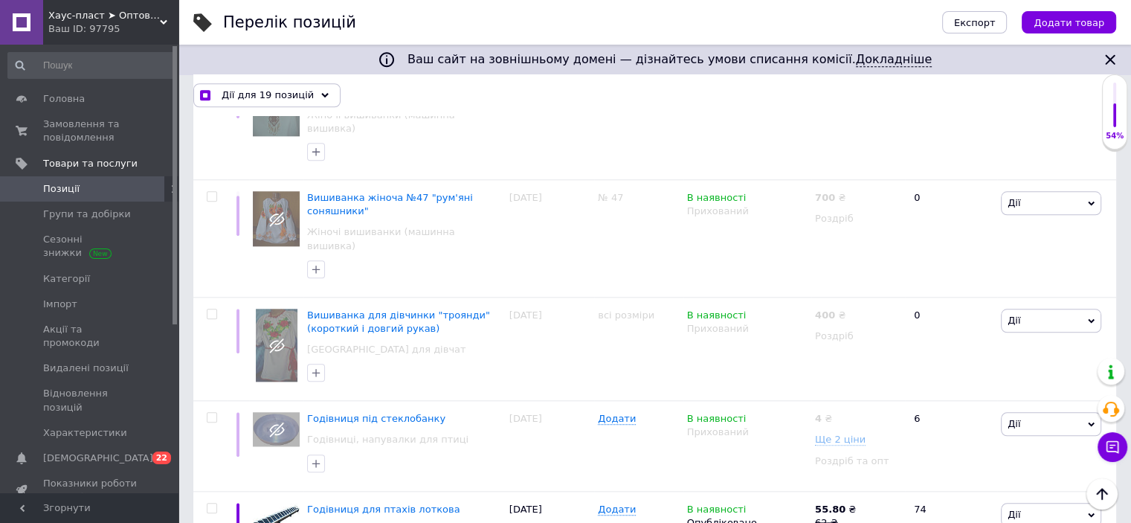
scroll to position [7048, 0]
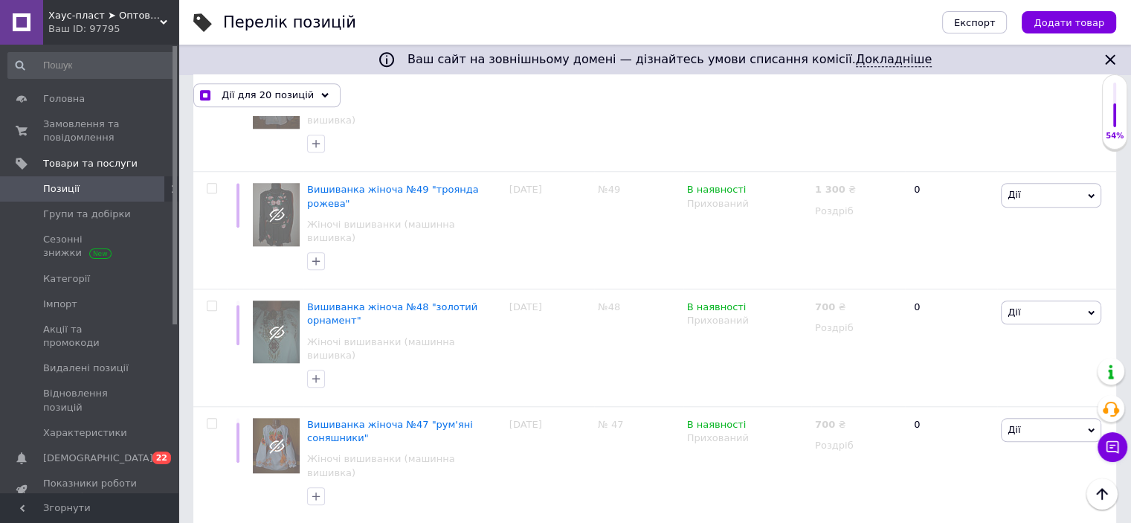
scroll to position [6900, 0]
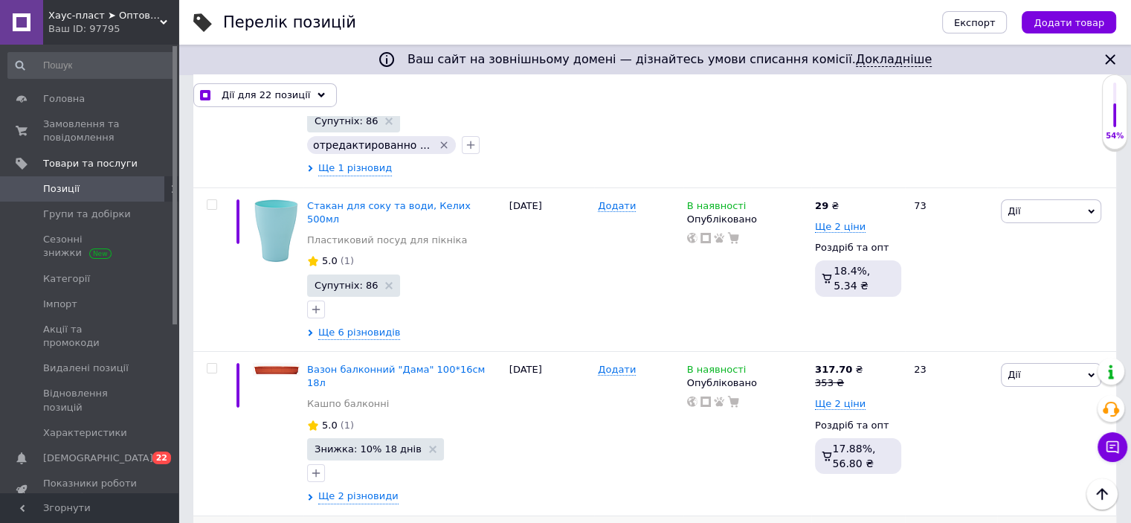
scroll to position [5189, 0]
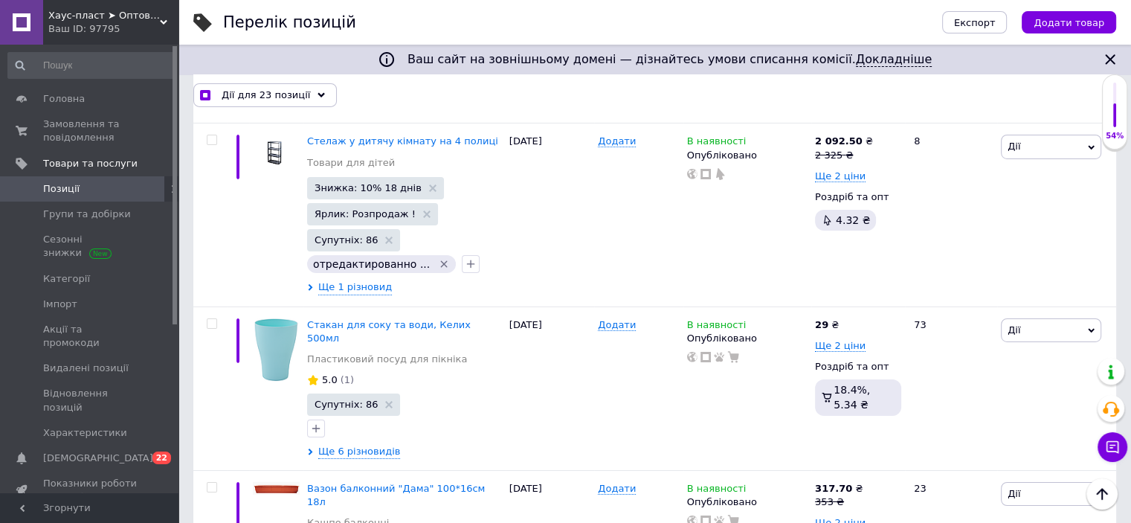
scroll to position [5040, 0]
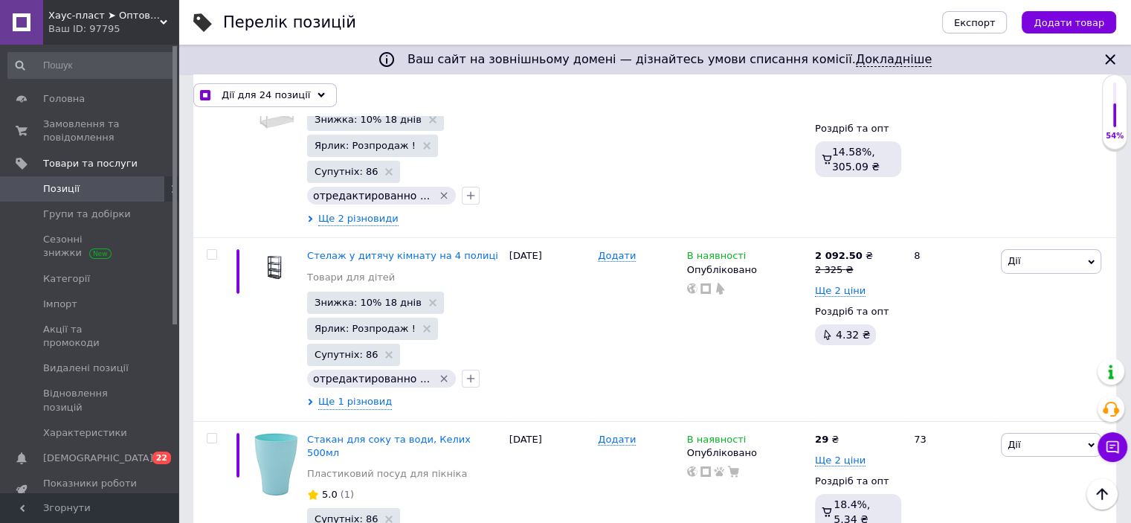
scroll to position [4891, 0]
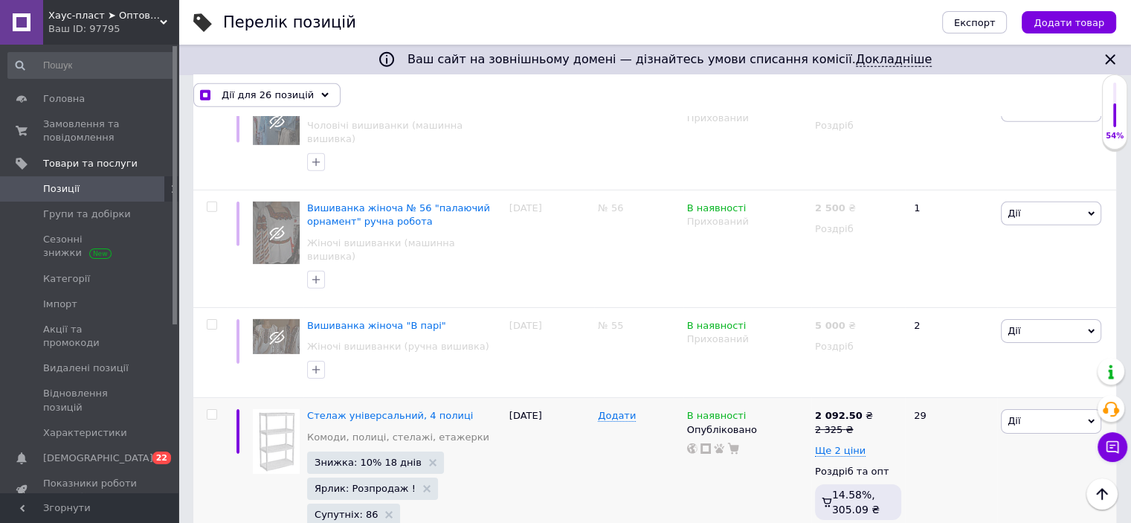
scroll to position [4519, 0]
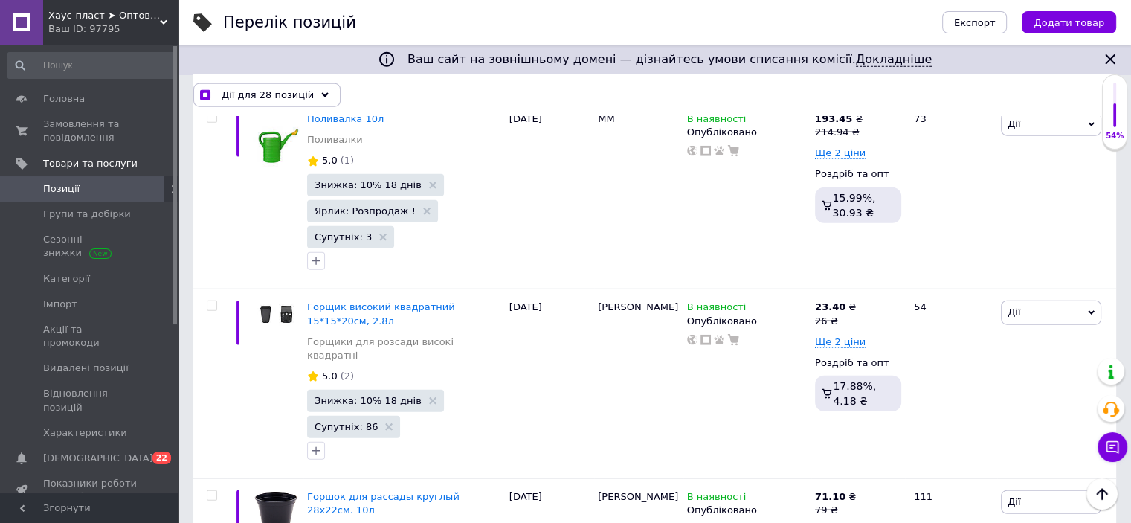
scroll to position [3627, 0]
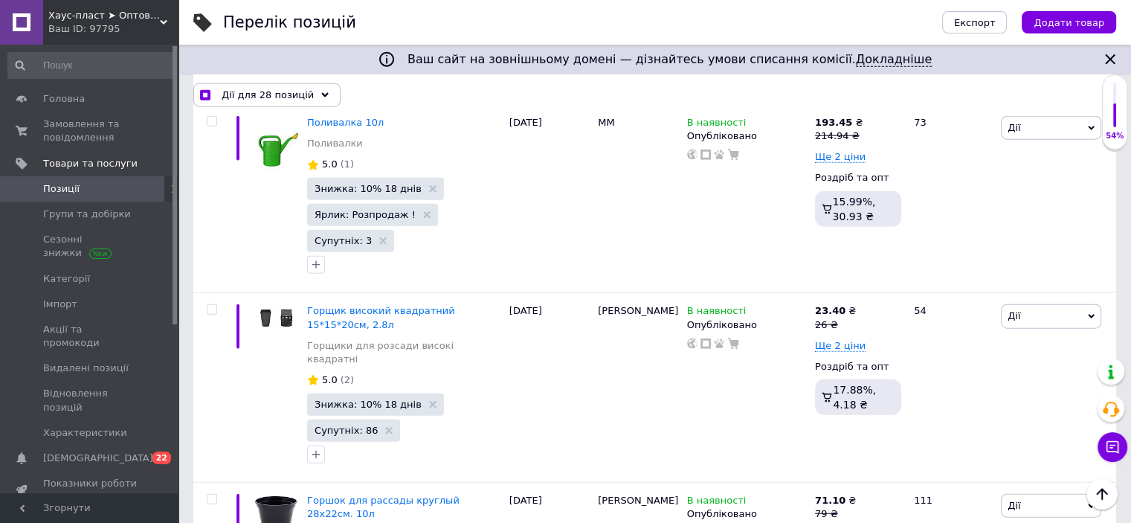
click at [213, 495] on input "checkbox" at bounding box center [212, 500] width 10 height 10
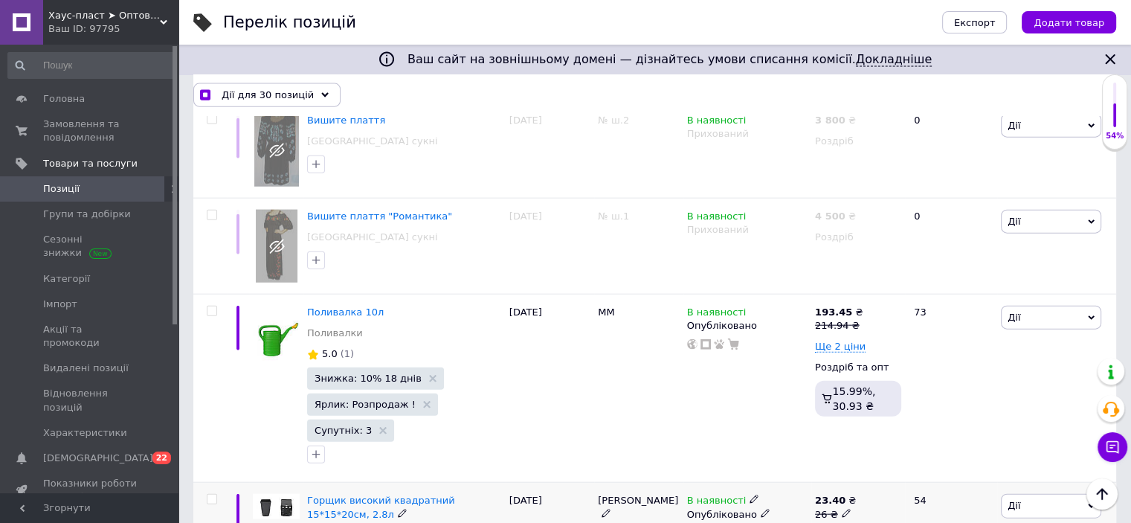
scroll to position [3404, 0]
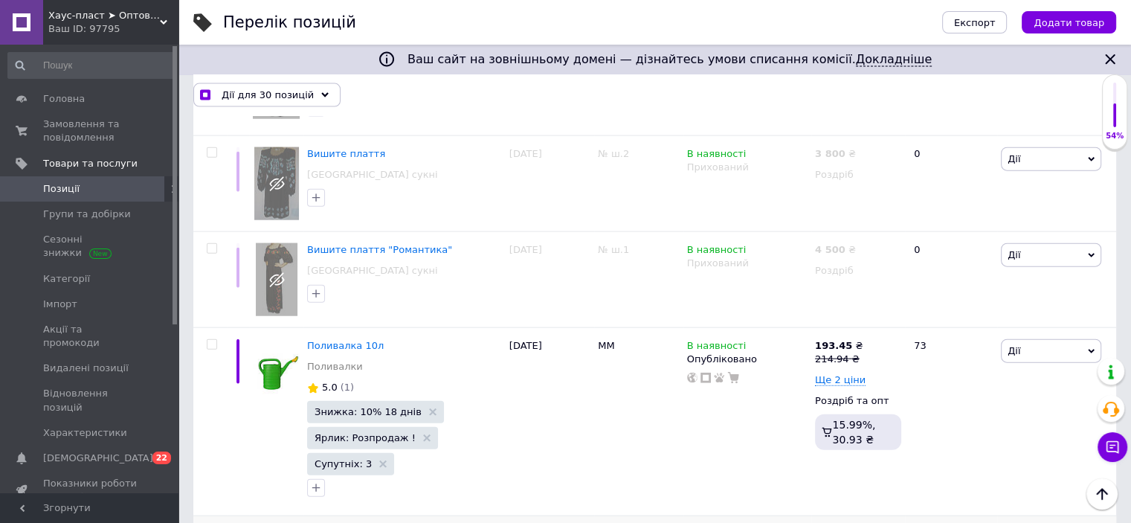
click at [211, 522] on input "checkbox" at bounding box center [212, 533] width 10 height 10
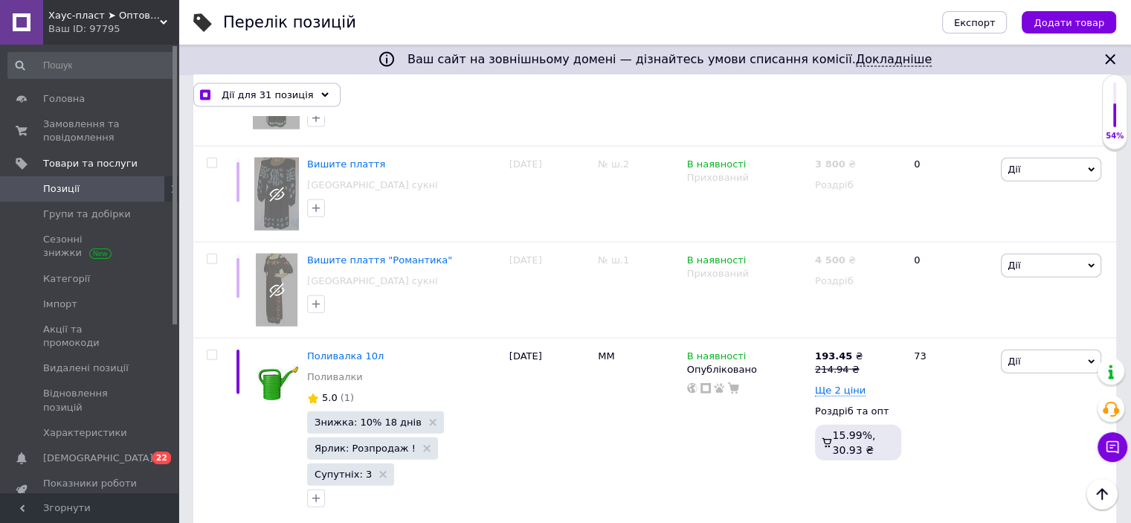
scroll to position [3255, 0]
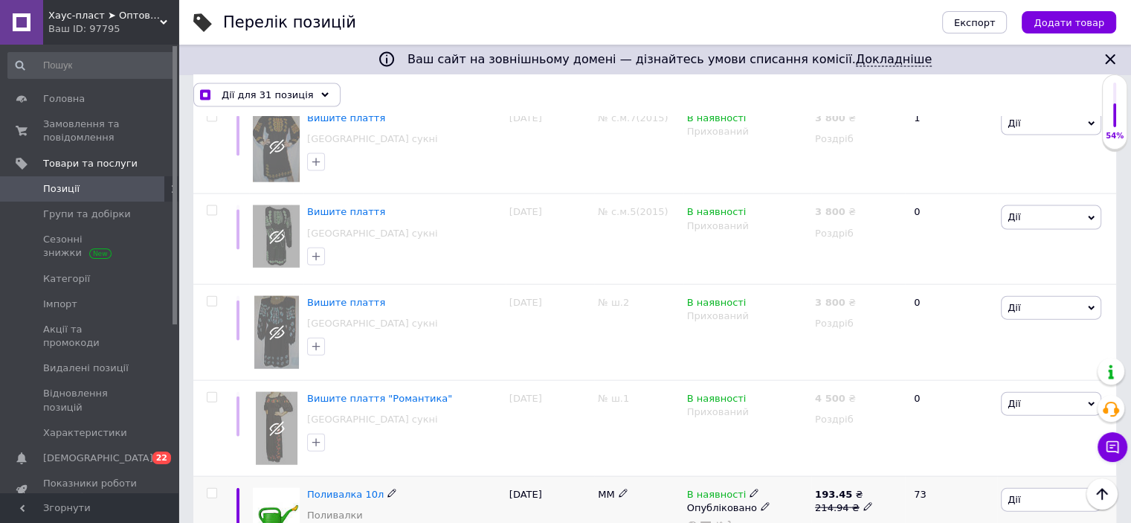
click at [209, 489] on input "checkbox" at bounding box center [212, 494] width 10 height 10
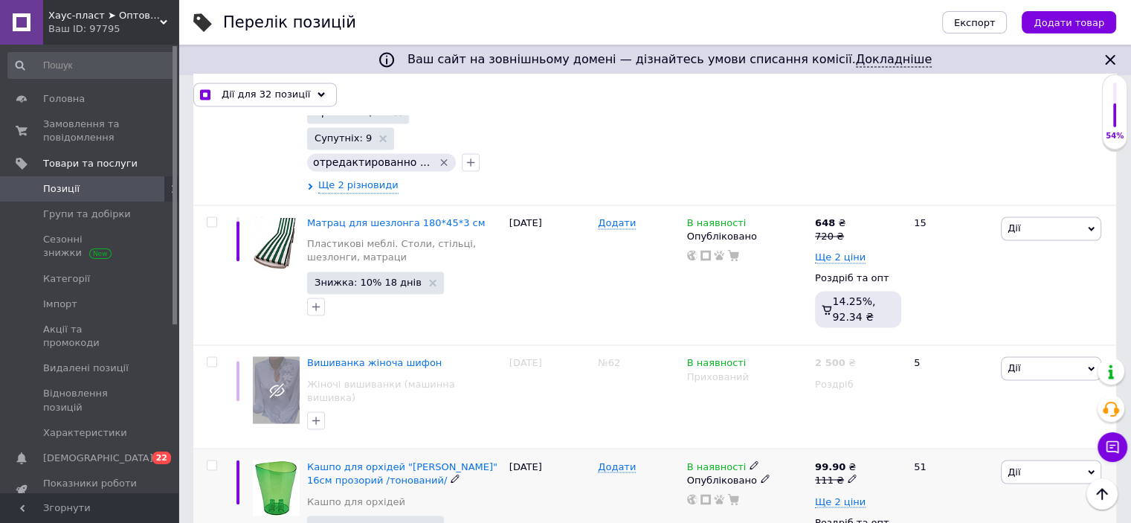
scroll to position [2437, 0]
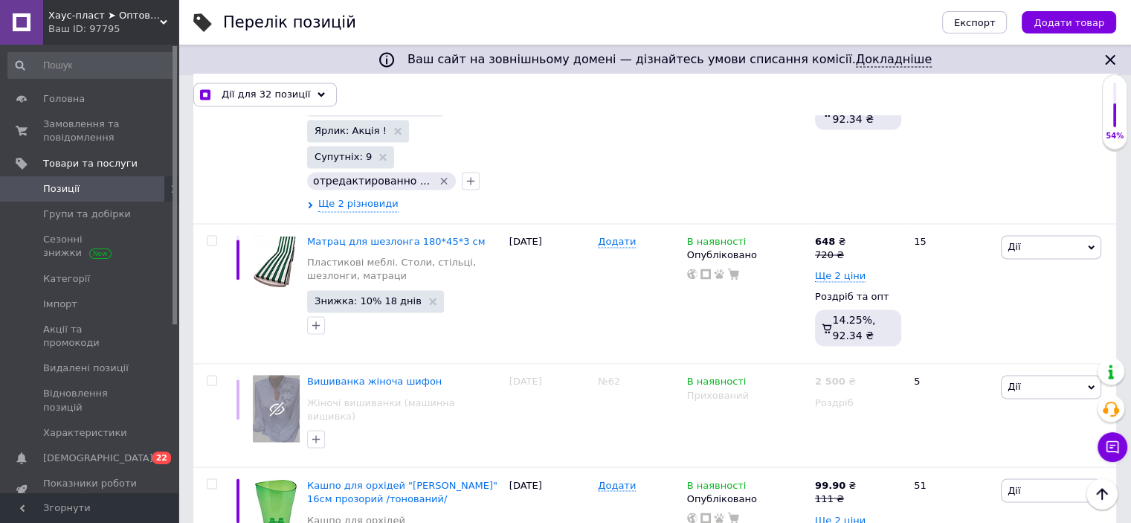
click at [211, 479] on input "checkbox" at bounding box center [212, 484] width 10 height 10
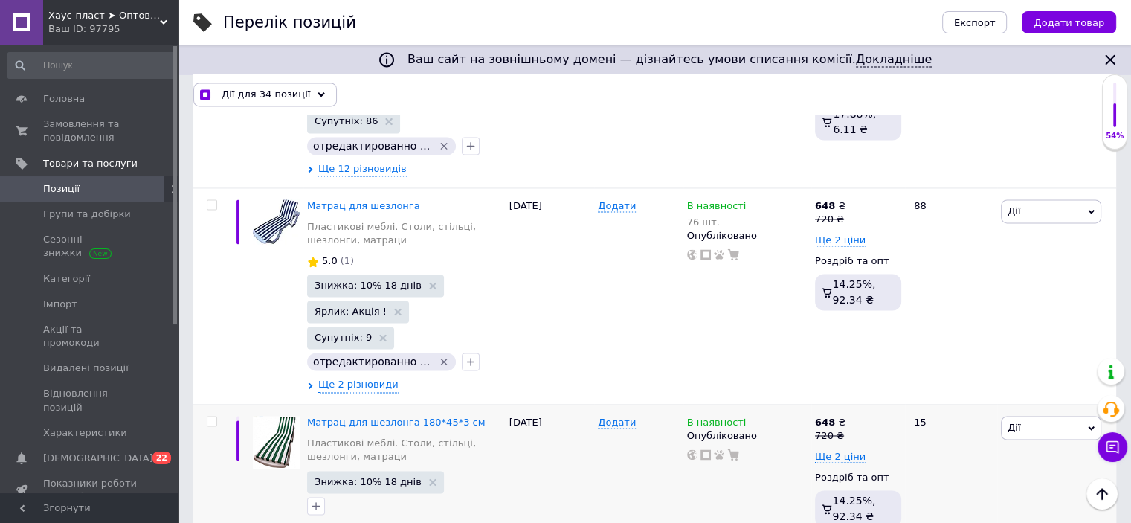
scroll to position [2214, 0]
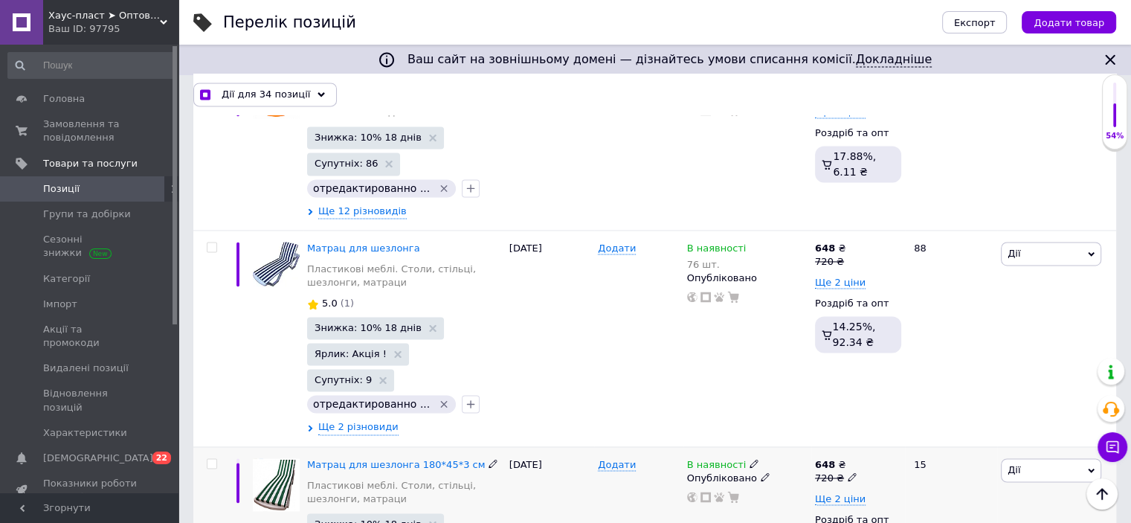
click at [214, 459] on input "checkbox" at bounding box center [212, 464] width 10 height 10
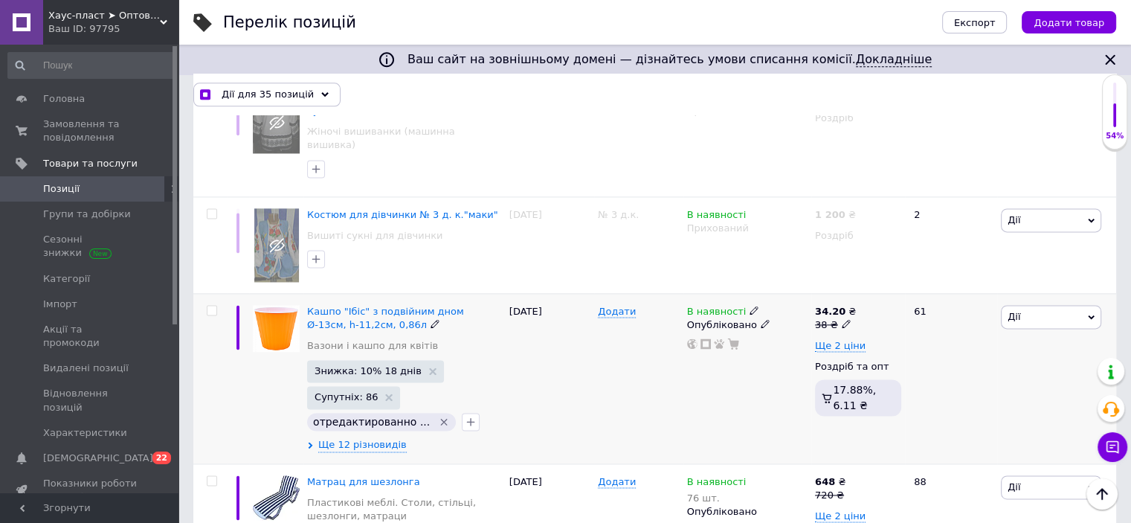
scroll to position [1842, 0]
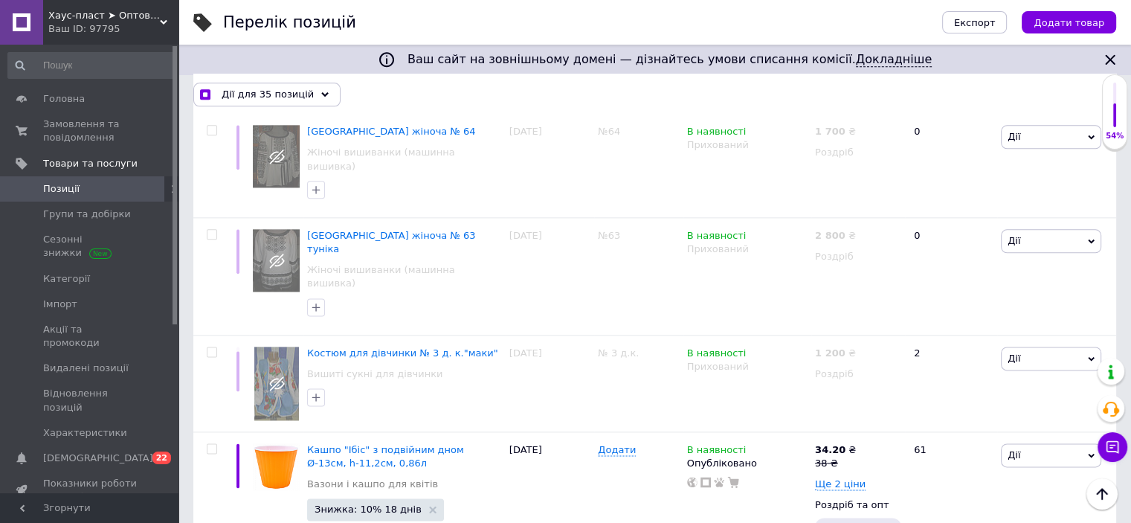
click at [207, 444] on input "checkbox" at bounding box center [212, 449] width 10 height 10
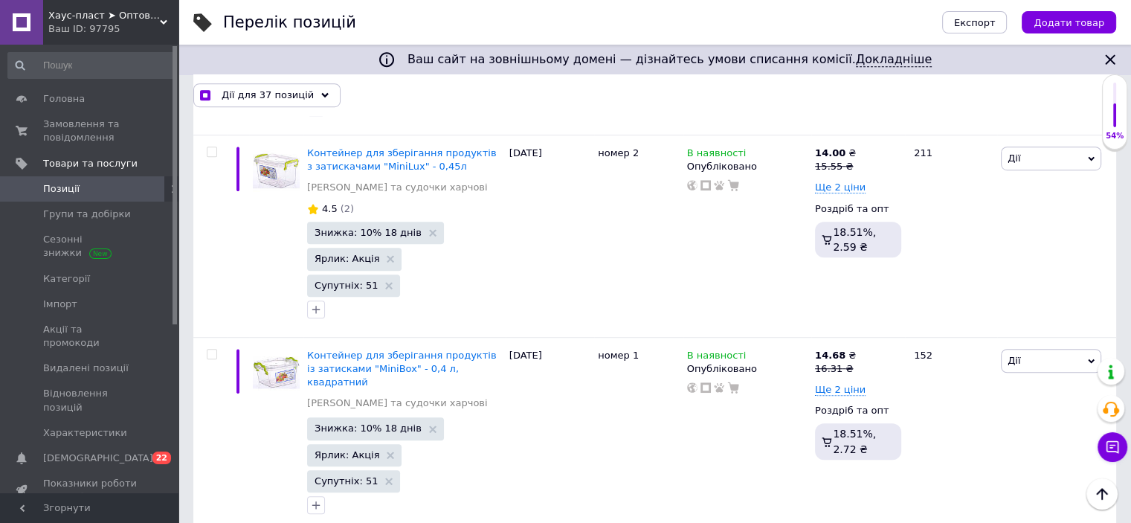
scroll to position [1024, 0]
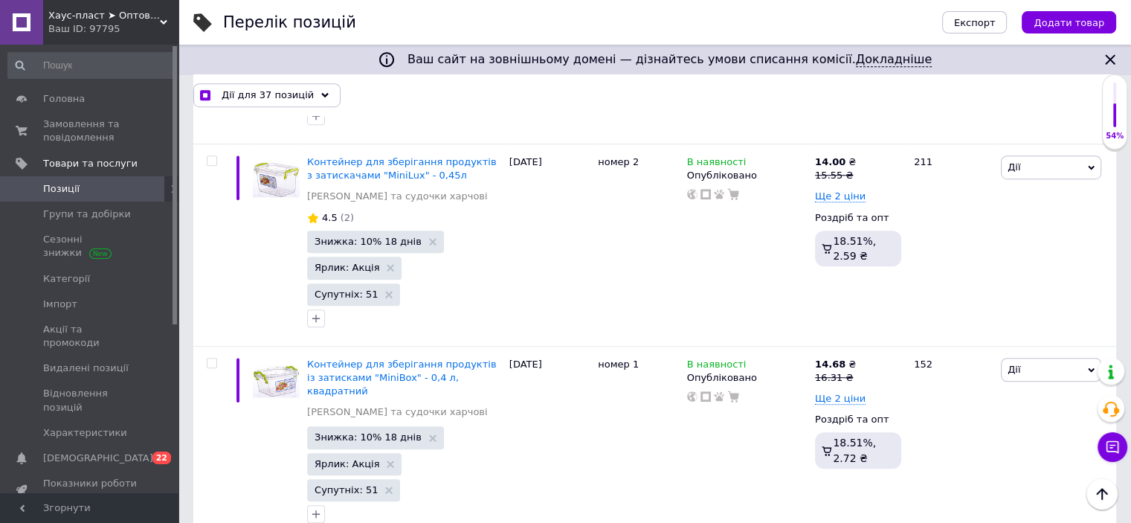
click at [212, 359] on input "checkbox" at bounding box center [212, 364] width 10 height 10
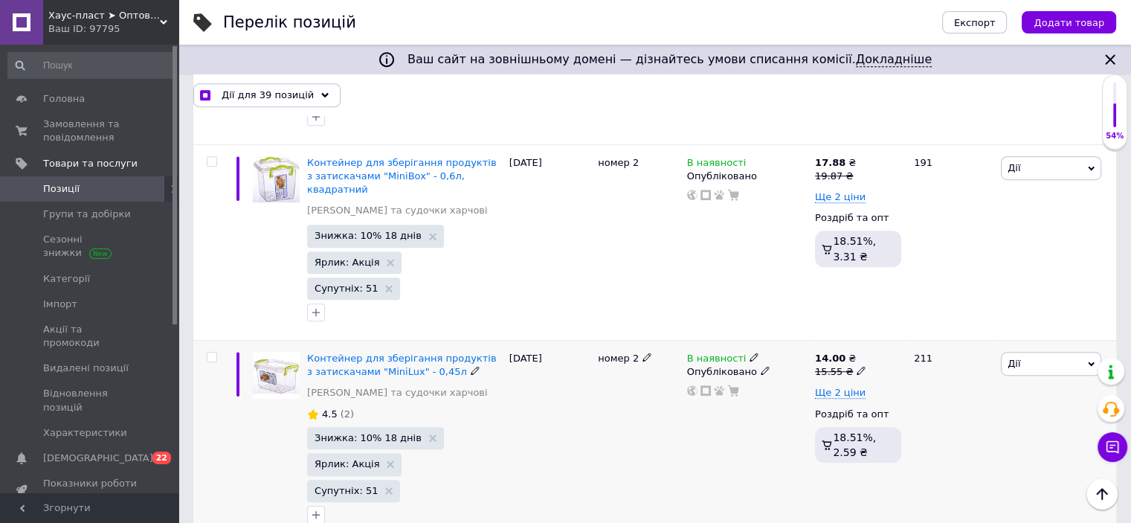
scroll to position [800, 0]
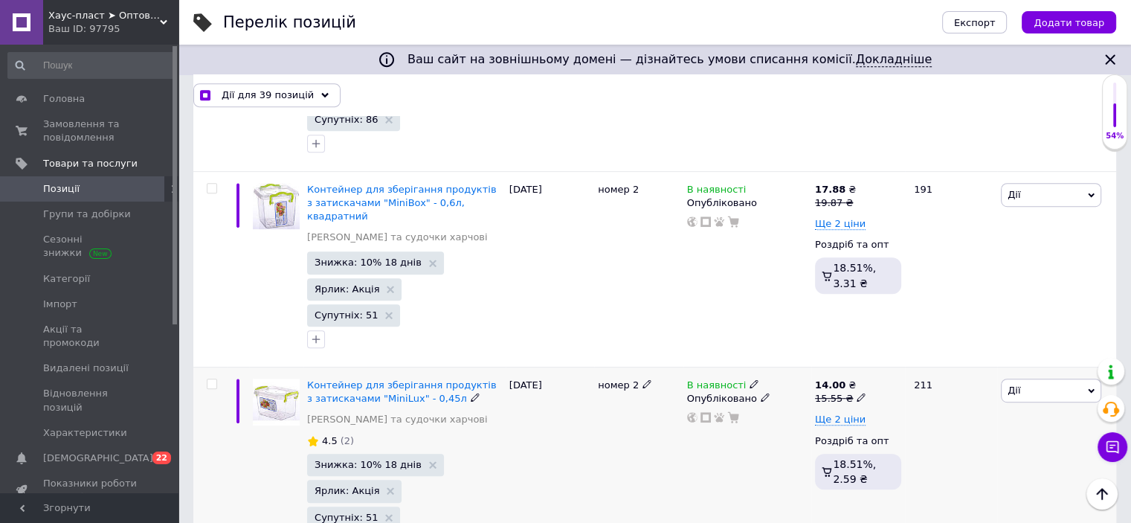
click at [213, 379] on input "checkbox" at bounding box center [212, 384] width 10 height 10
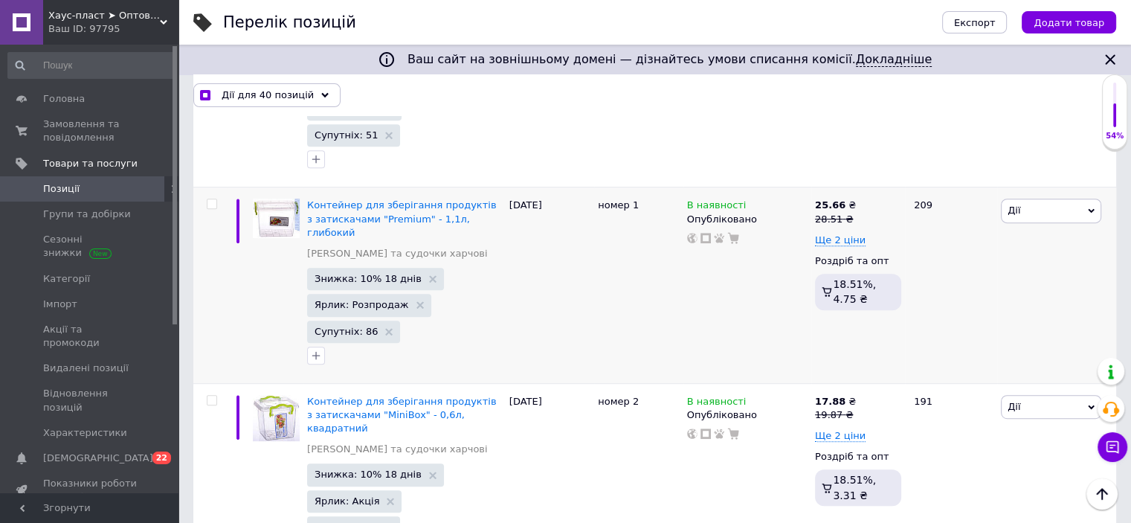
scroll to position [577, 0]
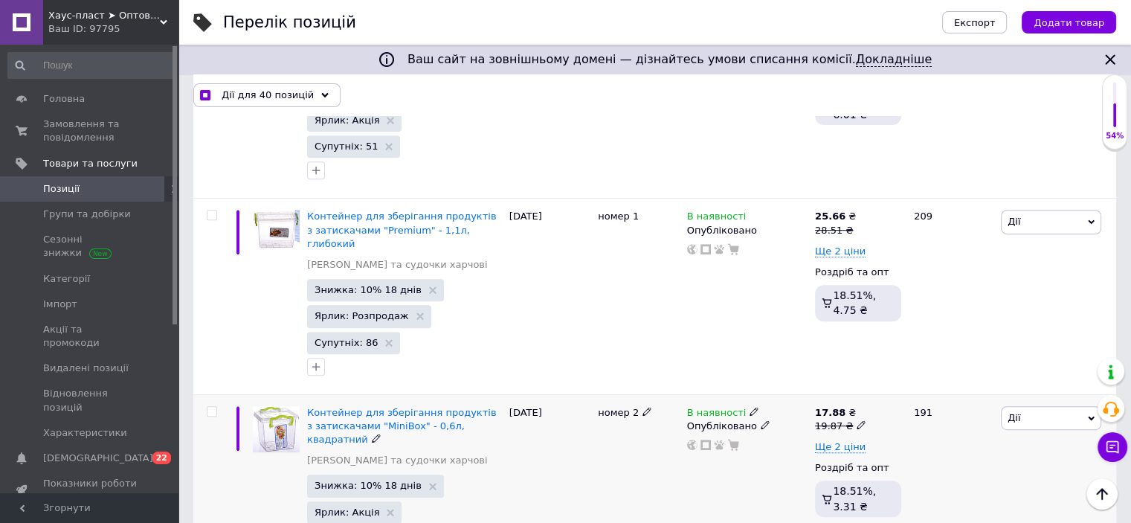
click at [210, 407] on input "checkbox" at bounding box center [212, 412] width 10 height 10
click at [211, 199] on div at bounding box center [209, 297] width 33 height 196
click at [209, 211] on input "checkbox" at bounding box center [212, 216] width 10 height 10
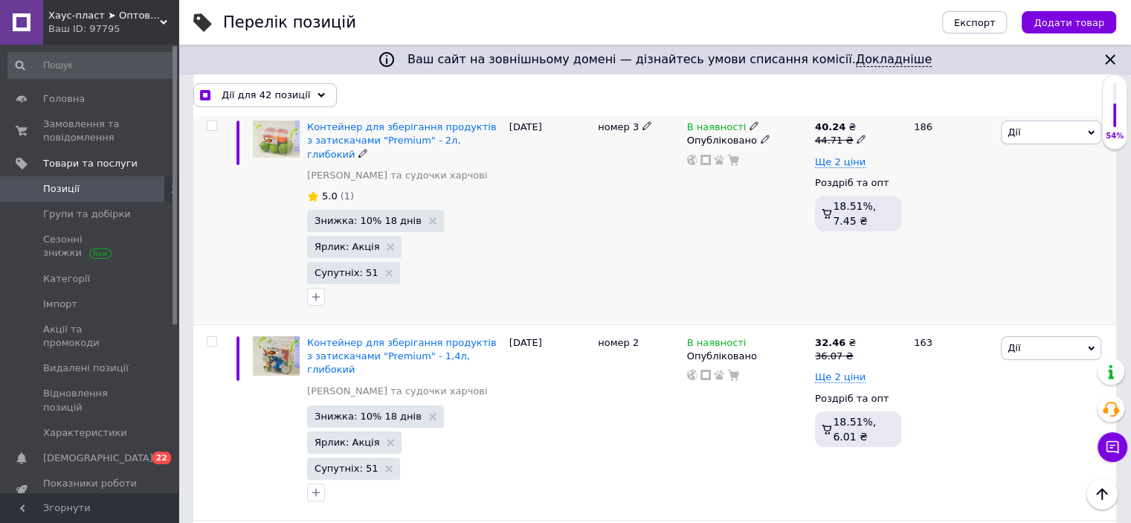
scroll to position [205, 0]
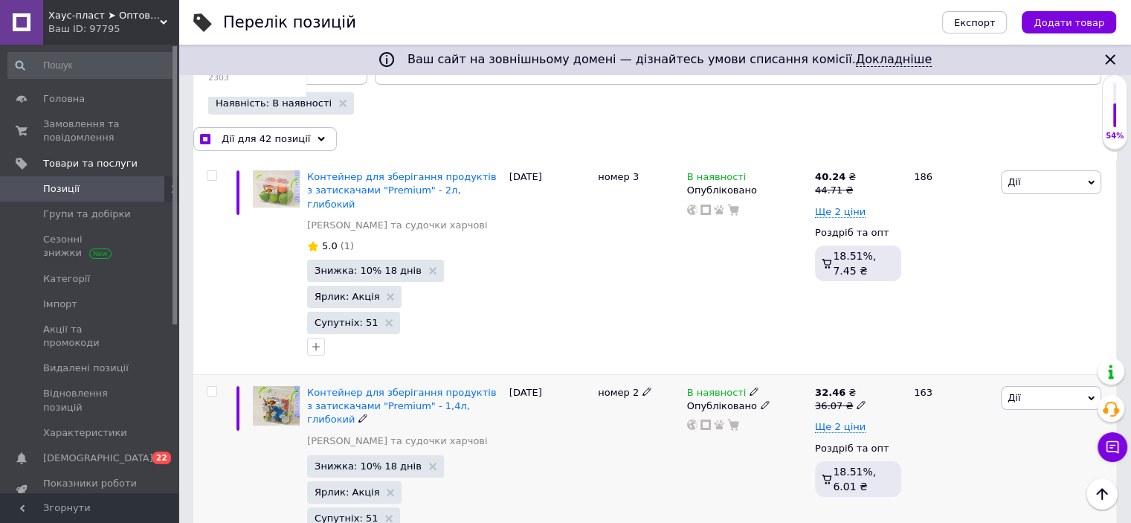
click at [212, 387] on input "checkbox" at bounding box center [212, 392] width 10 height 10
click at [209, 179] on input "checkbox" at bounding box center [212, 176] width 10 height 10
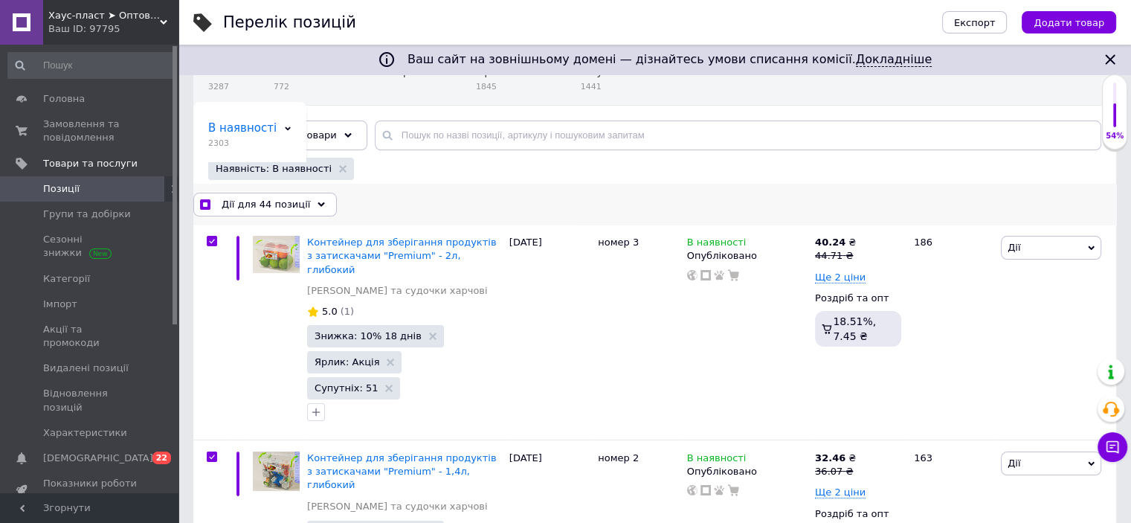
scroll to position [149, 0]
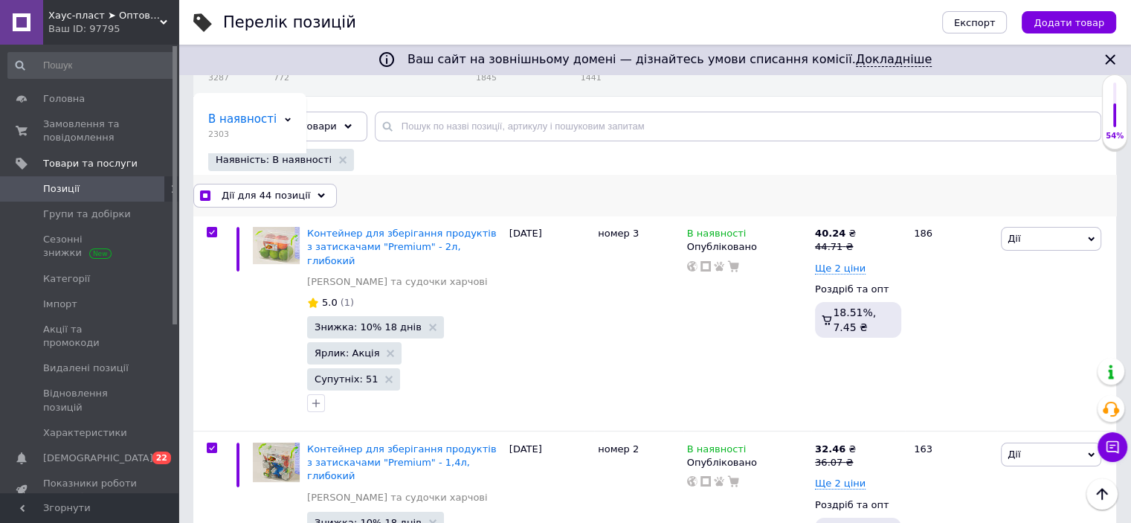
click at [245, 193] on span "Дії для 44 позиції" at bounding box center [266, 195] width 89 height 13
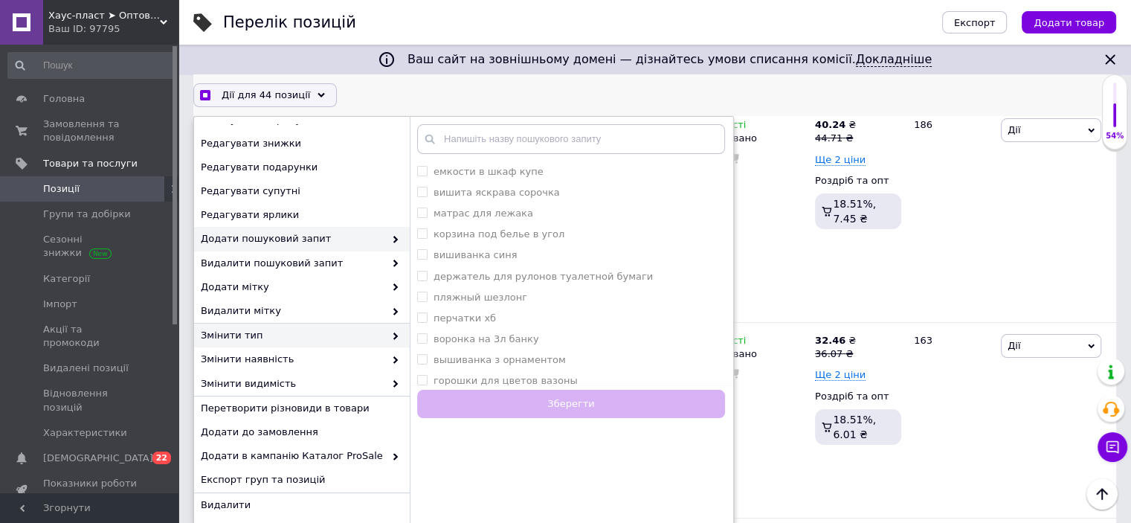
scroll to position [372, 0]
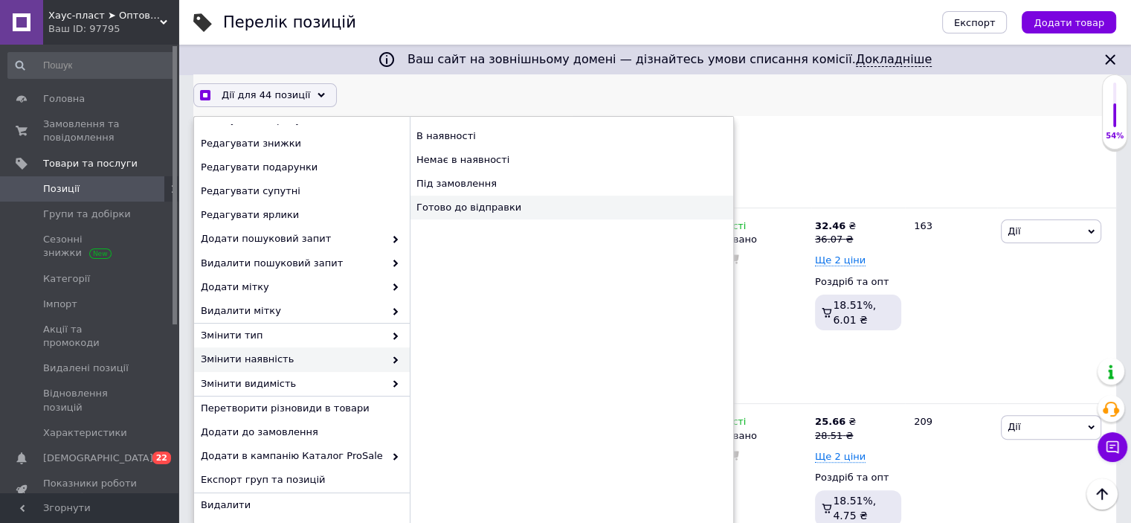
click at [506, 210] on div "Готово до відправки" at bounding box center [572, 208] width 324 height 24
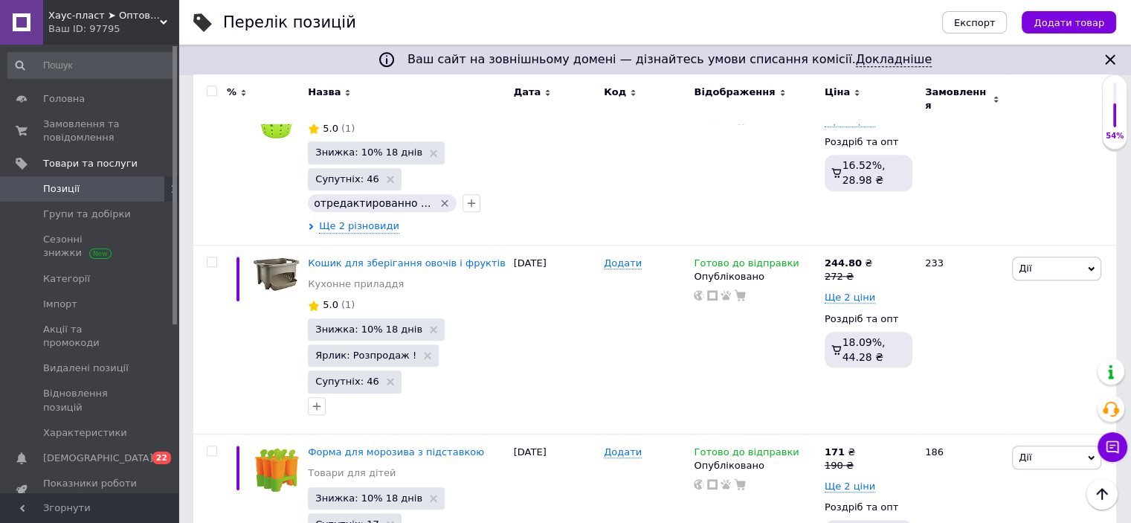
scroll to position [12395, 0]
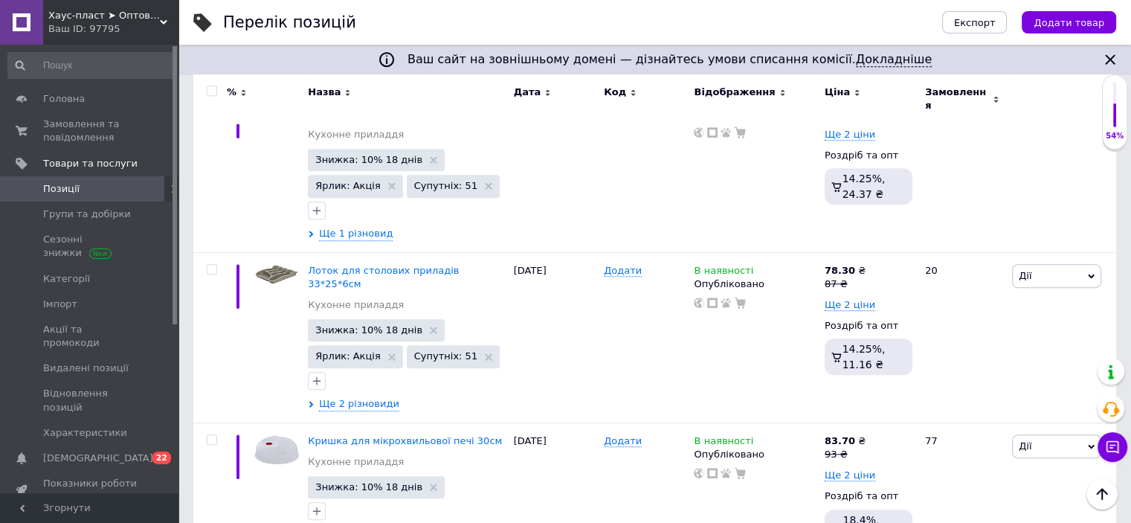
click at [208, 91] on input "checkbox" at bounding box center [212, 91] width 10 height 10
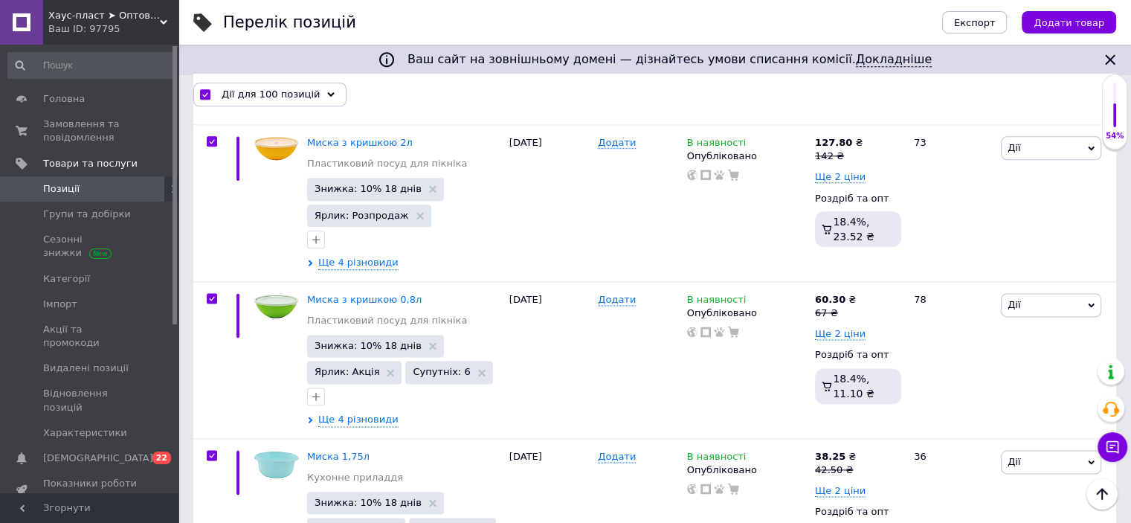
scroll to position [7611, 0]
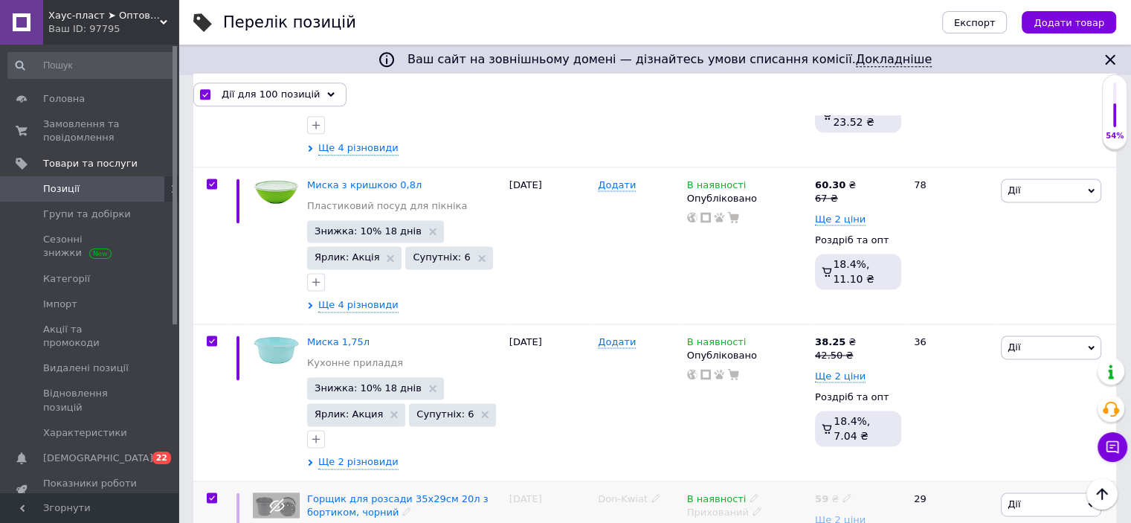
click at [213, 493] on input "checkbox" at bounding box center [212, 498] width 10 height 10
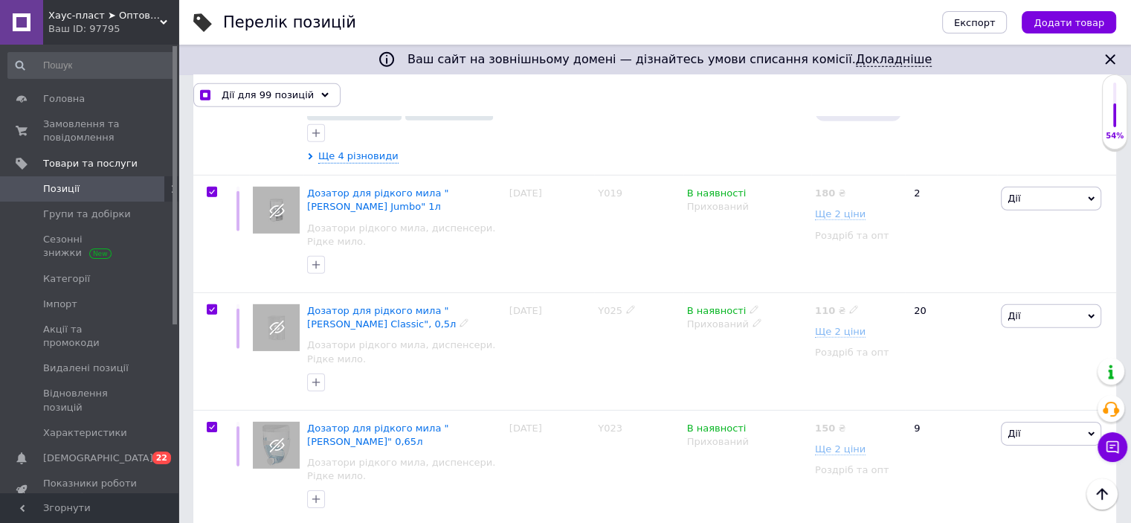
scroll to position [4710, 0]
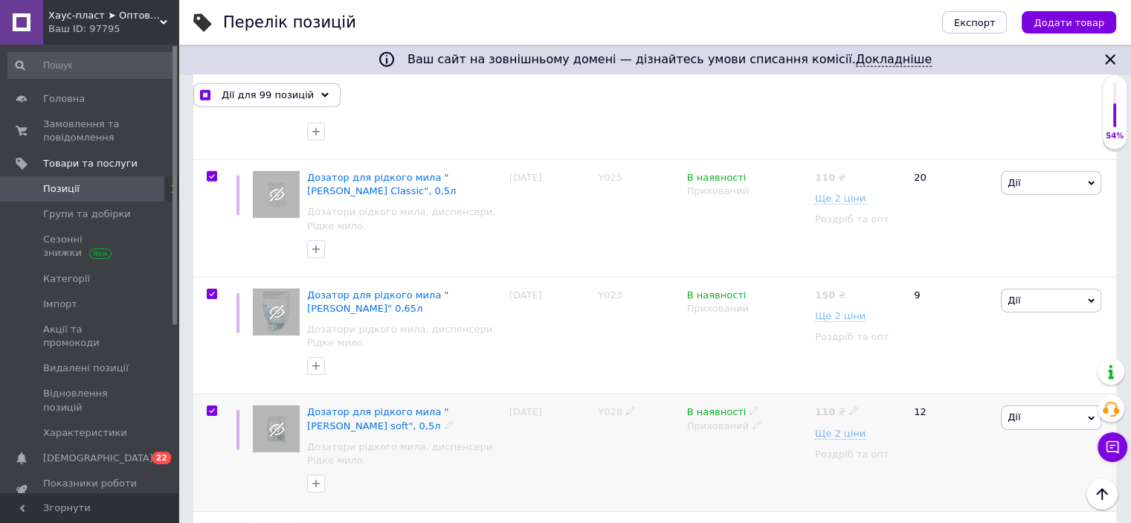
click at [209, 406] on input "checkbox" at bounding box center [212, 411] width 10 height 10
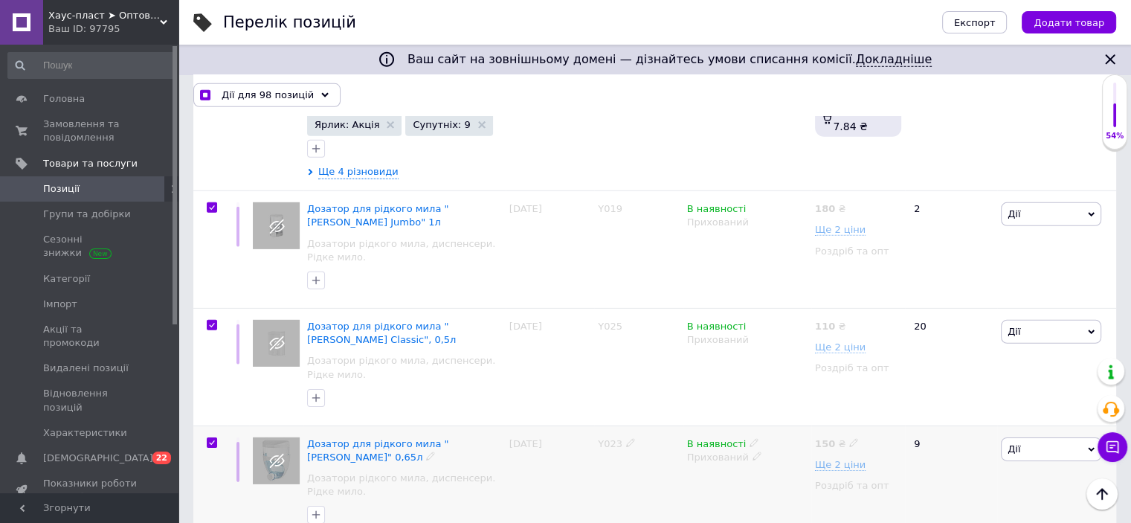
click at [211, 438] on input "checkbox" at bounding box center [212, 443] width 10 height 10
click at [211, 321] on input "checkbox" at bounding box center [212, 326] width 10 height 10
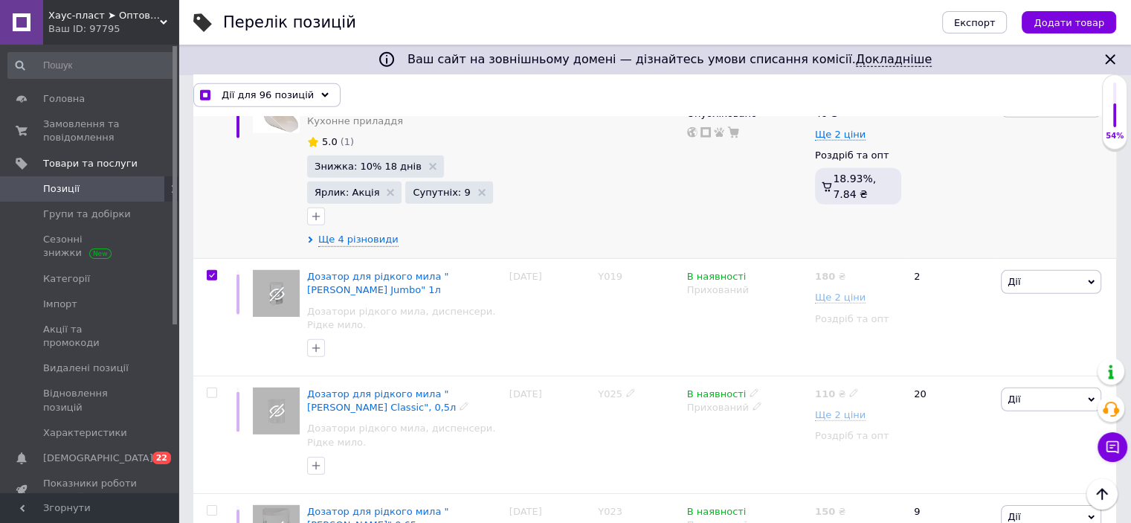
scroll to position [4412, 0]
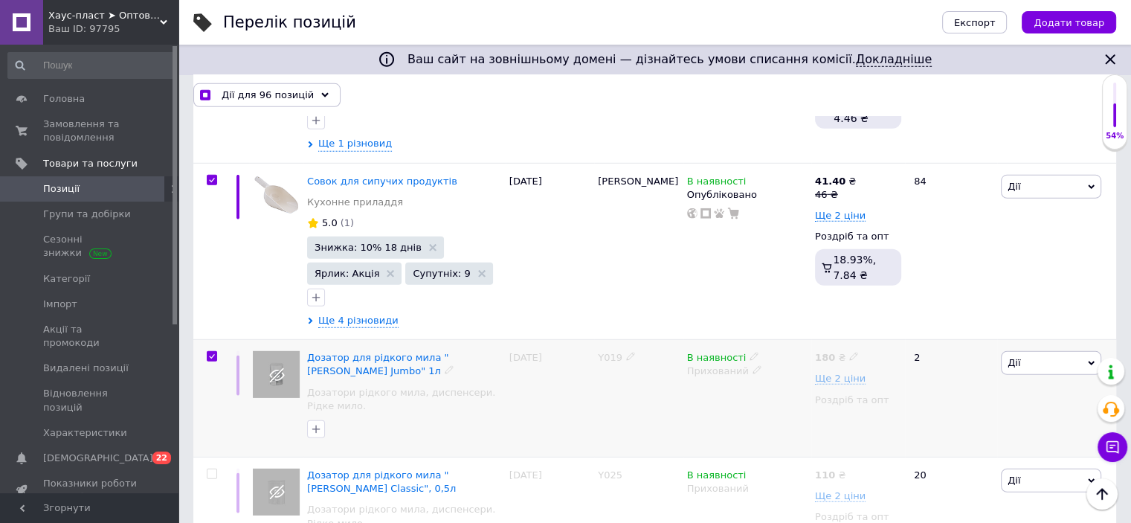
click at [208, 352] on input "checkbox" at bounding box center [212, 357] width 10 height 10
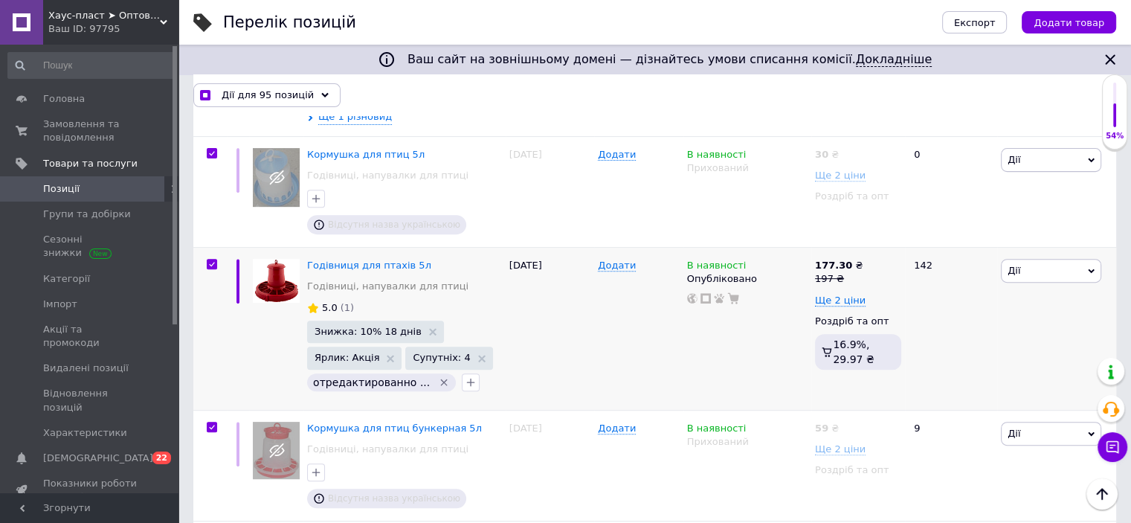
scroll to position [619, 0]
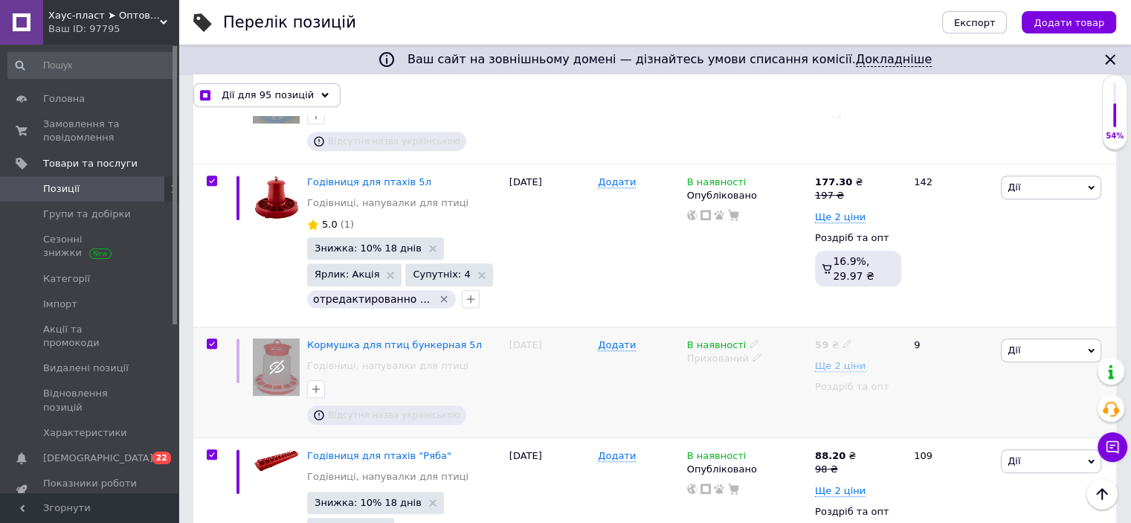
click at [211, 339] on input "checkbox" at bounding box center [212, 344] width 10 height 10
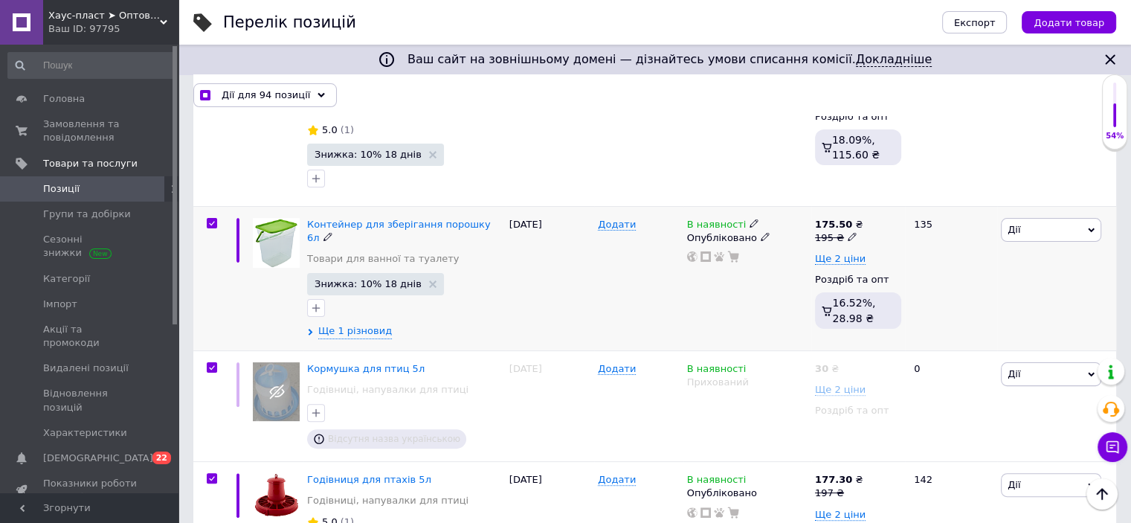
scroll to position [98, 0]
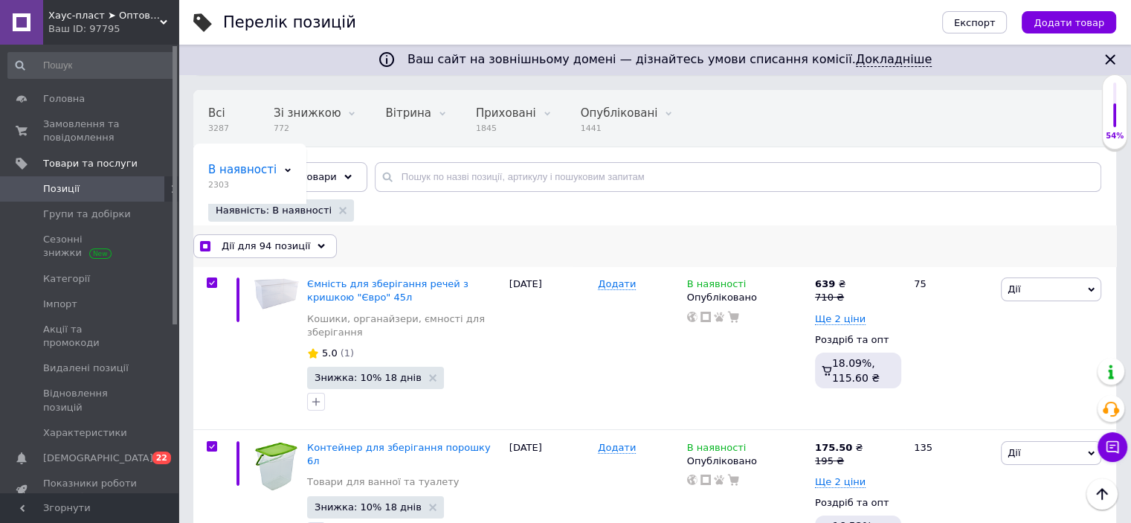
click at [274, 242] on span "Дії для 94 позиції" at bounding box center [266, 246] width 89 height 13
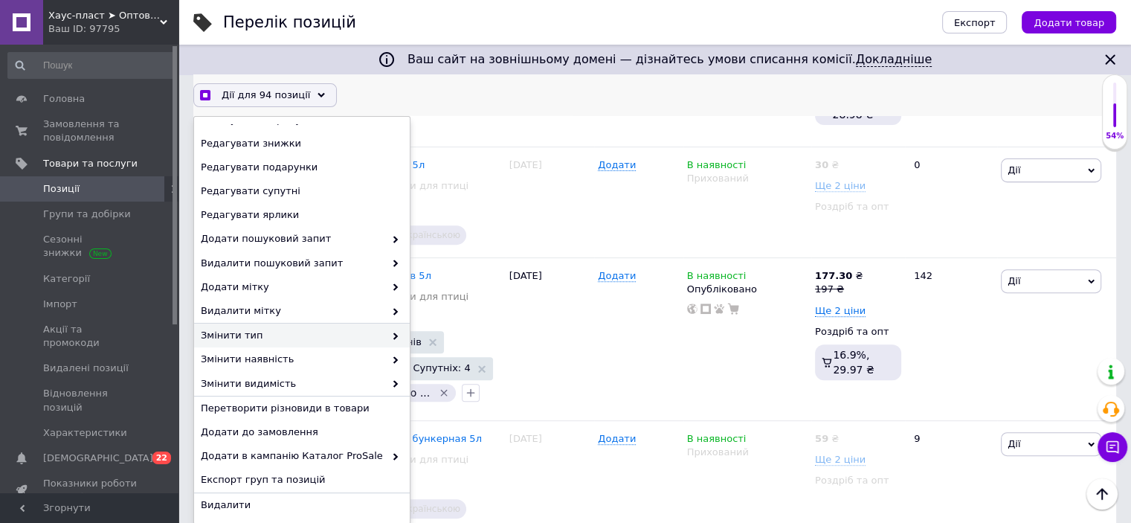
scroll to position [544, 0]
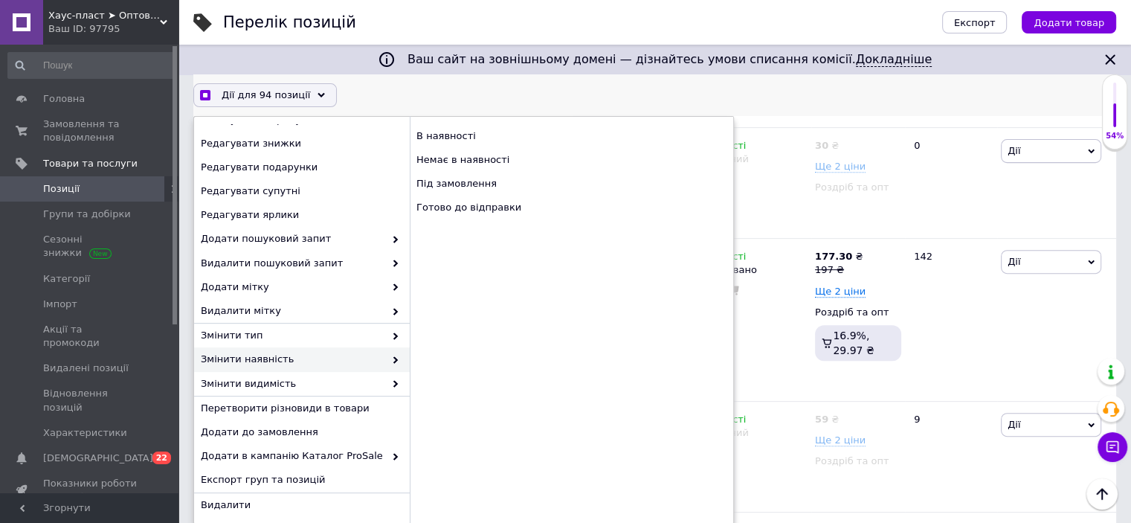
click at [262, 359] on span "Змінити наявність" at bounding box center [293, 359] width 184 height 13
click at [504, 216] on div "Готово до відправки" at bounding box center [572, 208] width 324 height 24
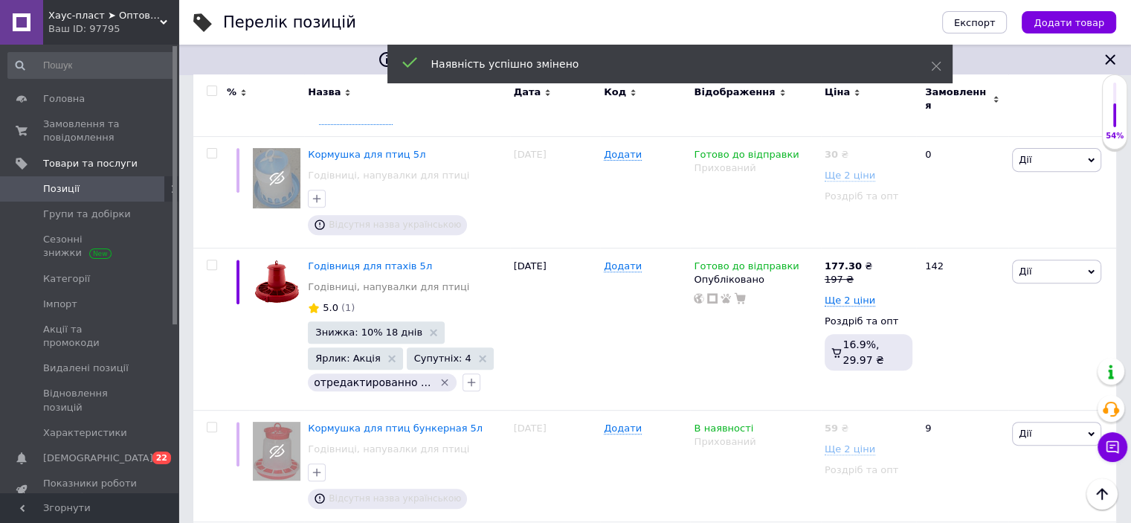
click at [210, 90] on input "checkbox" at bounding box center [212, 91] width 10 height 10
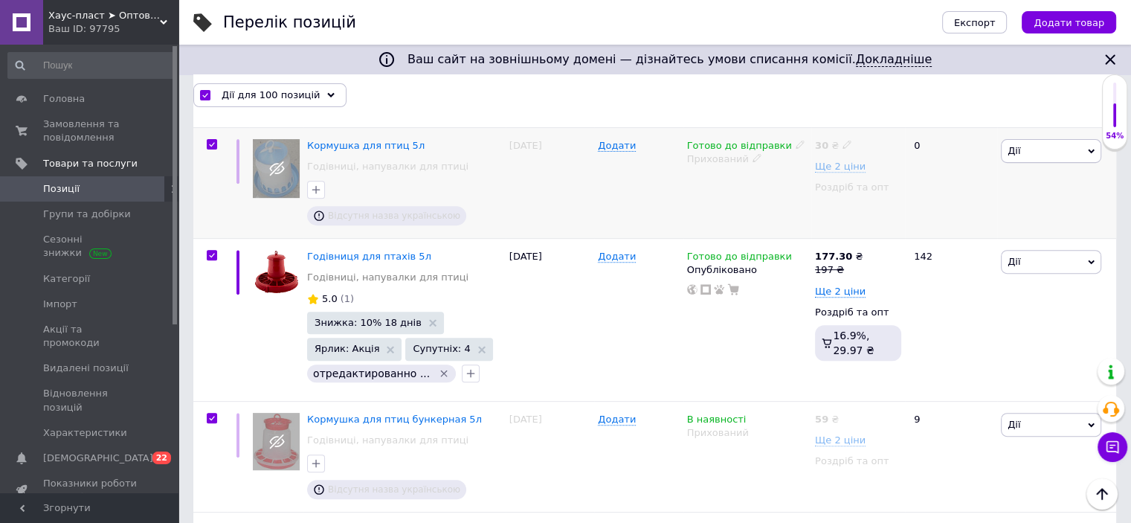
click at [211, 140] on input "checkbox" at bounding box center [212, 145] width 10 height 10
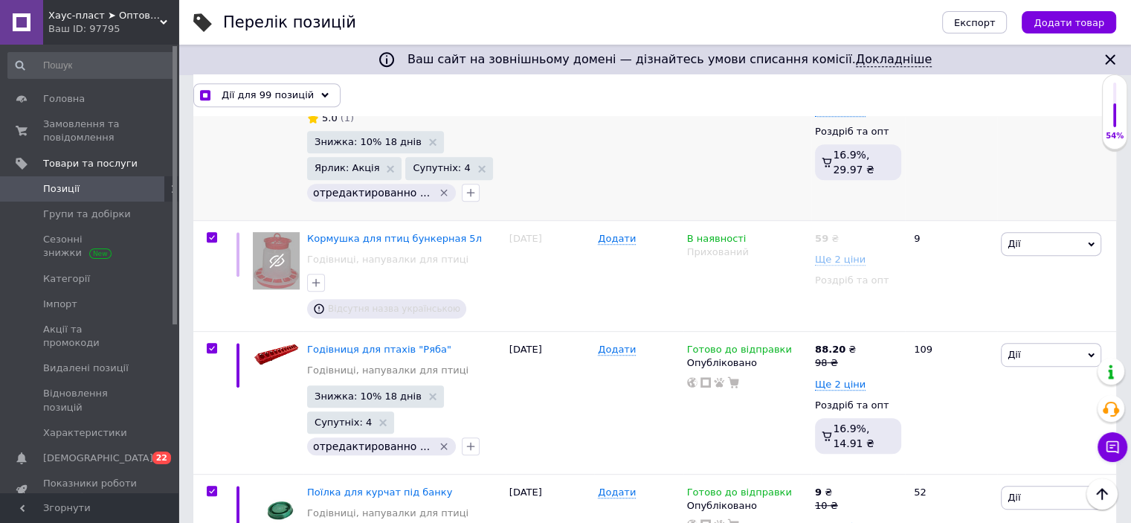
scroll to position [768, 0]
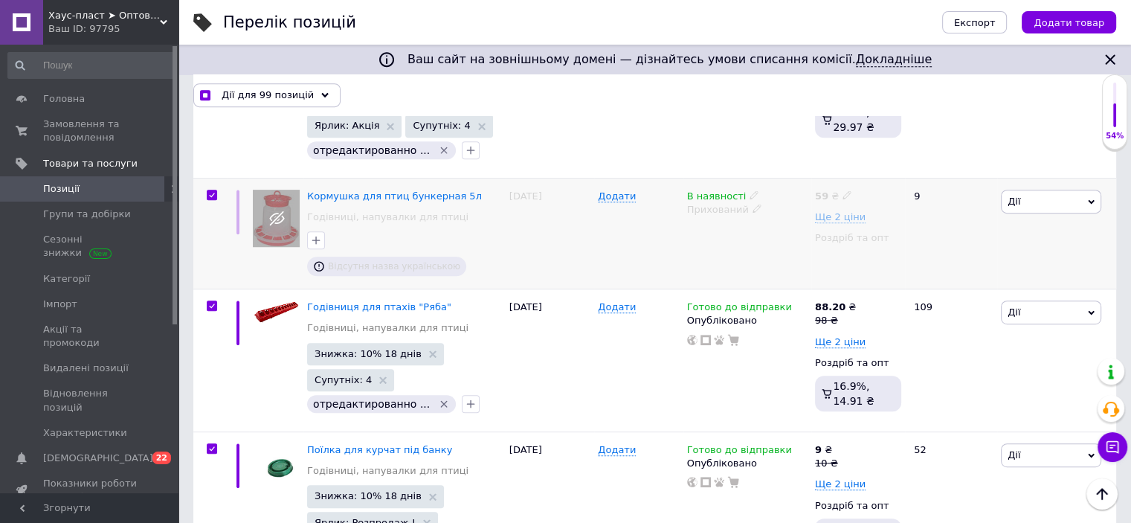
click at [214, 190] on input "checkbox" at bounding box center [212, 195] width 10 height 10
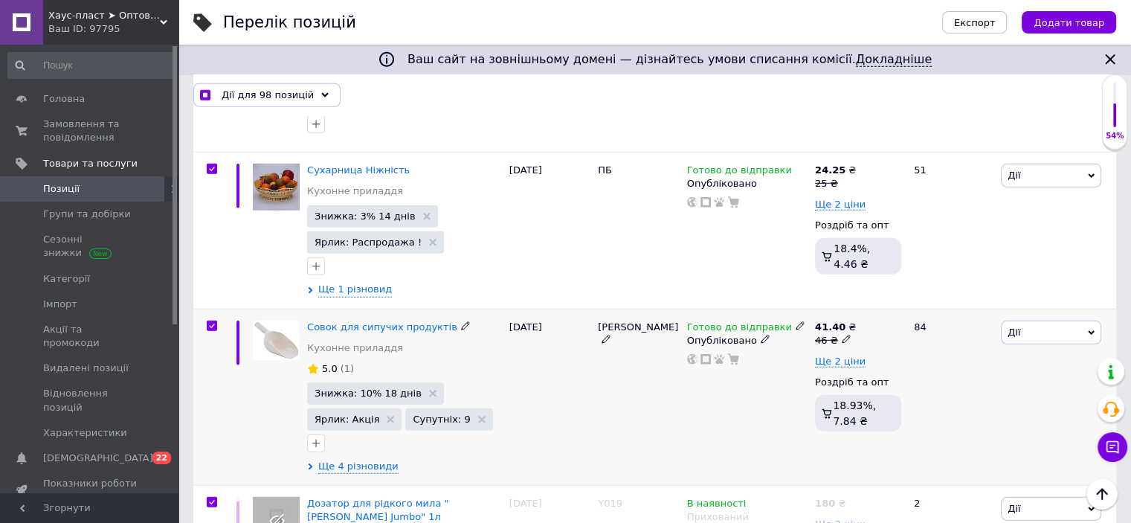
scroll to position [4264, 0]
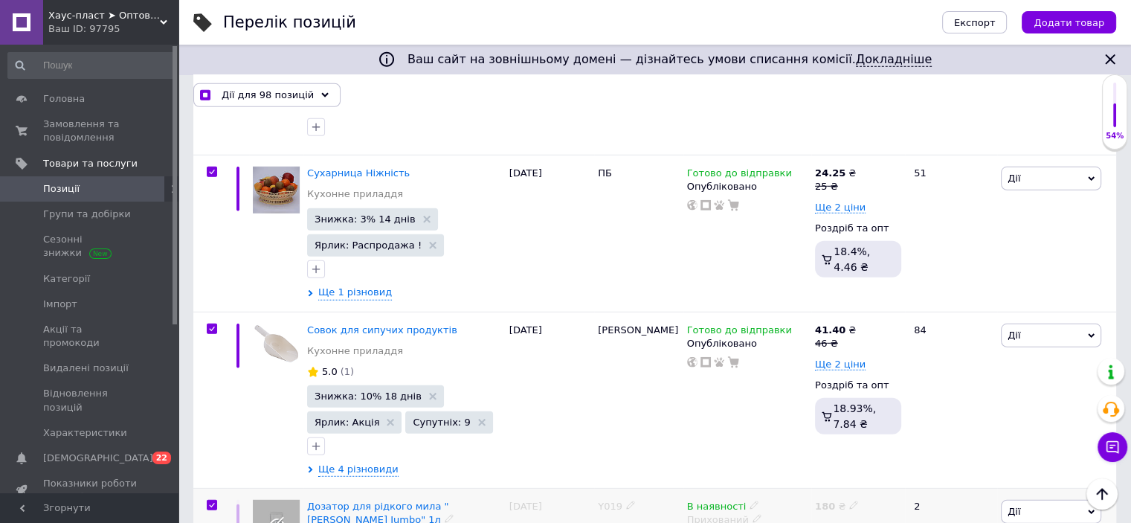
click at [209, 501] on input "checkbox" at bounding box center [212, 506] width 10 height 10
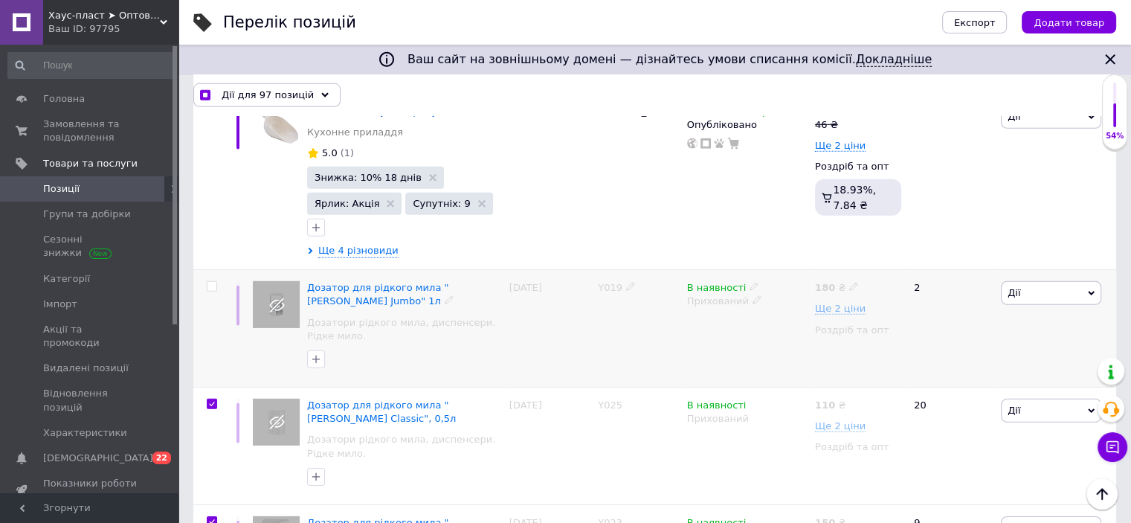
scroll to position [4487, 0]
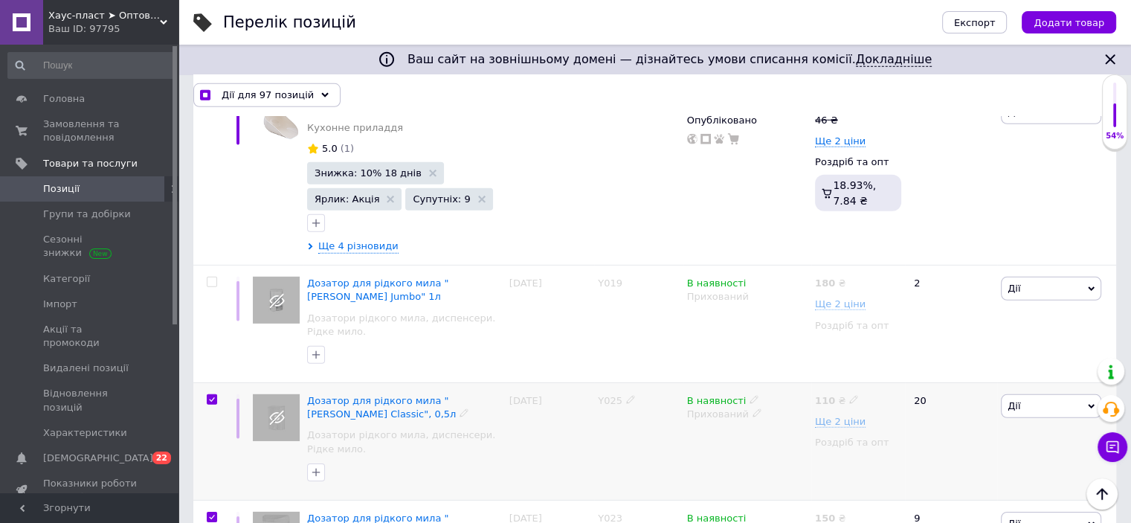
click at [214, 395] on input "checkbox" at bounding box center [212, 400] width 10 height 10
click at [213, 512] on input "checkbox" at bounding box center [212, 517] width 10 height 10
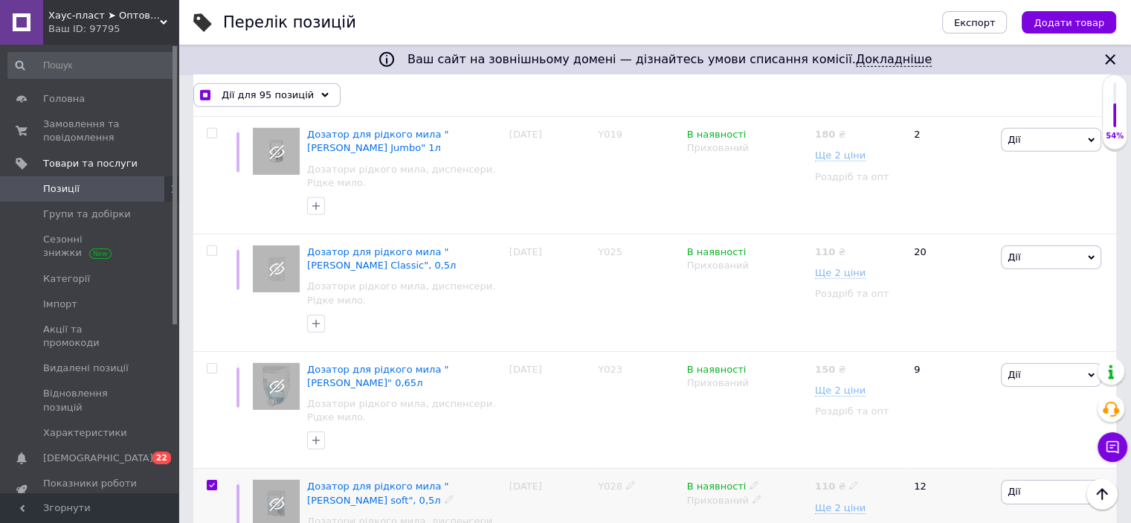
click at [216, 480] on span at bounding box center [212, 485] width 10 height 10
click at [216, 481] on input "checkbox" at bounding box center [212, 486] width 10 height 10
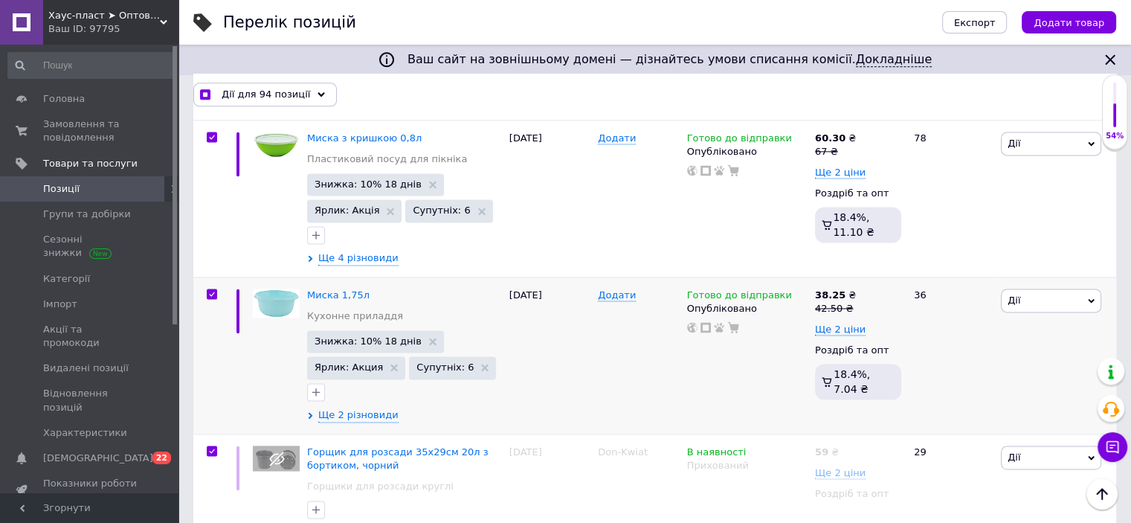
scroll to position [7598, 0]
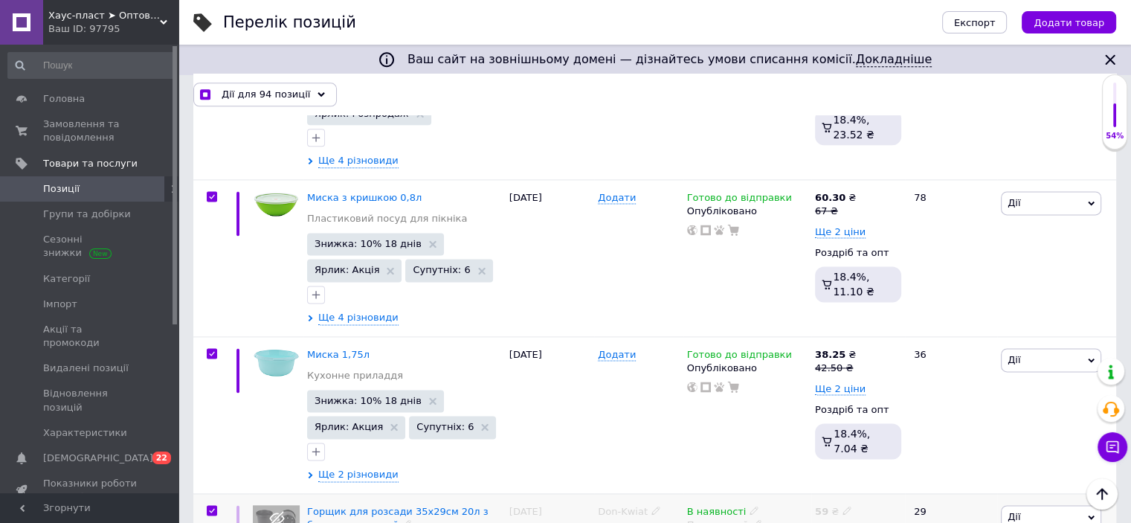
click at [211, 506] on input "checkbox" at bounding box center [212, 511] width 10 height 10
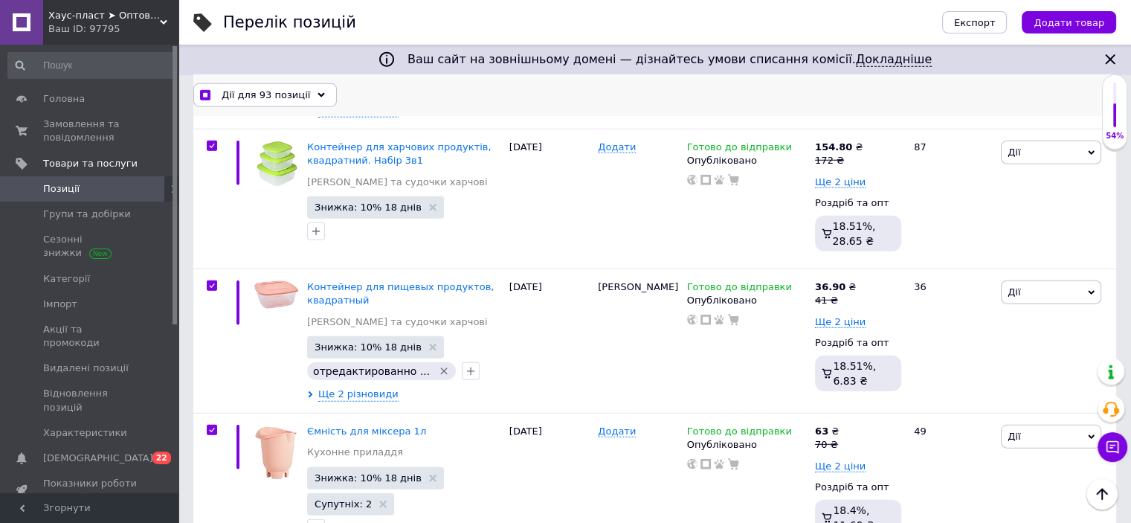
scroll to position [15408, 0]
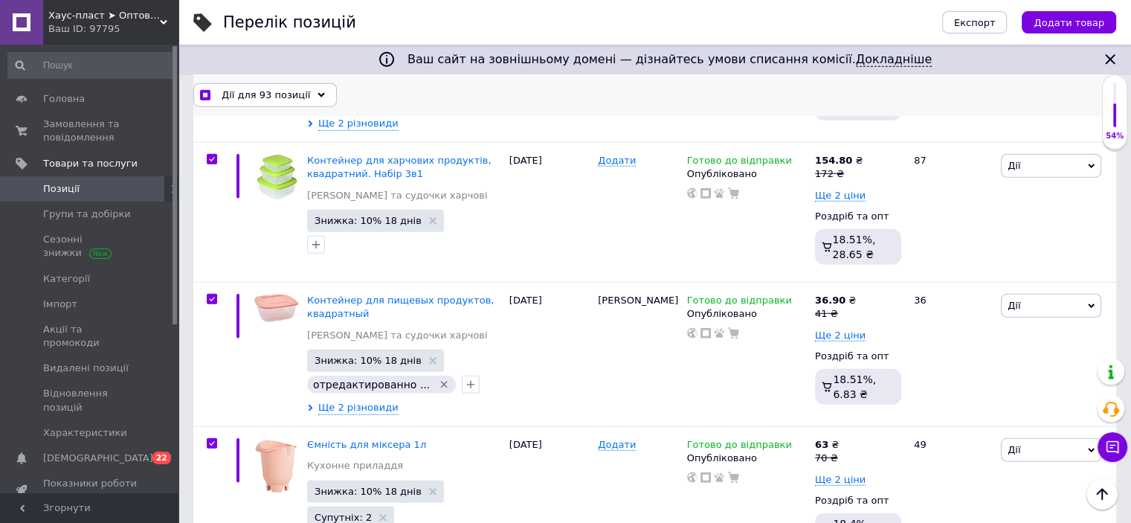
click at [261, 97] on span "Дії для 93 позиції" at bounding box center [266, 94] width 89 height 13
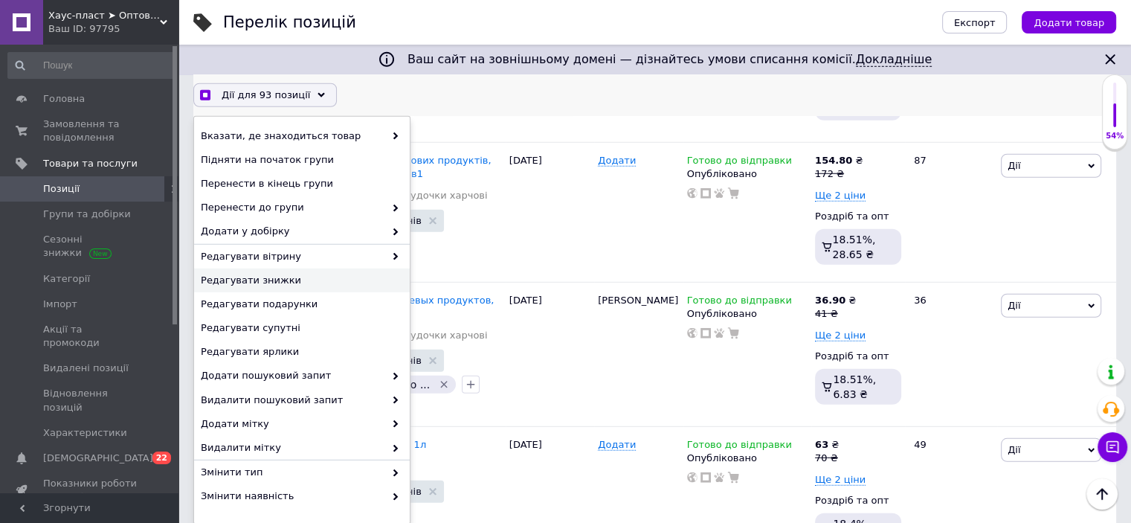
click at [255, 275] on span "Редагувати знижки" at bounding box center [300, 280] width 199 height 13
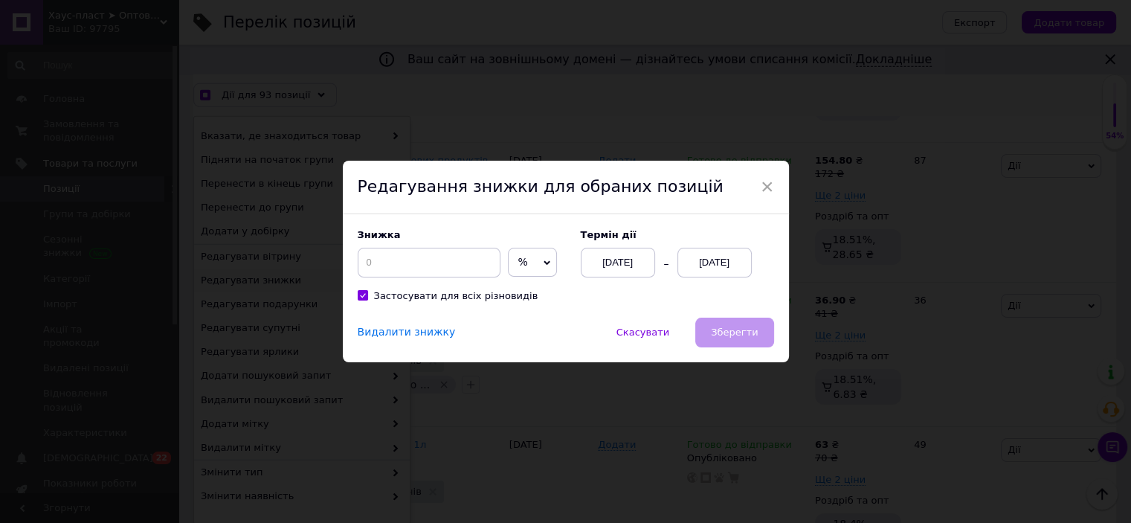
scroll to position [15347, 0]
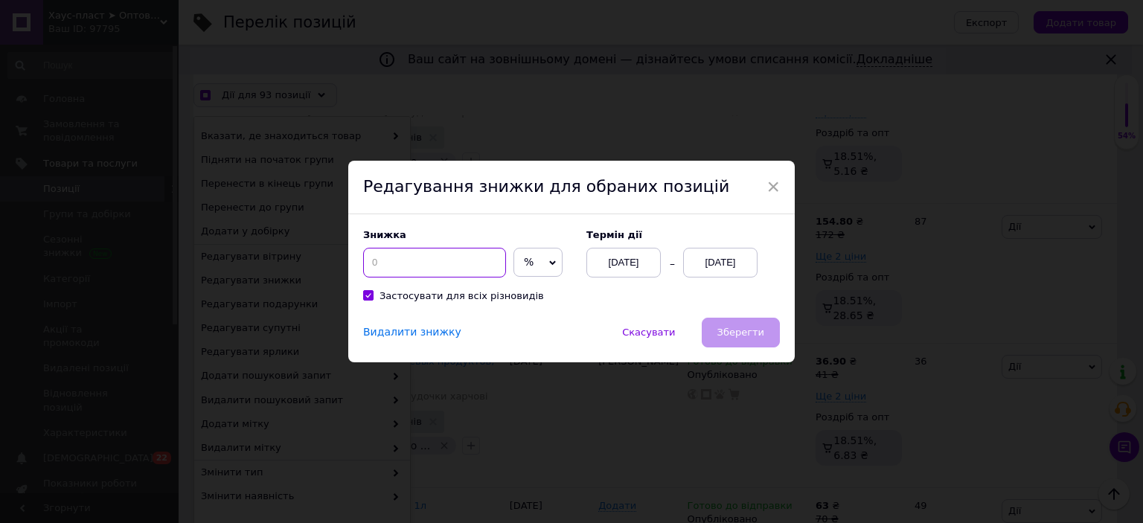
click at [424, 257] on input at bounding box center [434, 263] width 143 height 30
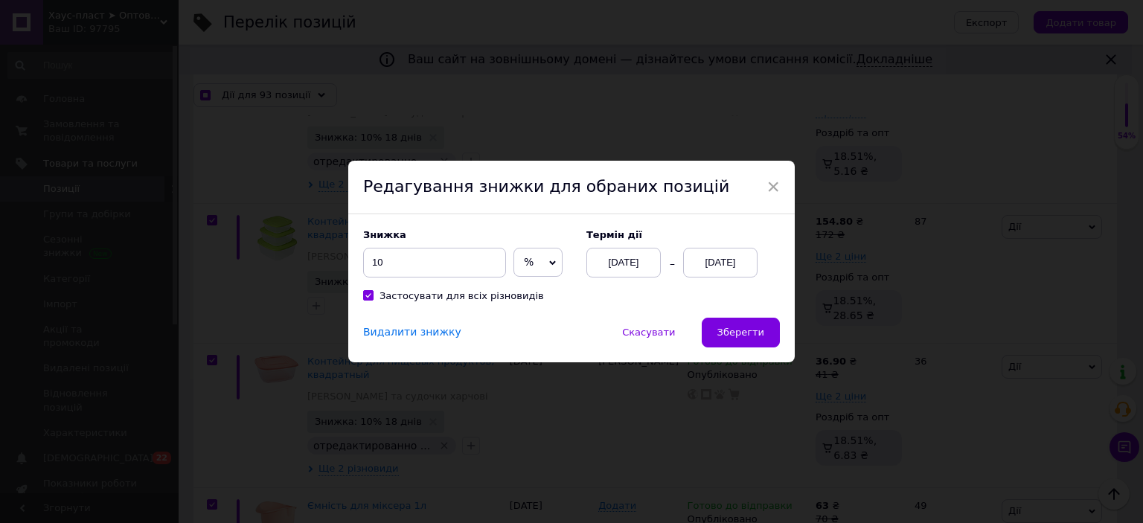
click at [719, 264] on div "[DATE]" at bounding box center [720, 263] width 74 height 30
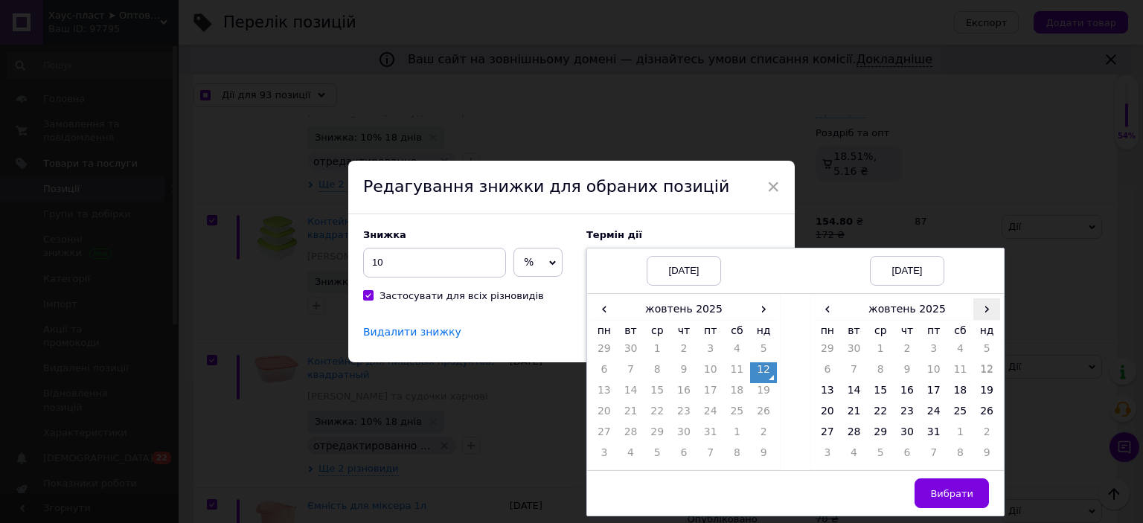
click at [985, 315] on span "›" at bounding box center [986, 309] width 27 height 22
click at [876, 428] on td "26" at bounding box center [880, 435] width 27 height 21
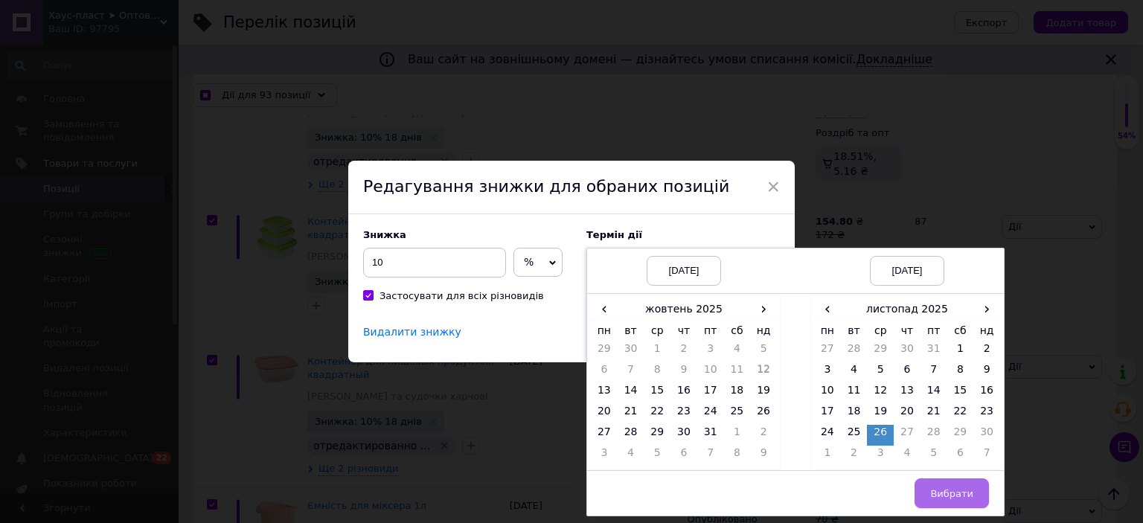
click at [961, 484] on button "Вибрати" at bounding box center [951, 493] width 74 height 30
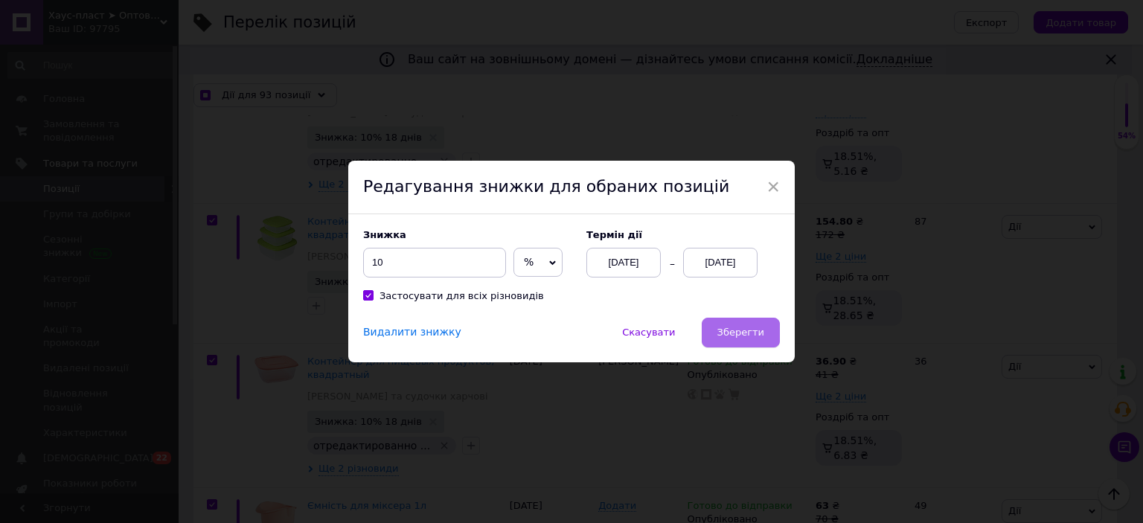
click at [723, 336] on span "Зберегти" at bounding box center [740, 332] width 47 height 11
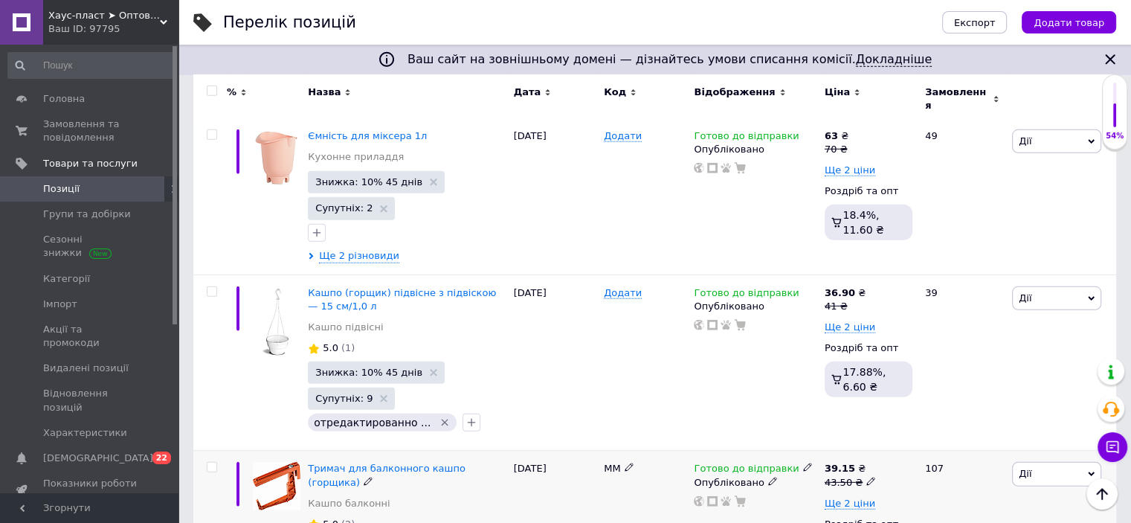
scroll to position [15664, 0]
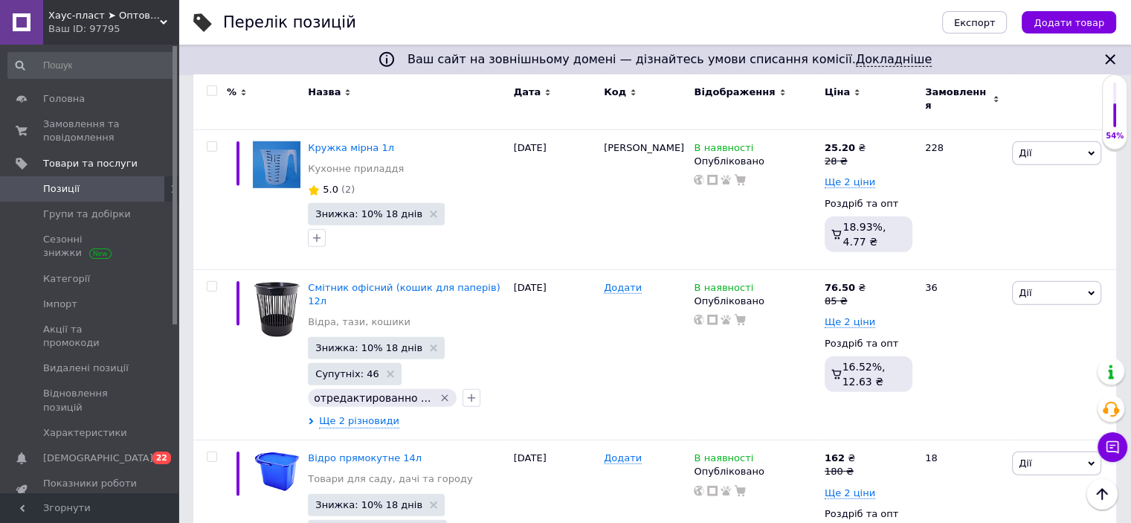
click at [208, 90] on input "checkbox" at bounding box center [212, 91] width 10 height 10
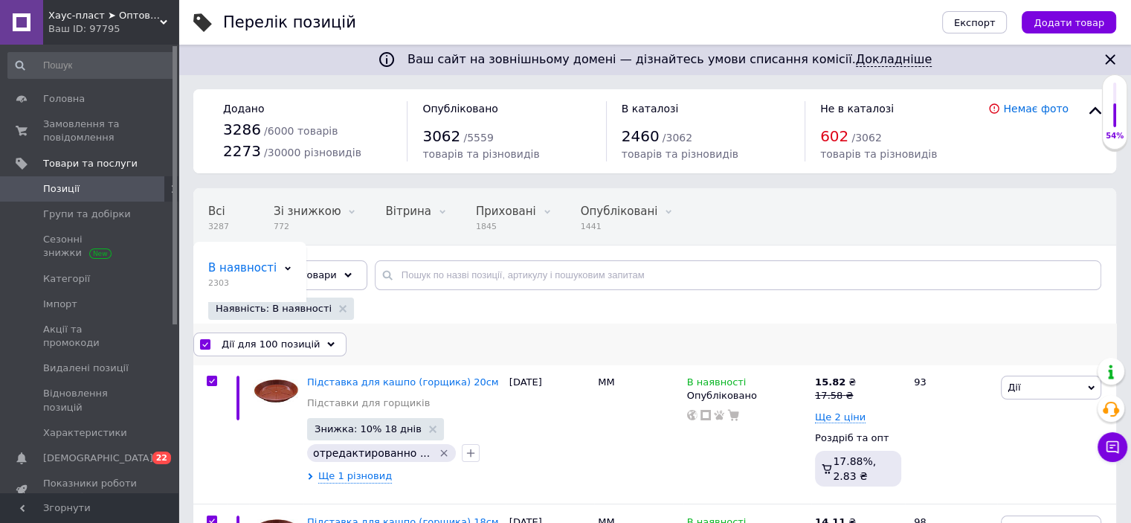
click at [286, 347] on span "Дії для 100 позицій" at bounding box center [271, 344] width 98 height 13
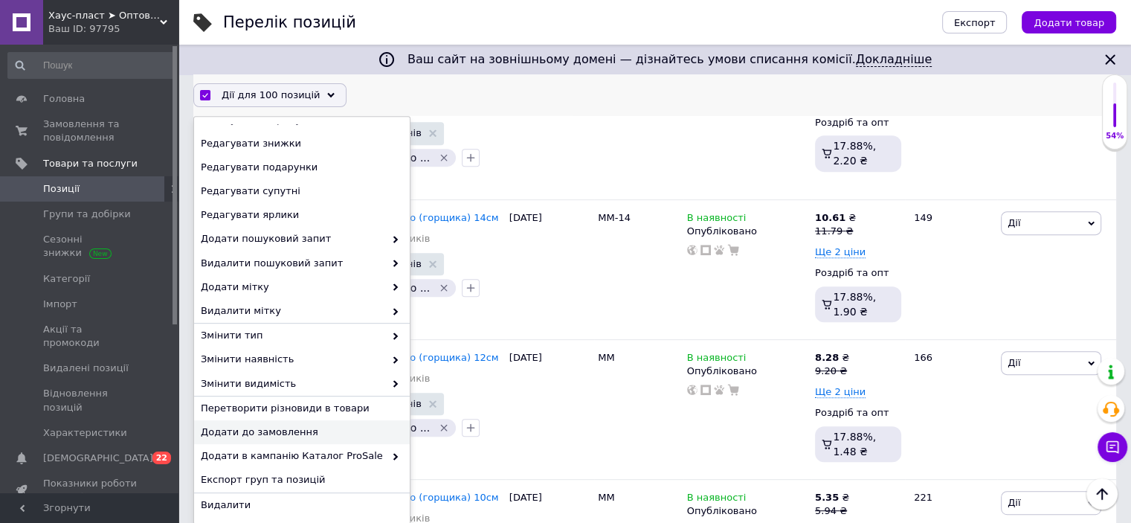
scroll to position [744, 0]
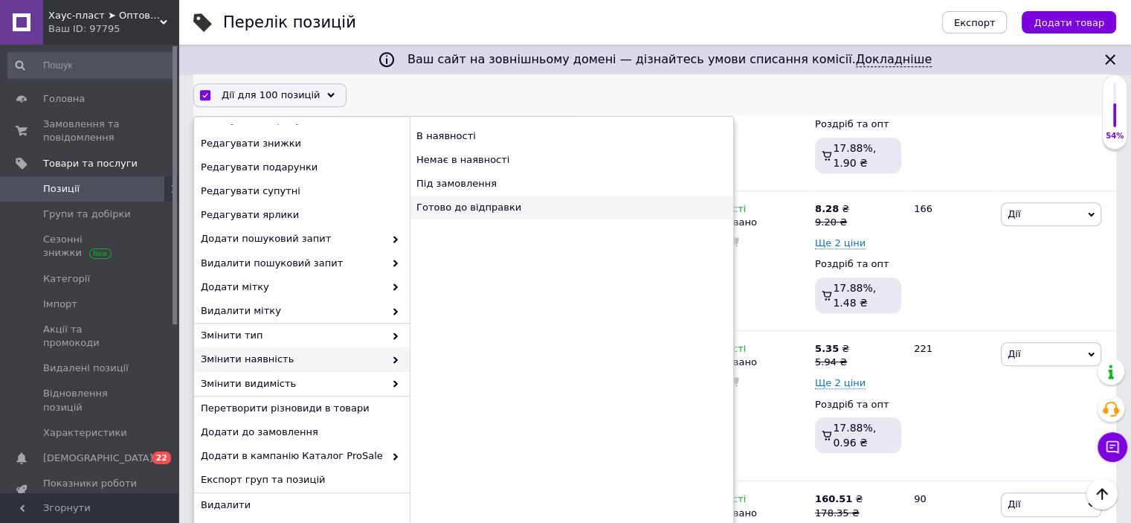
click at [455, 208] on div "Готово до відправки" at bounding box center [572, 208] width 324 height 24
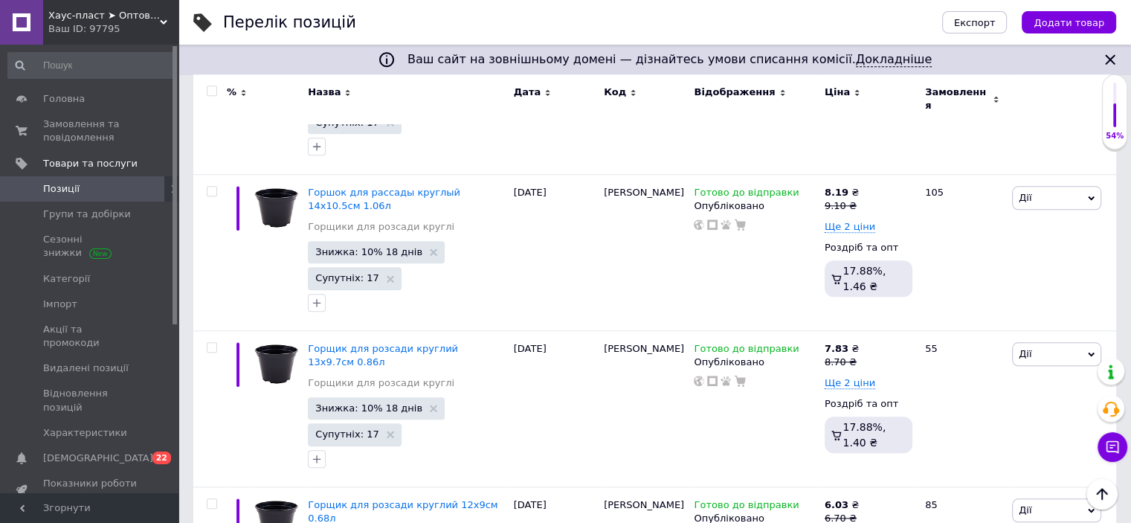
scroll to position [15711, 0]
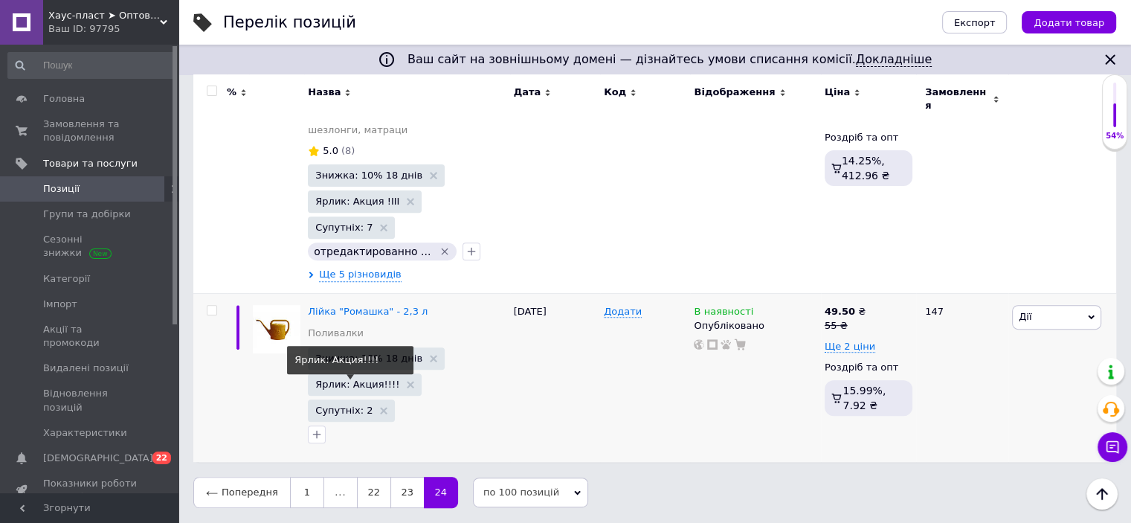
scroll to position [437, 0]
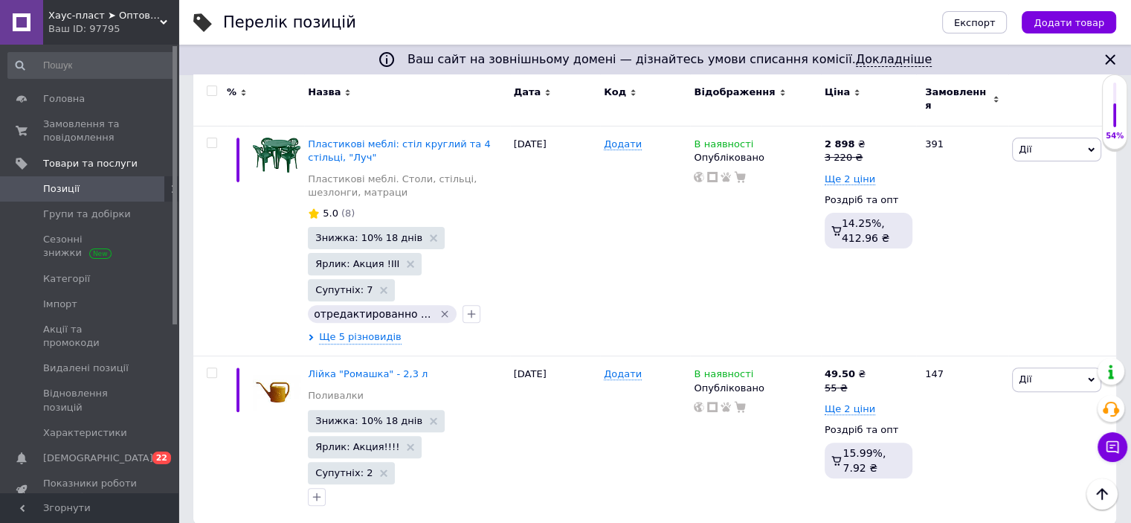
click at [211, 86] on input "checkbox" at bounding box center [212, 91] width 10 height 10
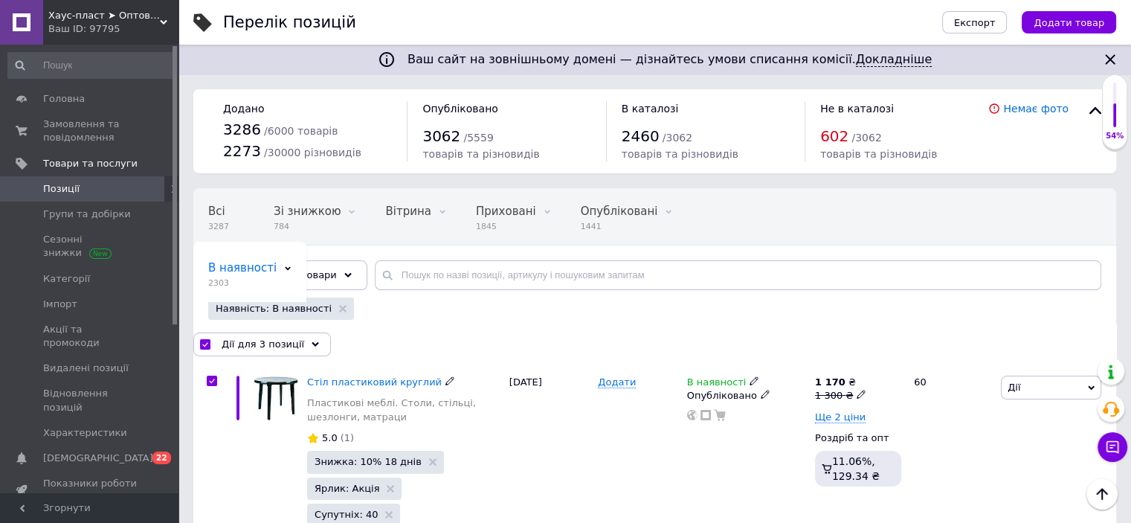
scroll to position [0, 0]
click at [263, 350] on span "Дії для 3 позиції" at bounding box center [263, 344] width 83 height 13
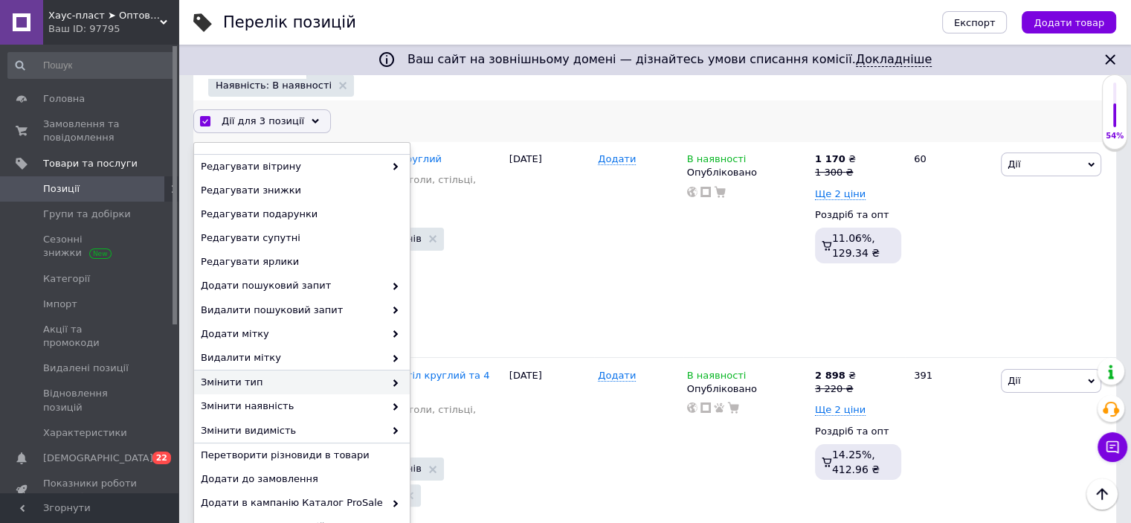
scroll to position [137, 0]
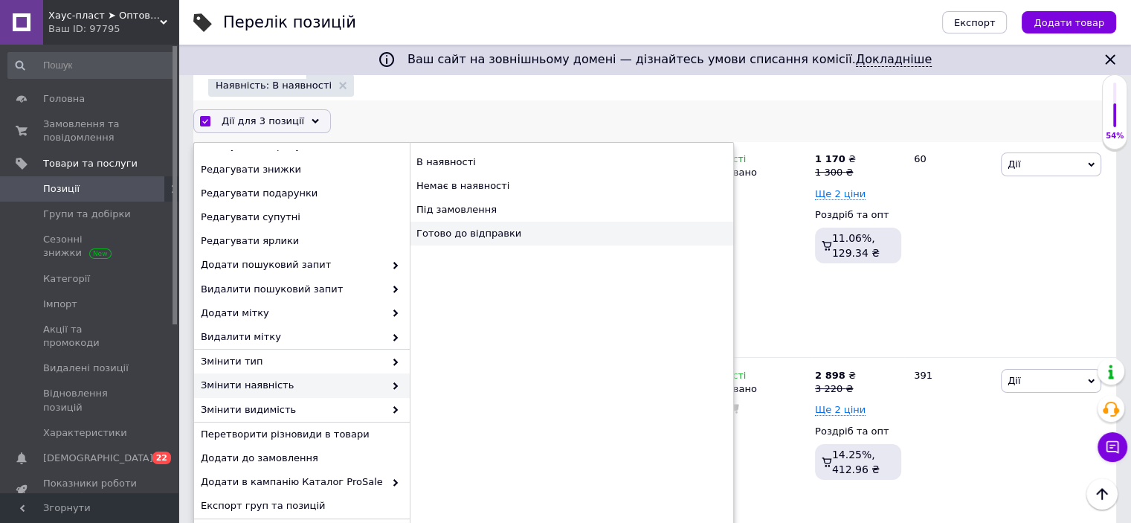
click at [456, 235] on div "Готово до відправки" at bounding box center [572, 234] width 324 height 24
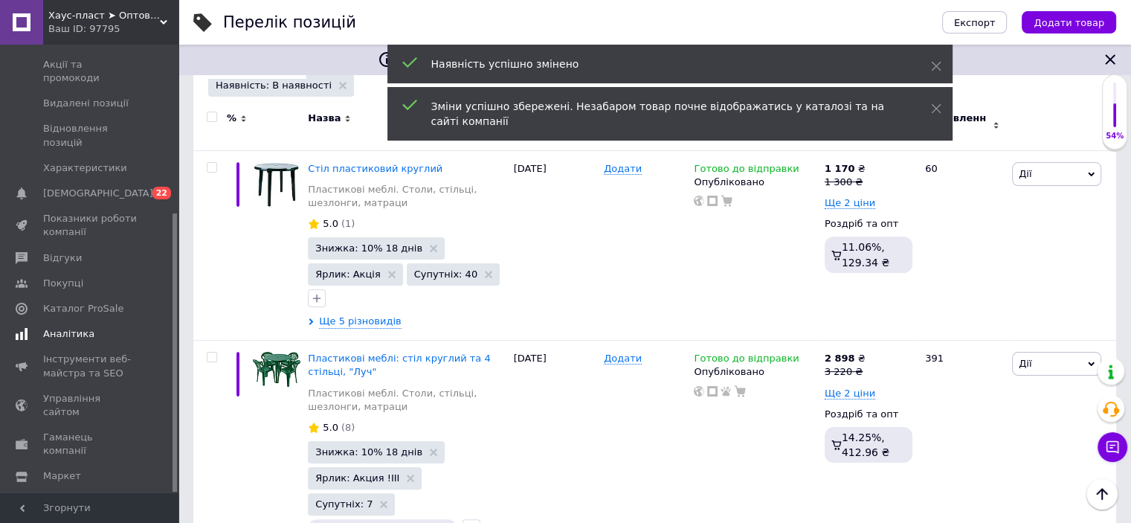
scroll to position [271, 0]
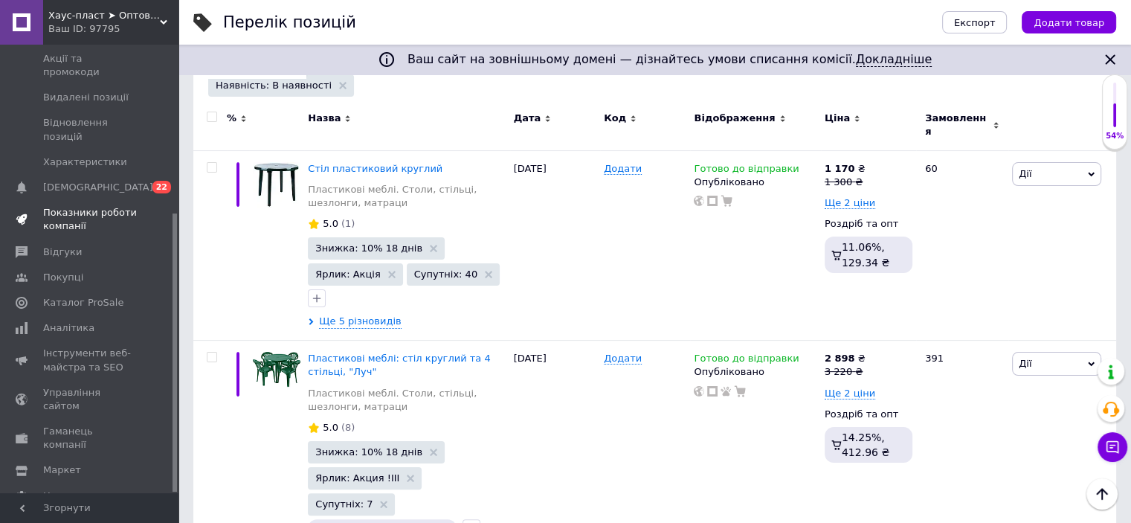
click at [89, 206] on span "Показники роботи компанії" at bounding box center [90, 219] width 94 height 27
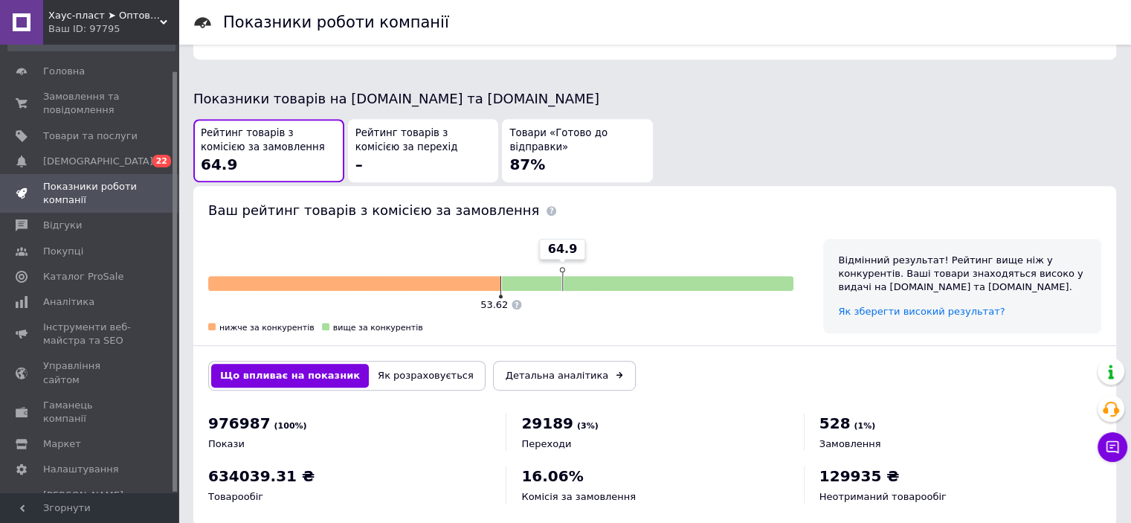
scroll to position [792, 0]
